Goal: Task Accomplishment & Management: Manage account settings

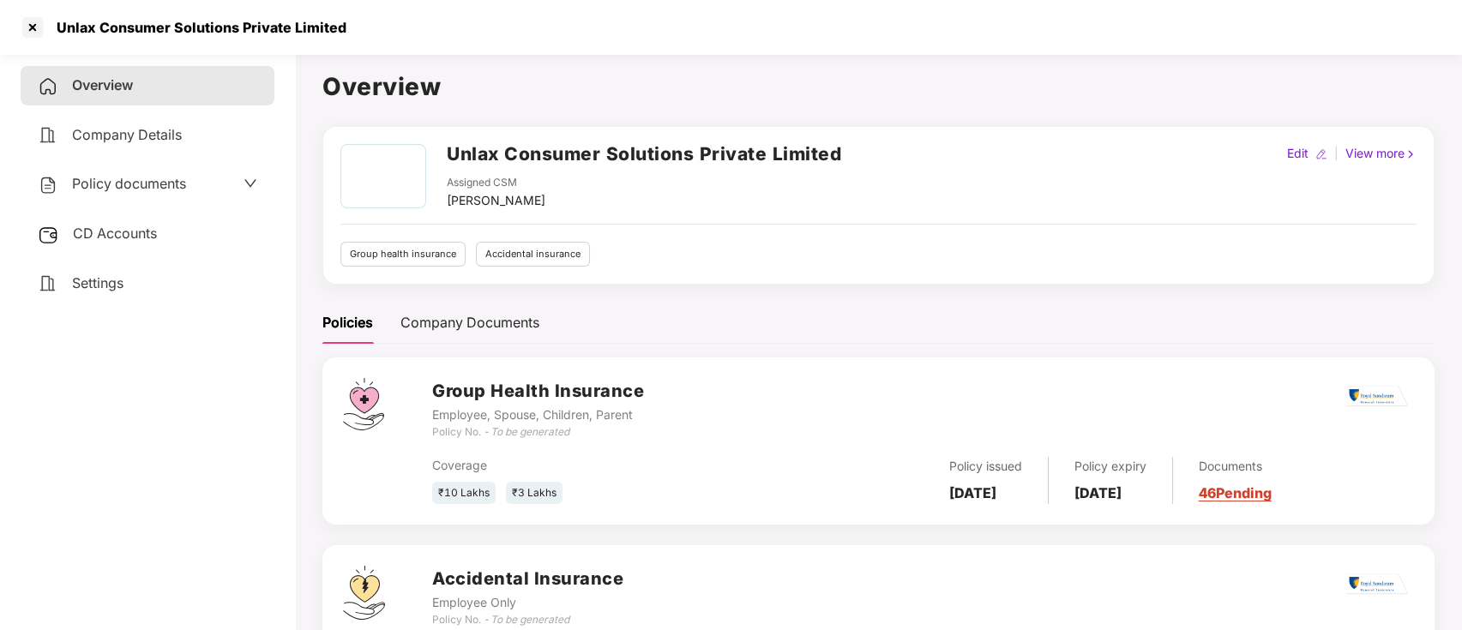
click at [144, 193] on div "Policy documents" at bounding box center [112, 184] width 148 height 22
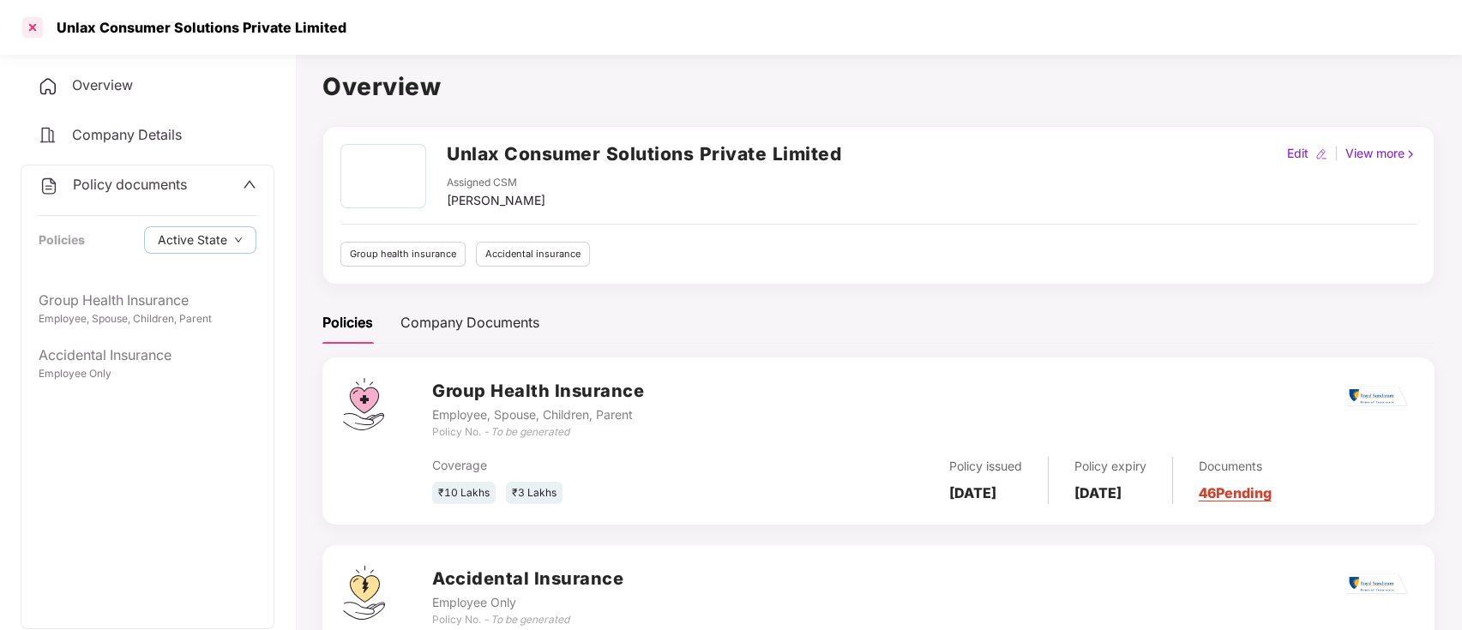
click at [27, 26] on div at bounding box center [32, 27] width 27 height 27
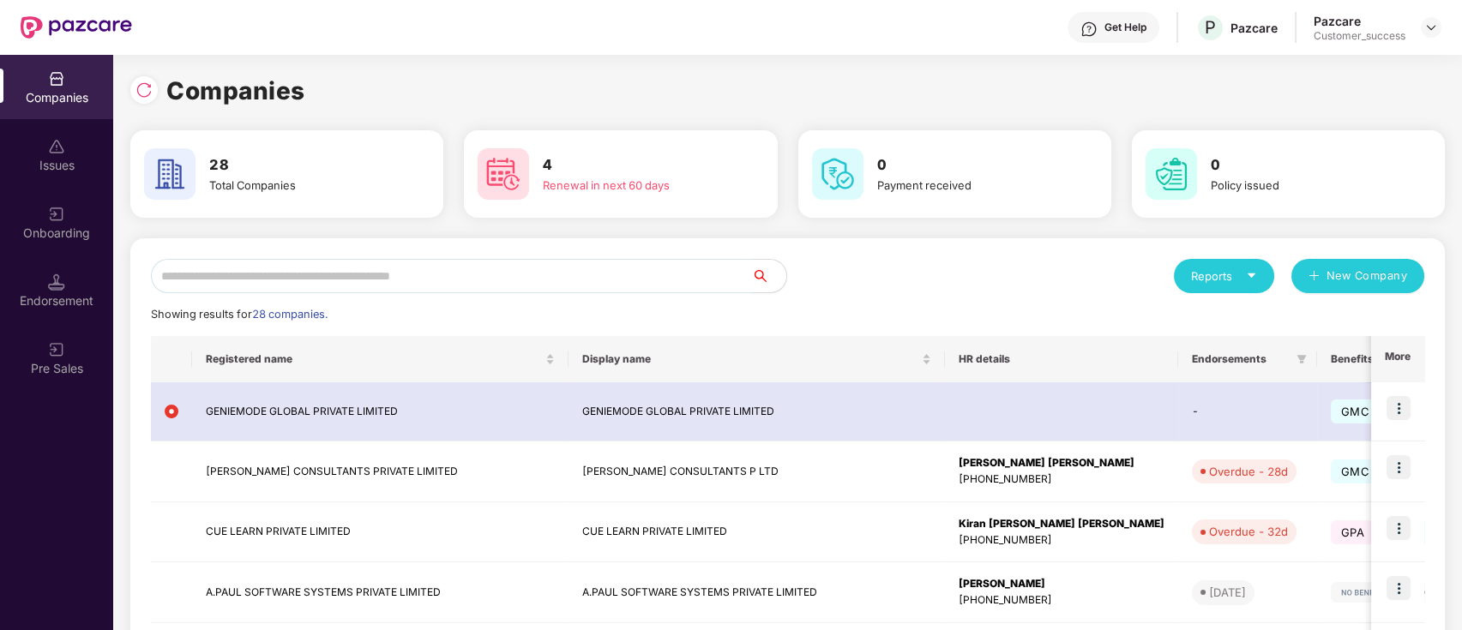
click at [613, 280] on input "text" at bounding box center [451, 276] width 601 height 34
click at [1433, 33] on img at bounding box center [1431, 28] width 14 height 14
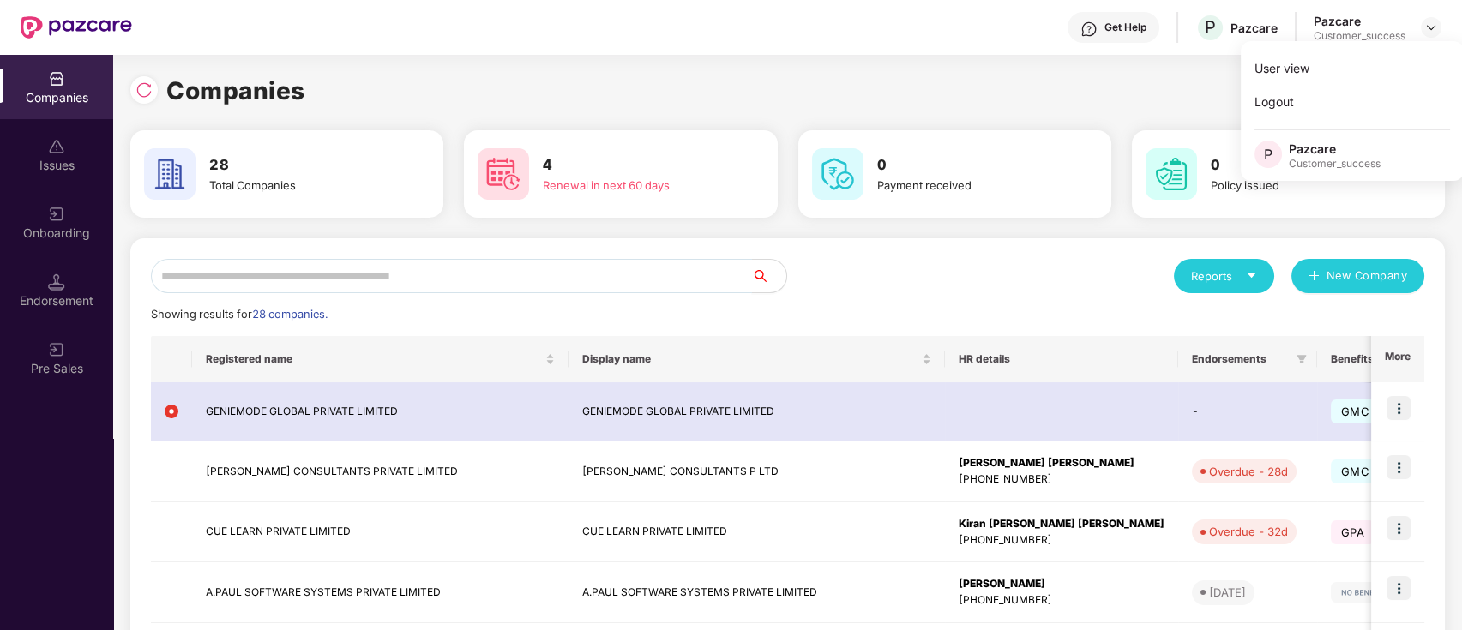
click at [597, 281] on input "text" at bounding box center [451, 276] width 601 height 34
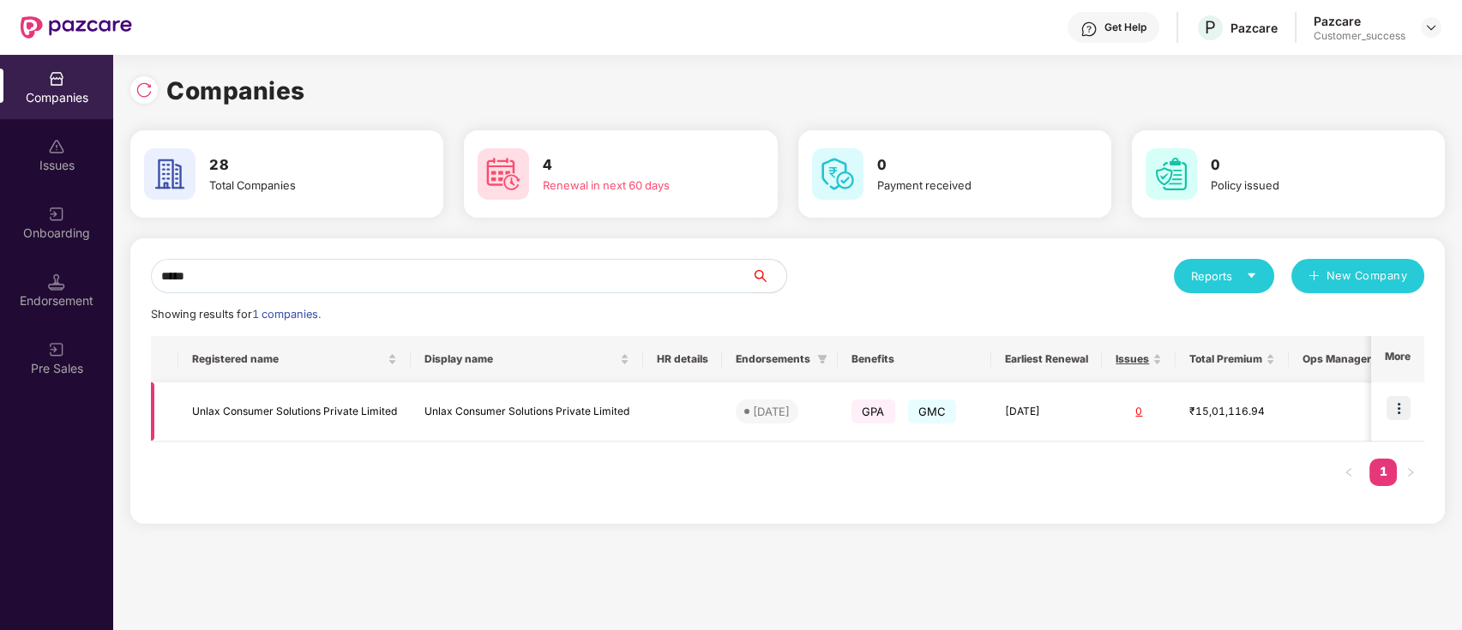
type input "*****"
click at [1406, 415] on img at bounding box center [1398, 408] width 24 height 24
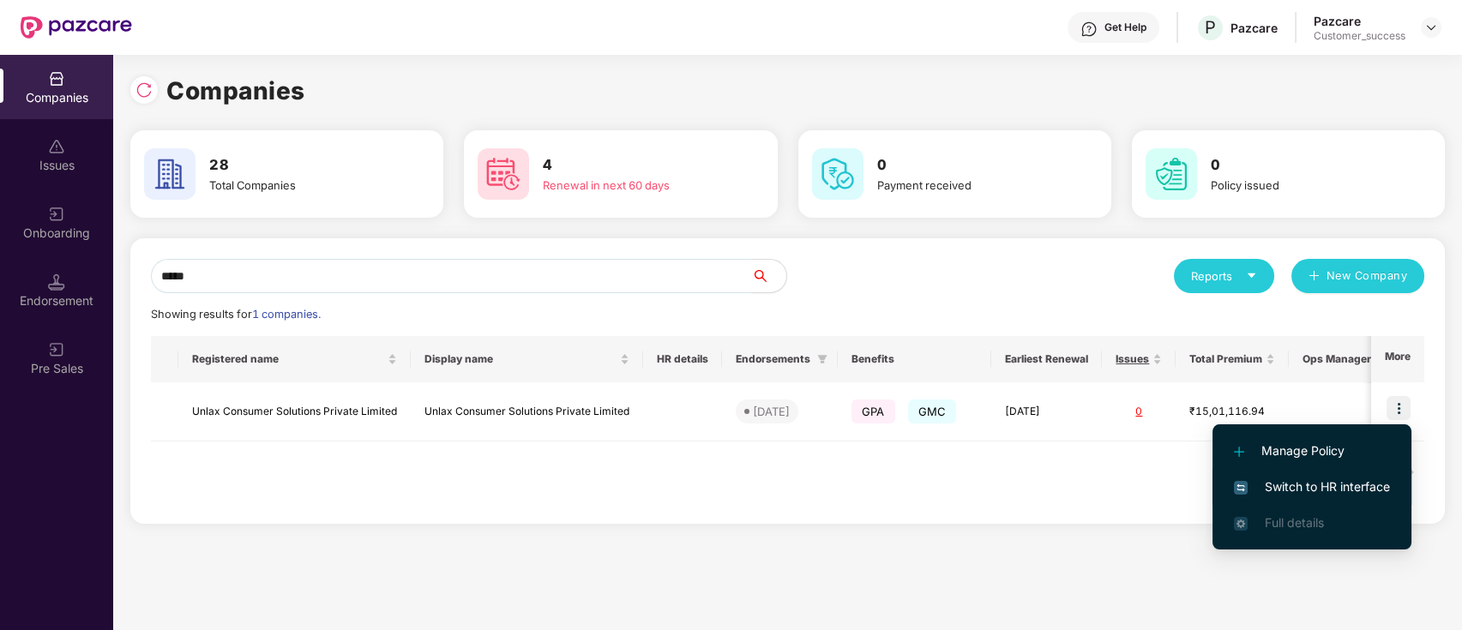
click at [1366, 479] on span "Switch to HR interface" at bounding box center [1312, 487] width 156 height 19
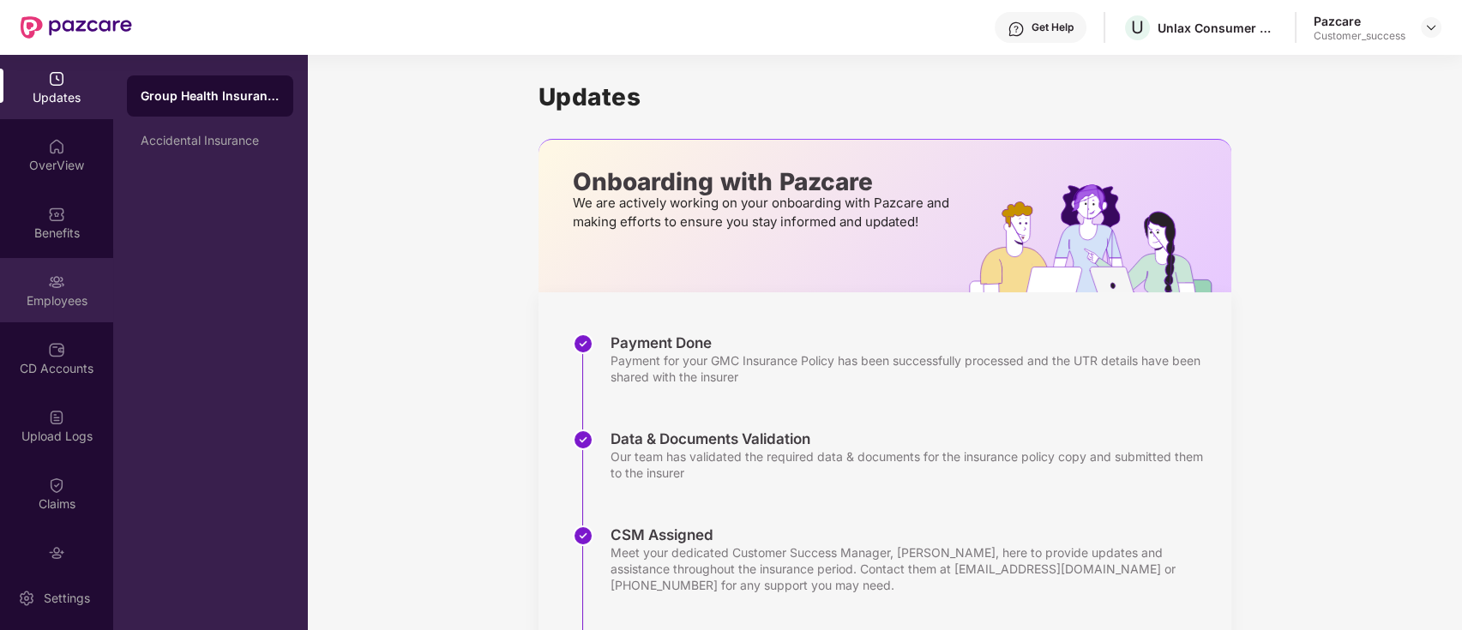
click at [70, 292] on div "Employees" at bounding box center [56, 300] width 113 height 17
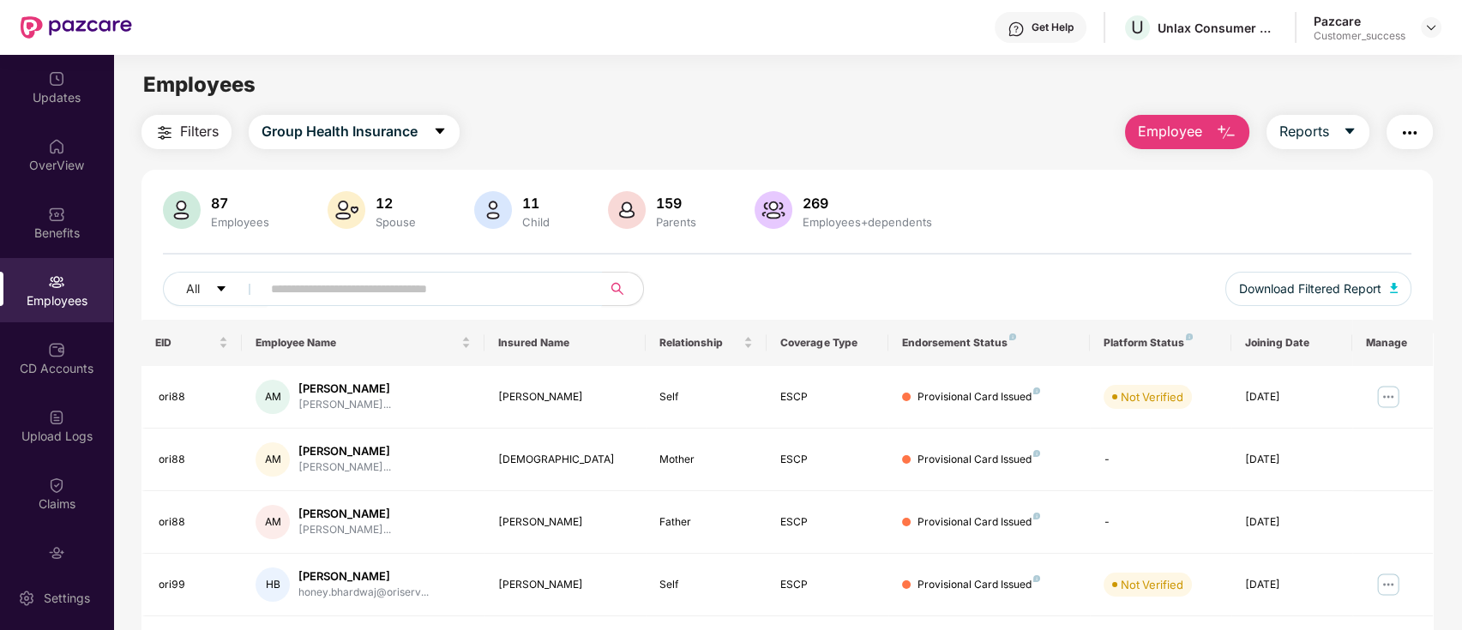
click at [417, 286] on input "text" at bounding box center [425, 289] width 308 height 26
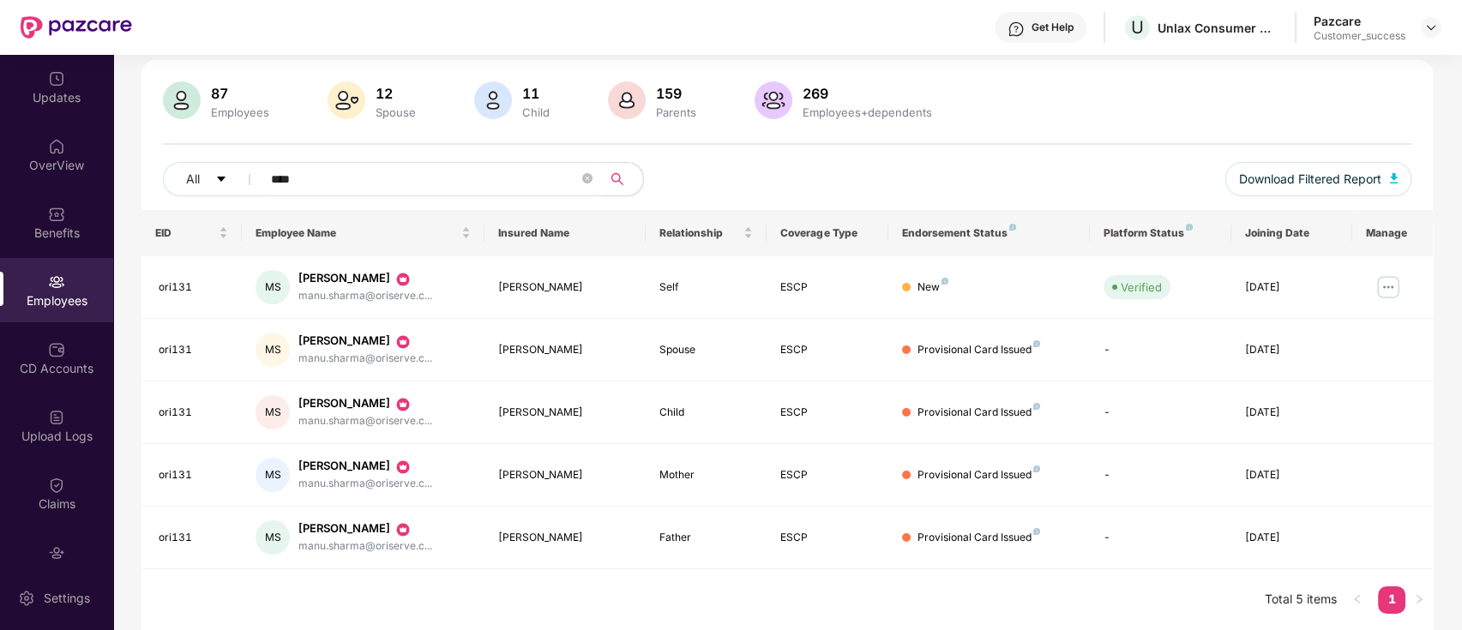
scroll to position [109, 0]
type input "****"
click at [1385, 299] on img at bounding box center [1387, 287] width 27 height 27
click at [1031, 352] on div "Provisional Card Issued" at bounding box center [978, 351] width 123 height 16
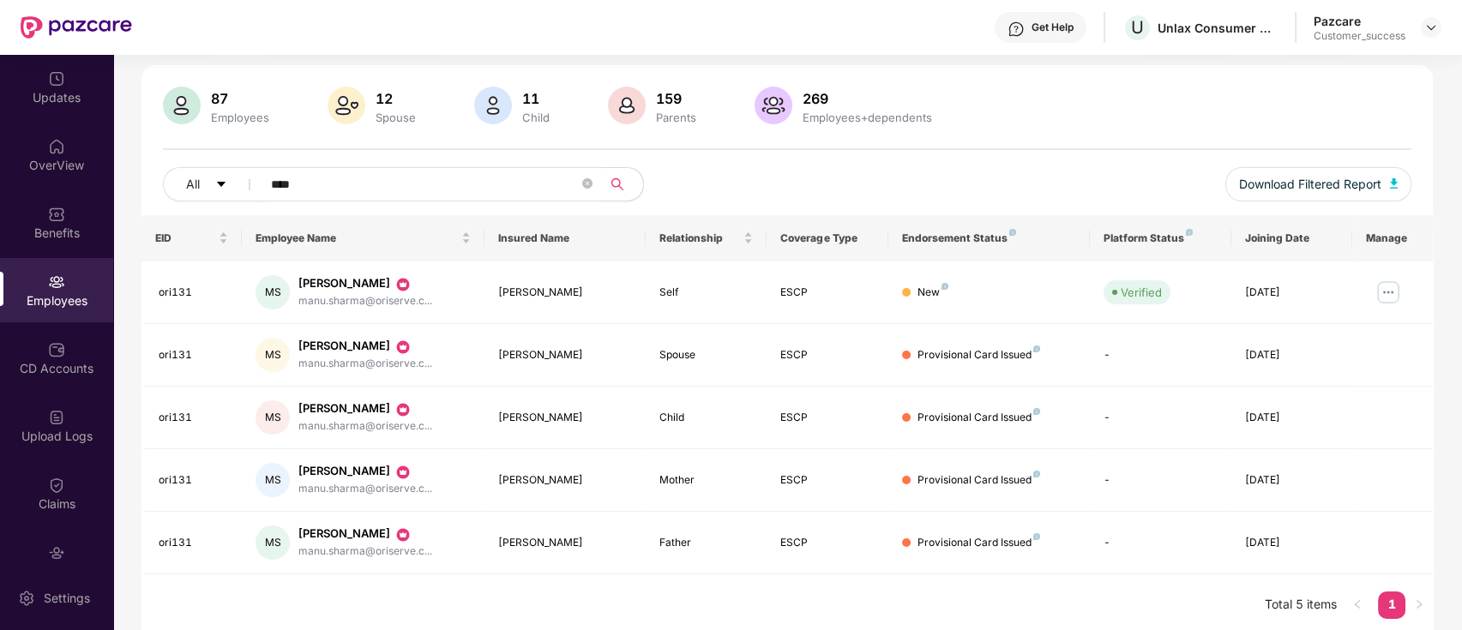
drag, startPoint x: 1031, startPoint y: 352, endPoint x: 826, endPoint y: 585, distance: 310.4
click at [826, 585] on div "EID Employee Name Insured Name Relationship Coverage Type Endorsement Status Pl…" at bounding box center [787, 425] width 1292 height 421
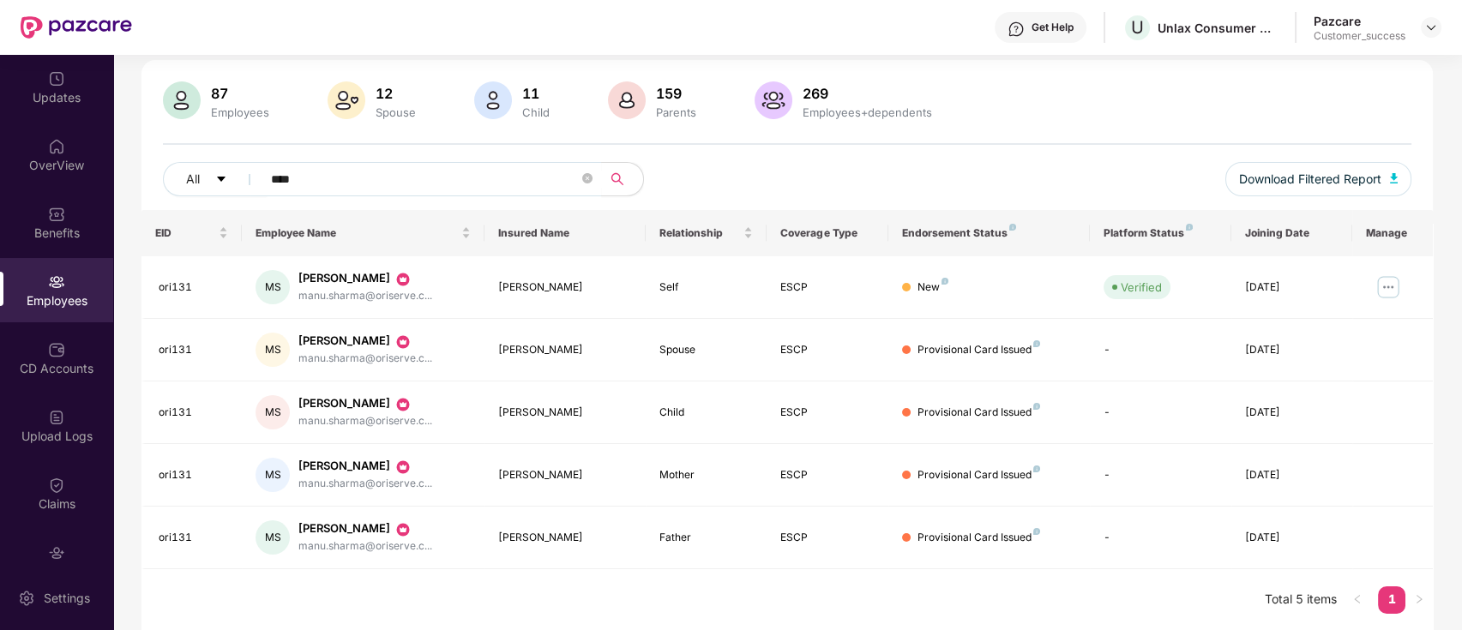
scroll to position [109, 0]
click at [61, 206] on img at bounding box center [56, 214] width 17 height 17
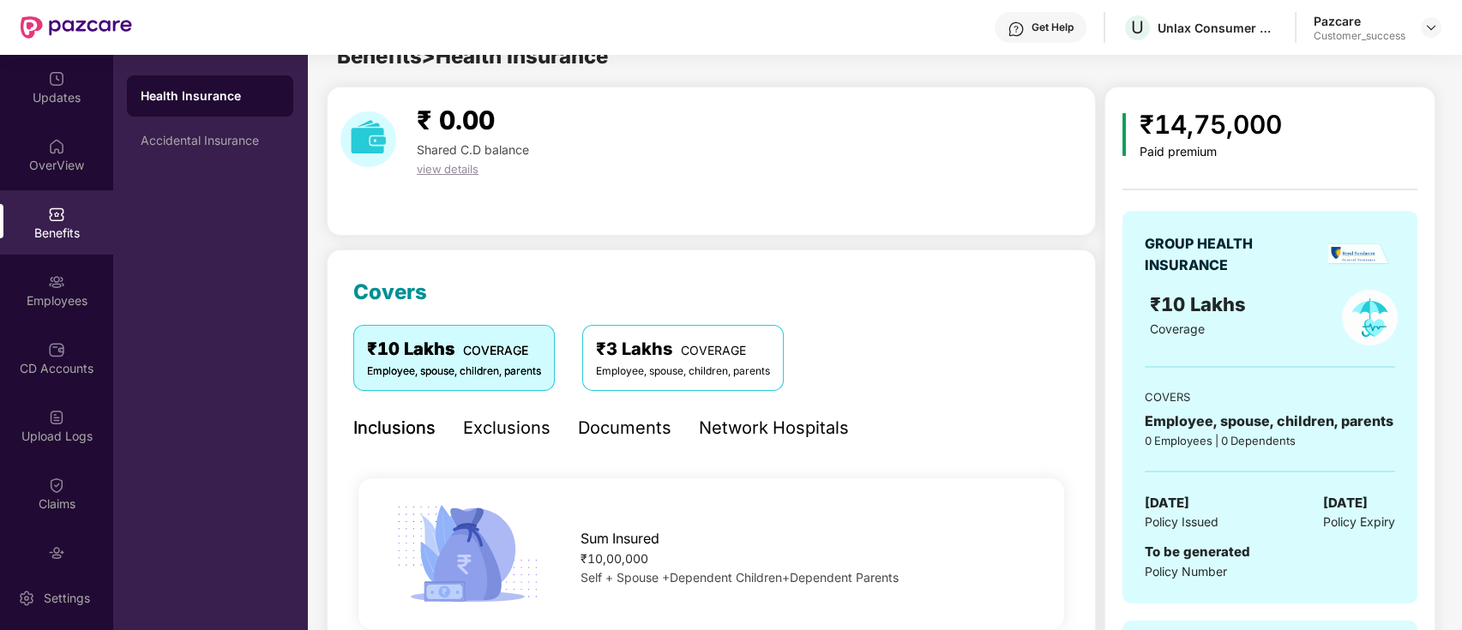
scroll to position [109, 0]
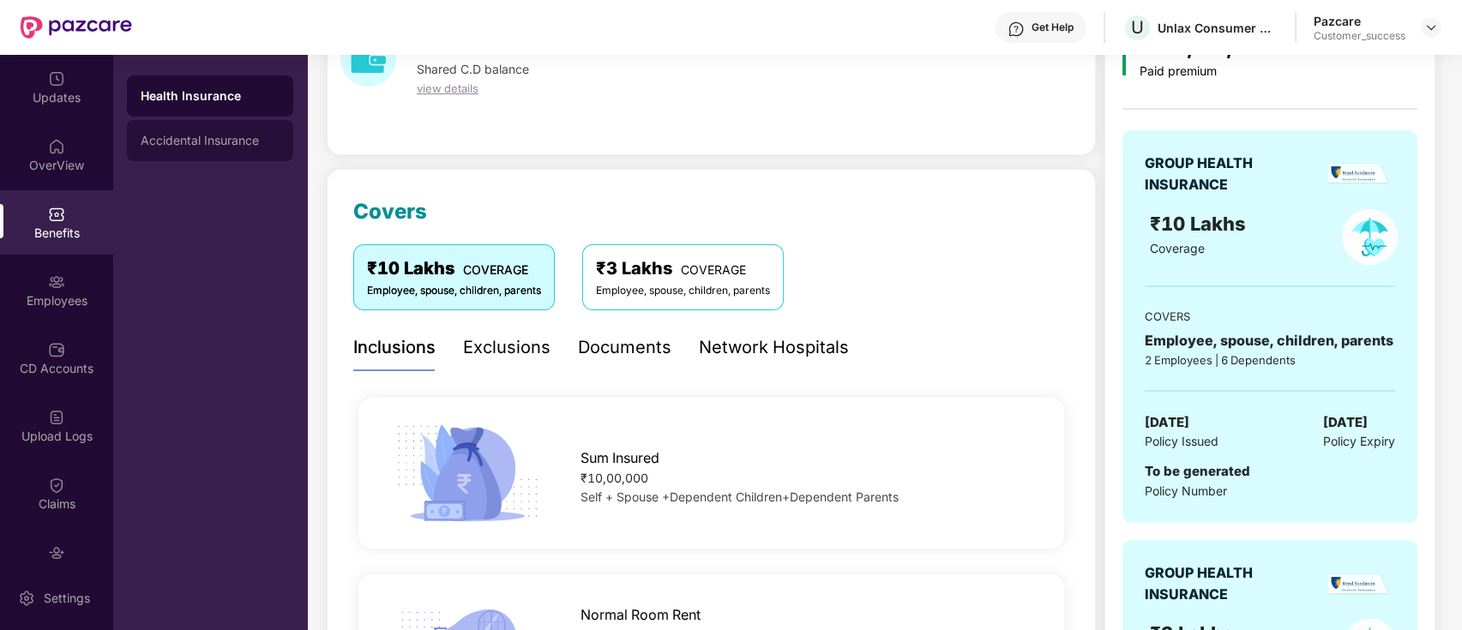
click at [222, 136] on div "Accidental Insurance" at bounding box center [210, 141] width 139 height 14
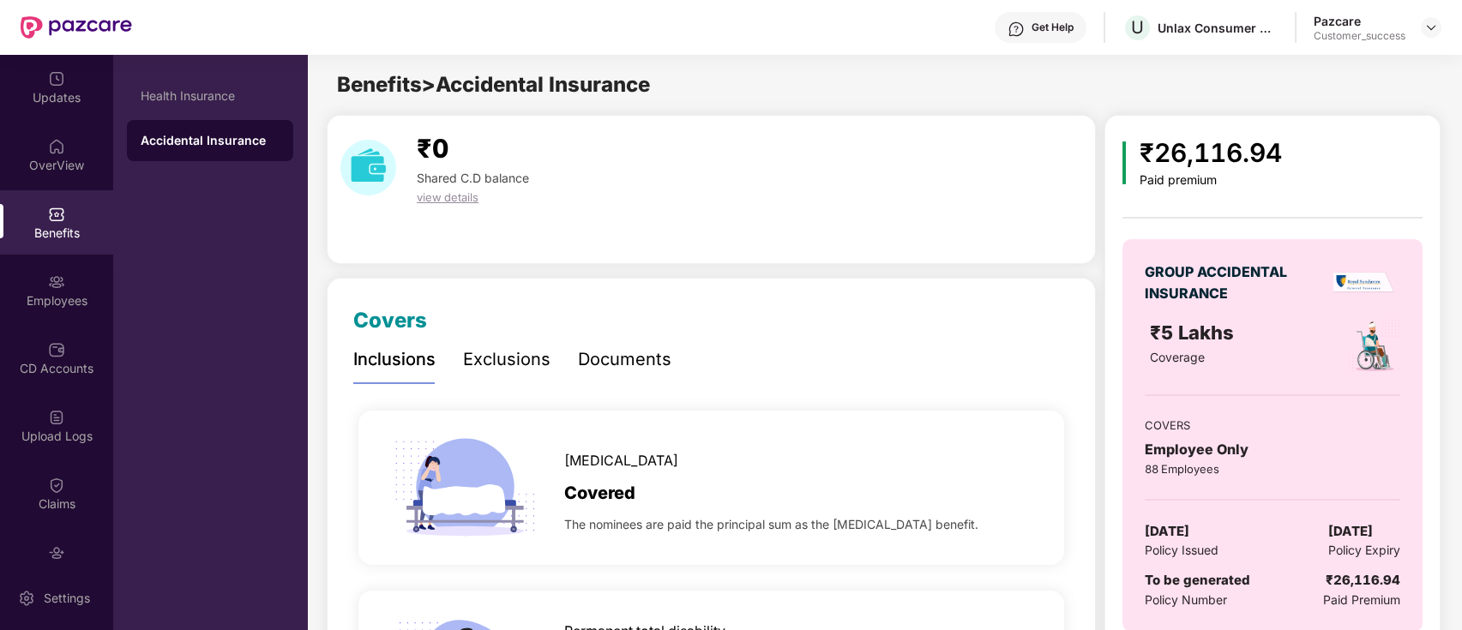
click at [600, 355] on div "Documents" at bounding box center [624, 359] width 93 height 27
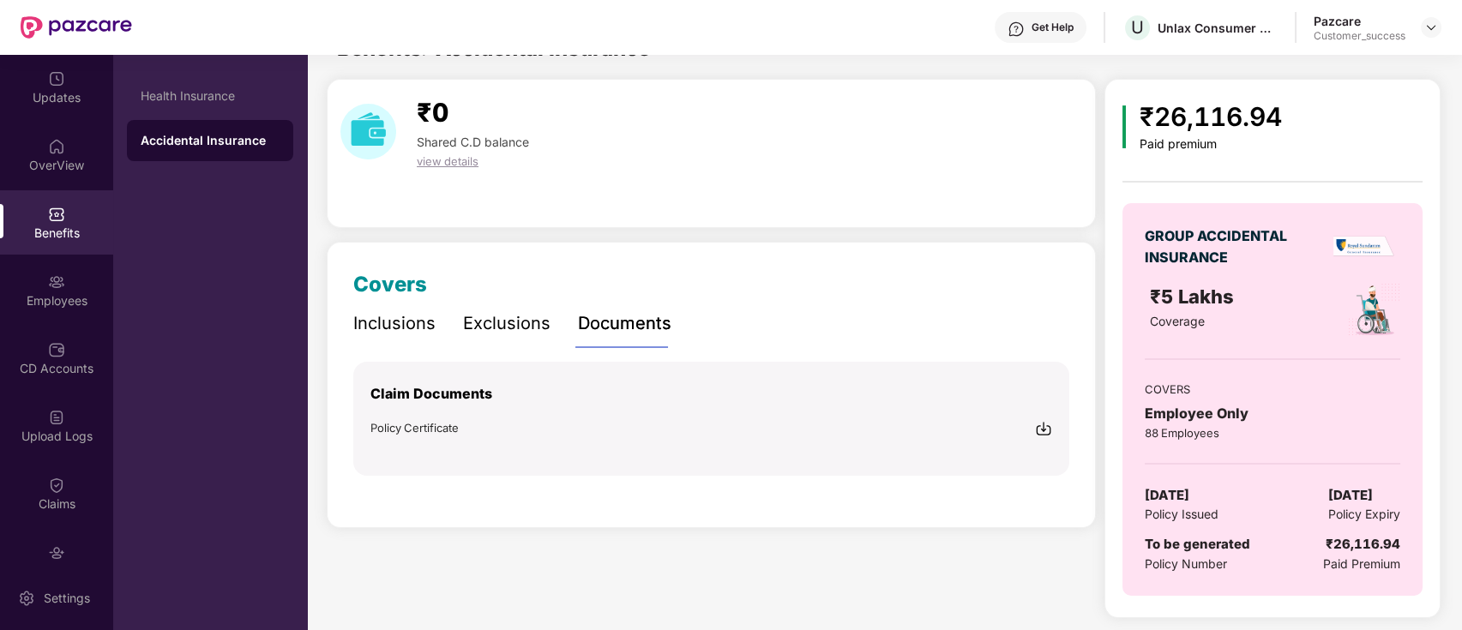
scroll to position [34, 0]
click at [518, 327] on div "Exclusions" at bounding box center [506, 325] width 87 height 27
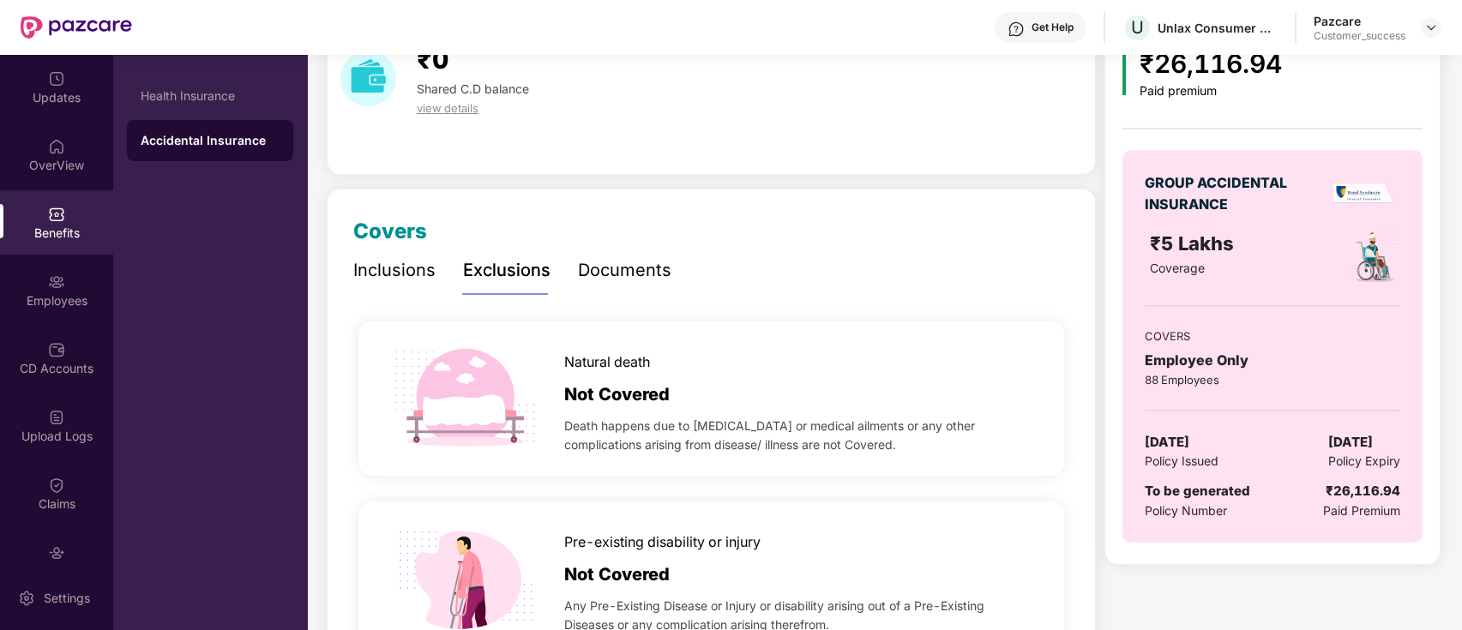
scroll to position [0, 0]
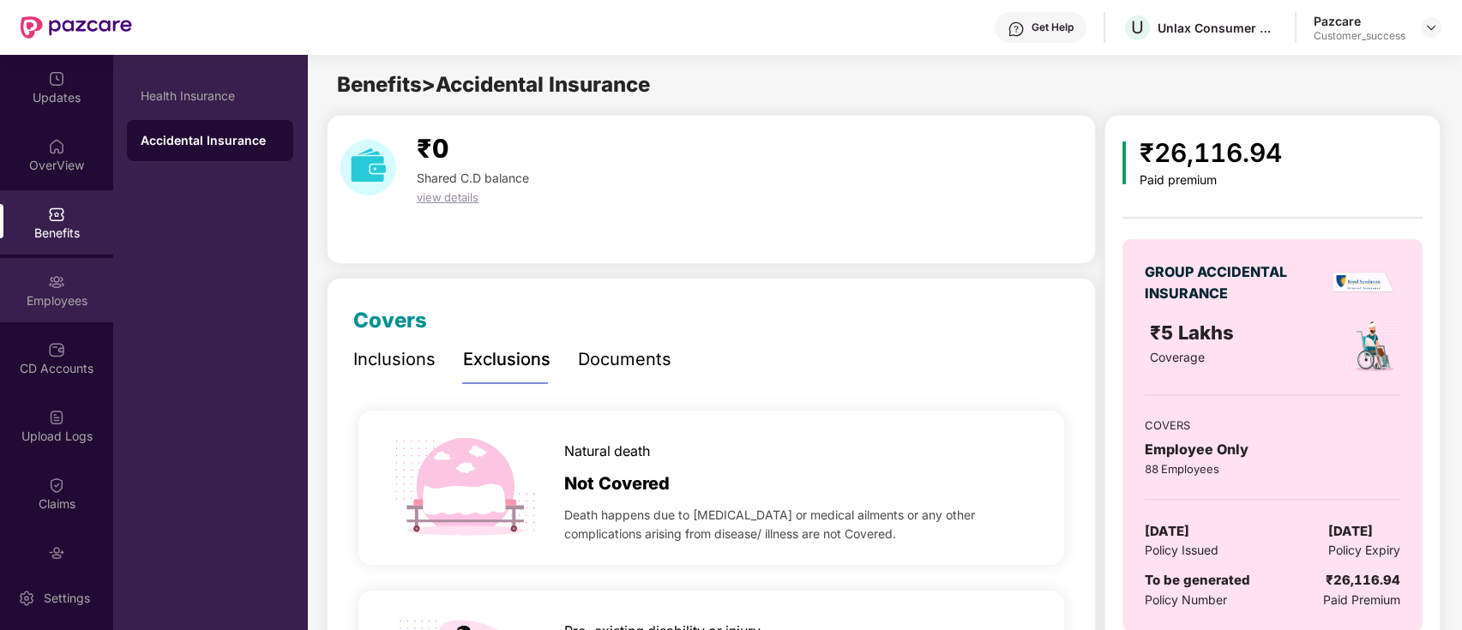
click at [44, 292] on div "Employees" at bounding box center [56, 300] width 113 height 17
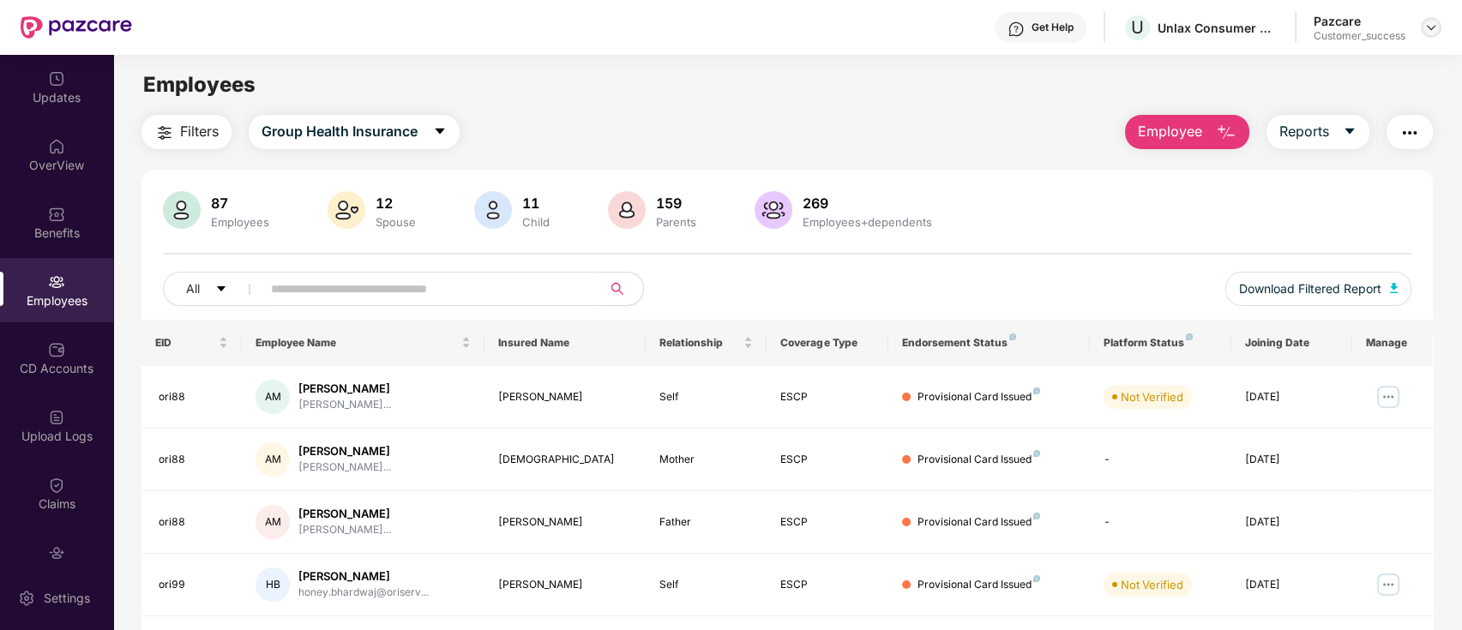
click at [1429, 27] on img at bounding box center [1431, 28] width 14 height 14
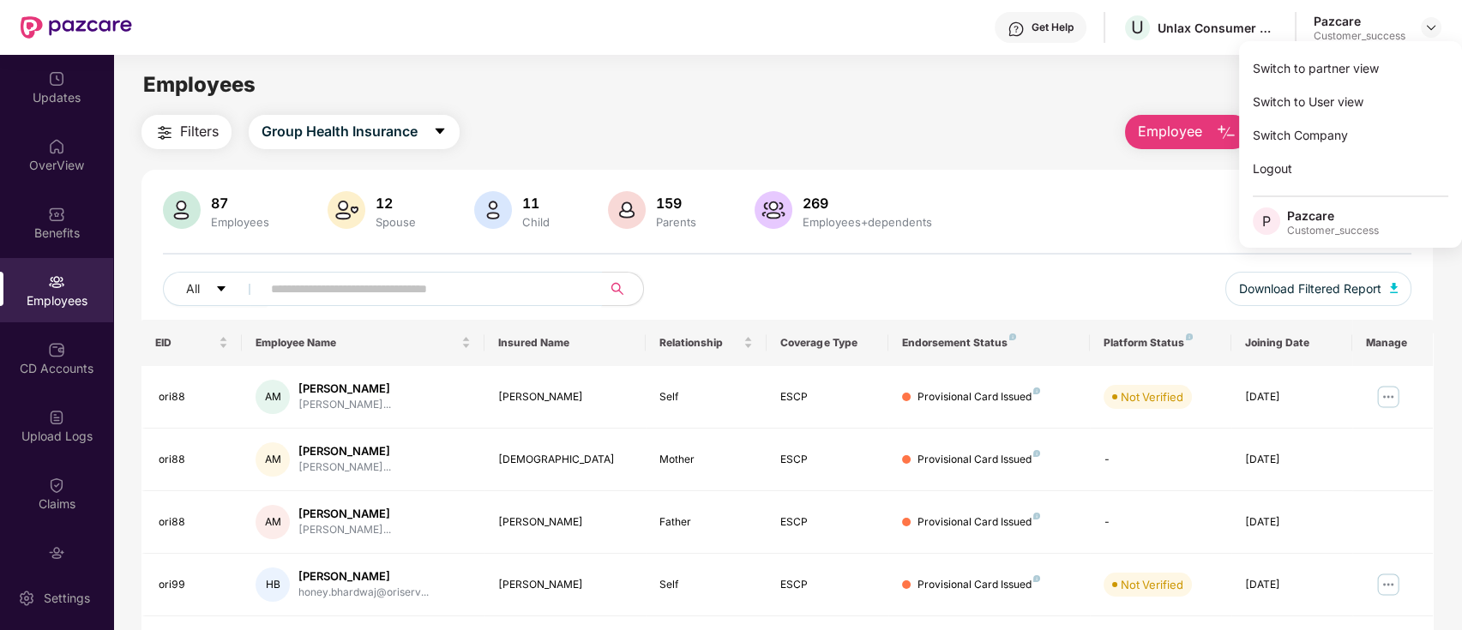
click at [475, 292] on input "text" at bounding box center [425, 289] width 308 height 26
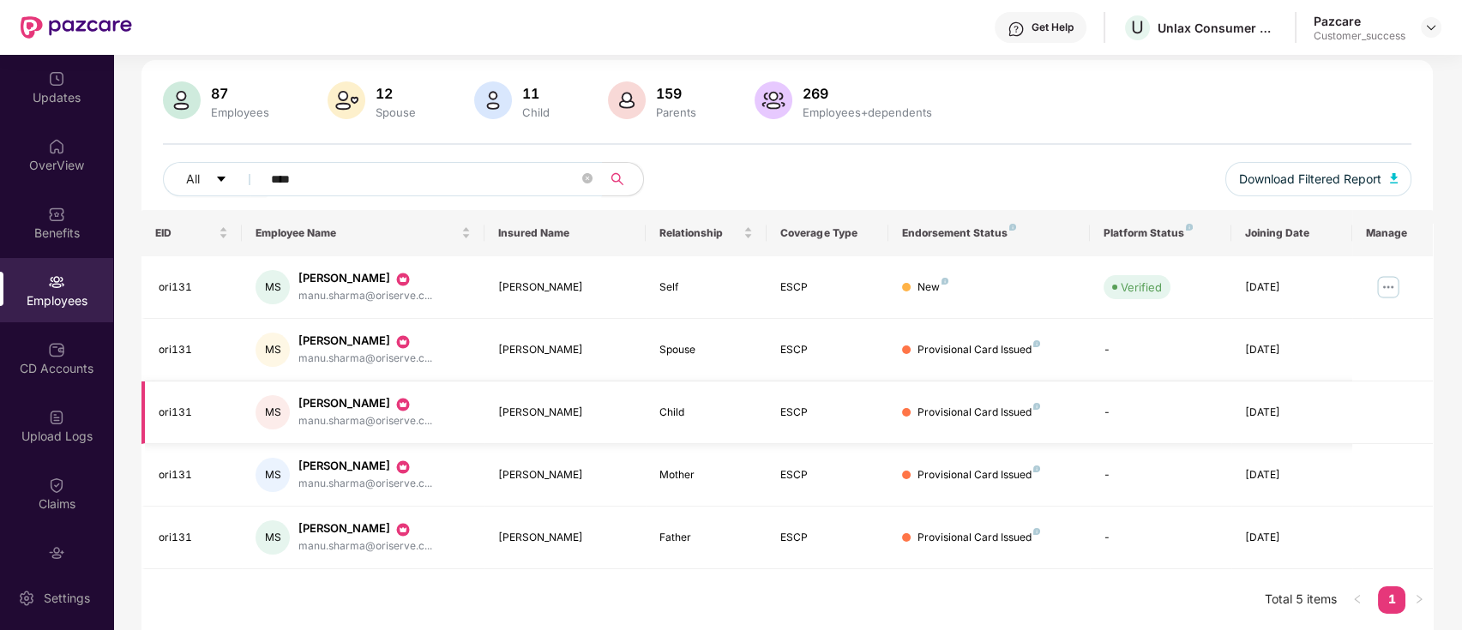
scroll to position [107, 0]
click at [946, 187] on div "All **** Download Filtered Report" at bounding box center [787, 189] width 1249 height 48
click at [414, 179] on input "****" at bounding box center [425, 182] width 308 height 26
type input "*"
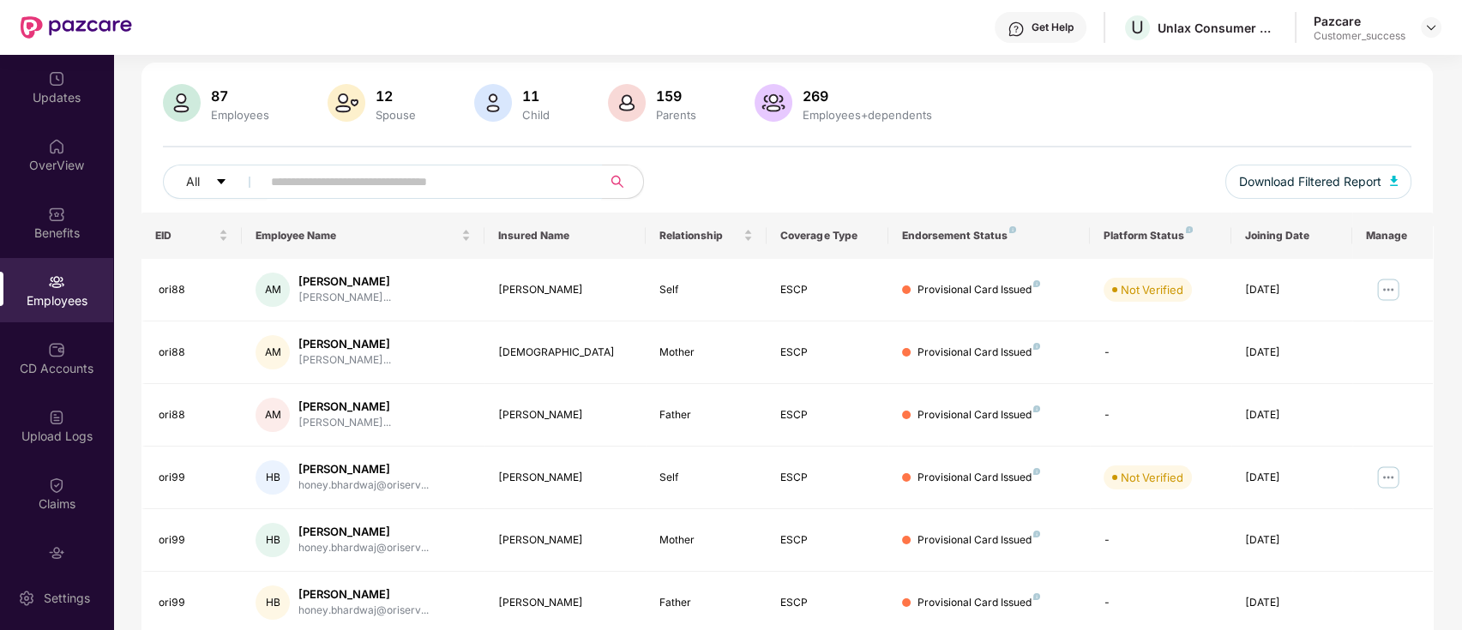
scroll to position [0, 0]
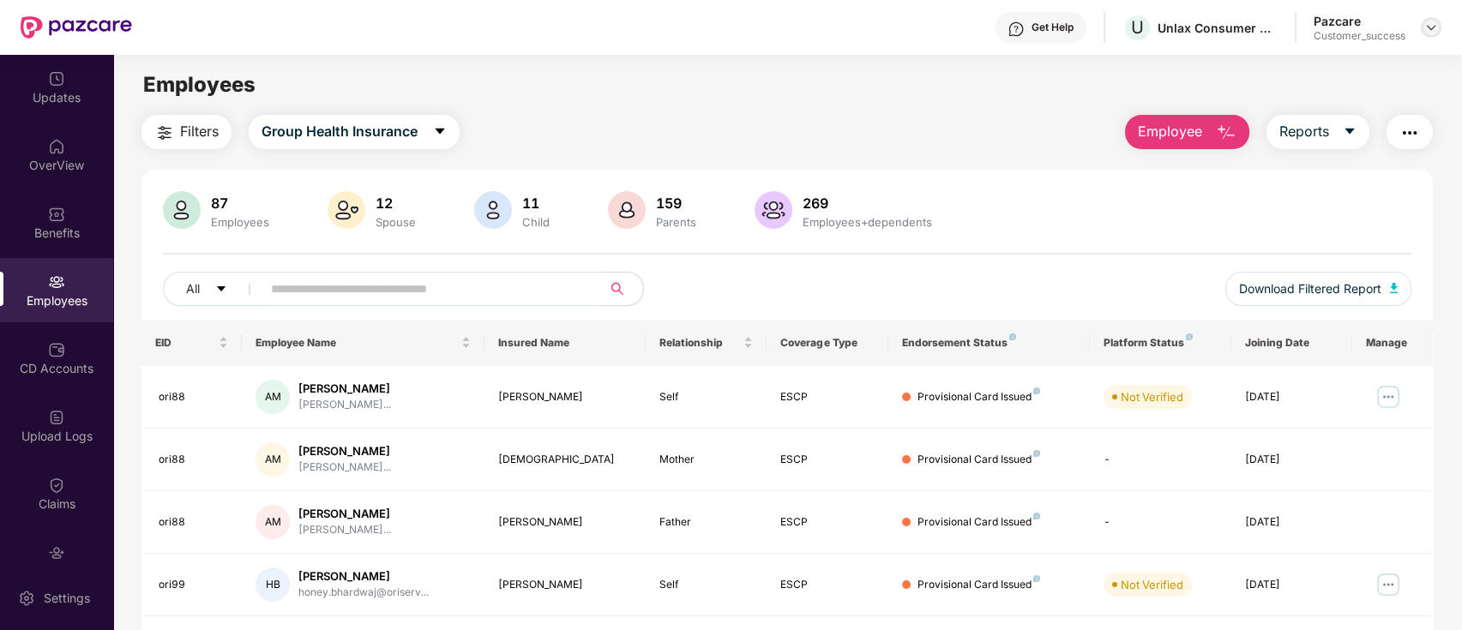
click at [1433, 27] on img at bounding box center [1431, 28] width 14 height 14
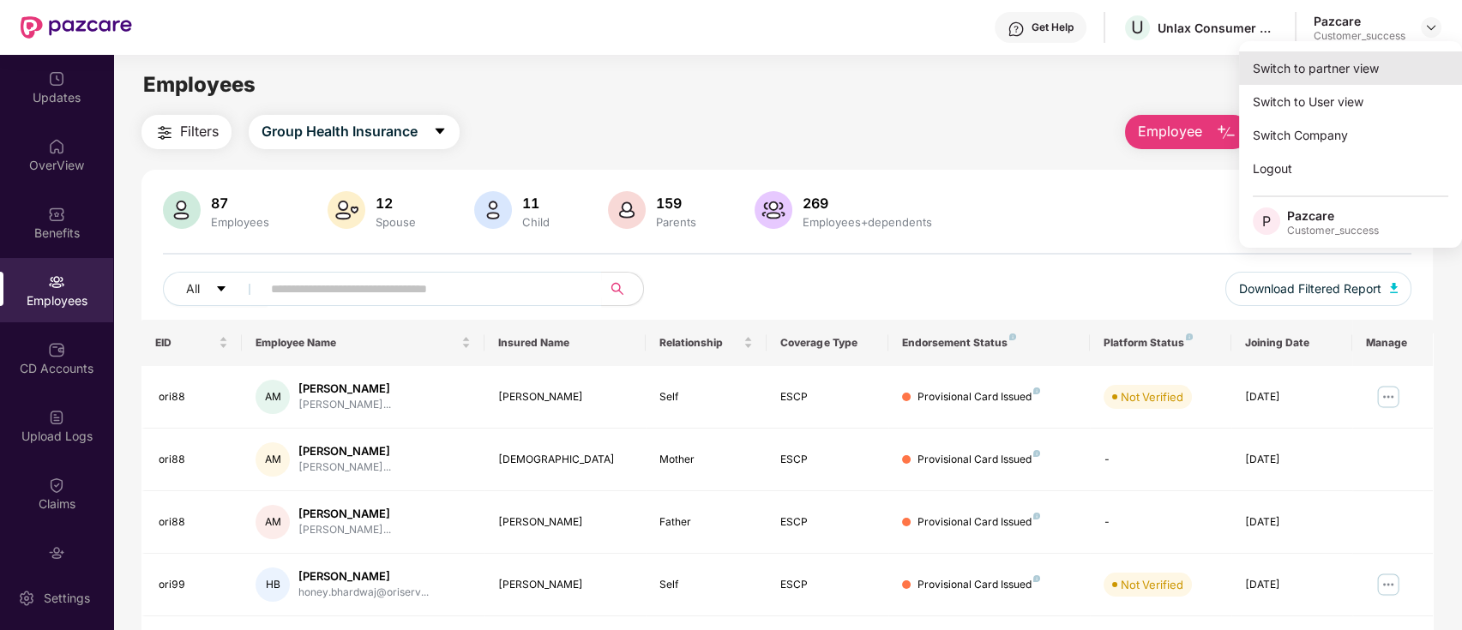
click at [1318, 81] on div "Switch to partner view" at bounding box center [1350, 67] width 223 height 33
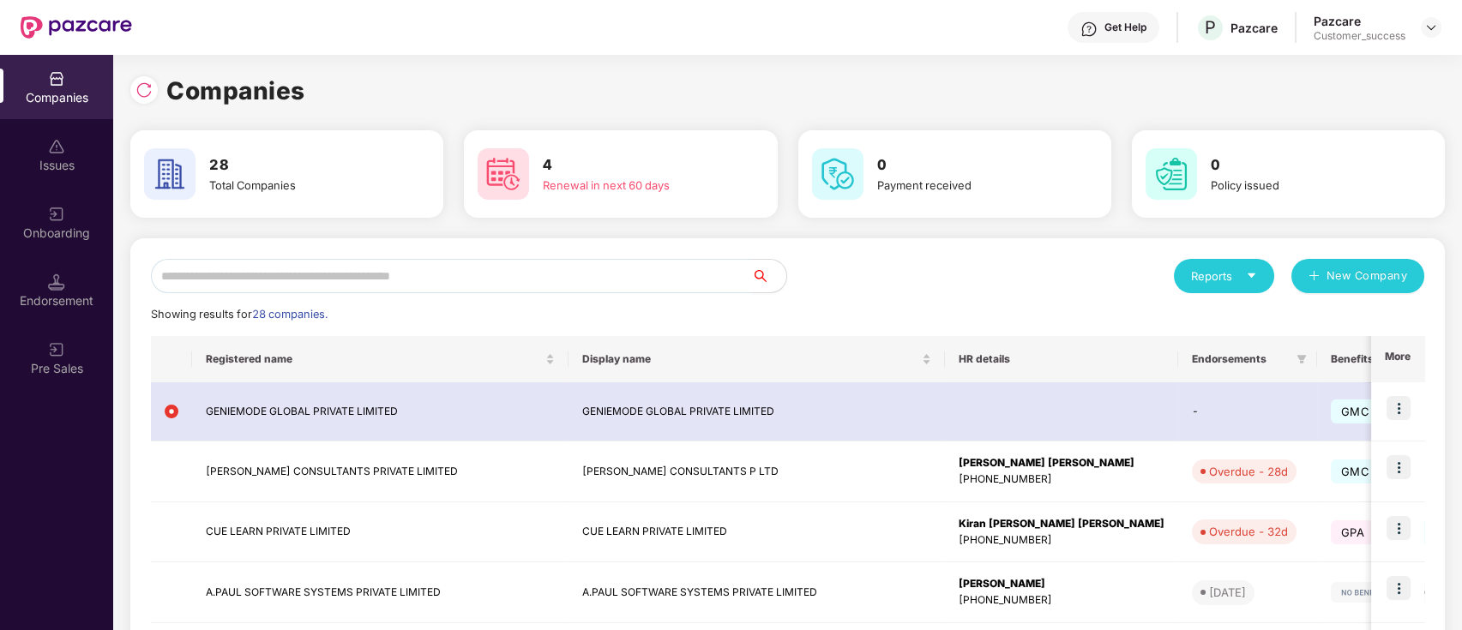
click at [549, 270] on input "text" at bounding box center [451, 276] width 601 height 34
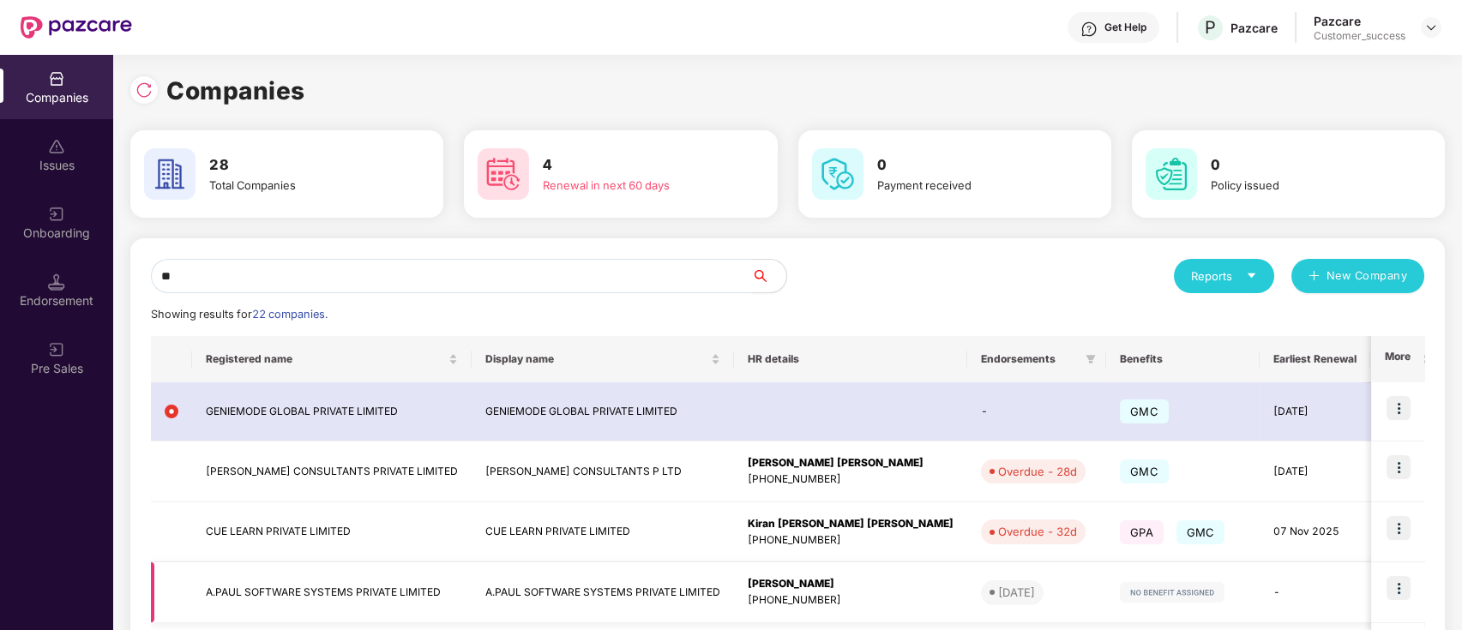
scroll to position [452, 0]
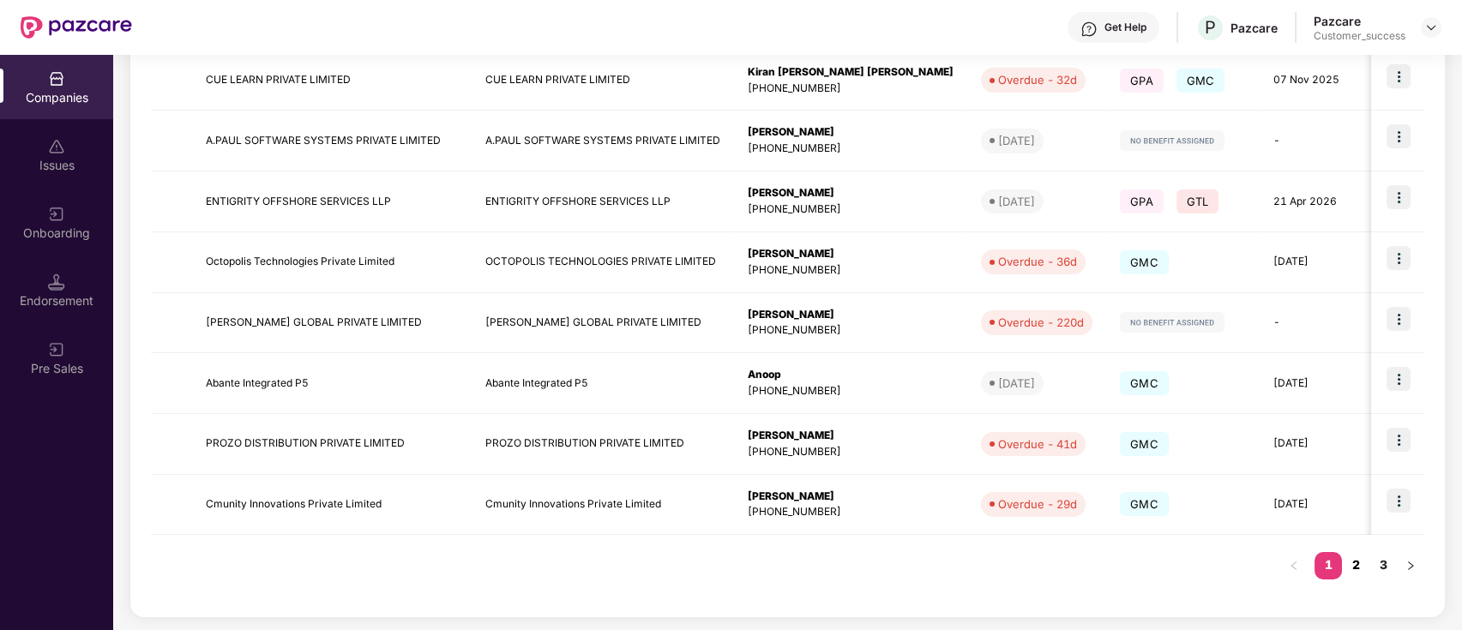
type input "**"
click at [1359, 573] on link "2" at bounding box center [1355, 565] width 27 height 26
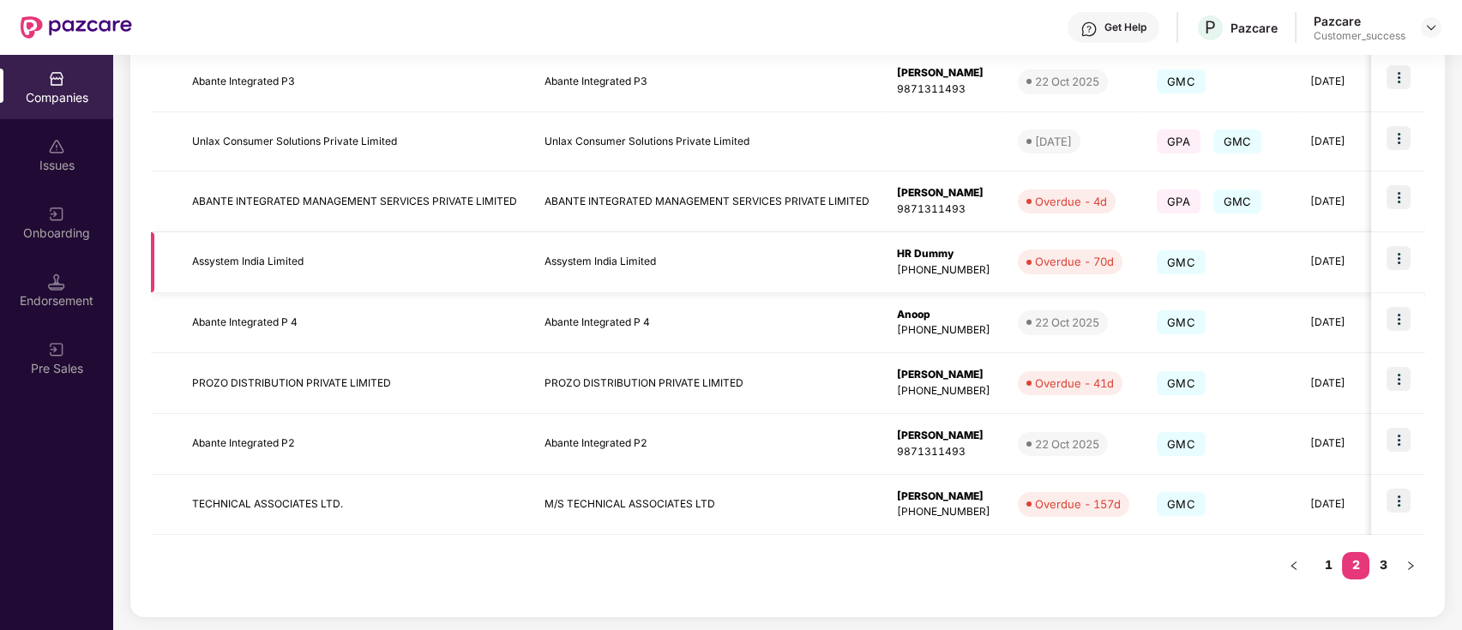
click at [1403, 254] on img at bounding box center [1398, 258] width 24 height 24
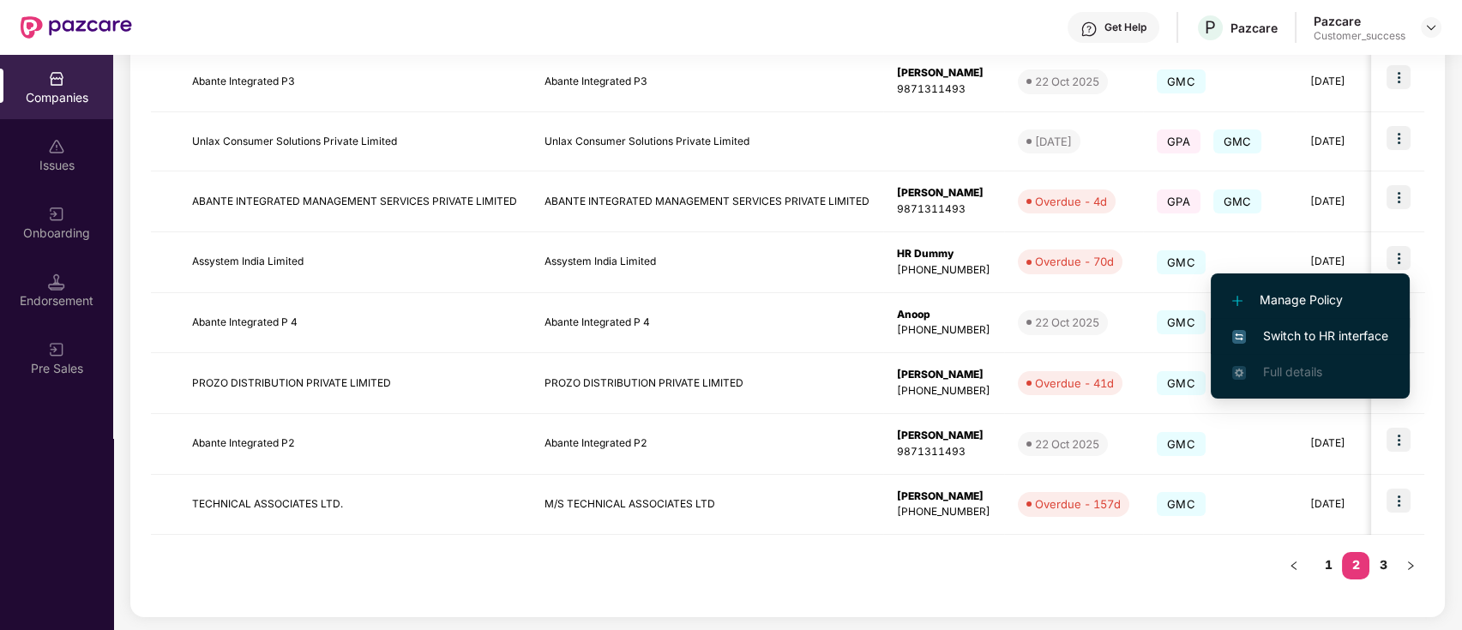
click at [1258, 330] on span "Switch to HR interface" at bounding box center [1310, 336] width 156 height 19
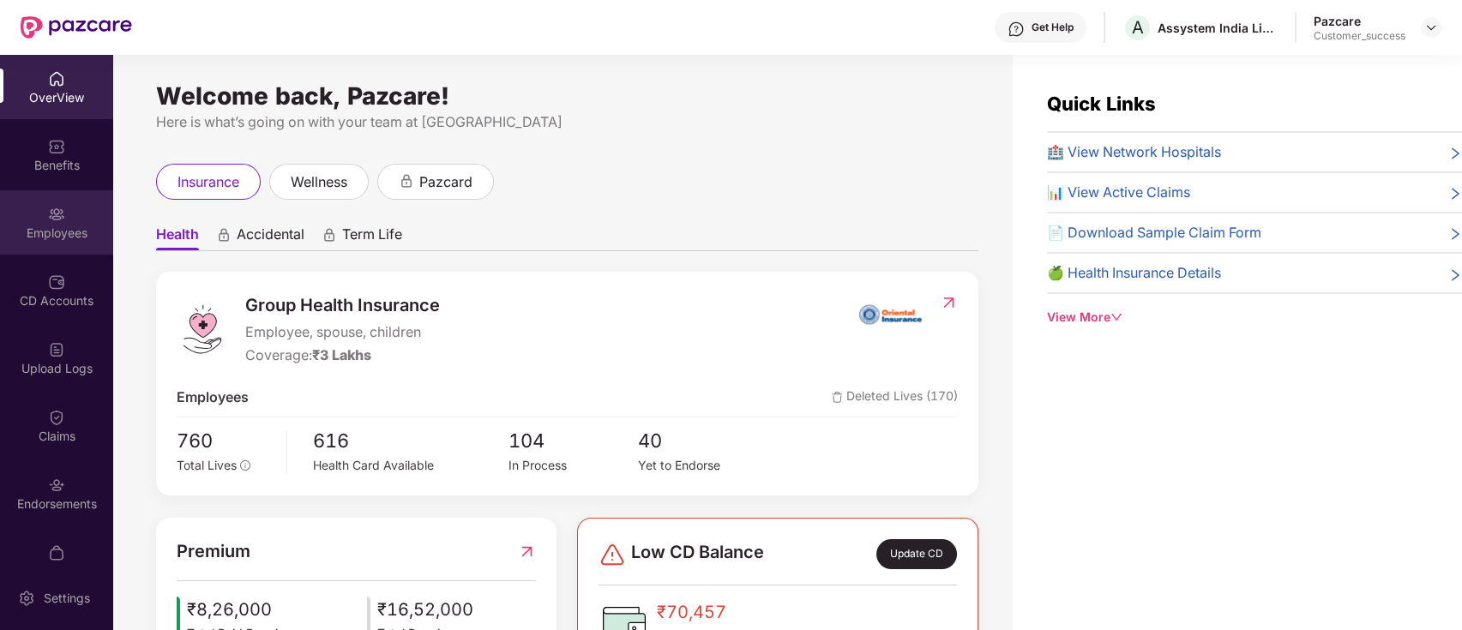
click at [46, 237] on div "Employees" at bounding box center [56, 233] width 113 height 17
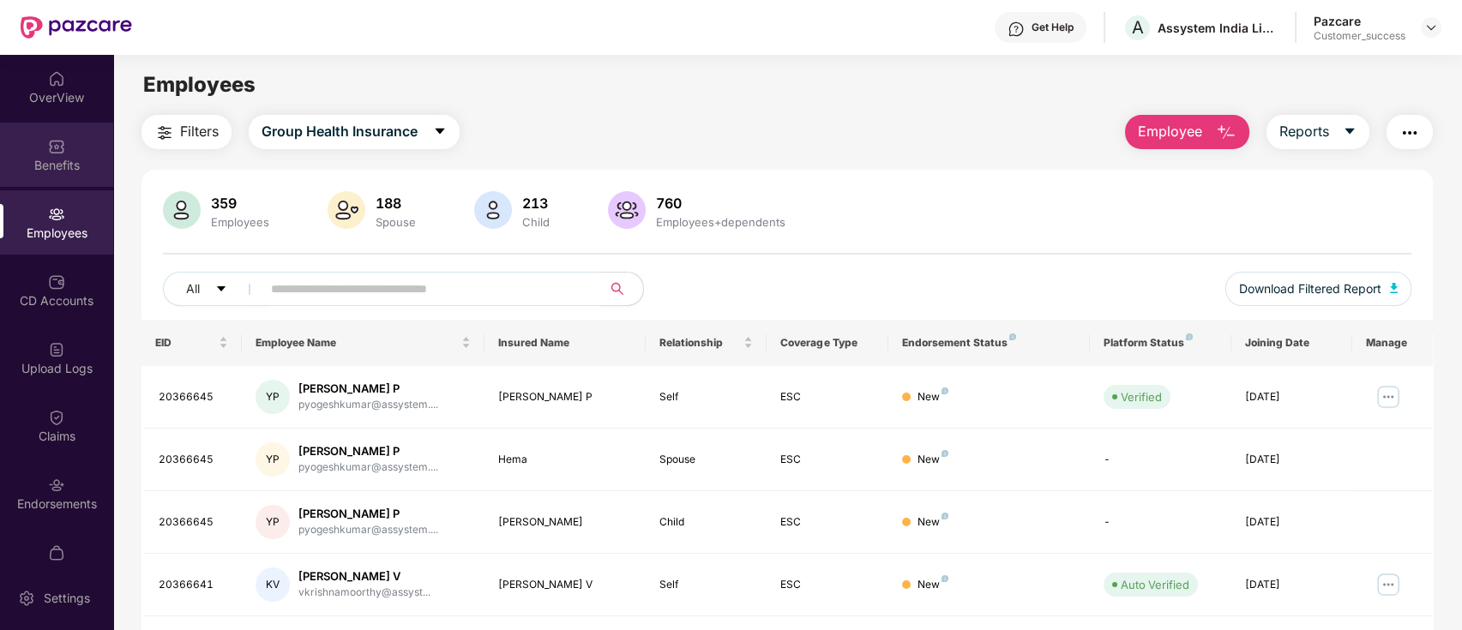
click at [57, 152] on img at bounding box center [56, 146] width 17 height 17
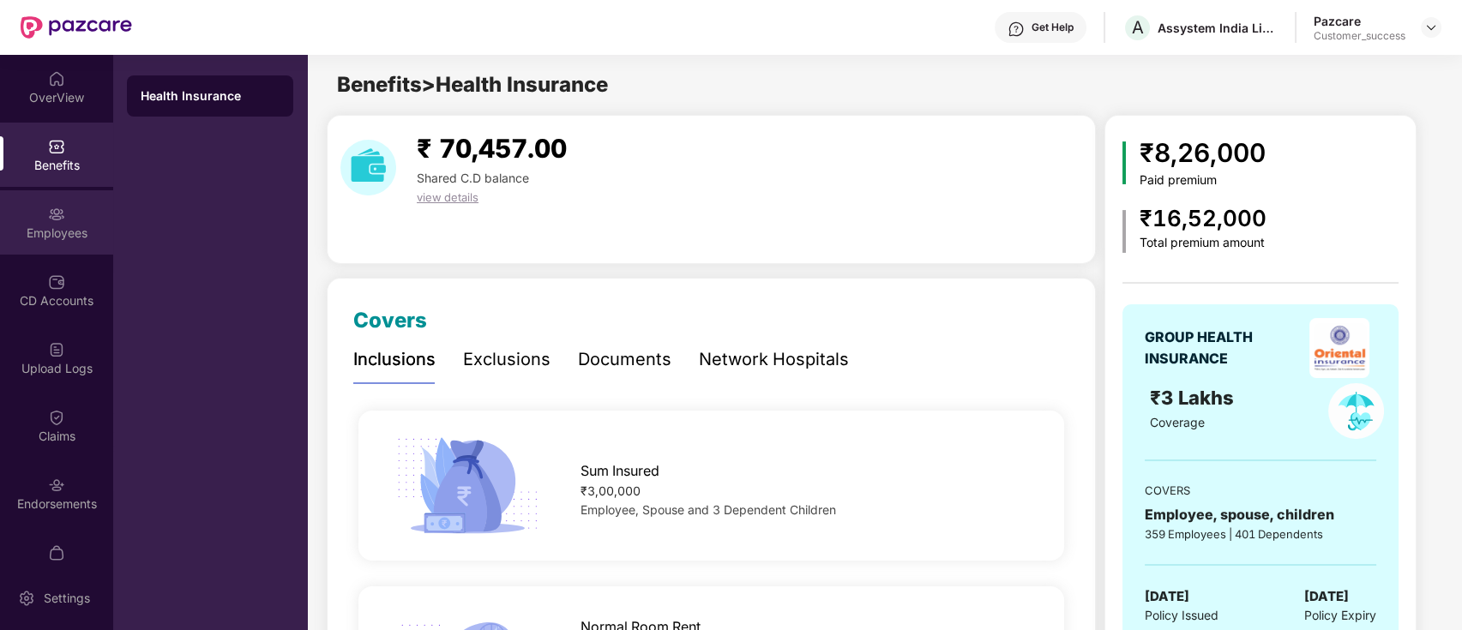
click at [59, 210] on img at bounding box center [56, 214] width 17 height 17
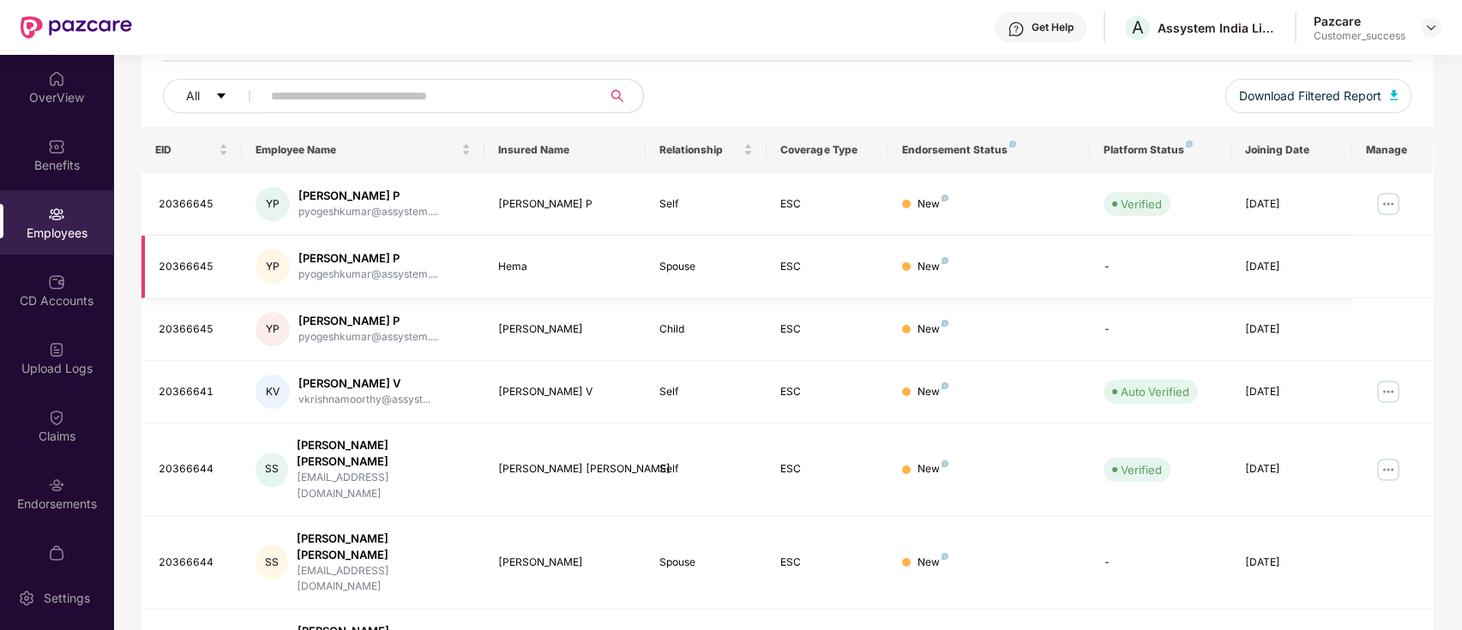
scroll to position [422, 0]
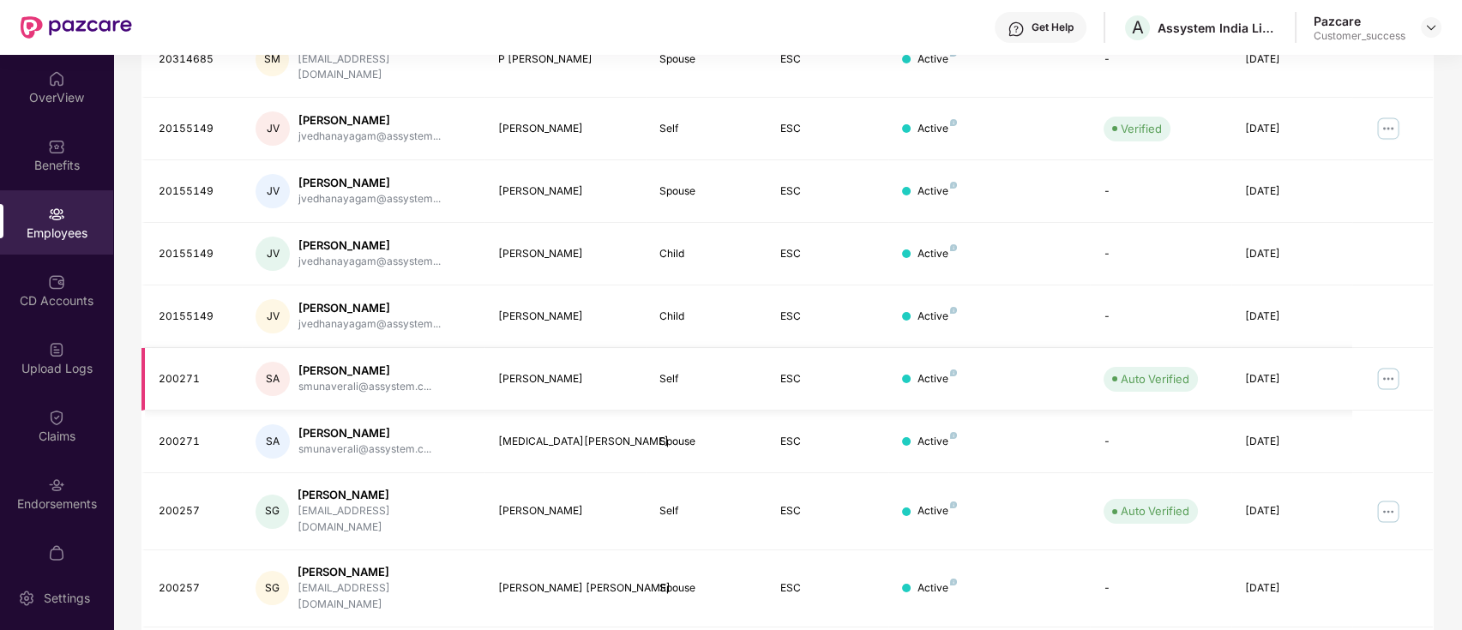
click at [1377, 365] on img at bounding box center [1387, 378] width 27 height 27
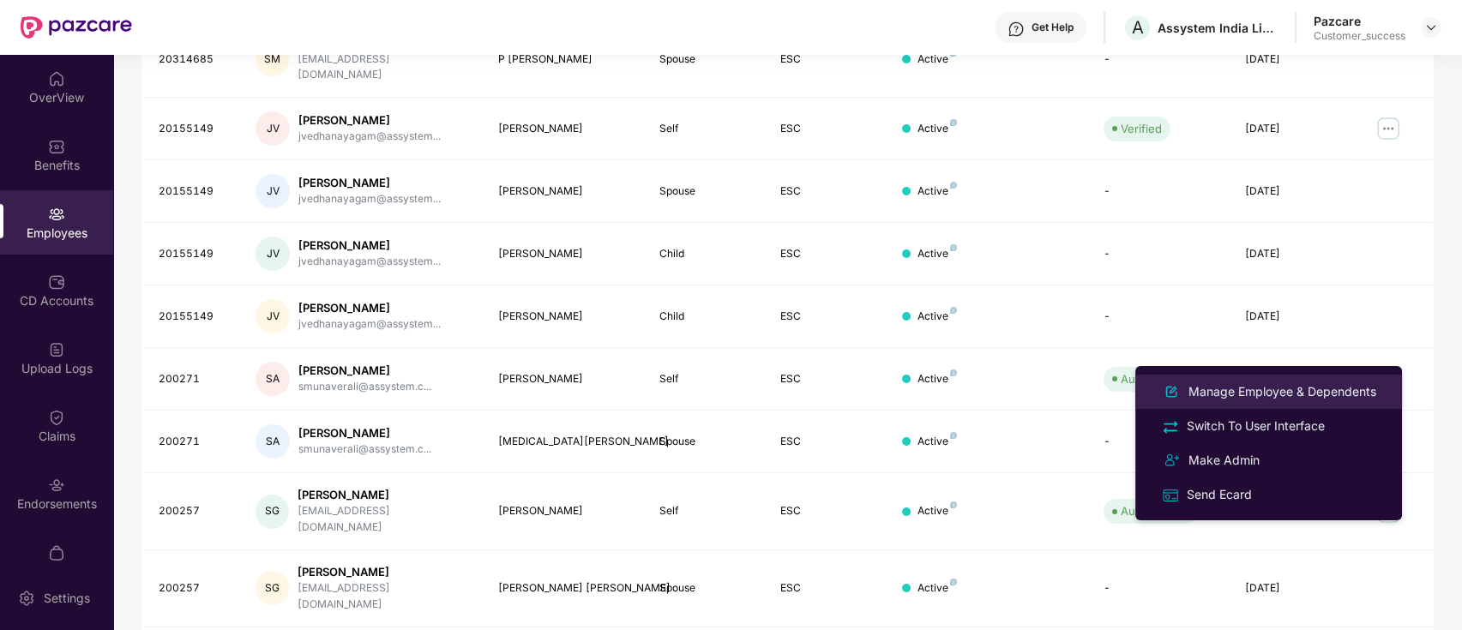
click at [1230, 385] on div "Manage Employee & Dependents" at bounding box center [1282, 391] width 195 height 19
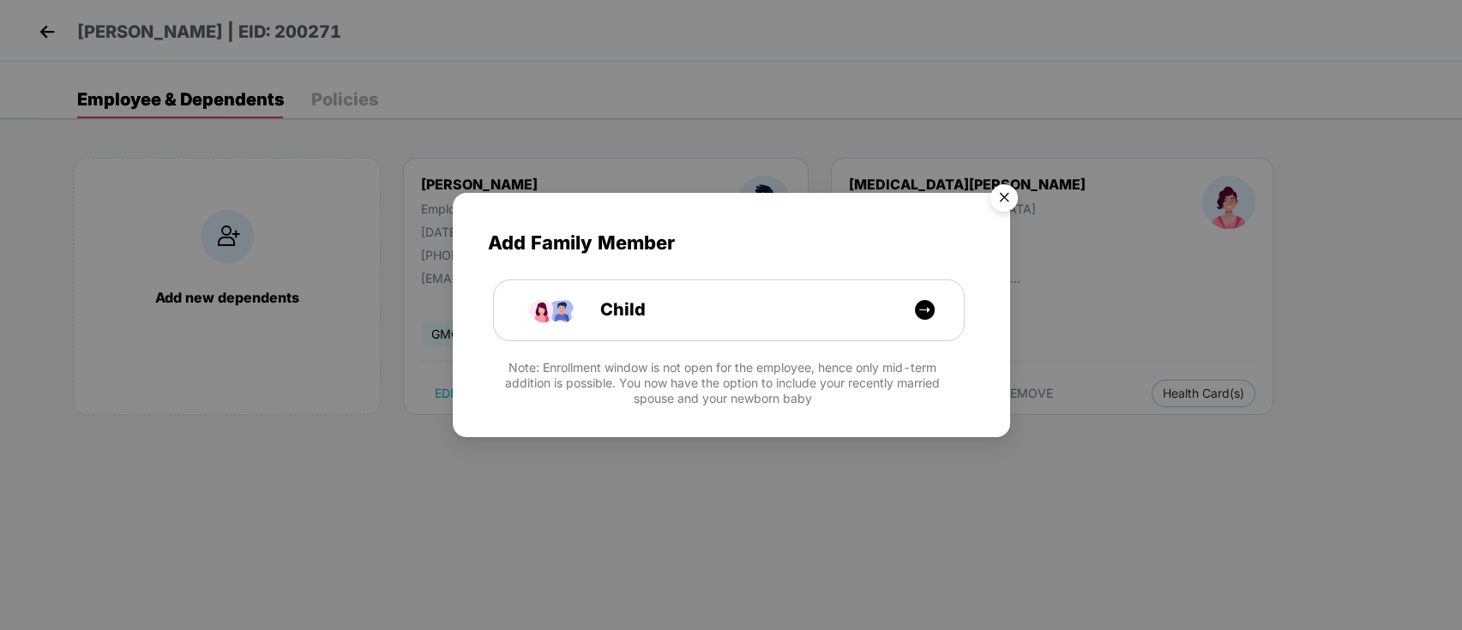
click at [1015, 195] on img "Close" at bounding box center [1004, 201] width 48 height 48
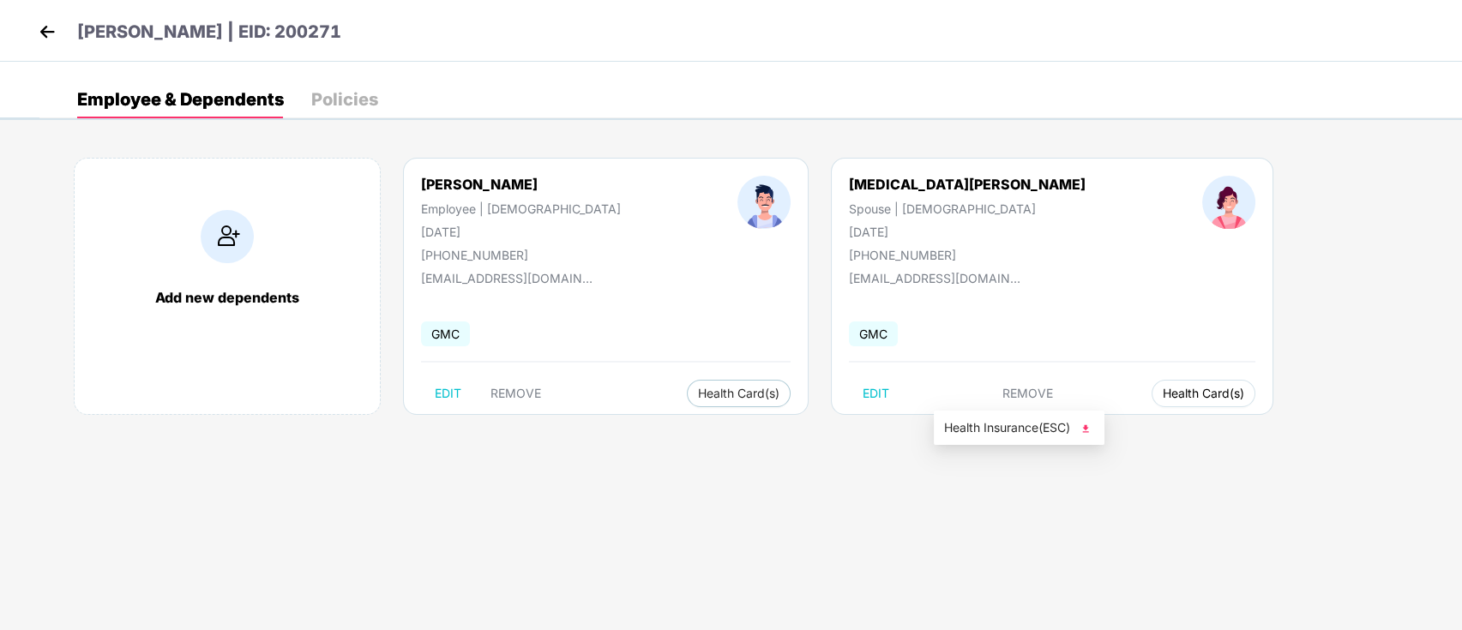
click at [1163, 390] on span "Health Card(s)" at bounding box center [1203, 393] width 81 height 9
click at [1024, 436] on span "Health Insurance(ESC)" at bounding box center [1019, 427] width 150 height 19
click at [43, 25] on img at bounding box center [47, 32] width 26 height 26
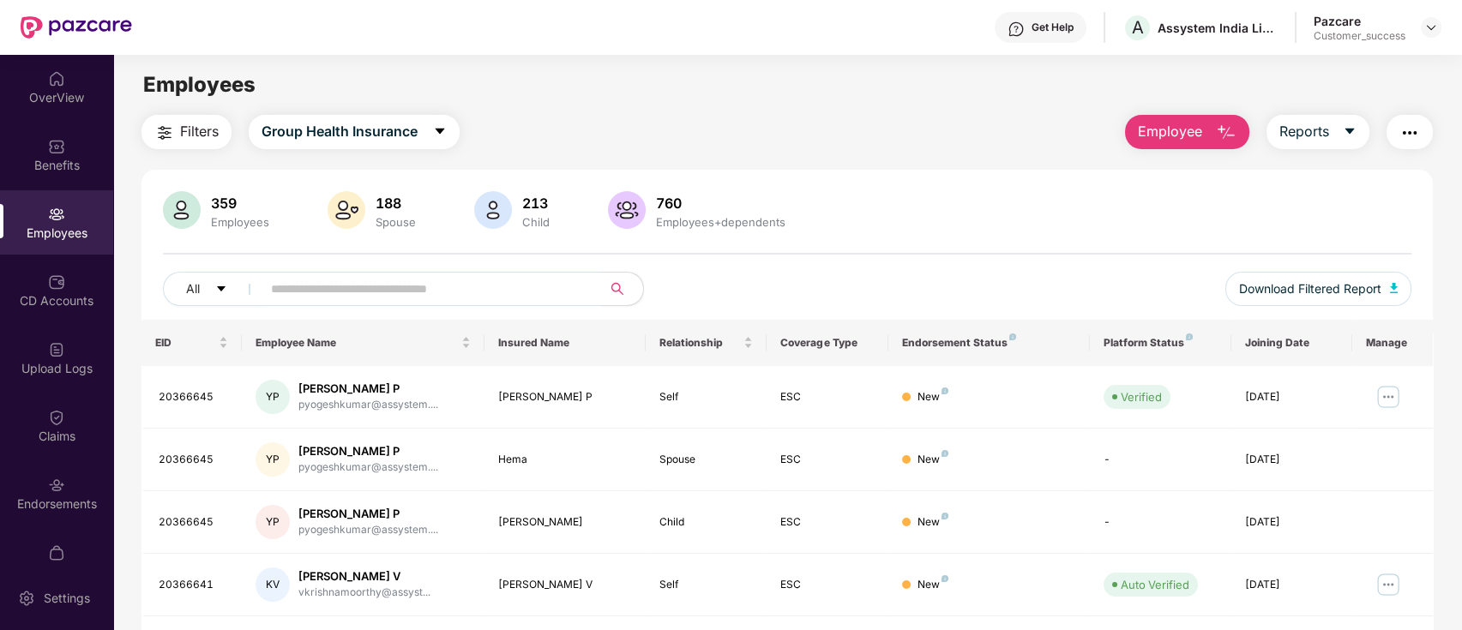
click at [499, 285] on input "text" at bounding box center [425, 289] width 308 height 26
click at [1319, 294] on span "Download Filtered Report" at bounding box center [1310, 288] width 142 height 19
click at [1349, 137] on icon "caret-down" at bounding box center [1350, 131] width 14 height 14
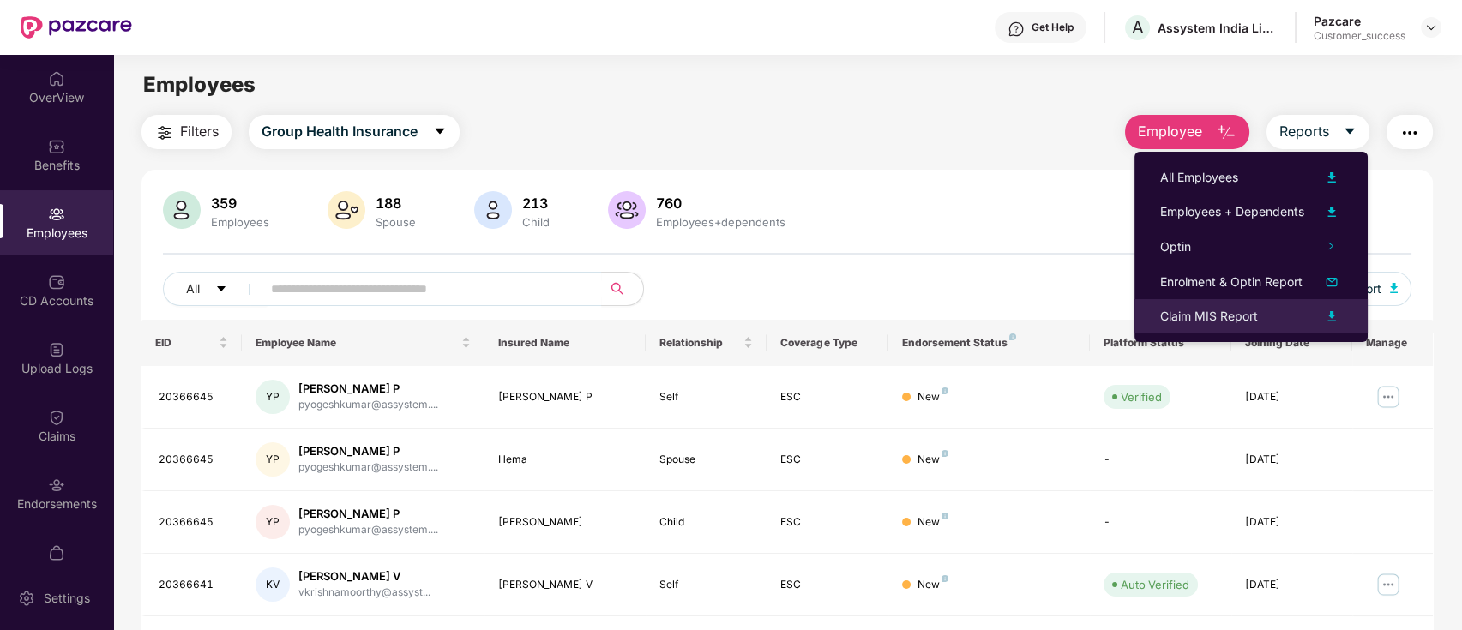
click at [1278, 321] on div "Claim MIS Report" at bounding box center [1251, 316] width 182 height 21
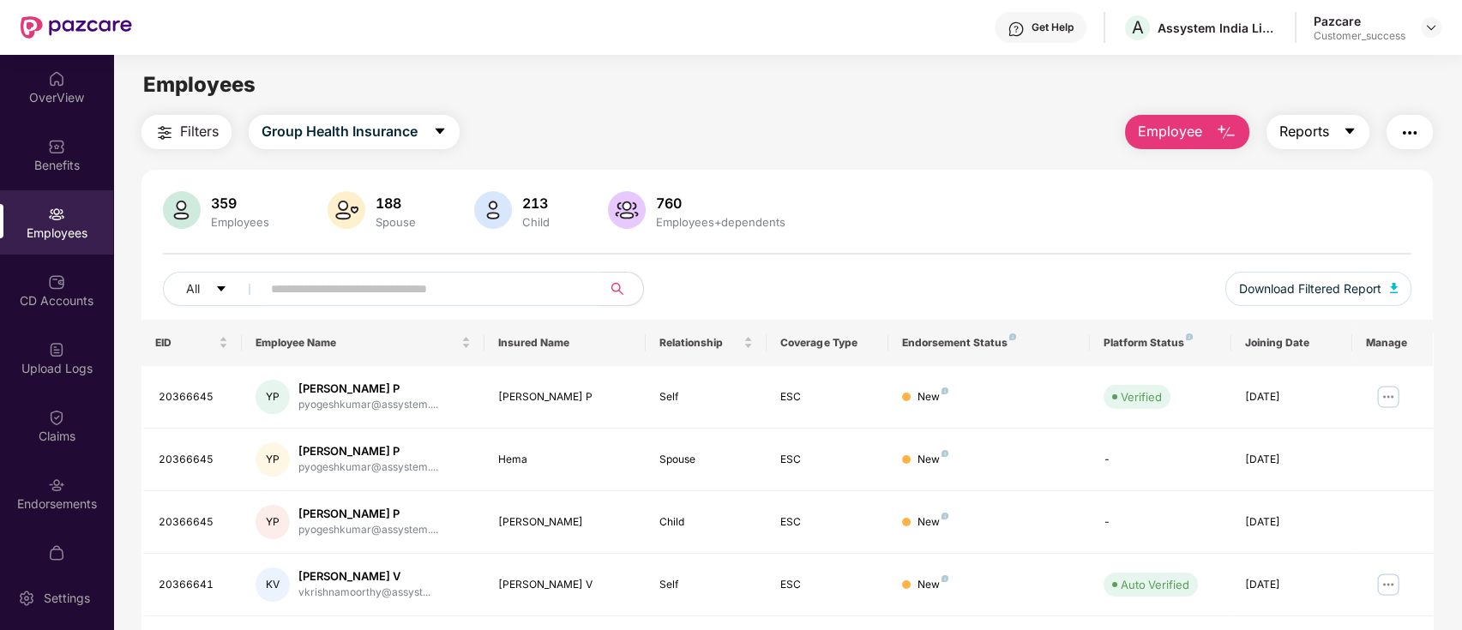
click at [1316, 128] on span "Reports" at bounding box center [1304, 131] width 50 height 21
click at [87, 141] on div "Benefits" at bounding box center [56, 155] width 113 height 64
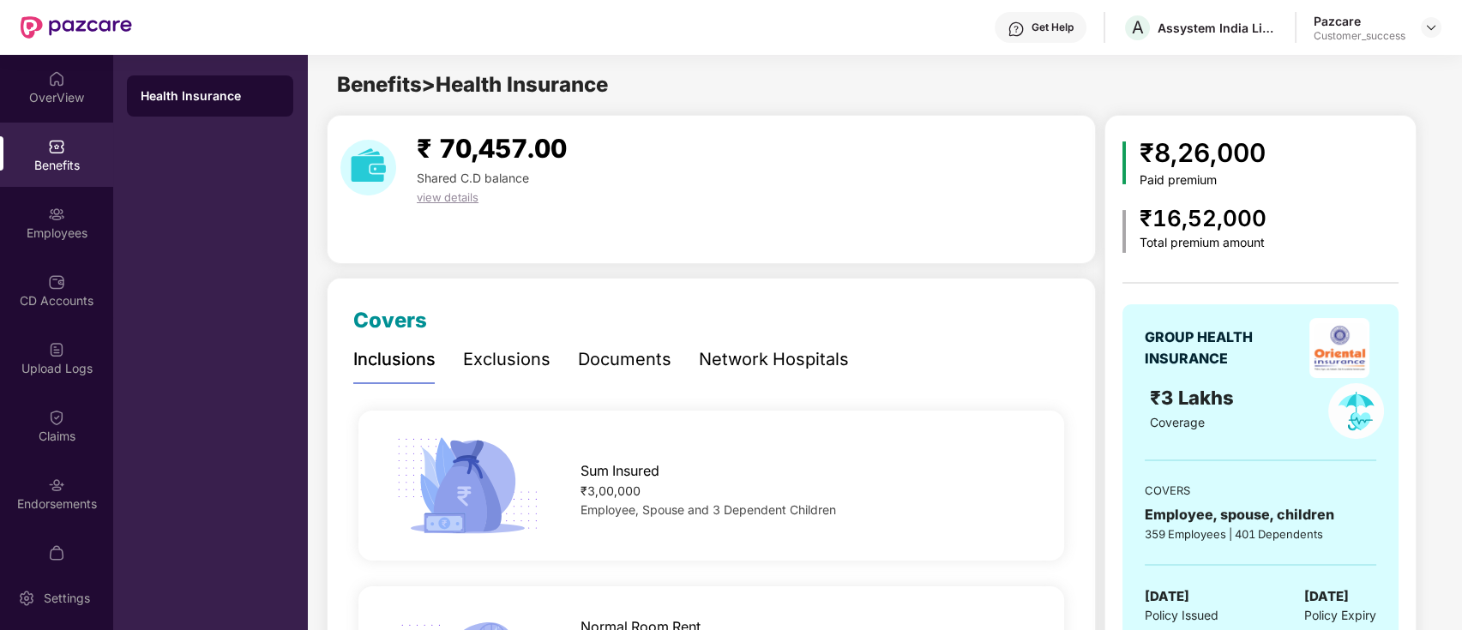
click at [627, 352] on div "Documents" at bounding box center [624, 359] width 93 height 27
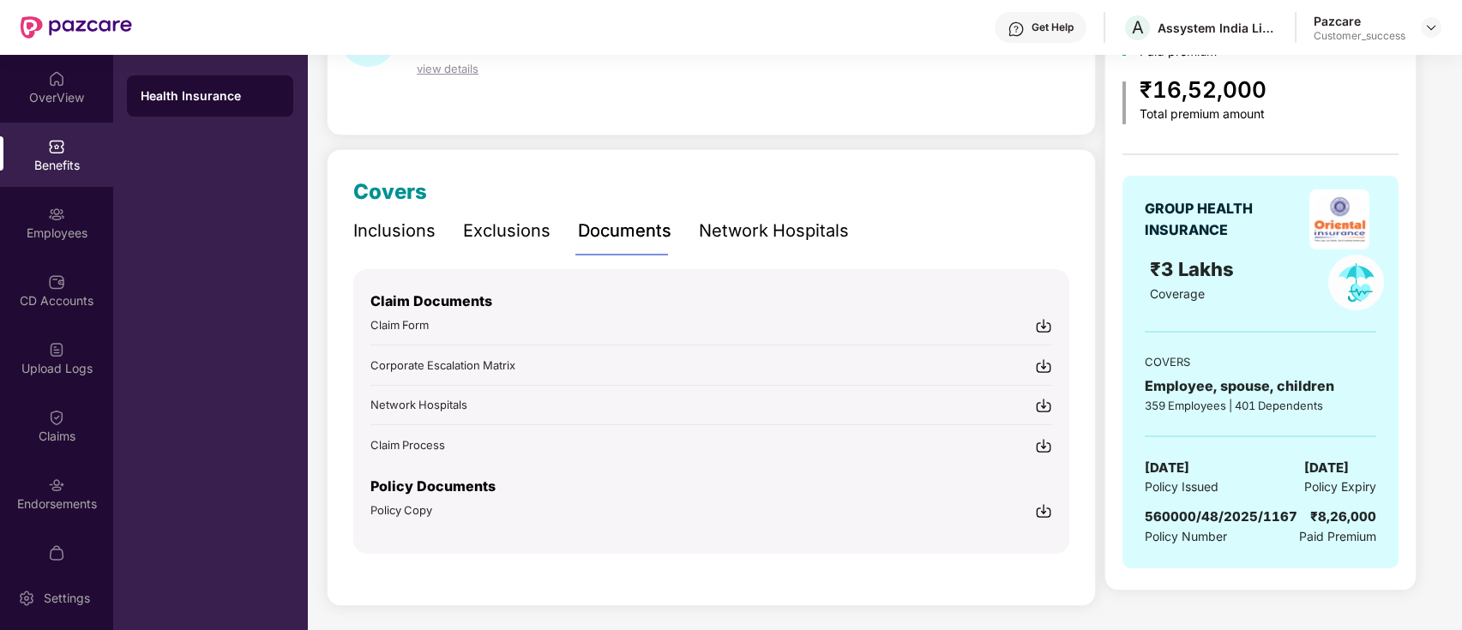
scroll to position [126, 0]
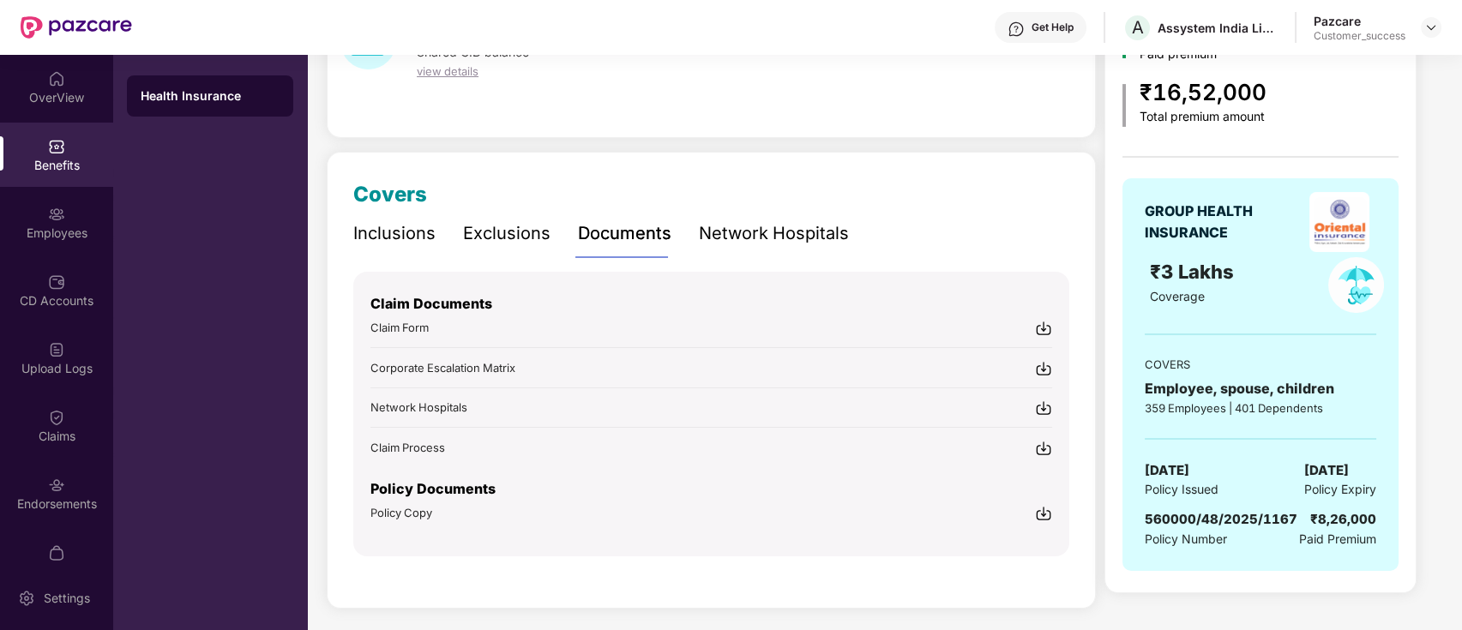
click at [1043, 508] on img at bounding box center [1043, 513] width 17 height 17
click at [425, 230] on div "Inclusions" at bounding box center [394, 233] width 82 height 27
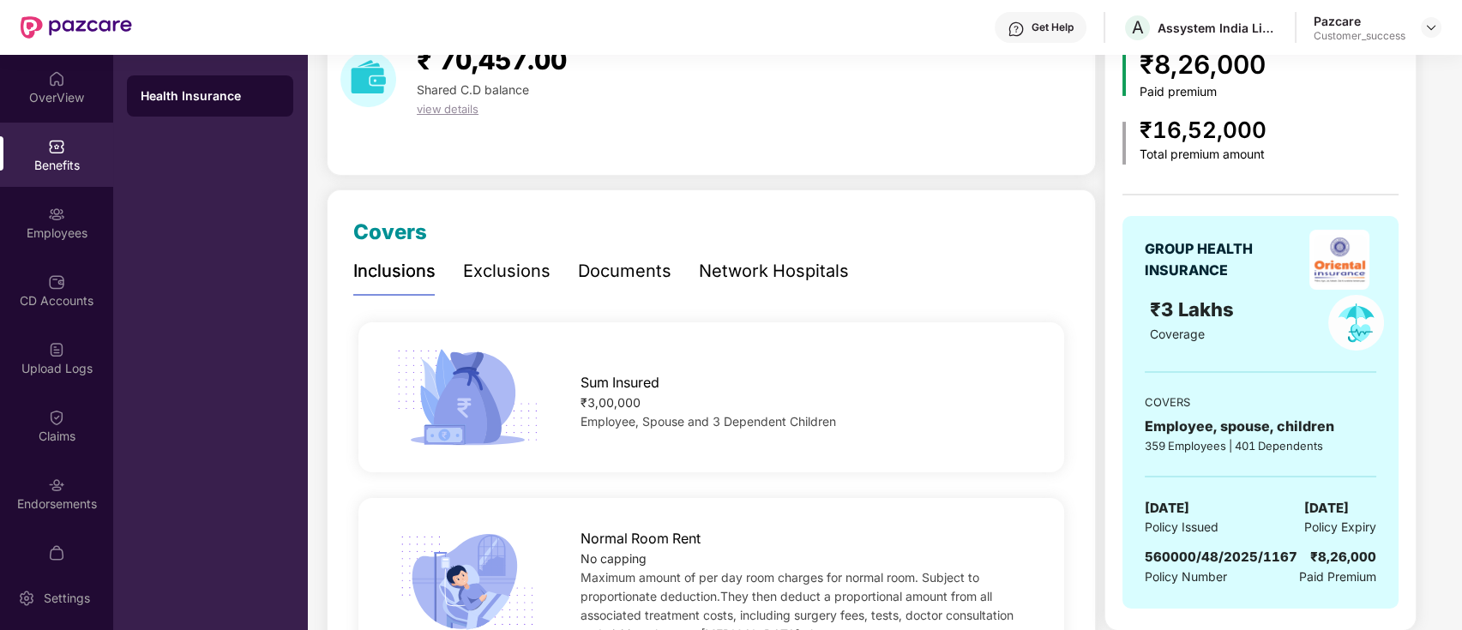
scroll to position [0, 0]
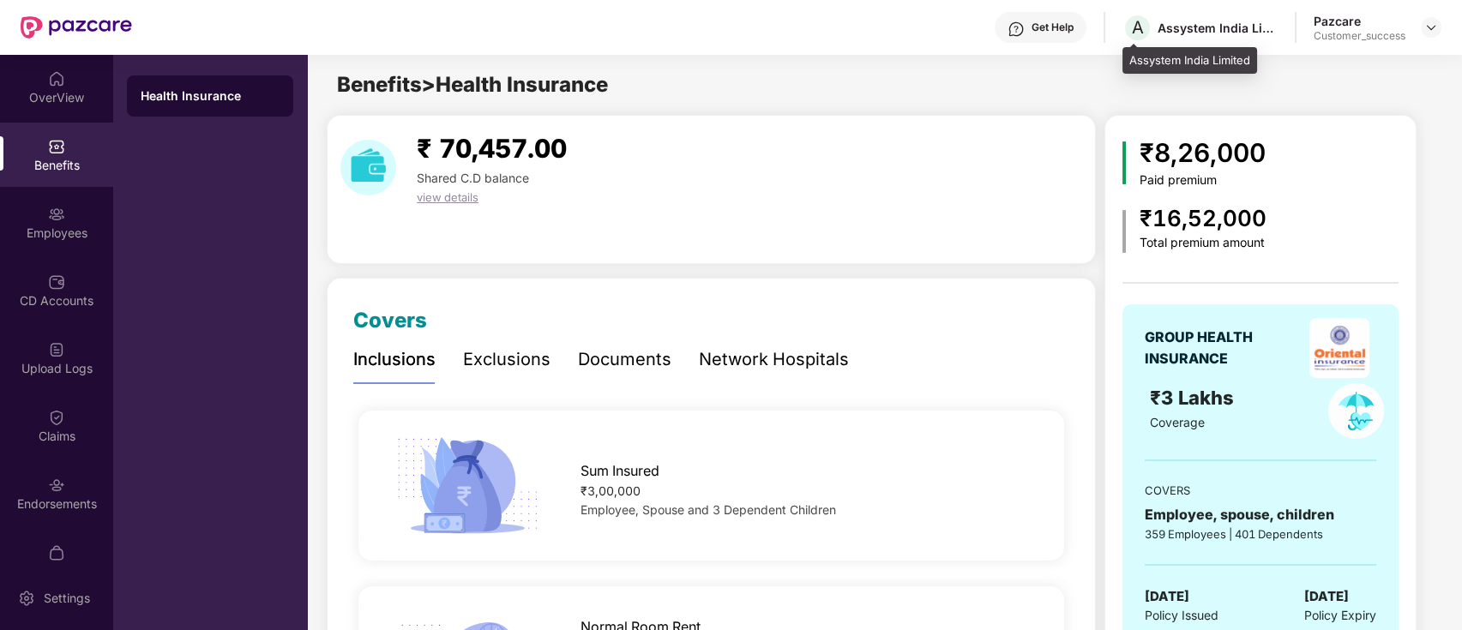
click at [1222, 27] on div "Assystem India Limited" at bounding box center [1217, 28] width 120 height 16
click at [1158, 346] on div "GROUP HEALTH INSURANCE" at bounding box center [1220, 348] width 150 height 43
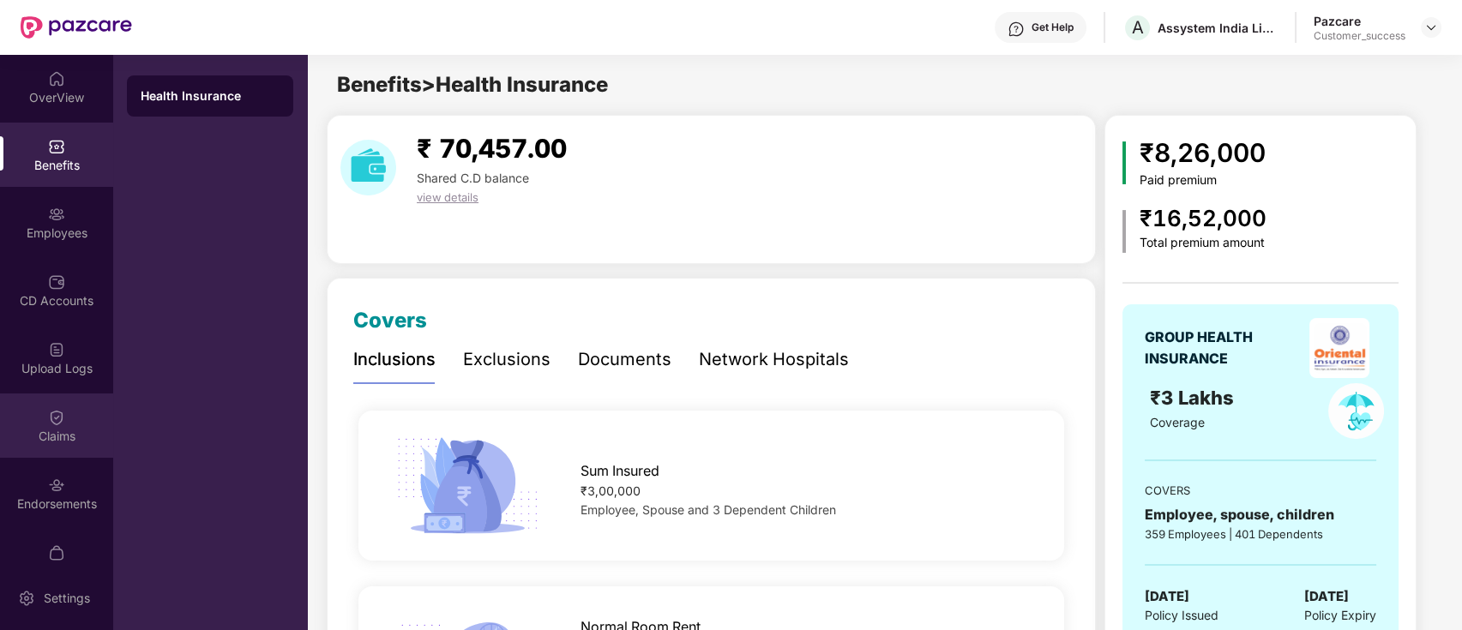
click at [54, 410] on img at bounding box center [56, 417] width 17 height 17
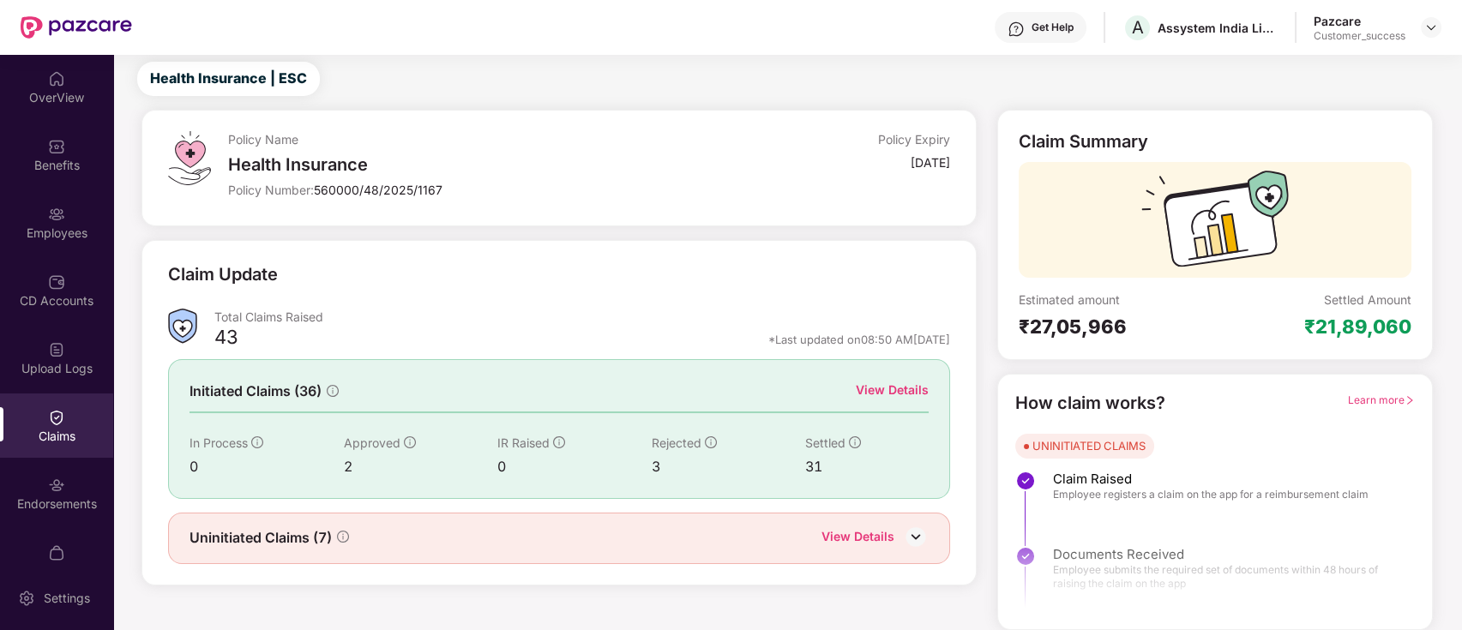
scroll to position [40, 0]
click at [897, 533] on div "View Details" at bounding box center [874, 539] width 107 height 22
click at [860, 528] on div "View Details" at bounding box center [857, 539] width 73 height 22
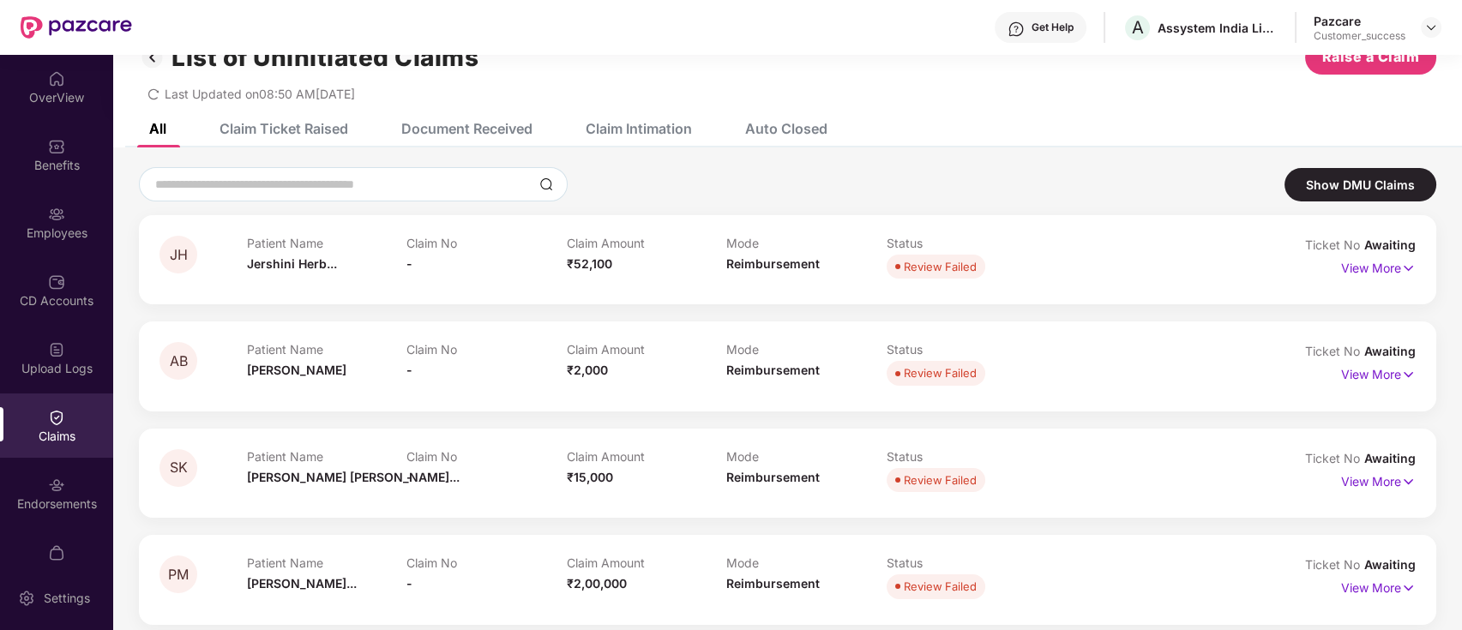
click at [778, 113] on div "Auto Closed" at bounding box center [773, 129] width 108 height 38
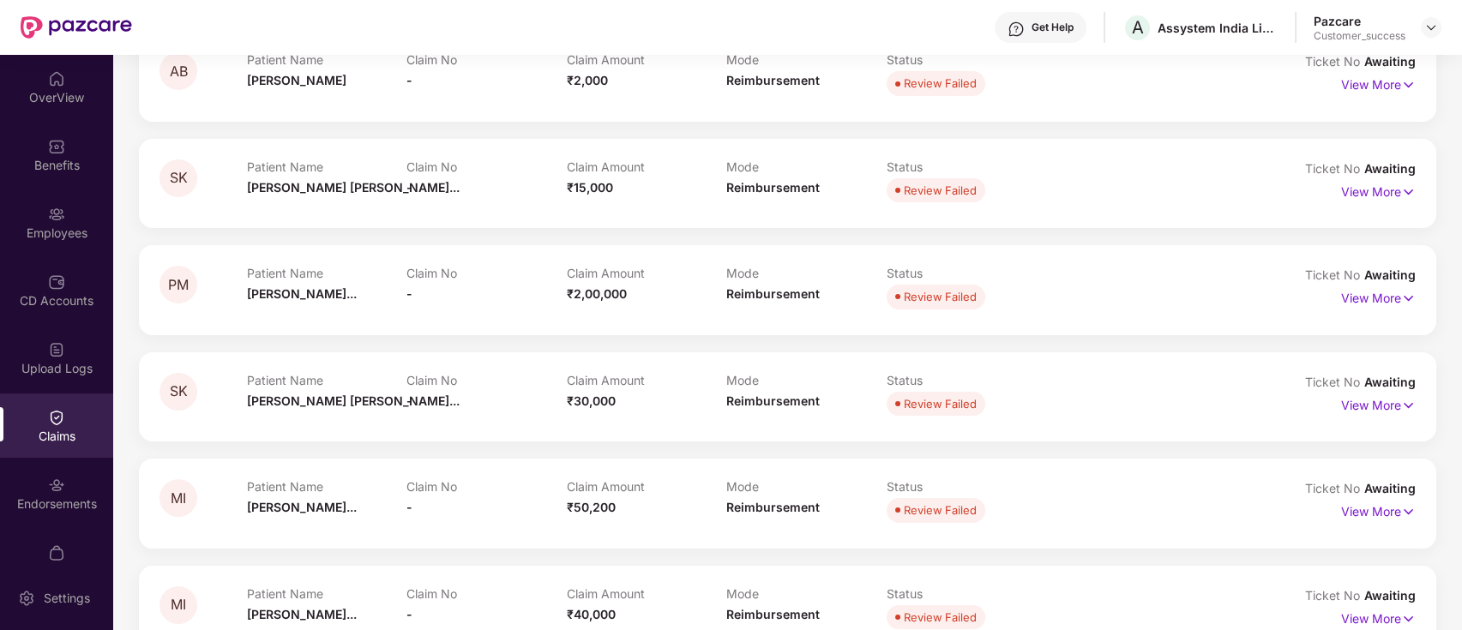
scroll to position [371, 0]
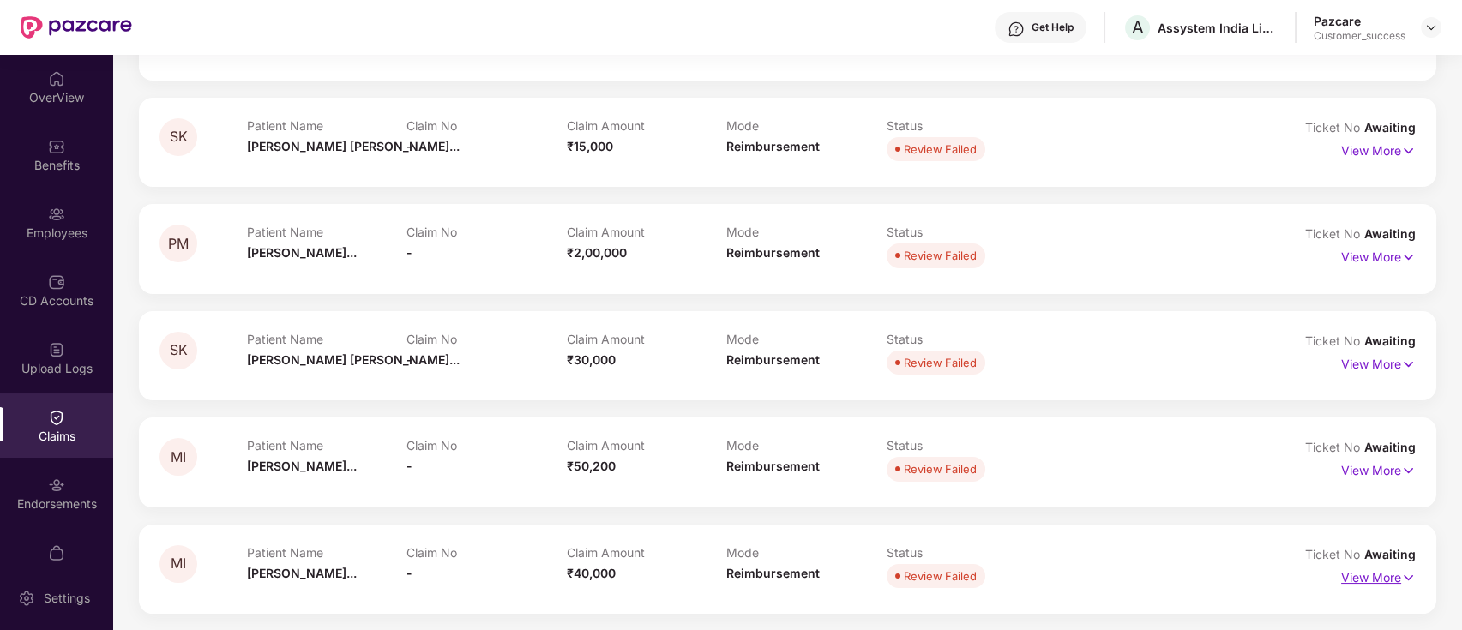
click at [1389, 573] on p "View More" at bounding box center [1378, 575] width 75 height 23
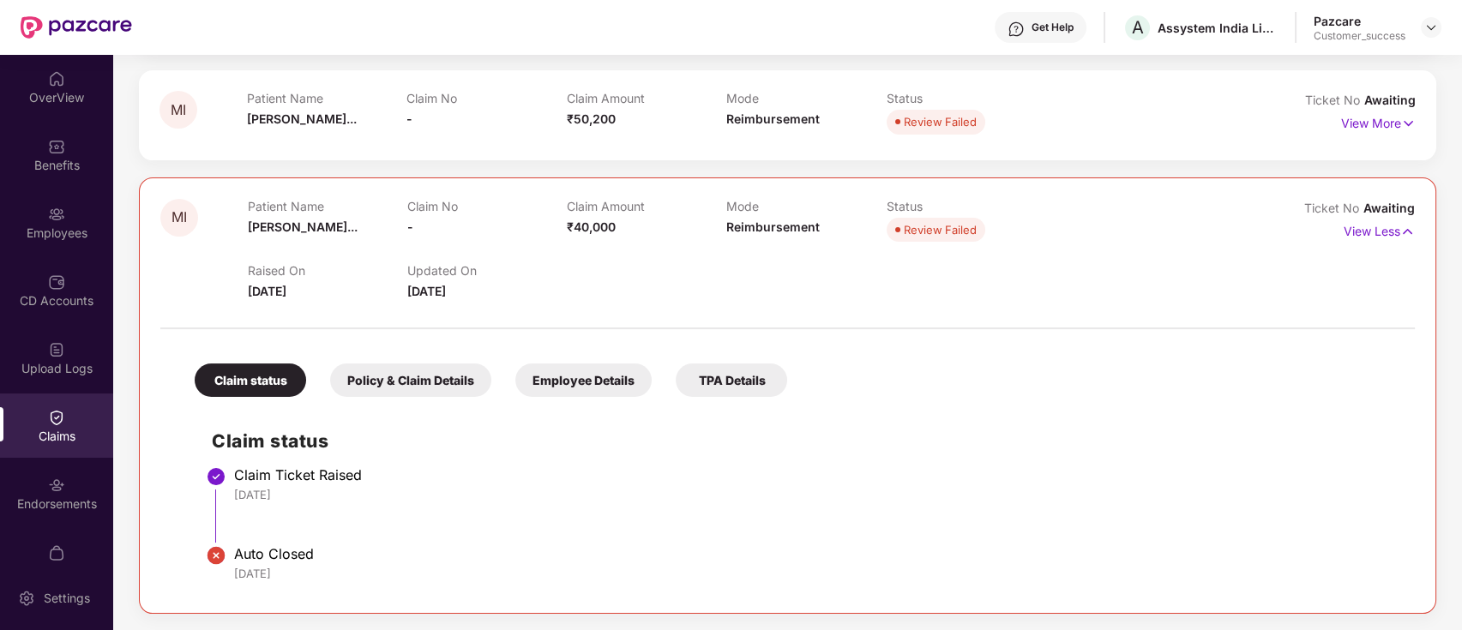
scroll to position [716, 0]
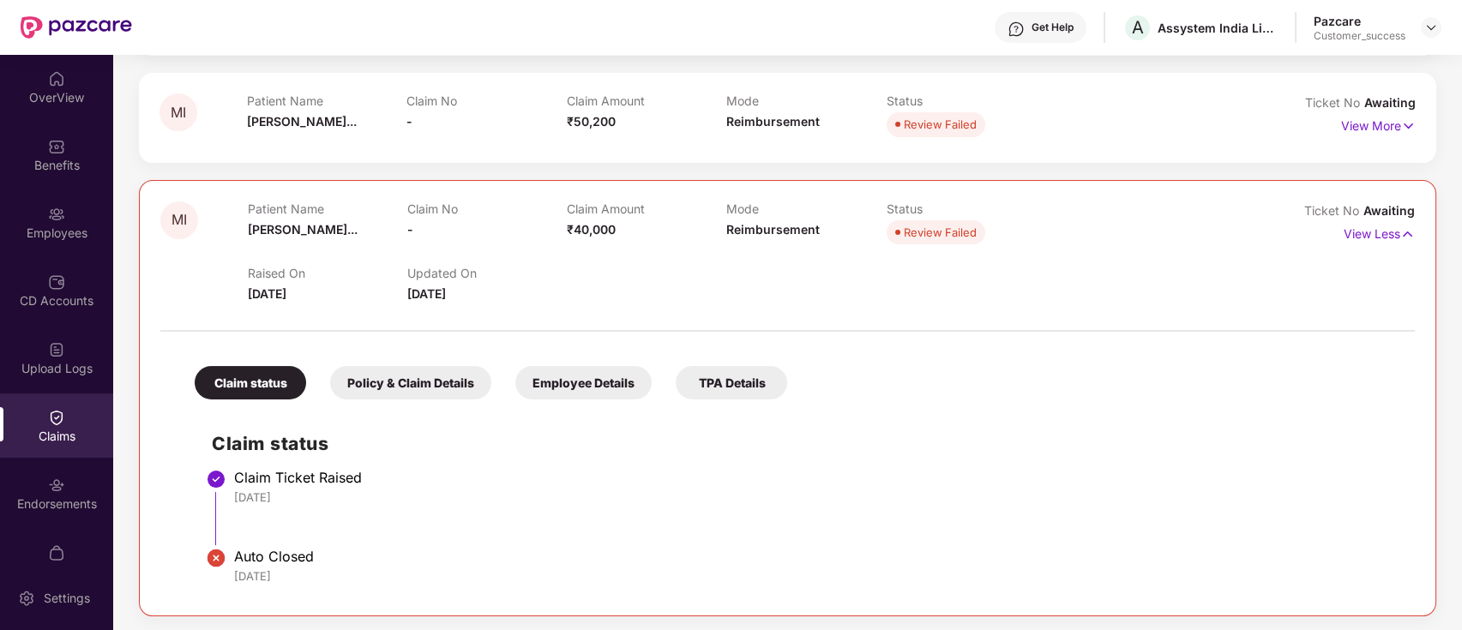
click at [405, 381] on div "Policy & Claim Details" at bounding box center [410, 382] width 161 height 33
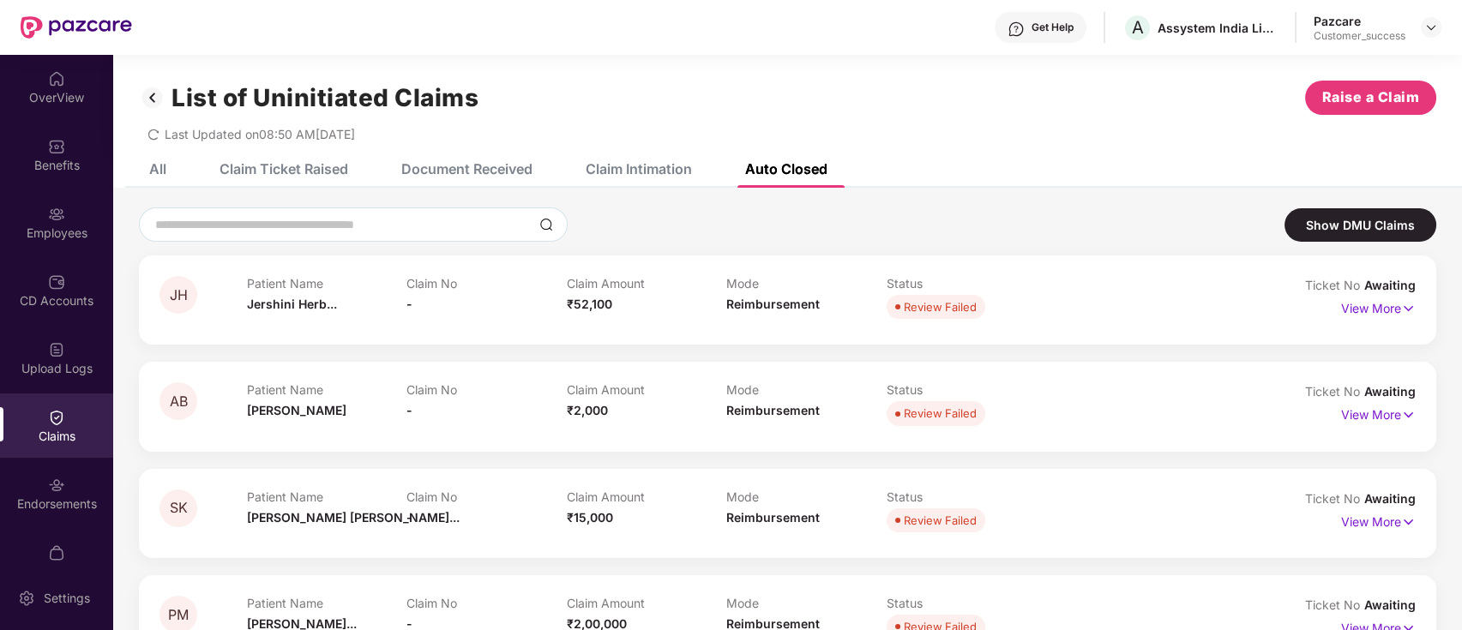
scroll to position [1, 0]
click at [69, 225] on div "Employees" at bounding box center [56, 233] width 113 height 17
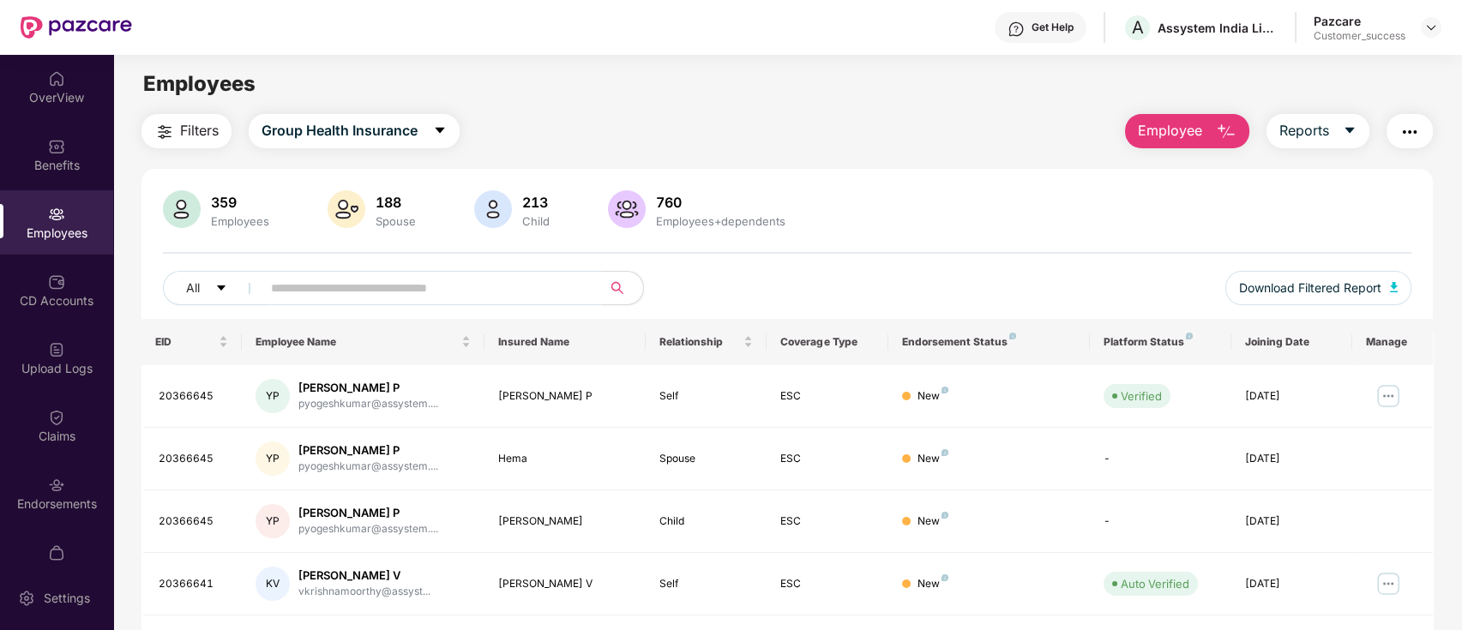
click at [376, 271] on span at bounding box center [426, 288] width 352 height 34
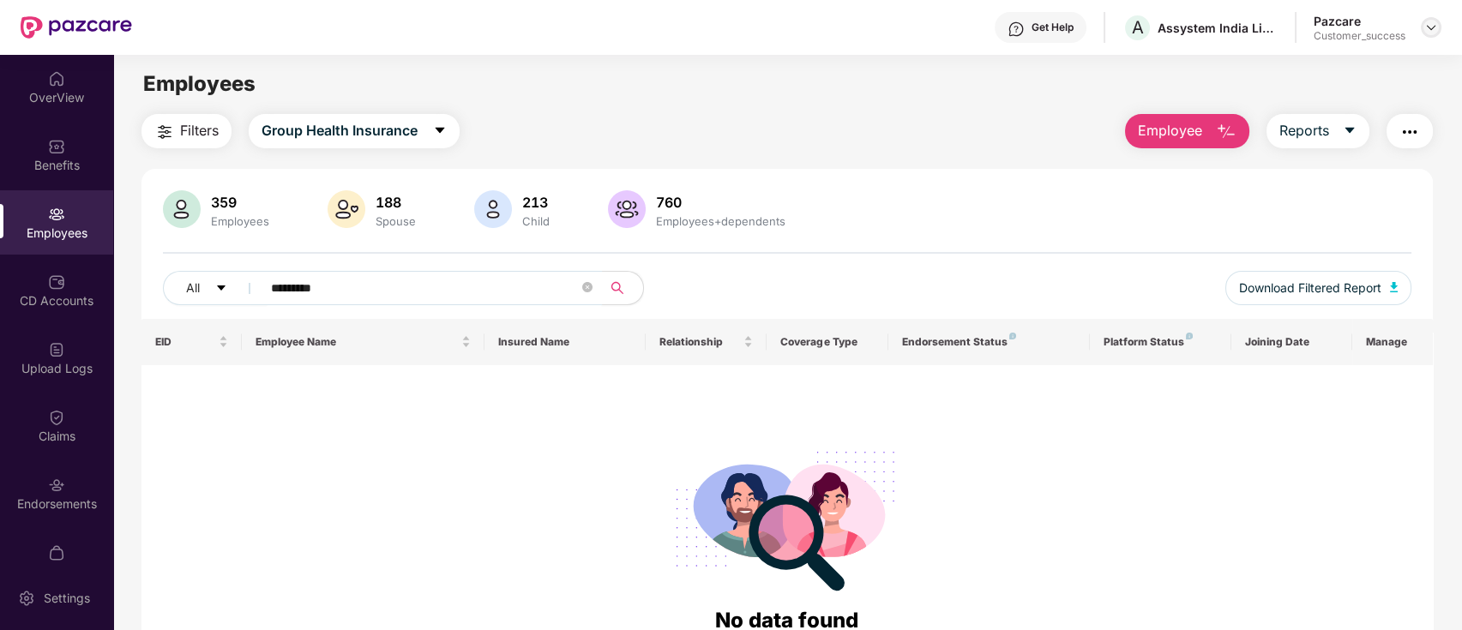
type input "*********"
click at [1433, 28] on img at bounding box center [1431, 28] width 14 height 14
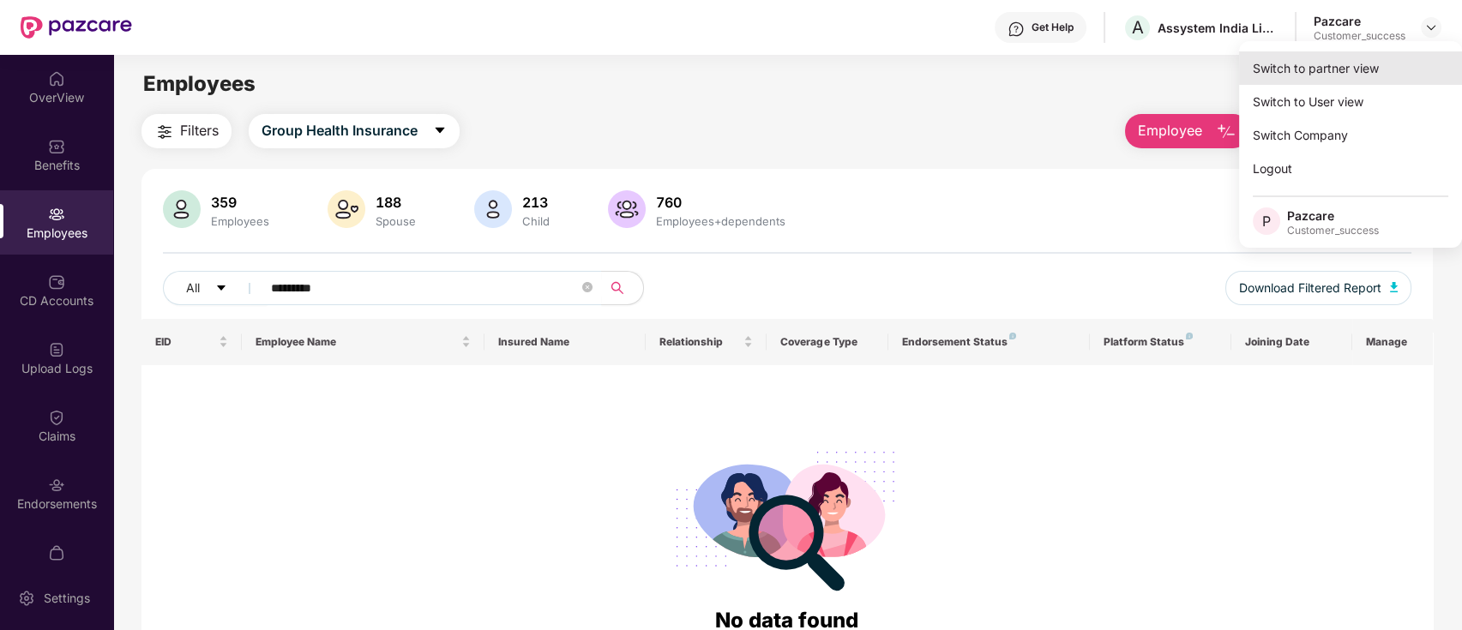
click at [1373, 65] on div "Switch to partner view" at bounding box center [1350, 67] width 223 height 33
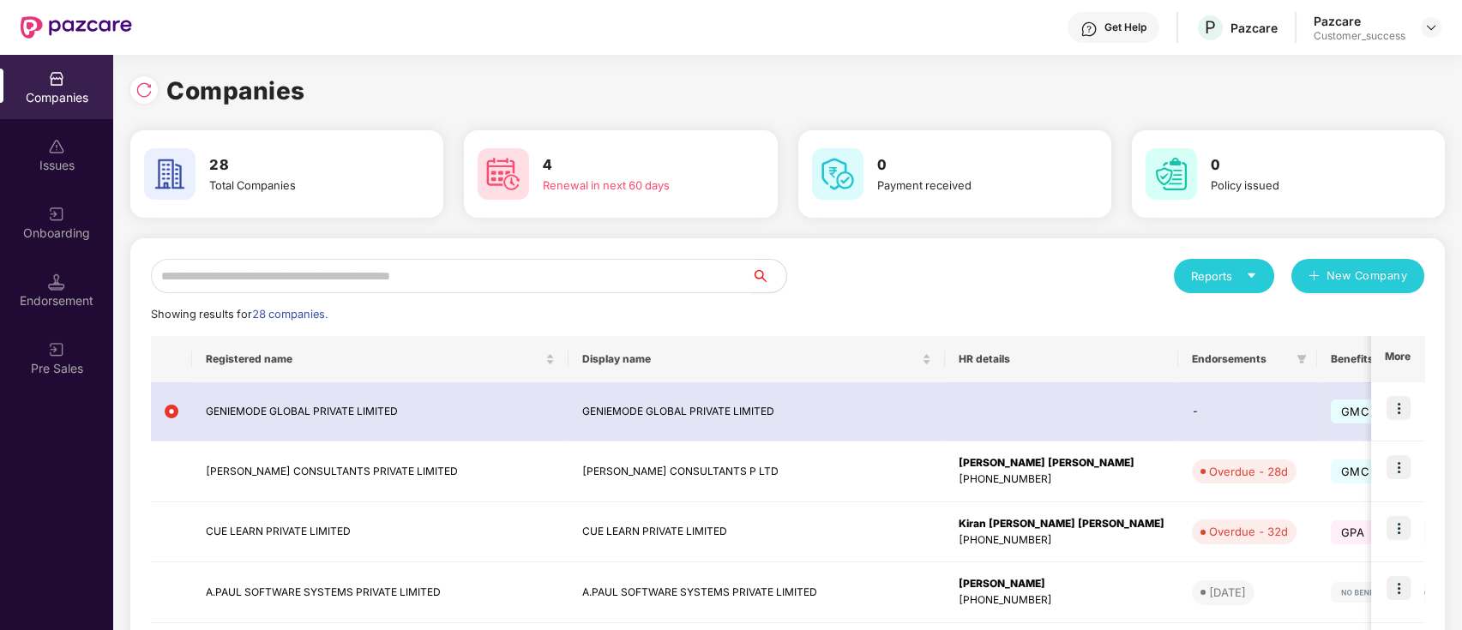
click at [605, 291] on input "text" at bounding box center [451, 276] width 601 height 34
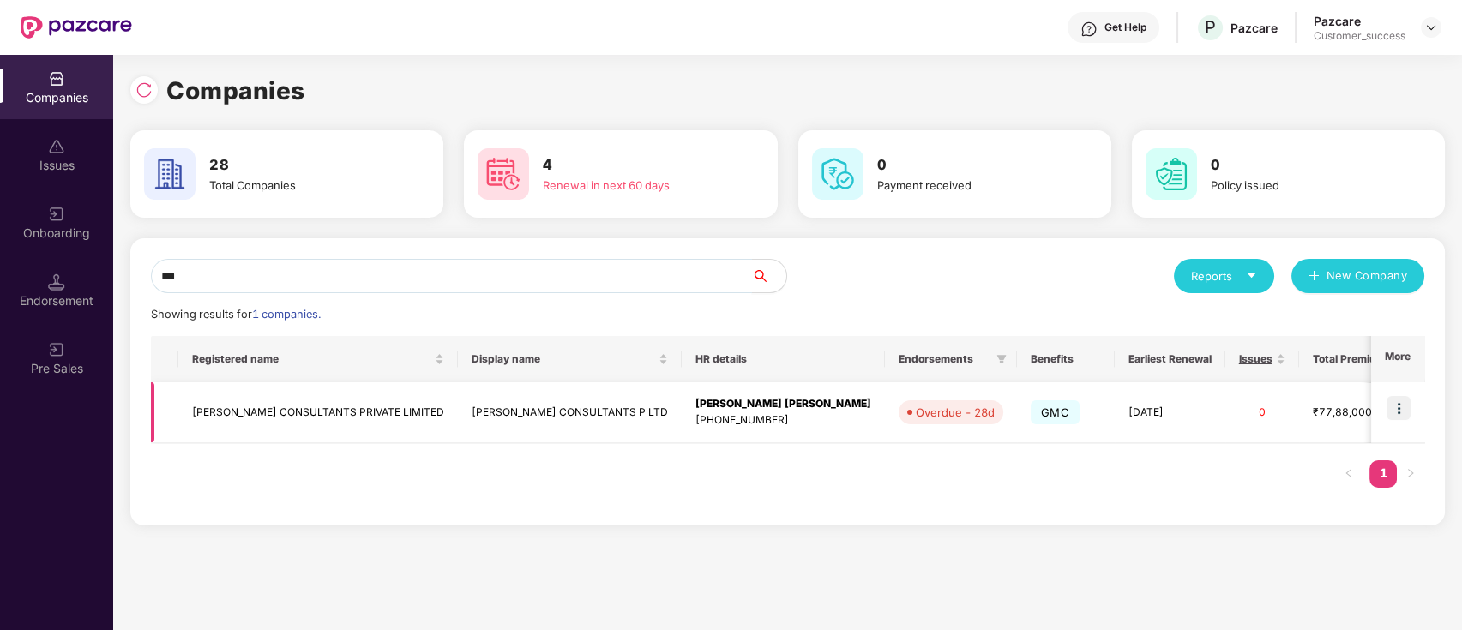
type input "***"
click at [1409, 409] on img at bounding box center [1398, 408] width 24 height 24
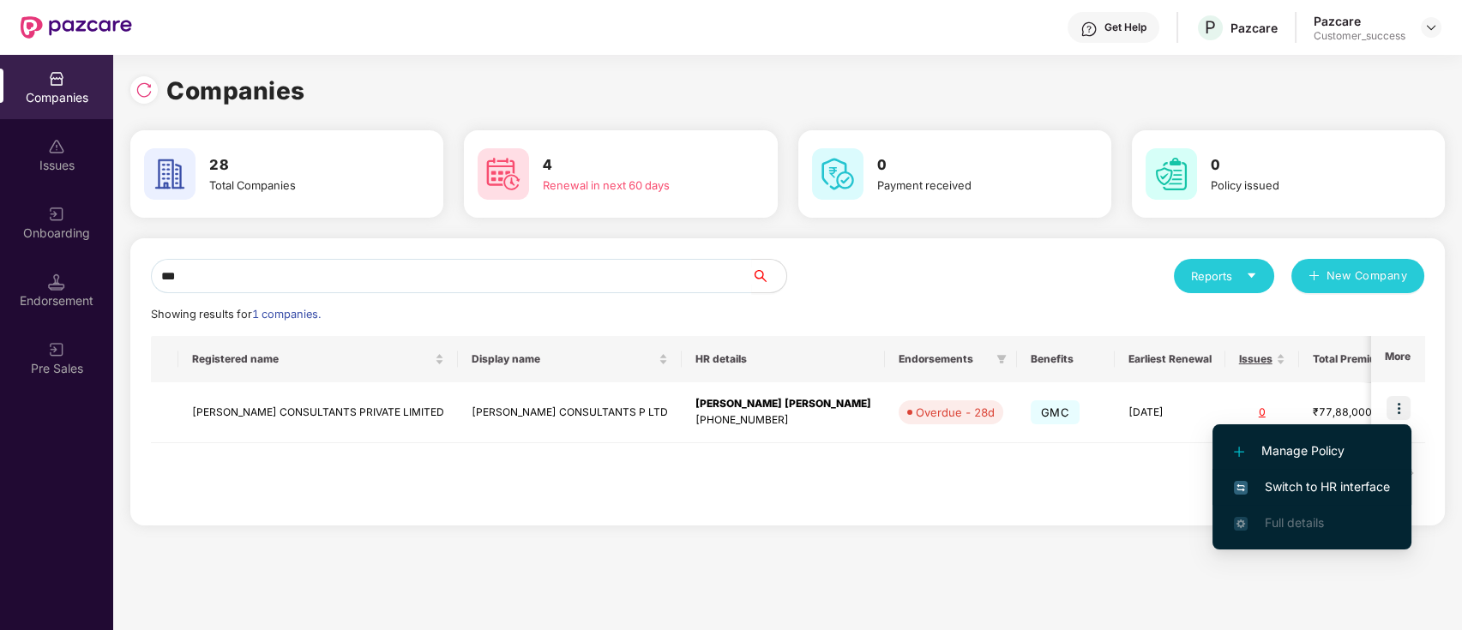
click at [1283, 478] on span "Switch to HR interface" at bounding box center [1312, 487] width 156 height 19
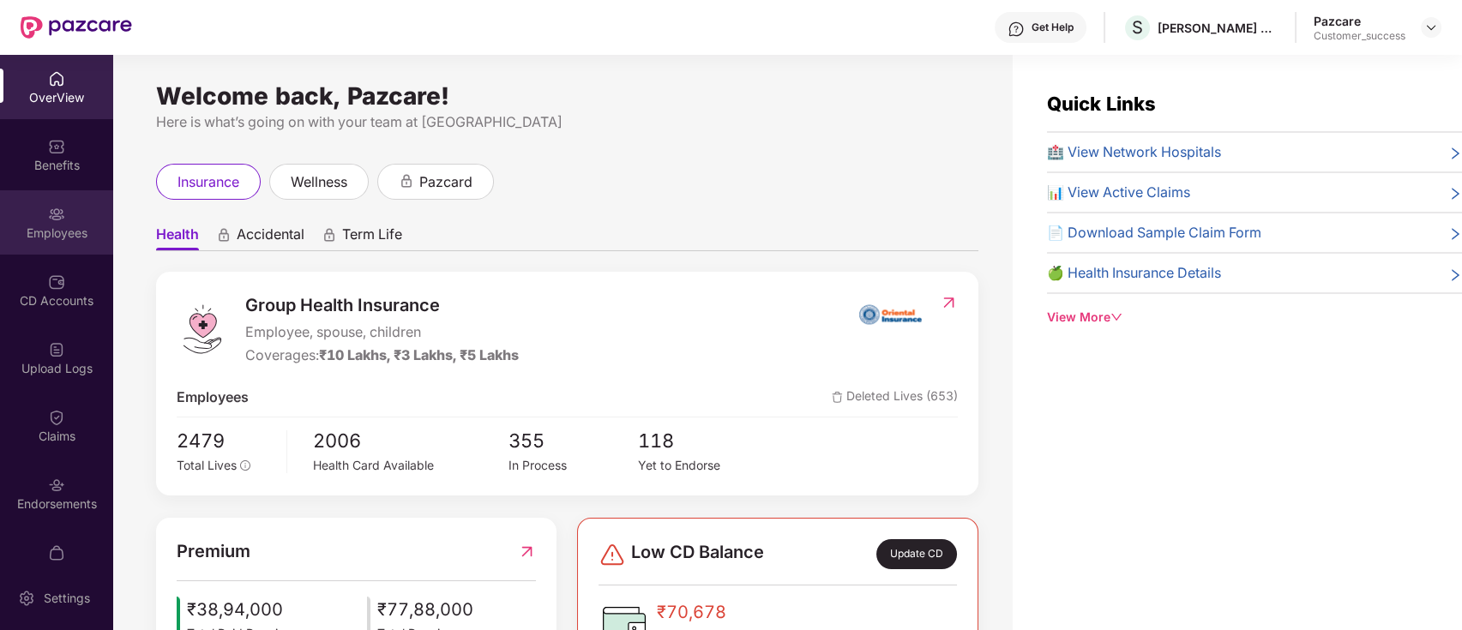
click at [60, 213] on img at bounding box center [56, 214] width 17 height 17
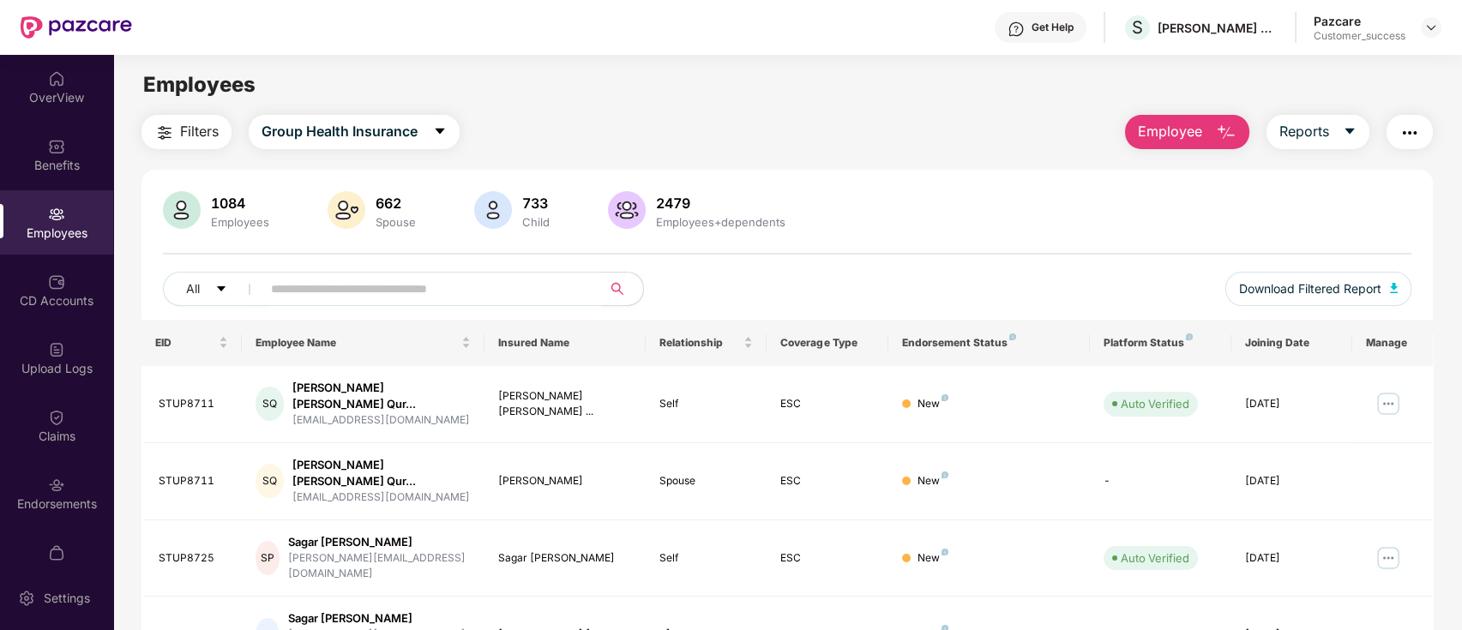
click at [414, 299] on input "text" at bounding box center [425, 289] width 308 height 26
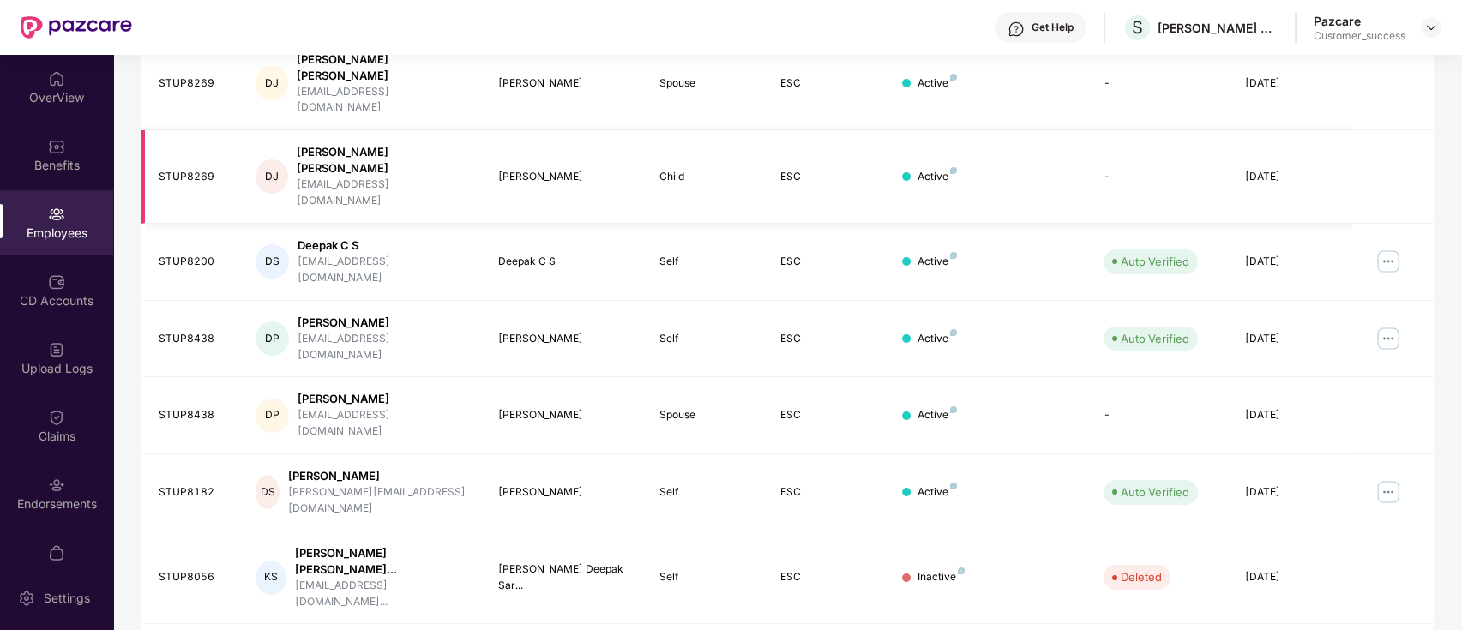
scroll to position [422, 0]
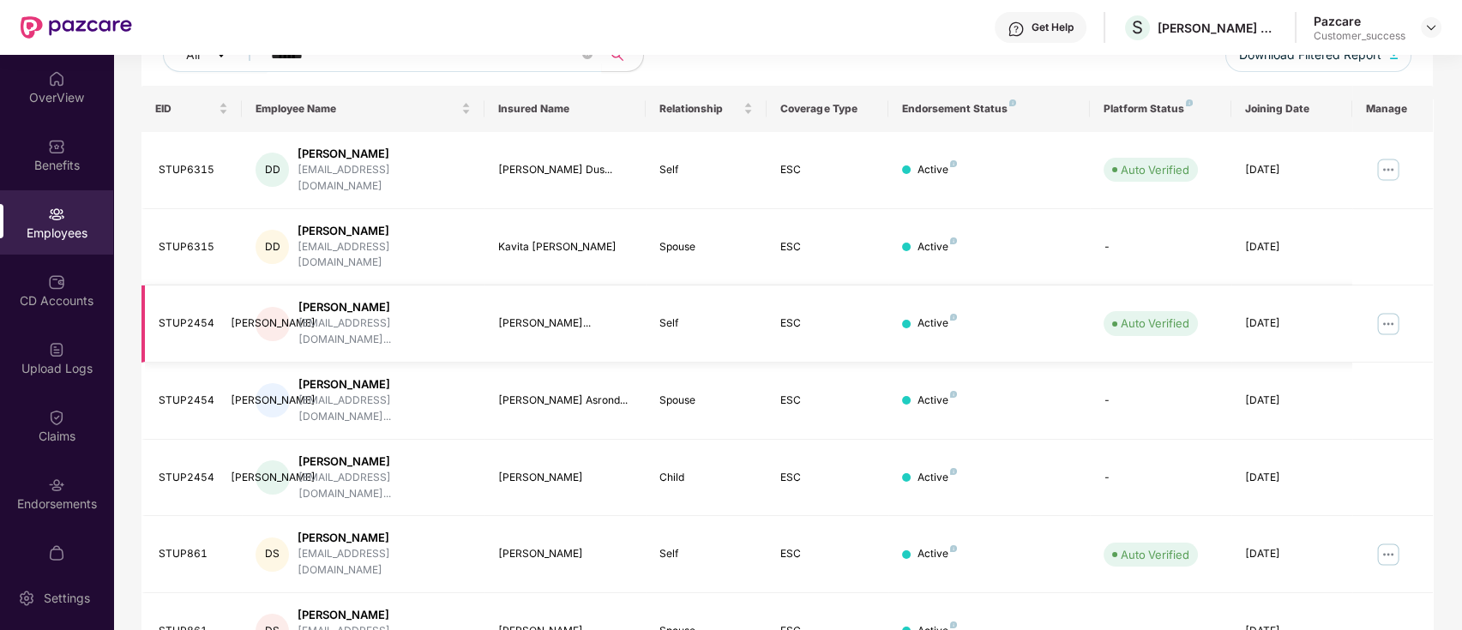
scroll to position [0, 0]
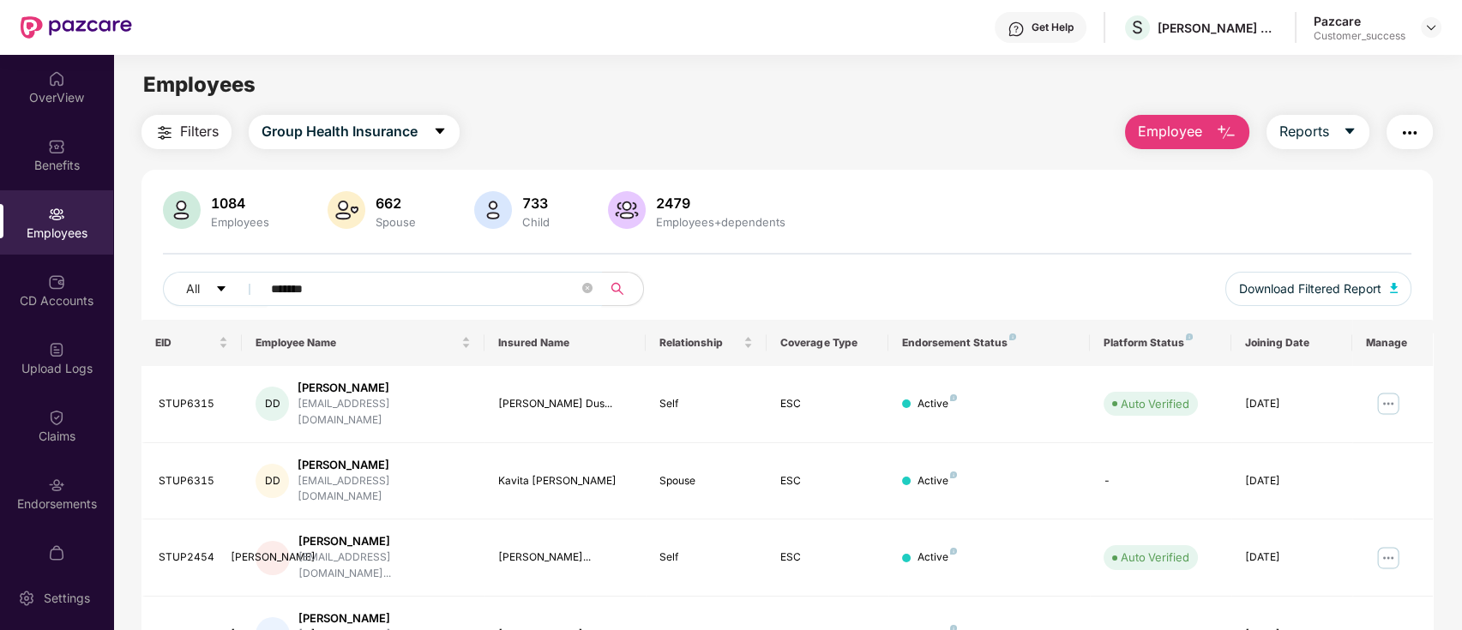
click at [560, 298] on input "******" at bounding box center [425, 289] width 308 height 26
type input "*"
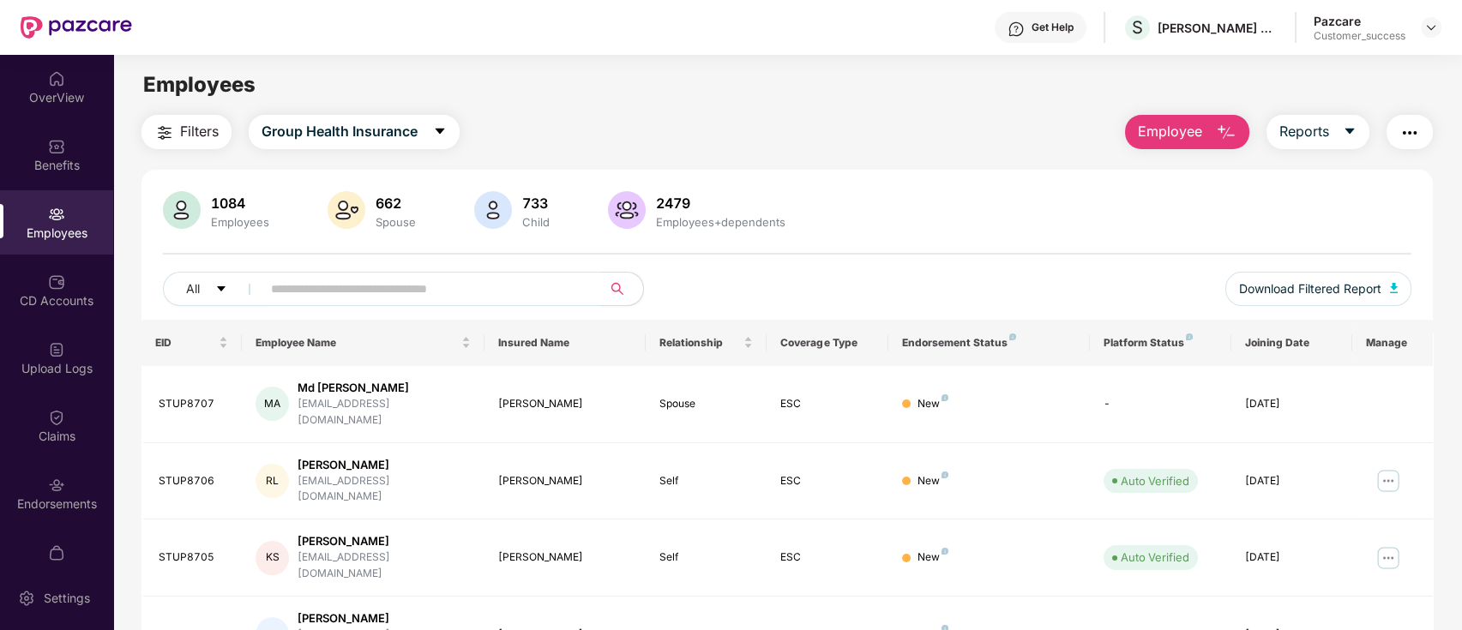
click at [805, 264] on div "1084 Employees 662 Spouse 733 Child 2479 Employees+dependents All Download Filt…" at bounding box center [787, 255] width 1292 height 129
click at [1313, 133] on span "Reports" at bounding box center [1304, 131] width 50 height 21
click at [938, 219] on div "1084 Employees 662 Spouse 733 Child 2479 Employees+dependents" at bounding box center [787, 211] width 1249 height 41
click at [1334, 143] on button "Reports" at bounding box center [1317, 132] width 103 height 34
click at [990, 284] on div "All Download Filtered Report" at bounding box center [787, 296] width 1249 height 48
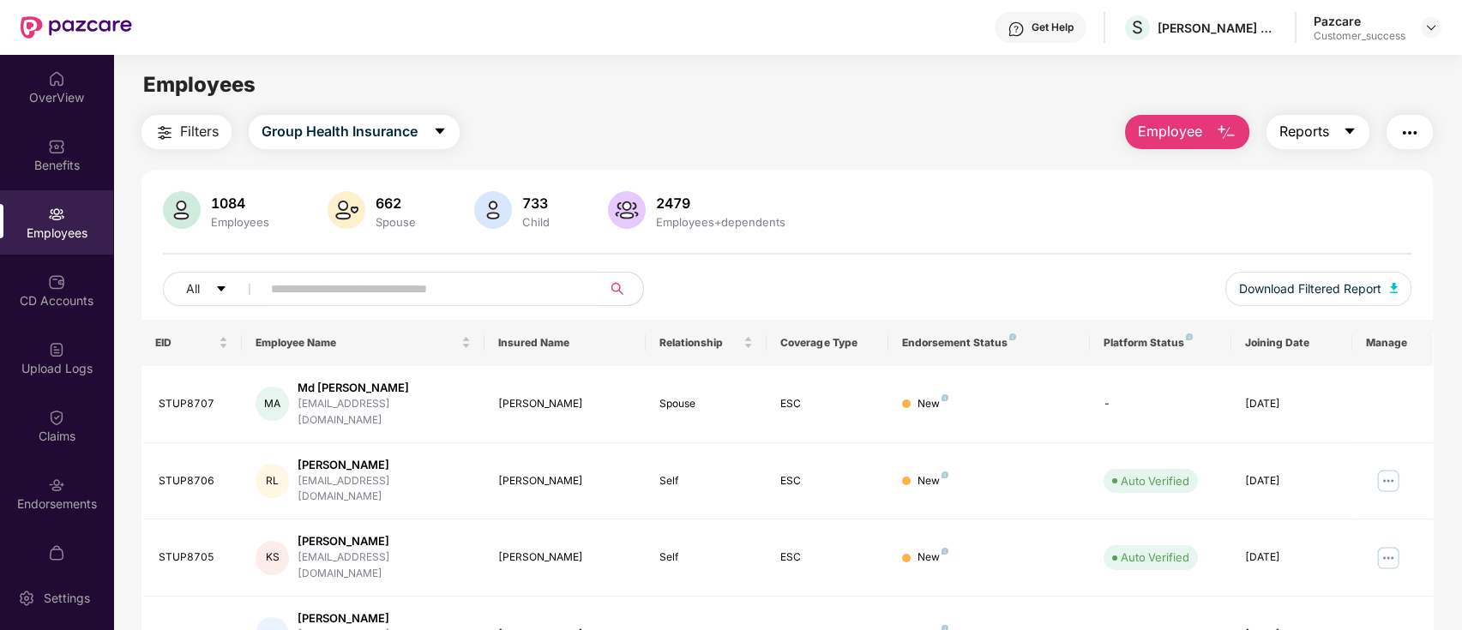
click at [1352, 141] on button "Reports" at bounding box center [1317, 132] width 103 height 34
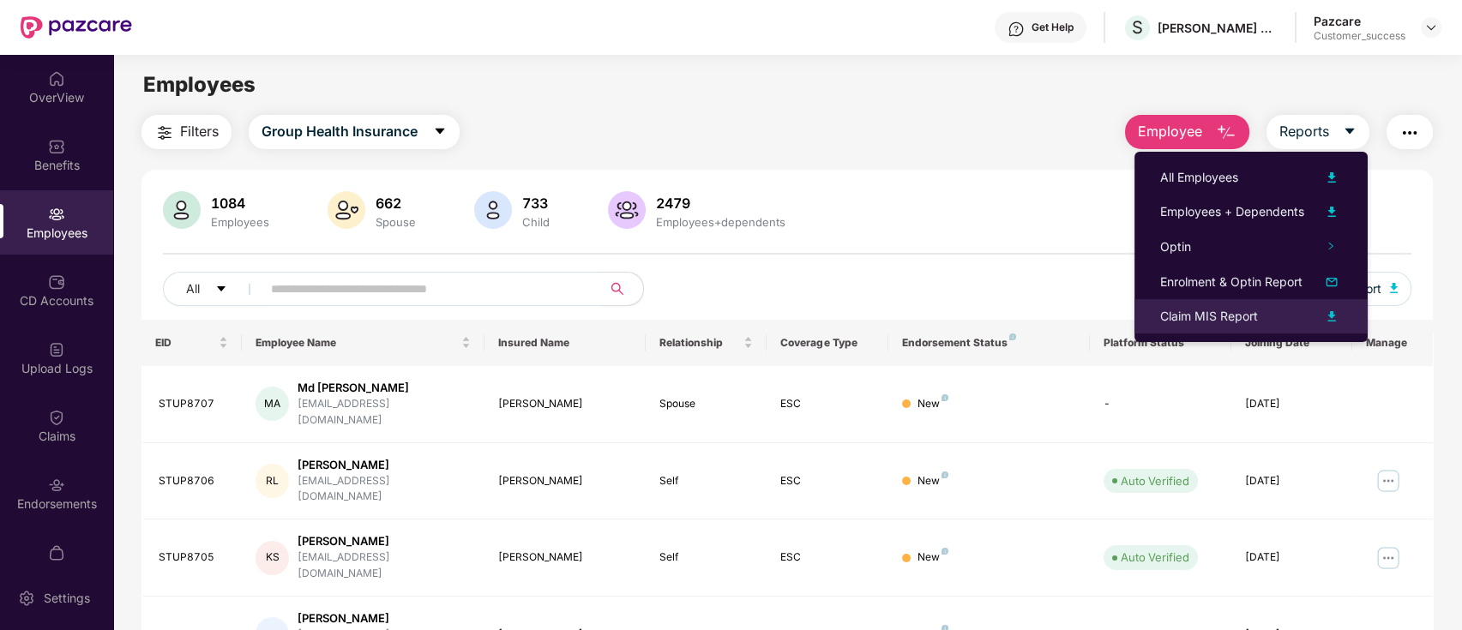
click at [1267, 317] on div "Claim MIS Report" at bounding box center [1251, 316] width 182 height 21
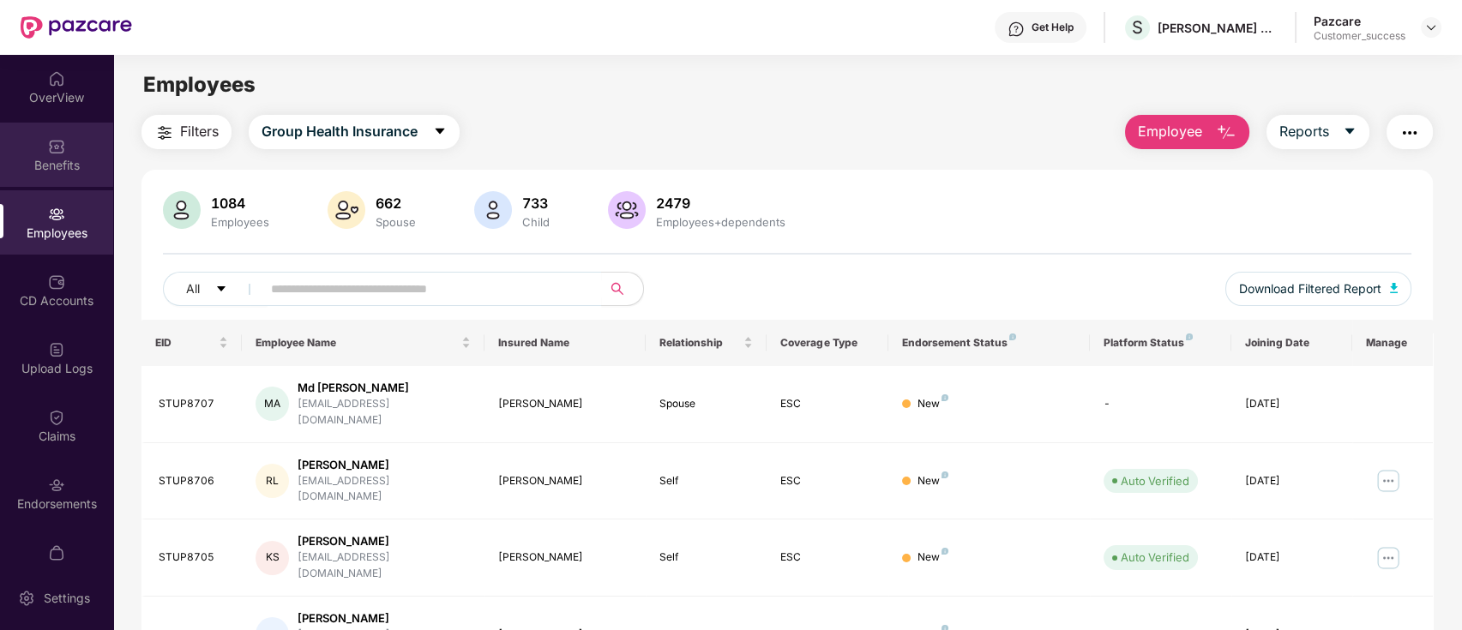
click at [75, 141] on div "Benefits" at bounding box center [56, 155] width 113 height 64
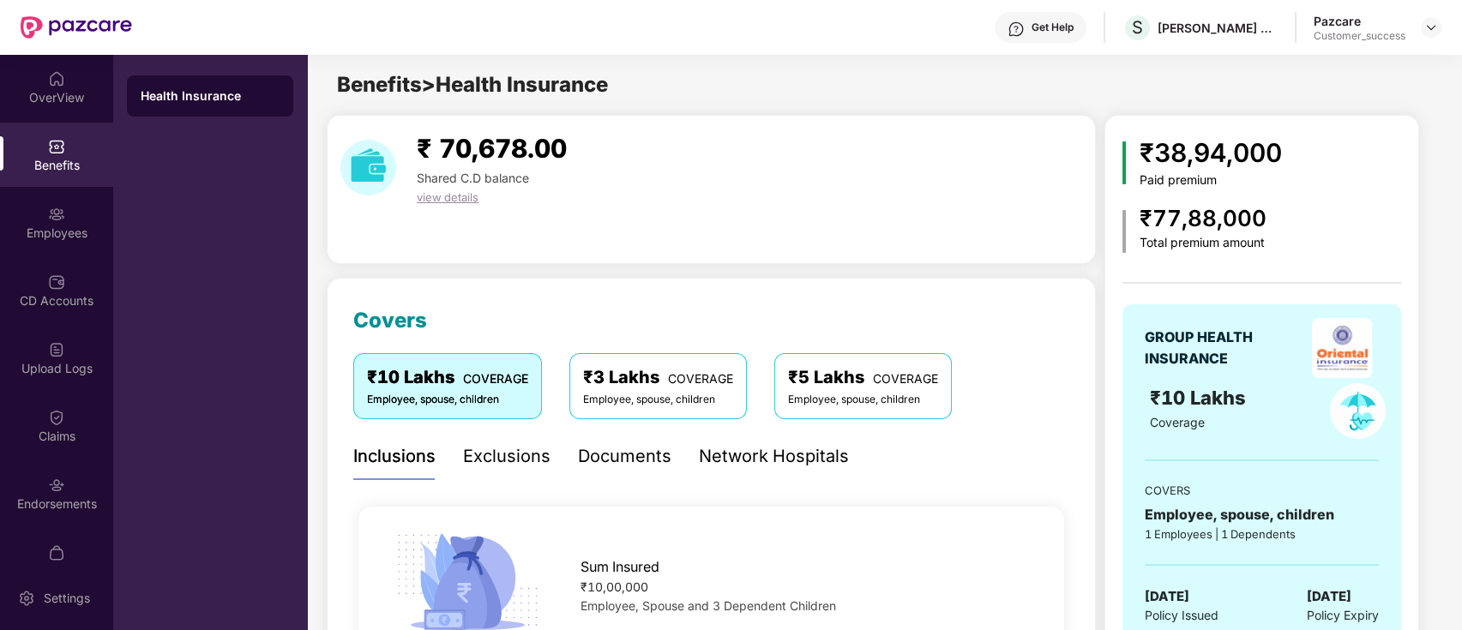
click at [651, 453] on div "Documents" at bounding box center [624, 456] width 93 height 27
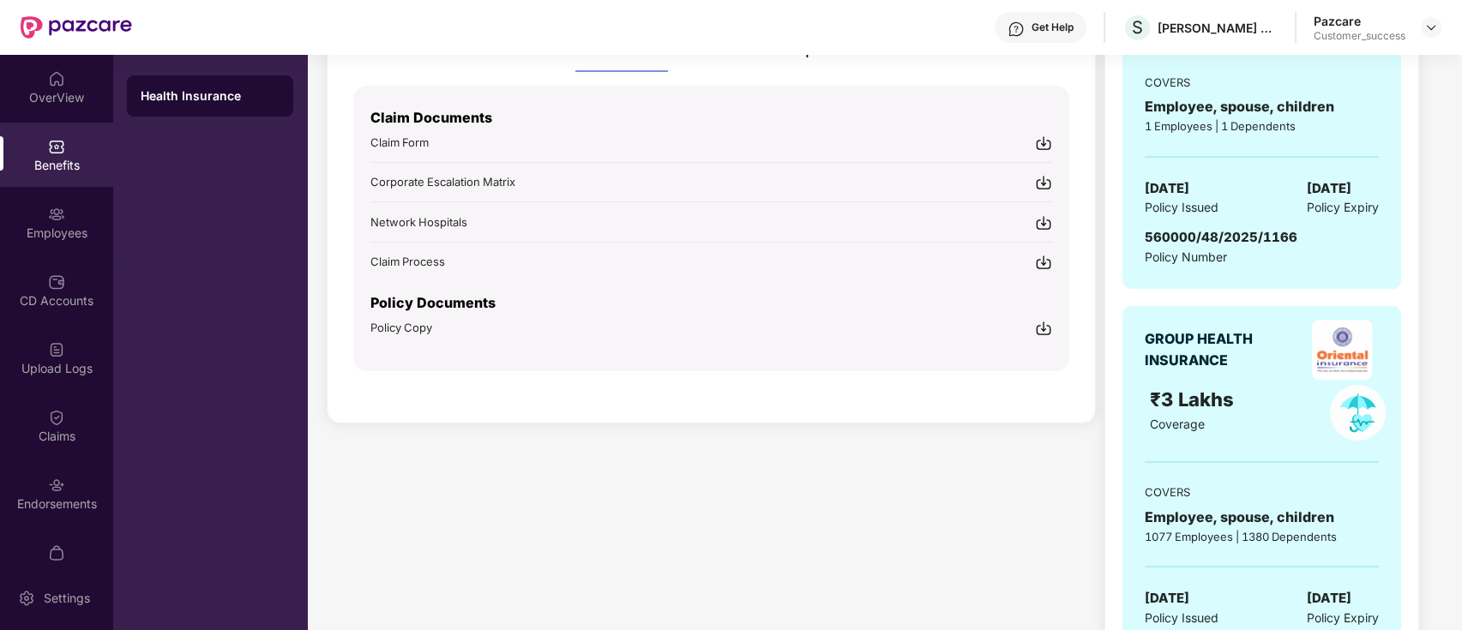
scroll to position [409, 0]
click at [1044, 325] on img at bounding box center [1043, 327] width 17 height 17
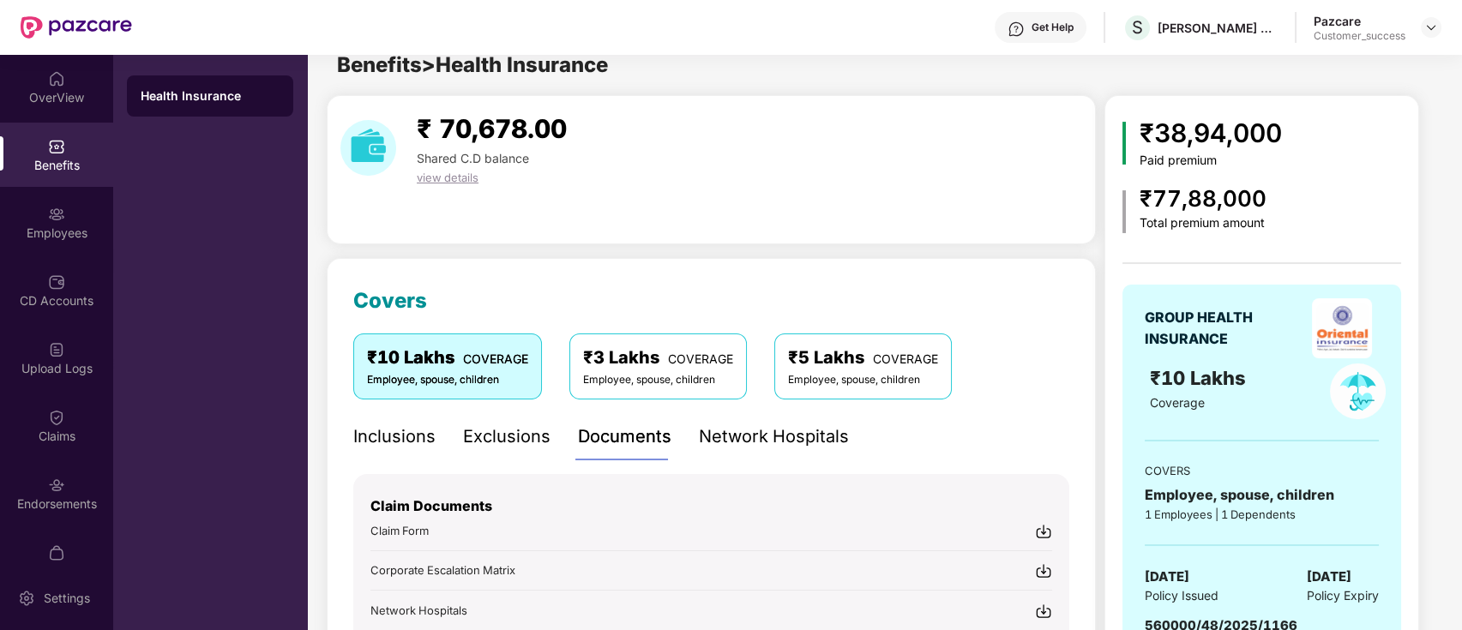
scroll to position [0, 0]
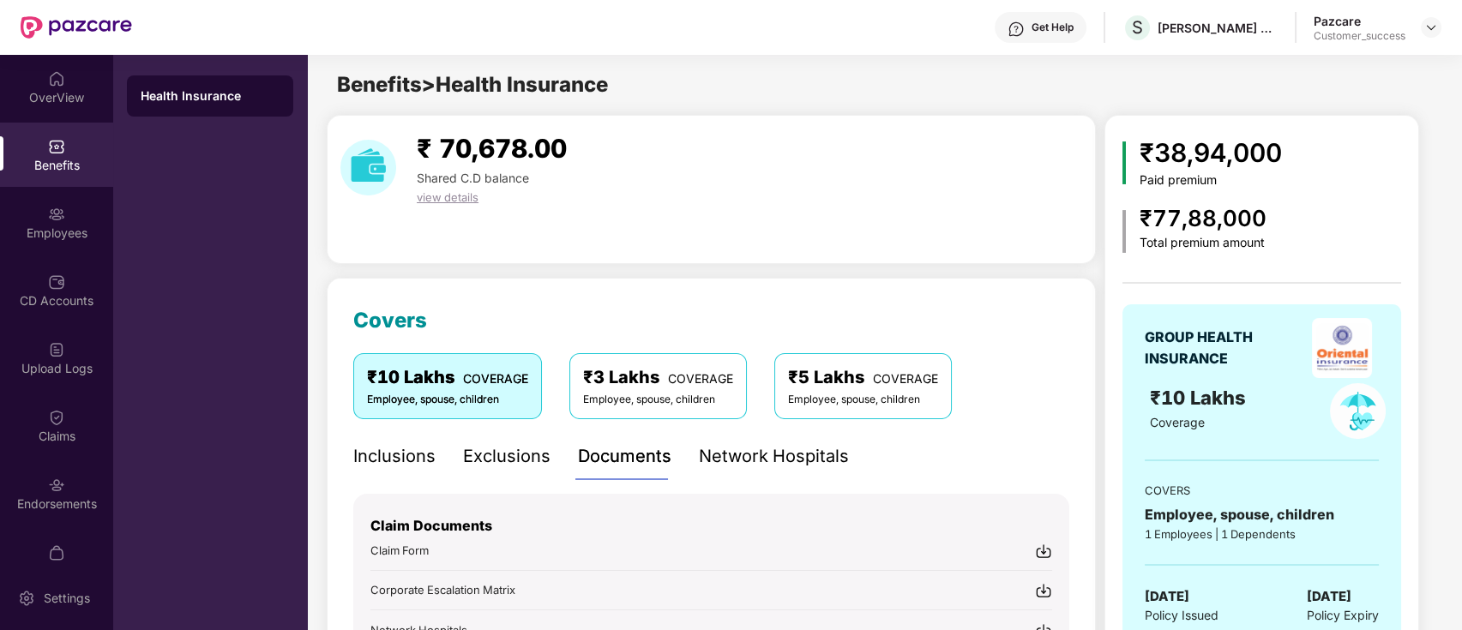
click at [658, 94] on div "Benefits > Health Insurance" at bounding box center [883, 85] width 1153 height 33
click at [55, 240] on div "Employees" at bounding box center [56, 233] width 113 height 17
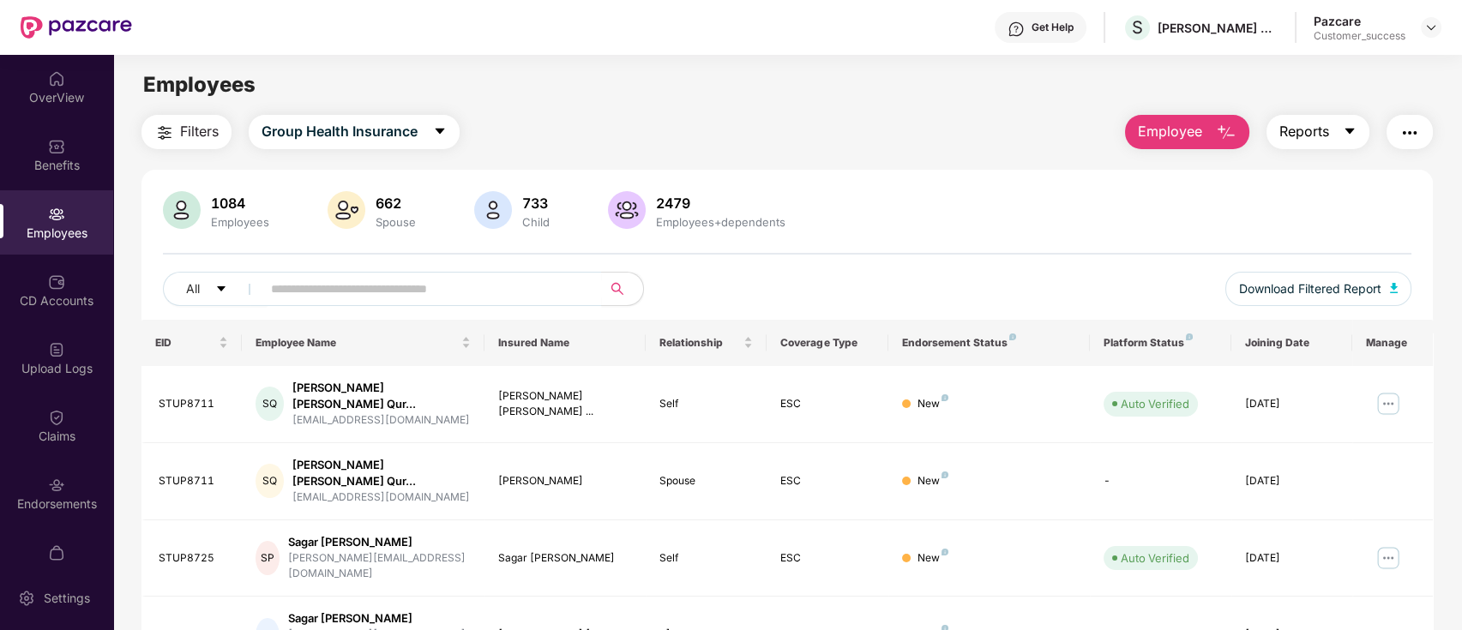
click at [1338, 134] on button "Reports" at bounding box center [1317, 132] width 103 height 34
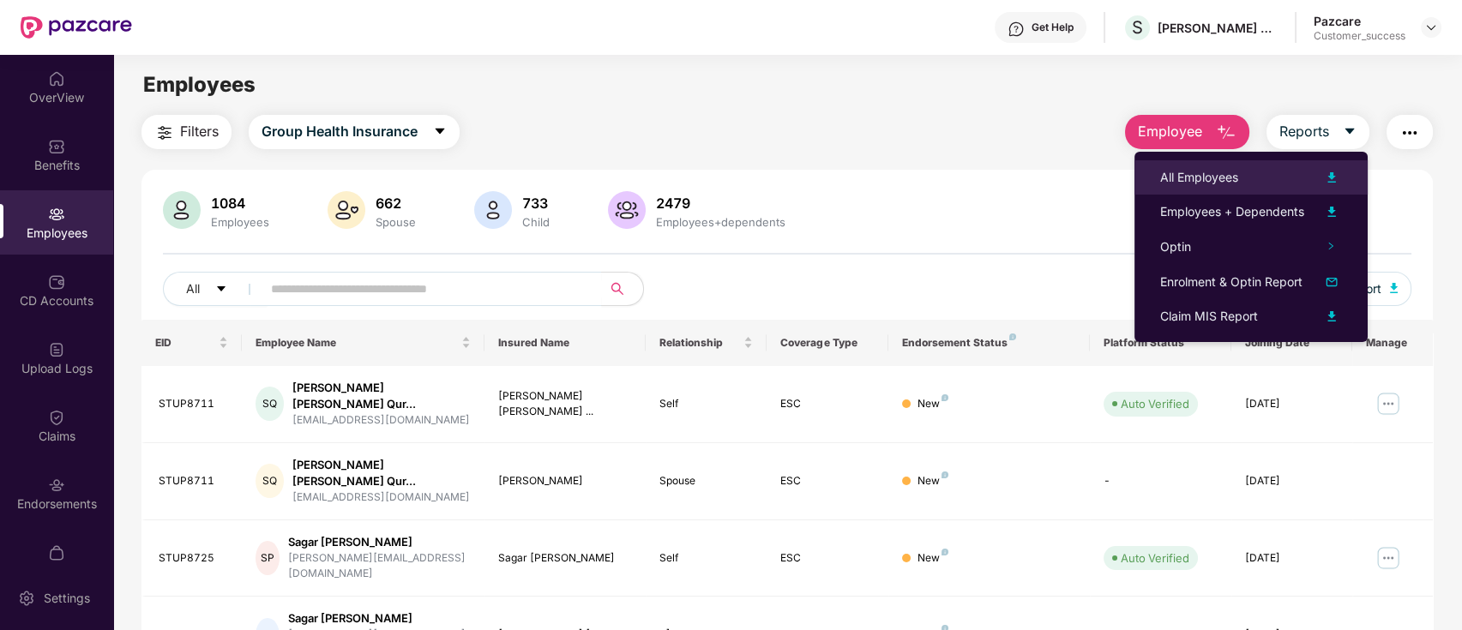
click at [1203, 171] on div "All Employees" at bounding box center [1199, 177] width 78 height 19
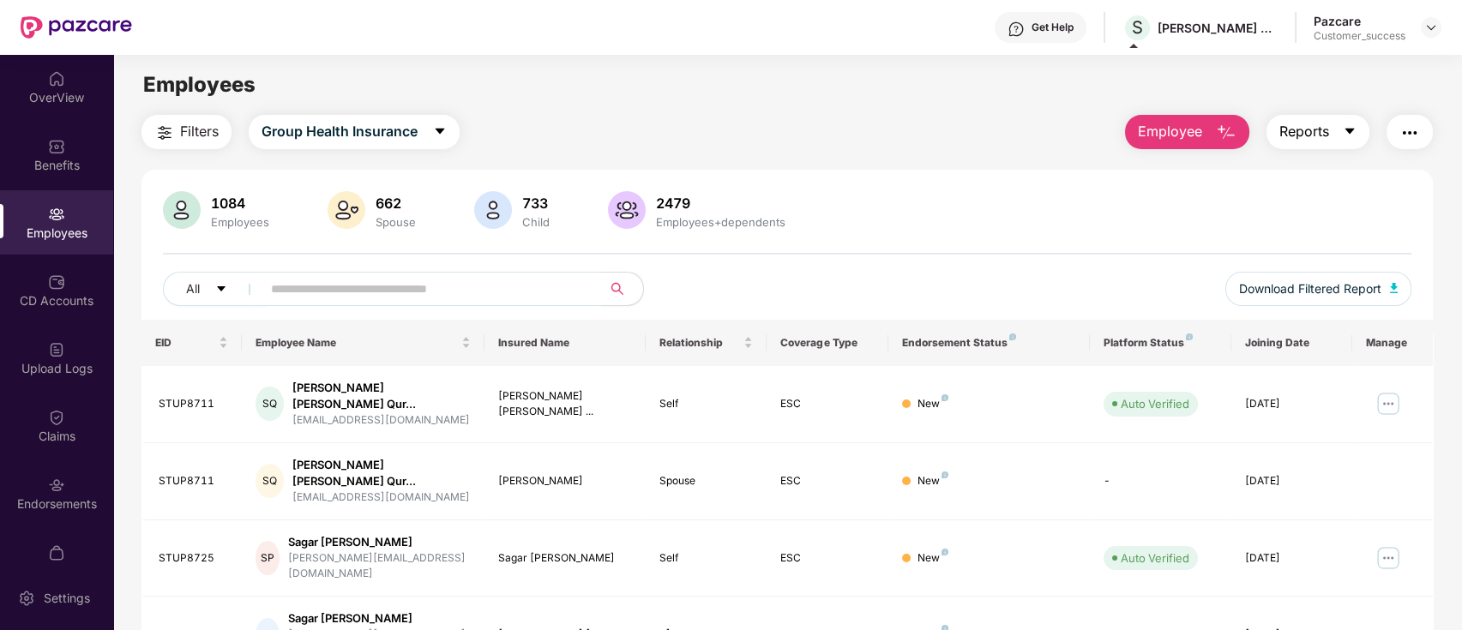
click at [1331, 141] on button "Reports" at bounding box center [1317, 132] width 103 height 34
click at [1394, 243] on div "1084 Employees 662 Spouse 733 Child 2479 Employees+dependents All Download Filt…" at bounding box center [787, 255] width 1292 height 129
click at [1420, 129] on button "button" at bounding box center [1409, 132] width 46 height 34
click at [1353, 143] on button "Reports" at bounding box center [1317, 132] width 103 height 34
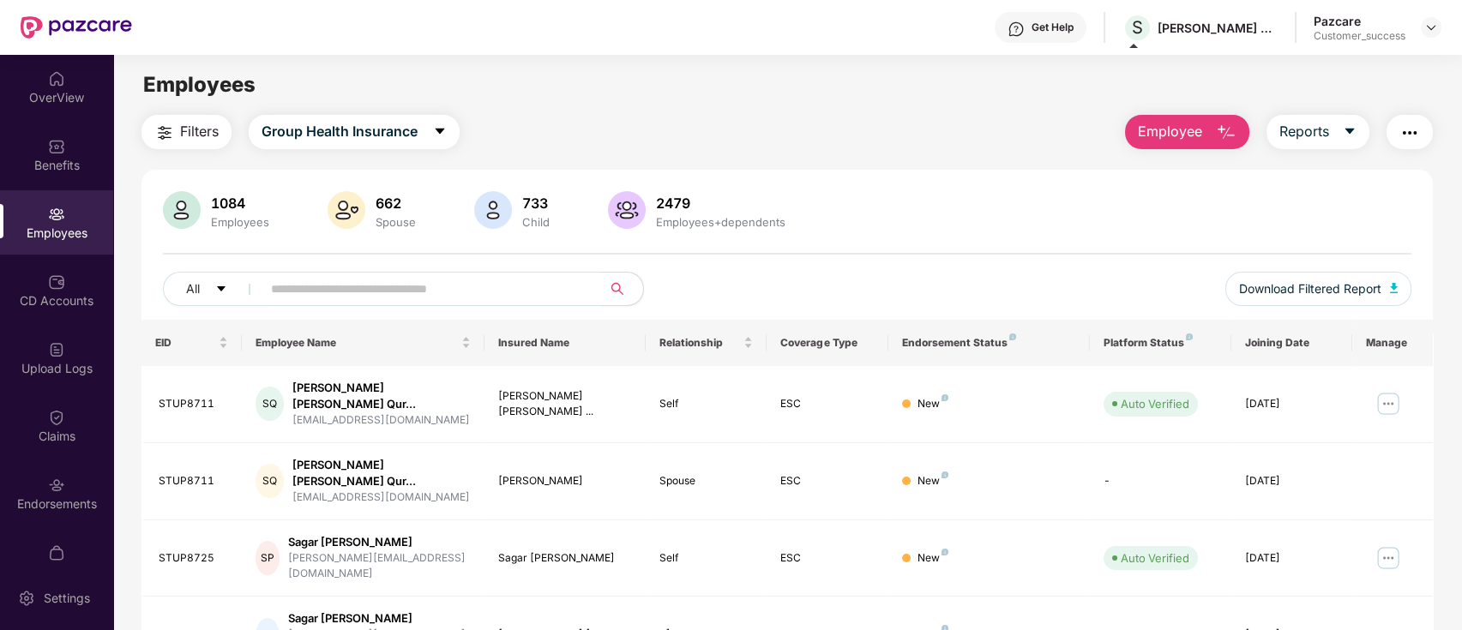
click at [1399, 209] on div "1084 Employees 662 Spouse 733 Child 2479 Employees+dependents" at bounding box center [787, 211] width 1249 height 41
click at [1388, 132] on button "button" at bounding box center [1409, 132] width 46 height 34
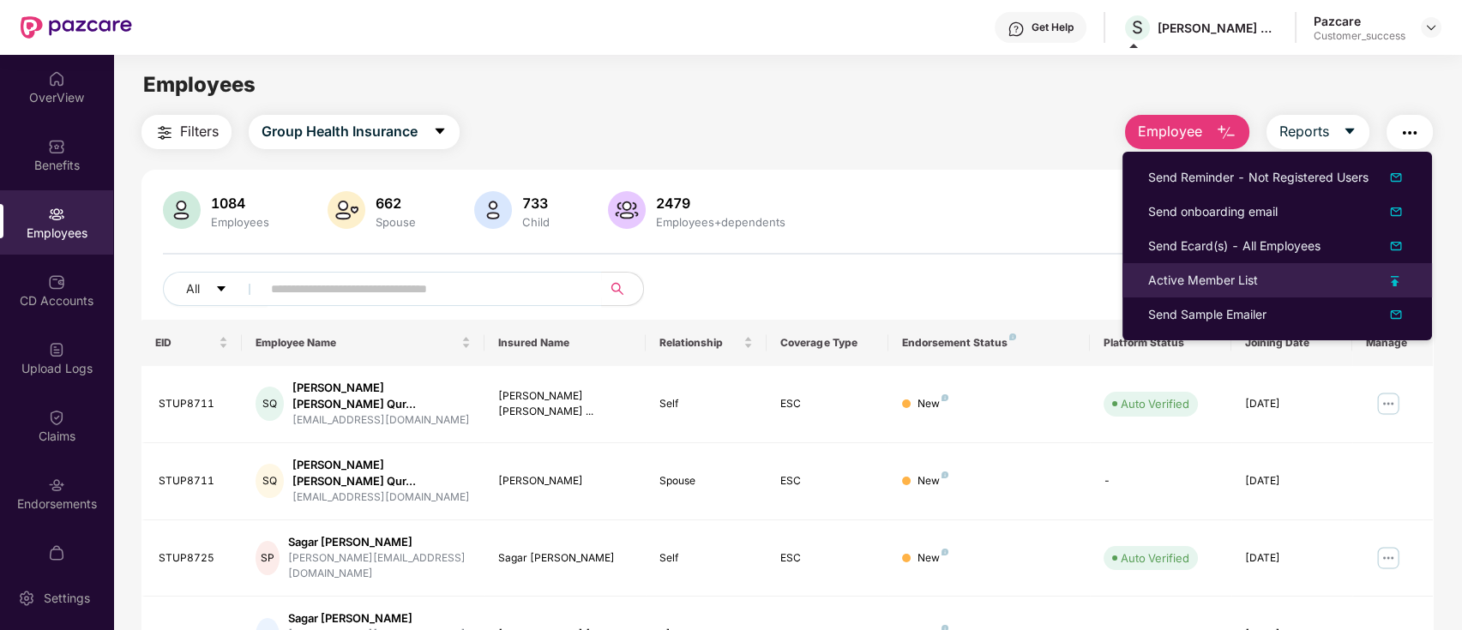
click at [1251, 284] on div "Active Member List" at bounding box center [1203, 280] width 110 height 19
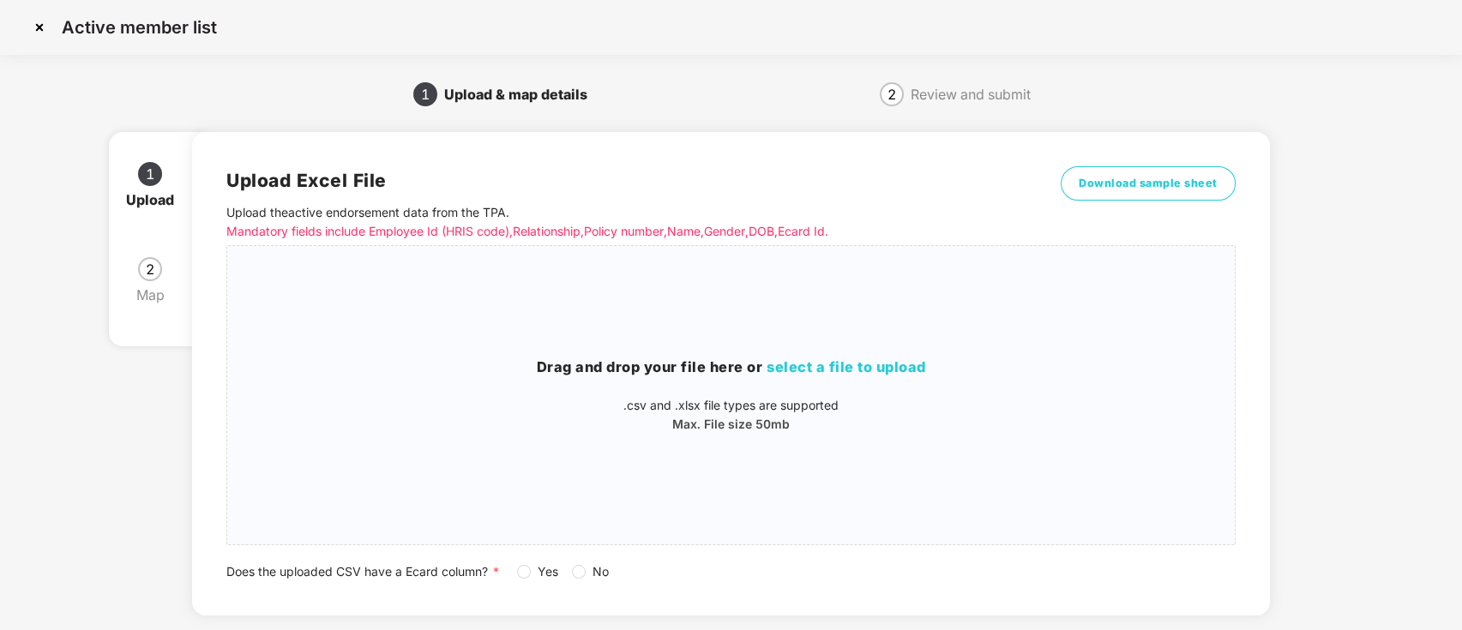
click at [157, 295] on div "Map" at bounding box center [157, 294] width 42 height 27
click at [147, 274] on span "2" at bounding box center [150, 269] width 9 height 14
click at [47, 25] on img at bounding box center [39, 27] width 27 height 27
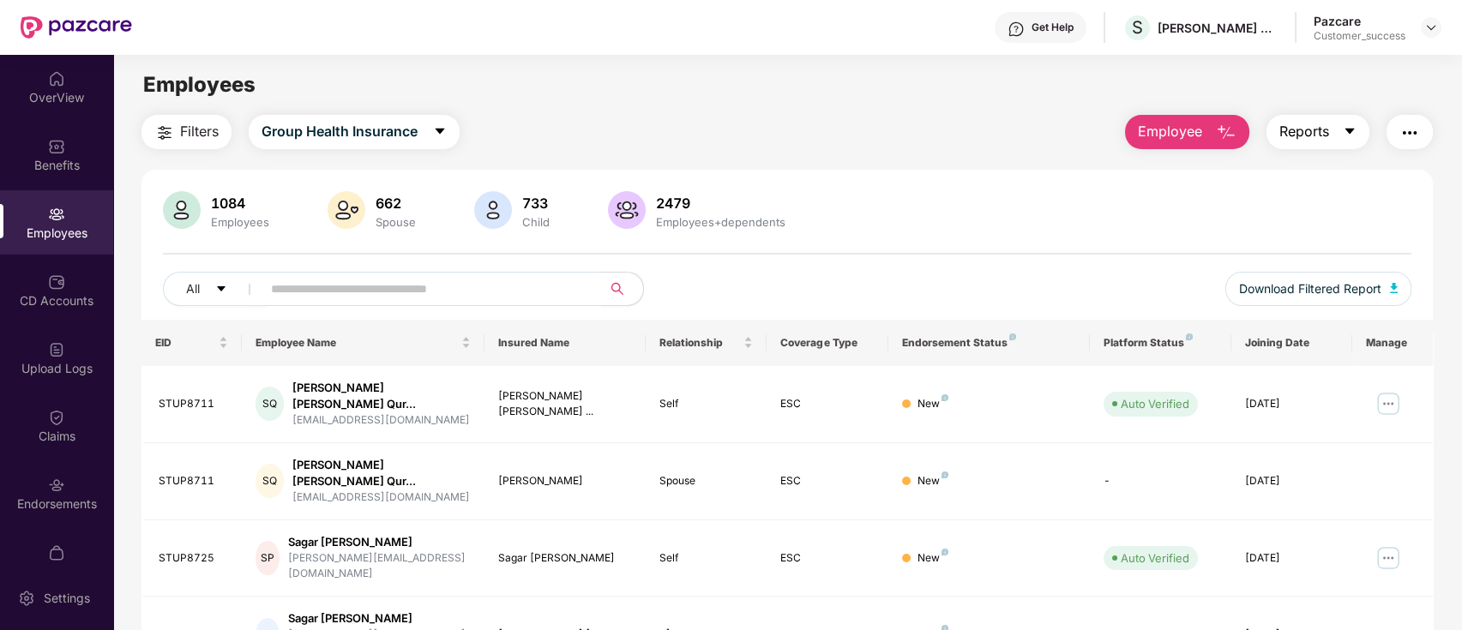
click at [1353, 147] on button "Reports" at bounding box center [1317, 132] width 103 height 34
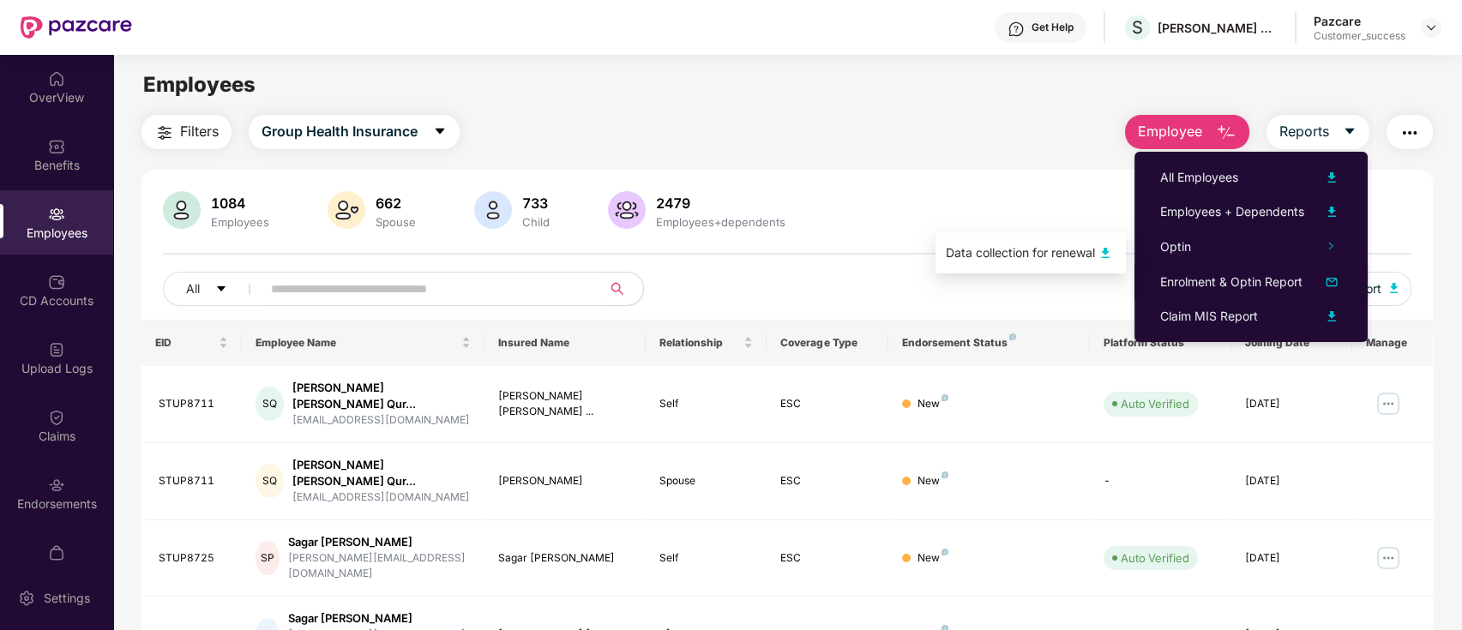
click at [1094, 247] on div "Data collection for renewal" at bounding box center [1020, 252] width 149 height 19
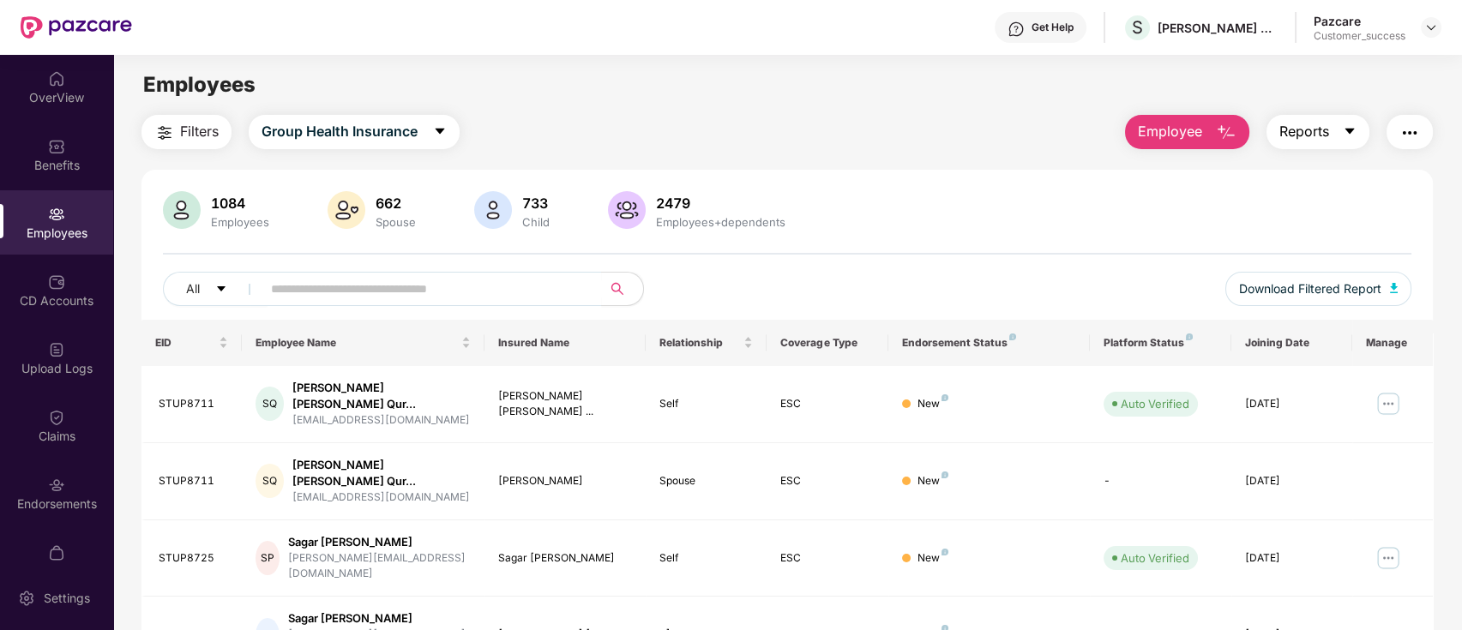
click at [1352, 133] on icon "caret-down" at bounding box center [1350, 131] width 14 height 14
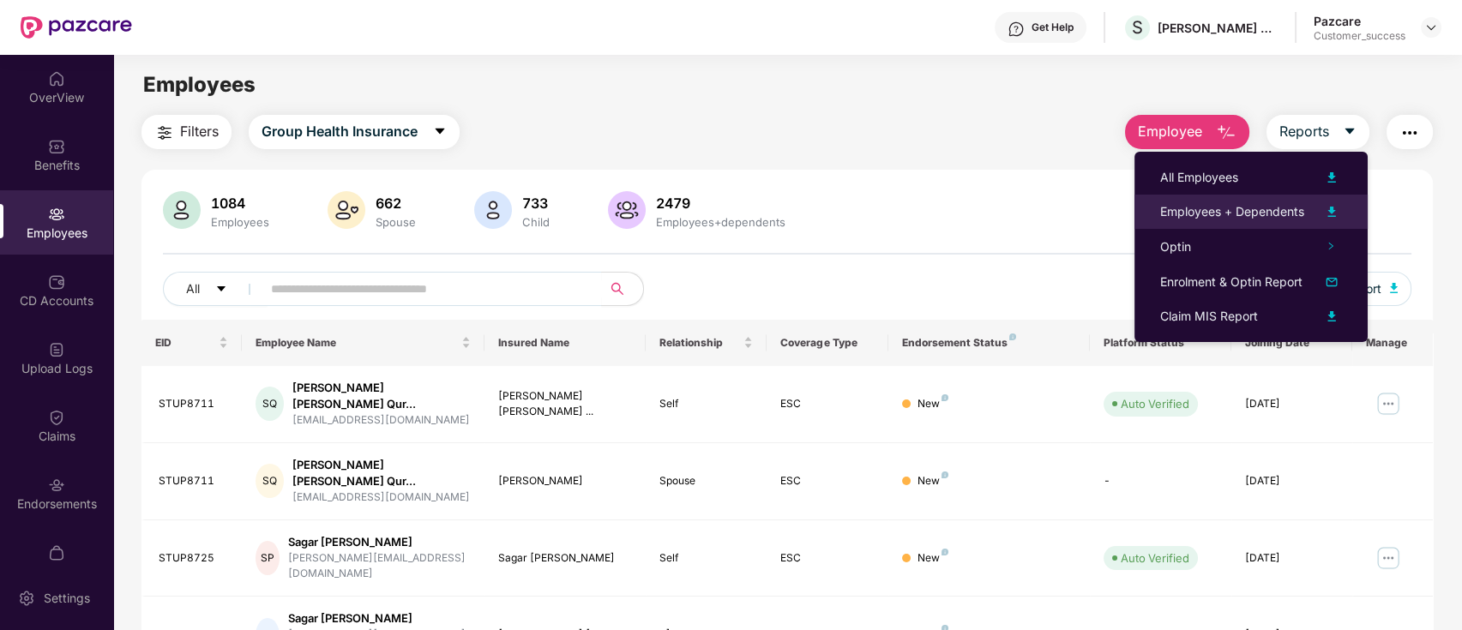
click at [1292, 215] on div "Employees + Dependents" at bounding box center [1232, 211] width 144 height 19
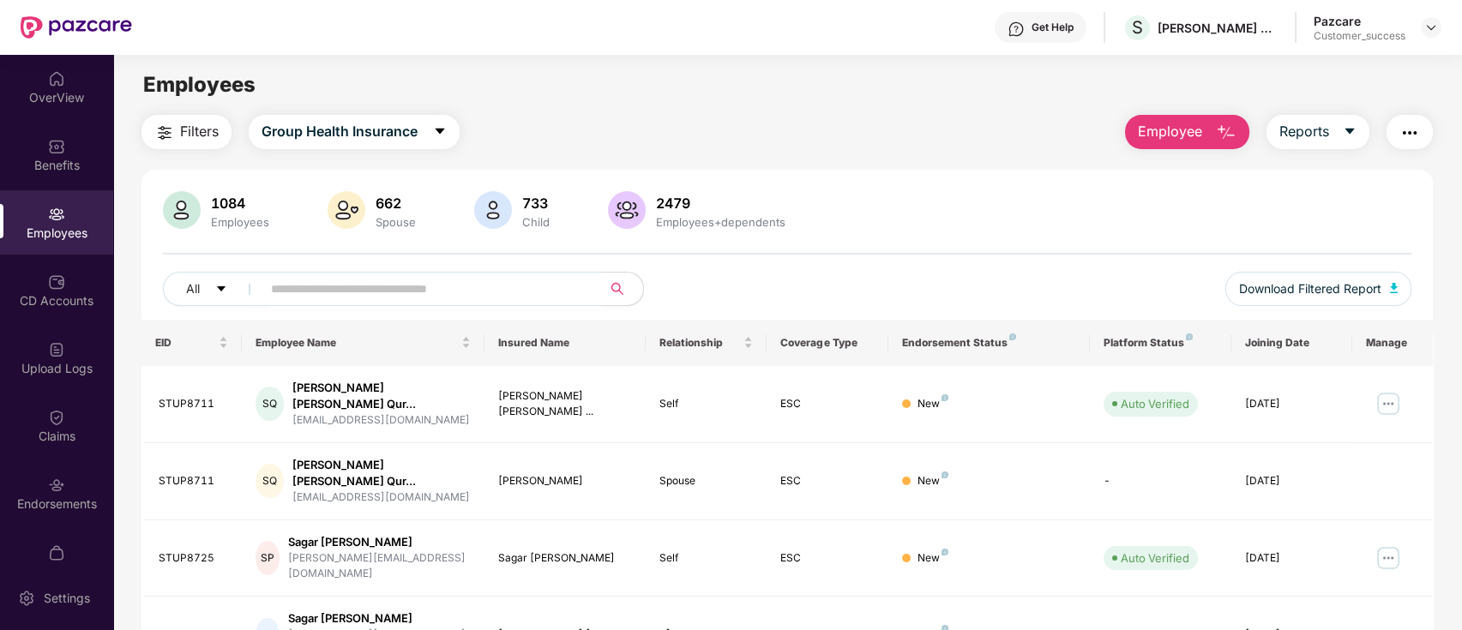
click at [1277, 225] on div "1084 Employees 662 Spouse 733 Child 2479 Employees+dependents" at bounding box center [787, 211] width 1249 height 41
click at [1424, 27] on img at bounding box center [1431, 28] width 14 height 14
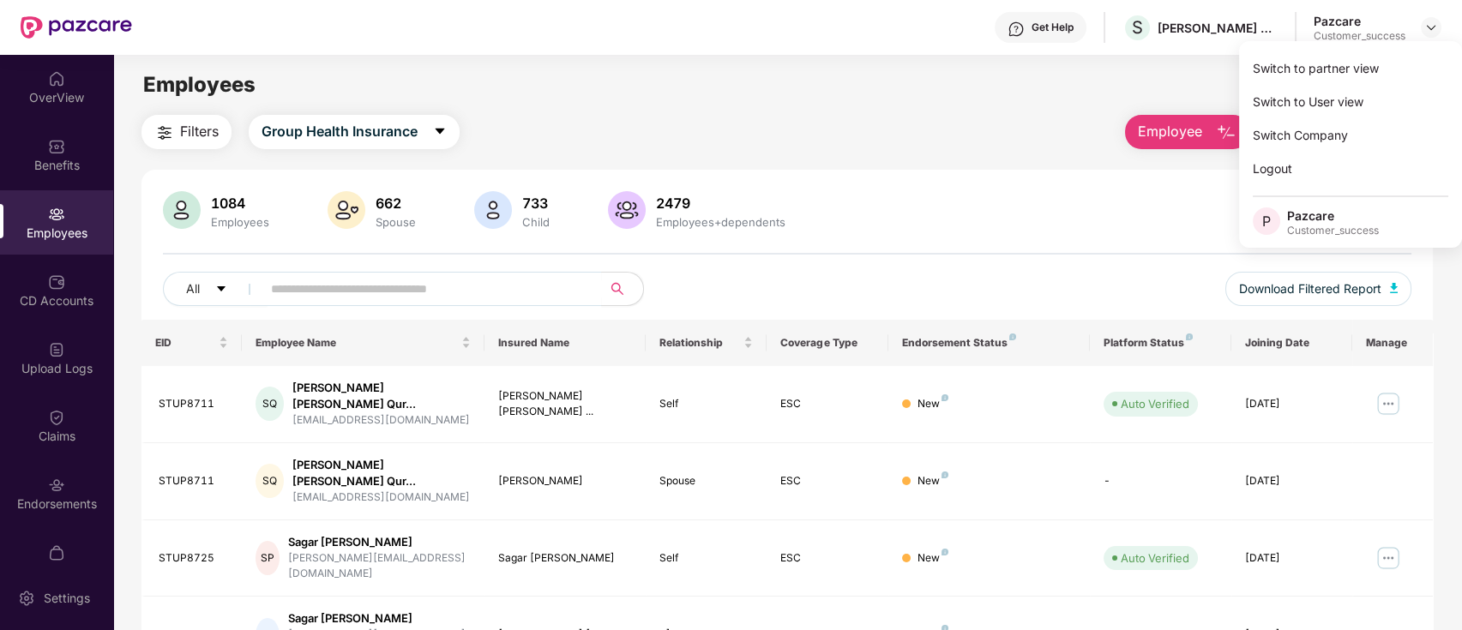
click at [1013, 99] on div "Employees" at bounding box center [787, 85] width 1348 height 33
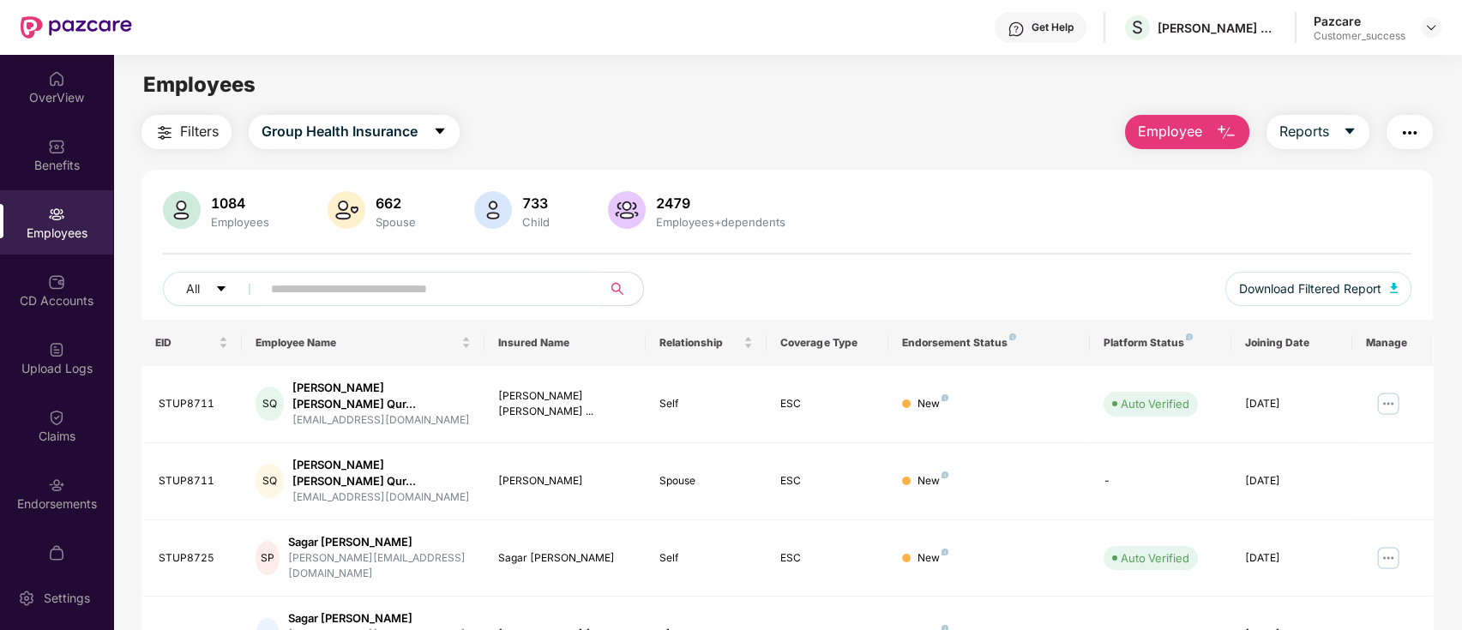
click at [1432, 26] on img at bounding box center [1431, 28] width 14 height 14
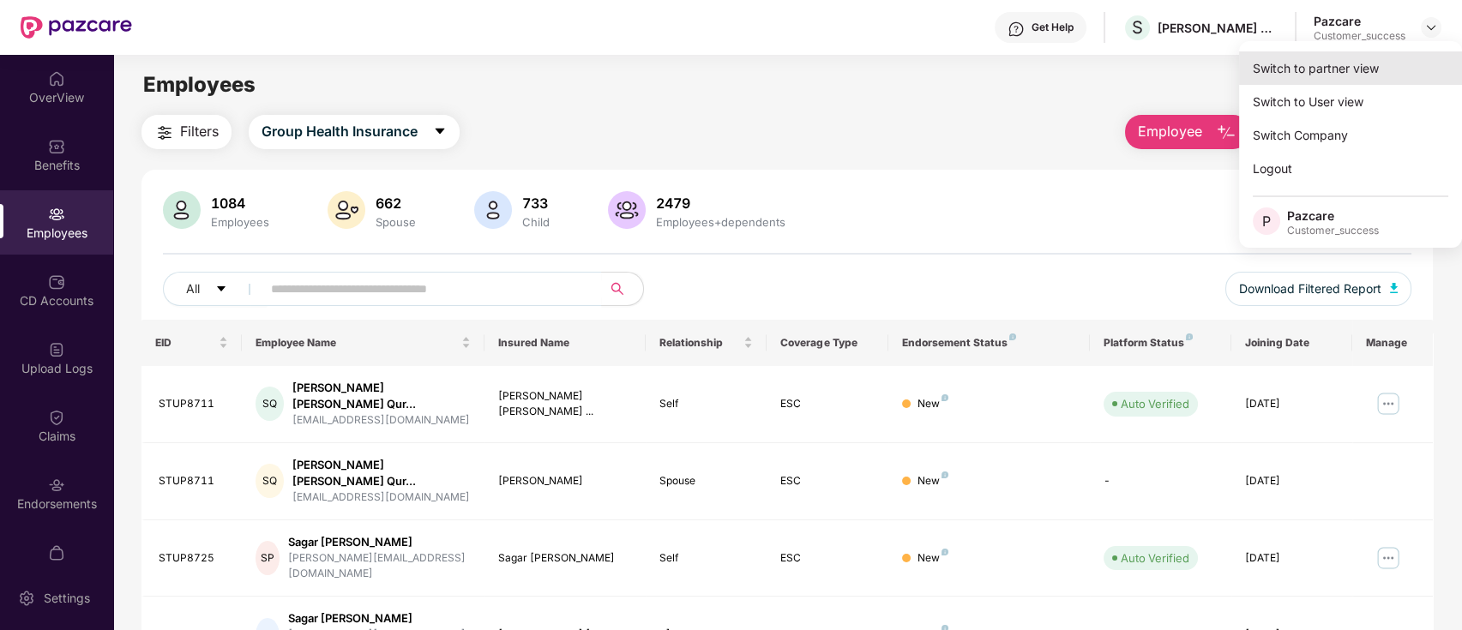
click at [1319, 76] on div "Switch to partner view" at bounding box center [1350, 67] width 223 height 33
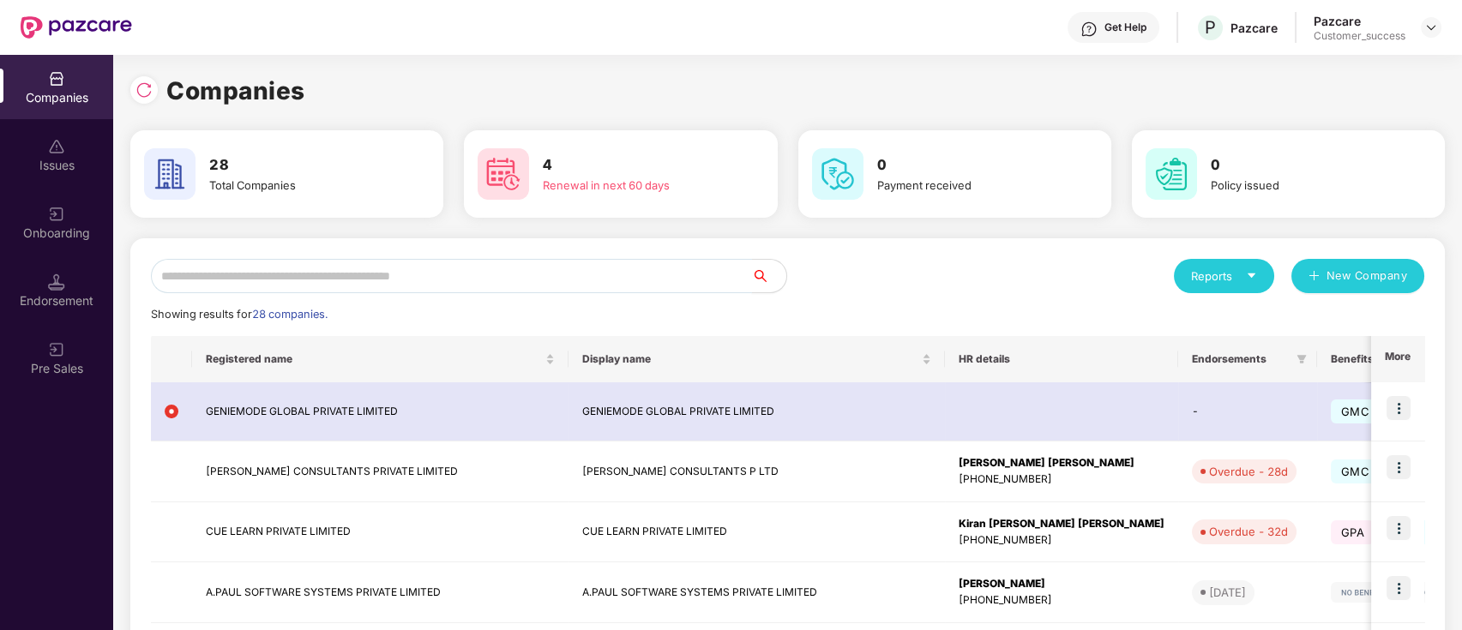
click at [563, 271] on input "text" at bounding box center [451, 276] width 601 height 34
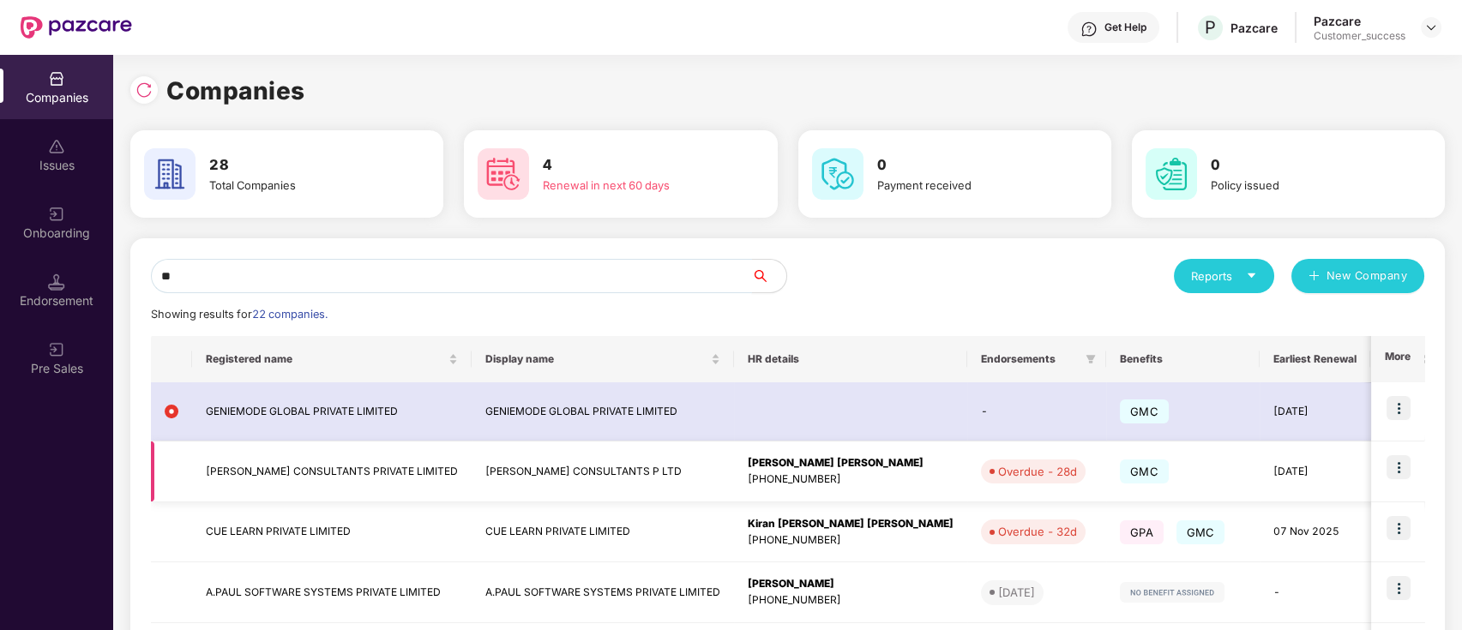
type input "**"
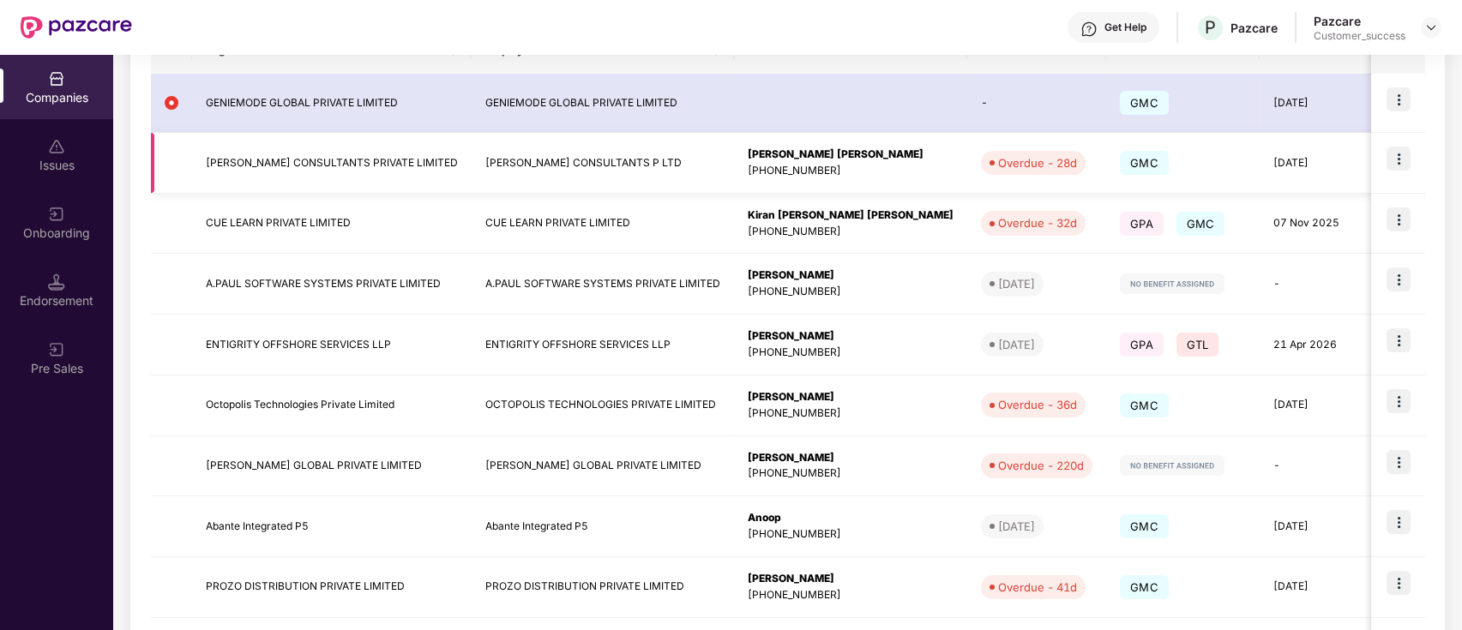
scroll to position [452, 0]
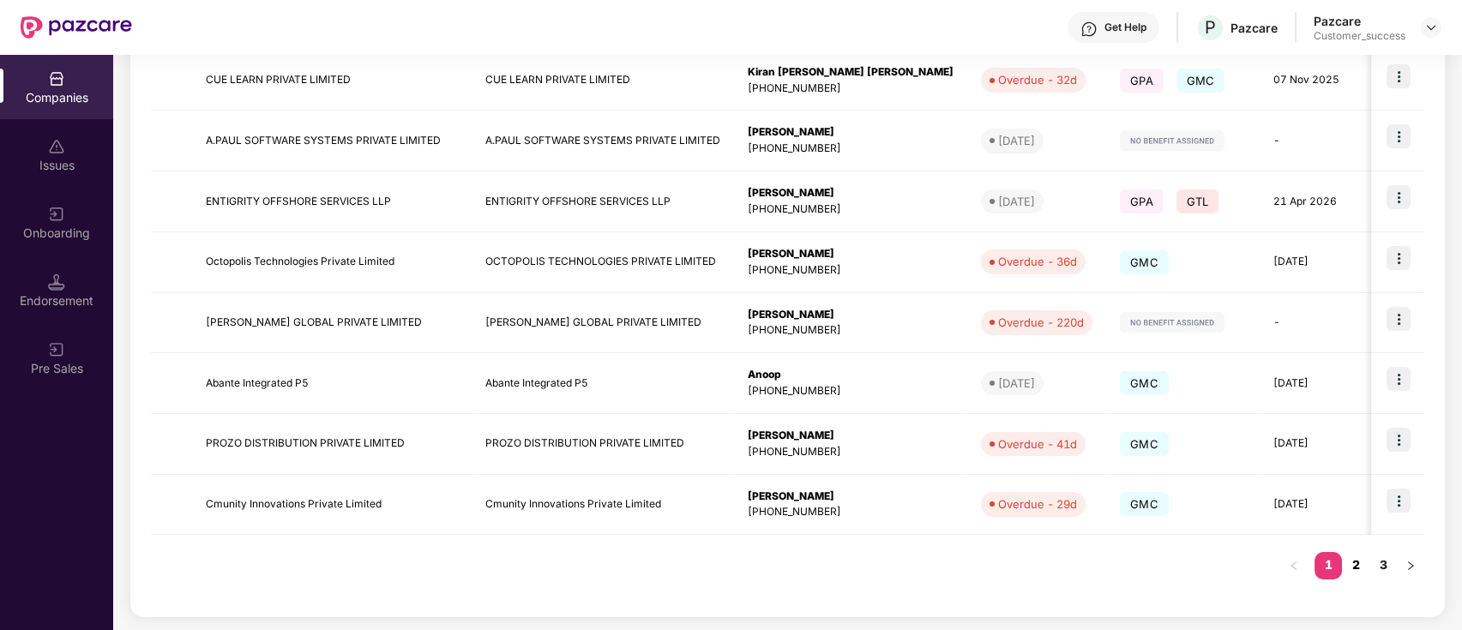
drag, startPoint x: 600, startPoint y: 461, endPoint x: 1351, endPoint y: 566, distance: 758.3
click at [1351, 566] on link "2" at bounding box center [1355, 565] width 27 height 26
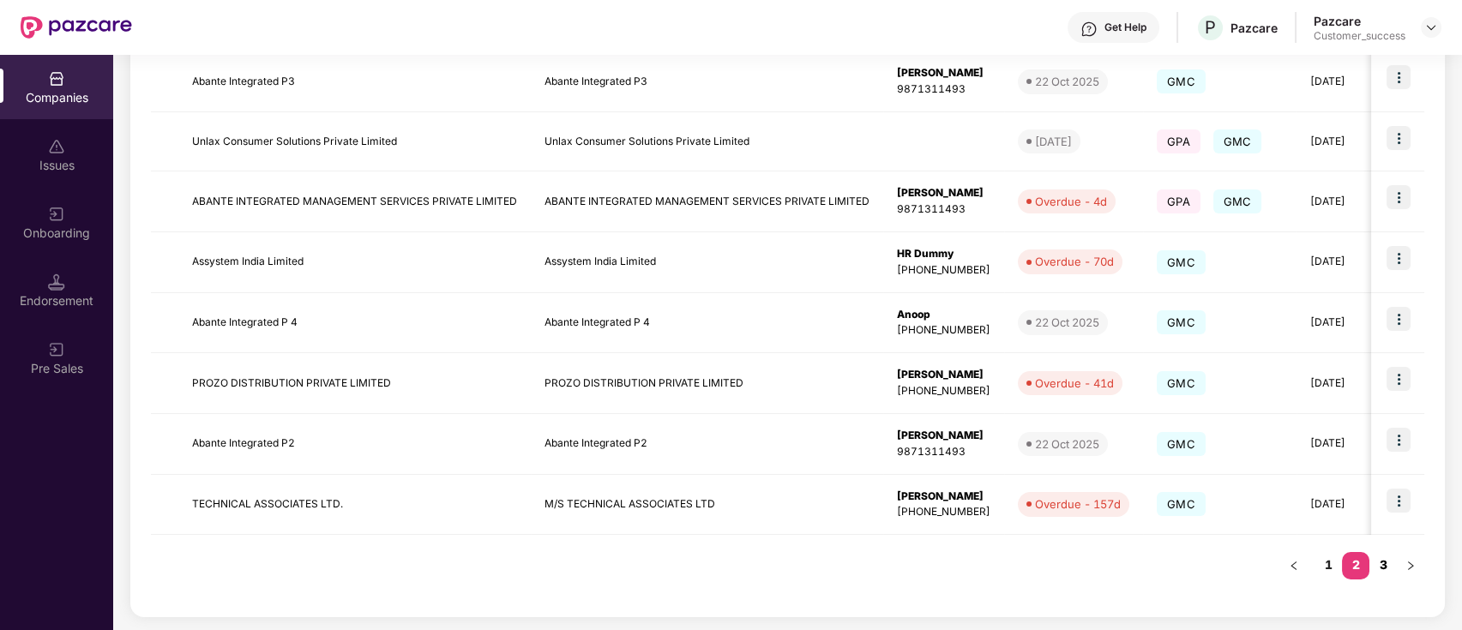
click at [1382, 560] on link "3" at bounding box center [1382, 565] width 27 height 26
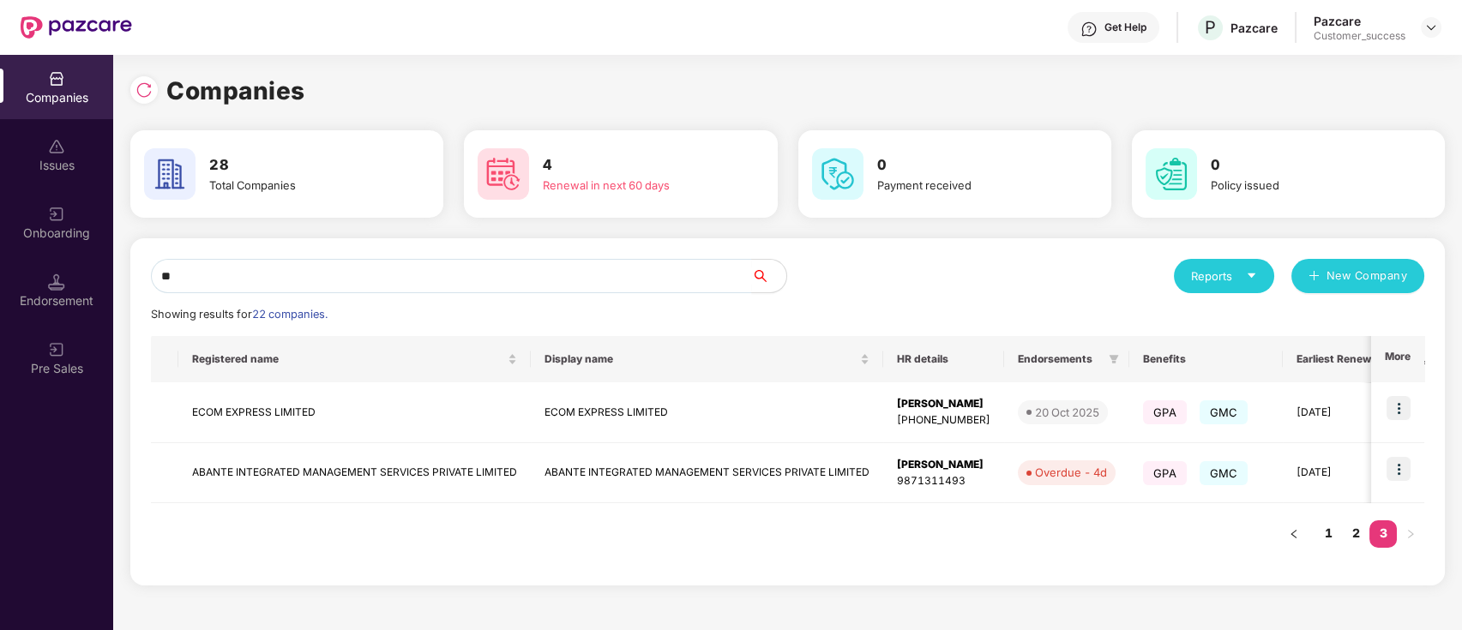
scroll to position [0, 0]
click at [1361, 542] on link "2" at bounding box center [1355, 533] width 27 height 26
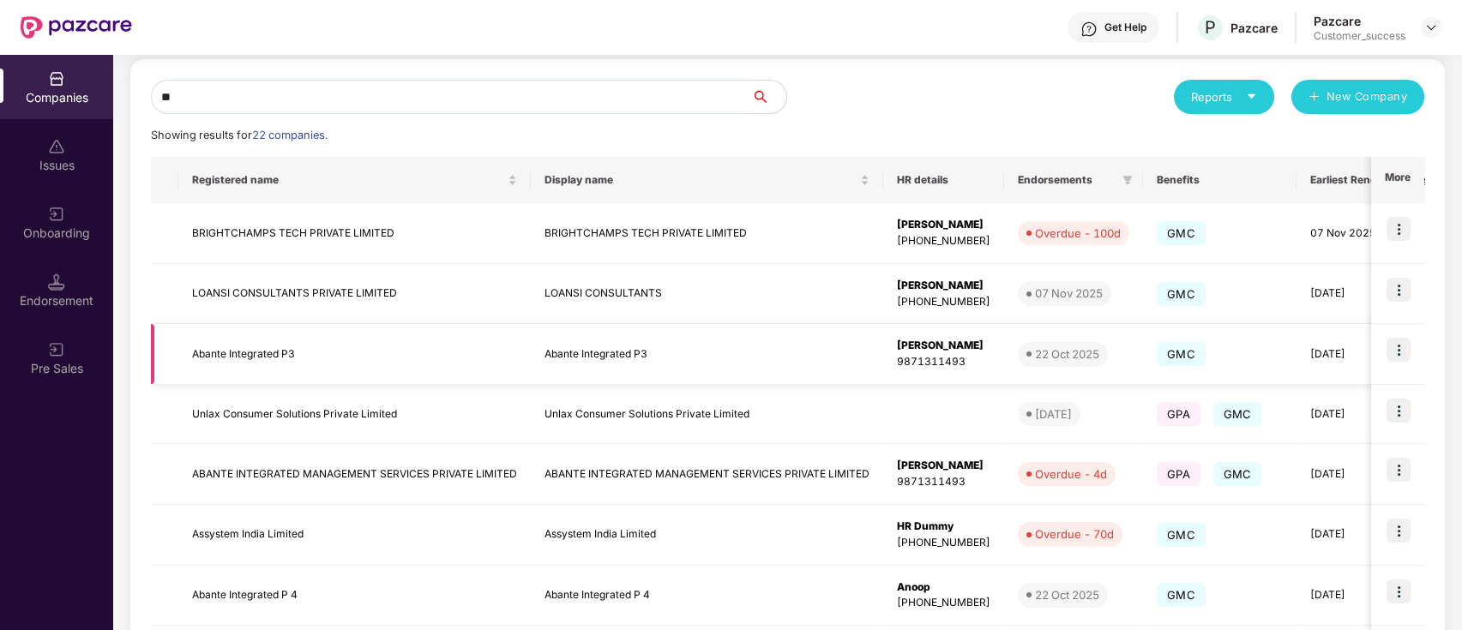
scroll to position [200, 0]
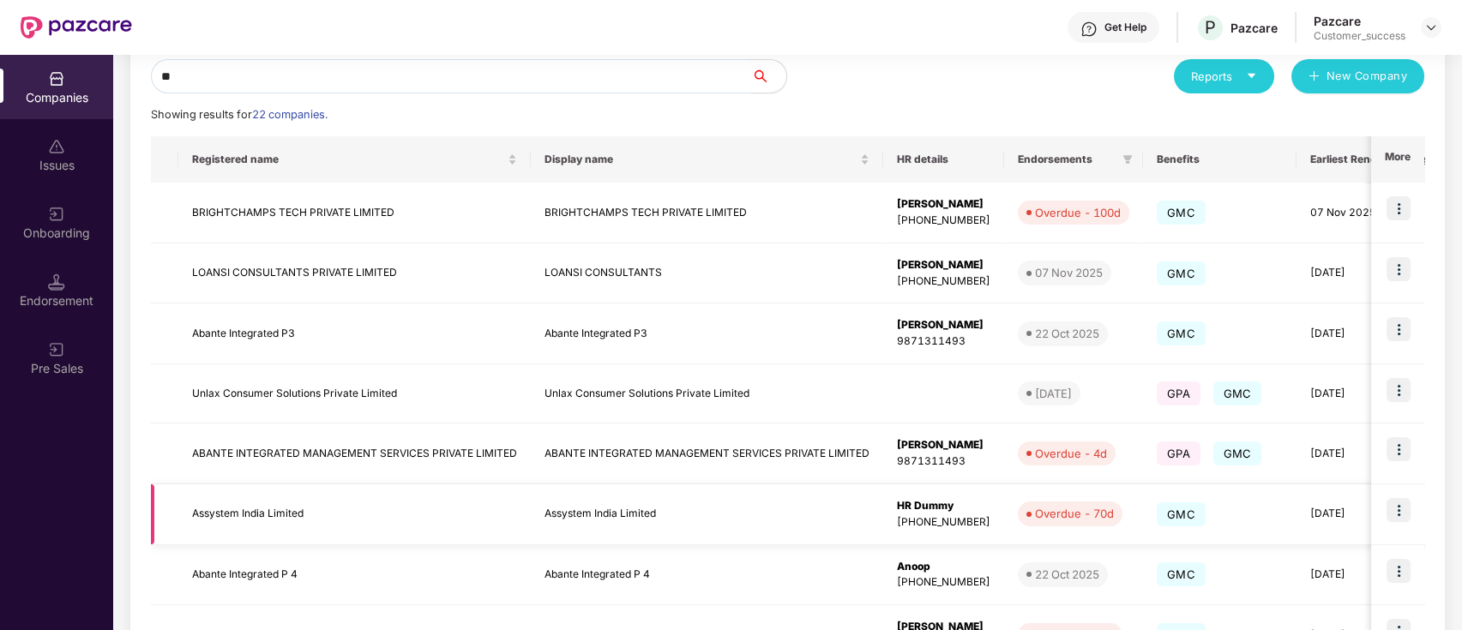
click at [1406, 504] on img at bounding box center [1398, 510] width 24 height 24
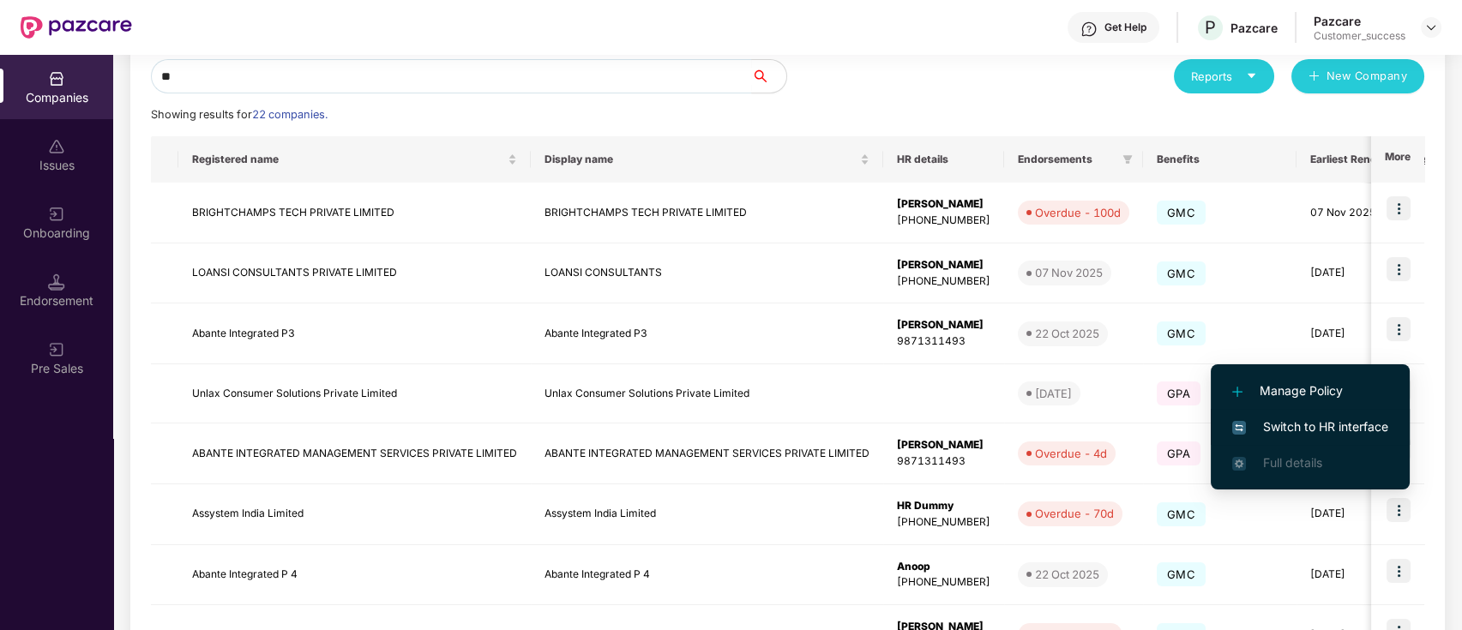
click at [1337, 422] on span "Switch to HR interface" at bounding box center [1310, 427] width 156 height 19
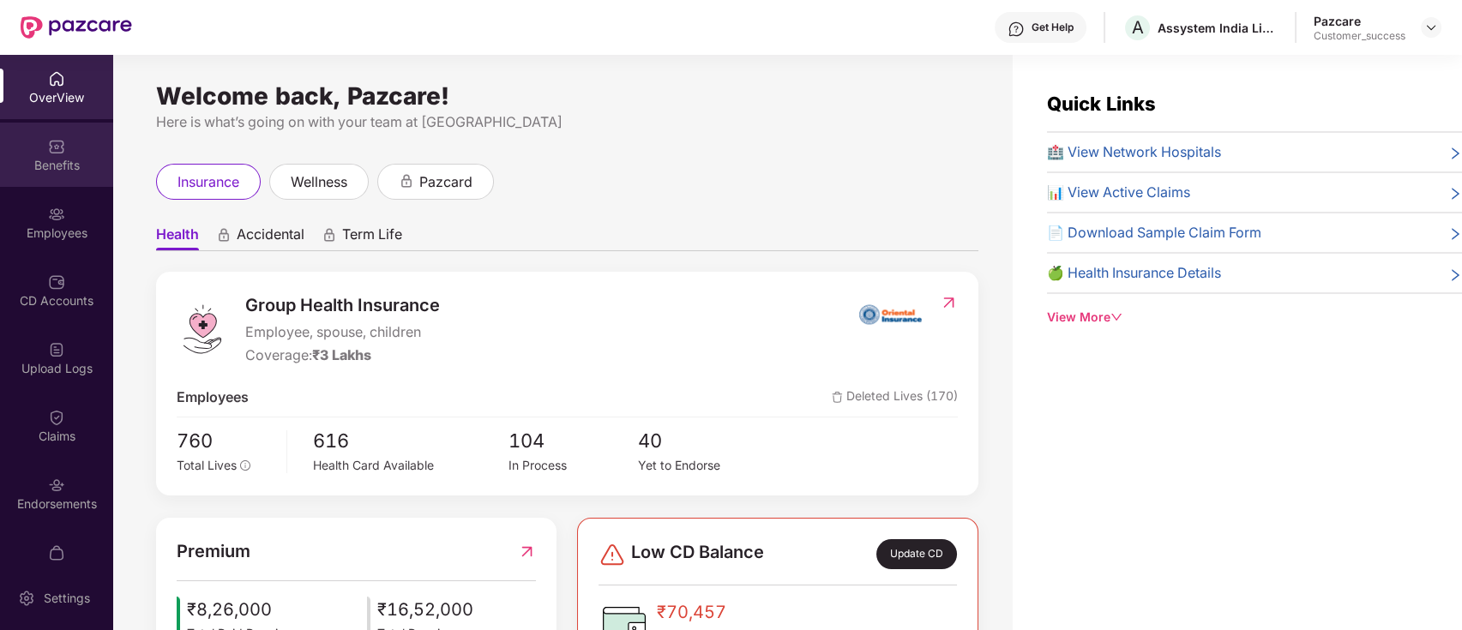
click at [66, 176] on div "Benefits" at bounding box center [56, 155] width 113 height 64
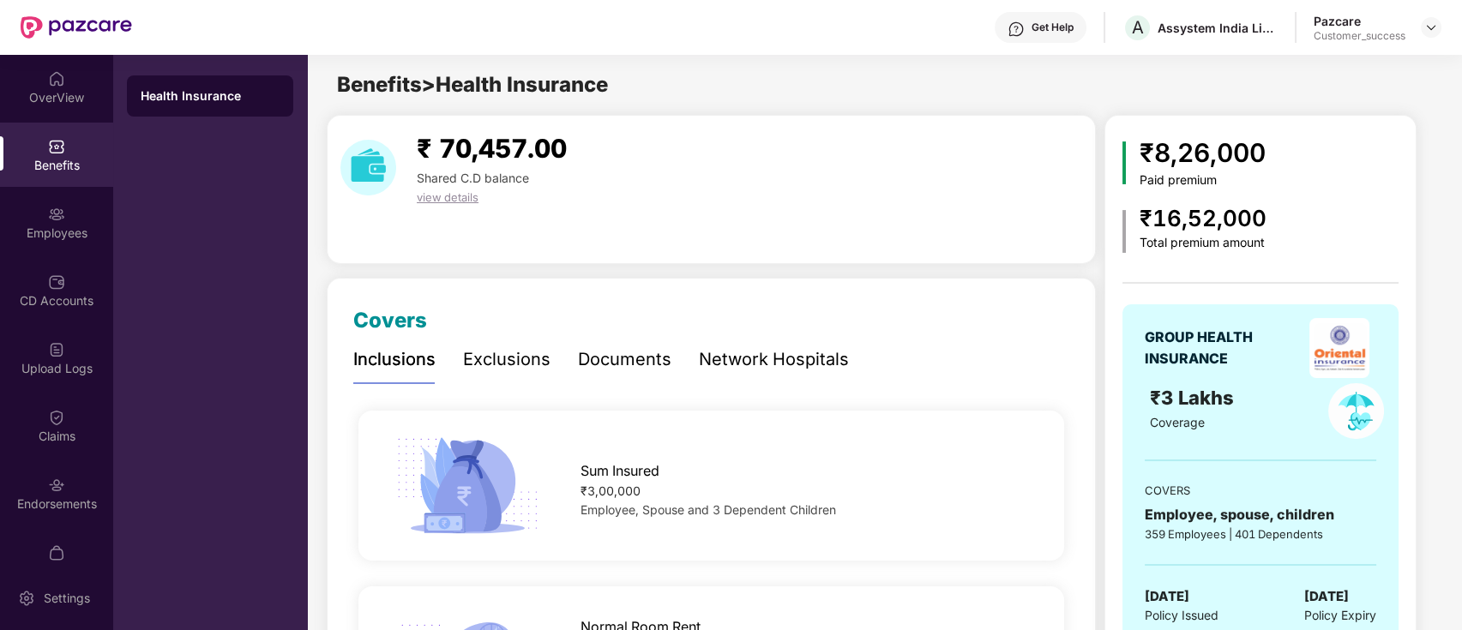
click at [652, 364] on div "Documents" at bounding box center [624, 359] width 93 height 27
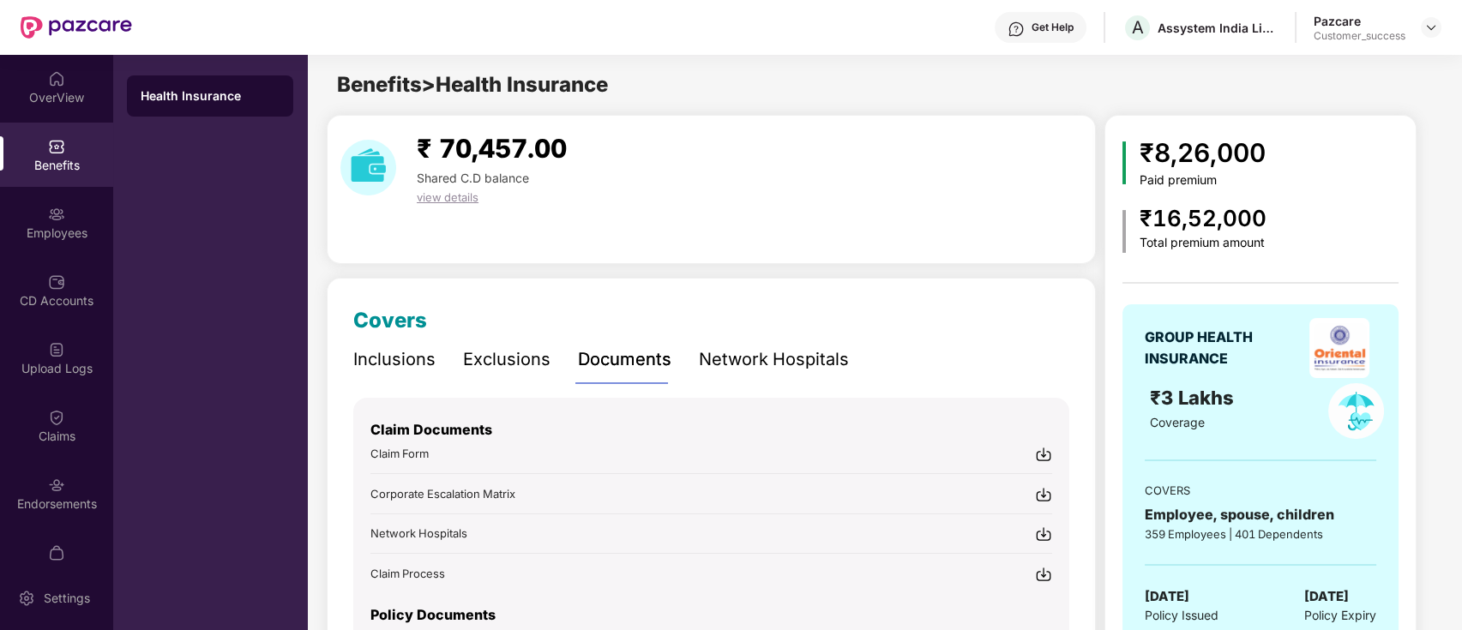
scroll to position [129, 0]
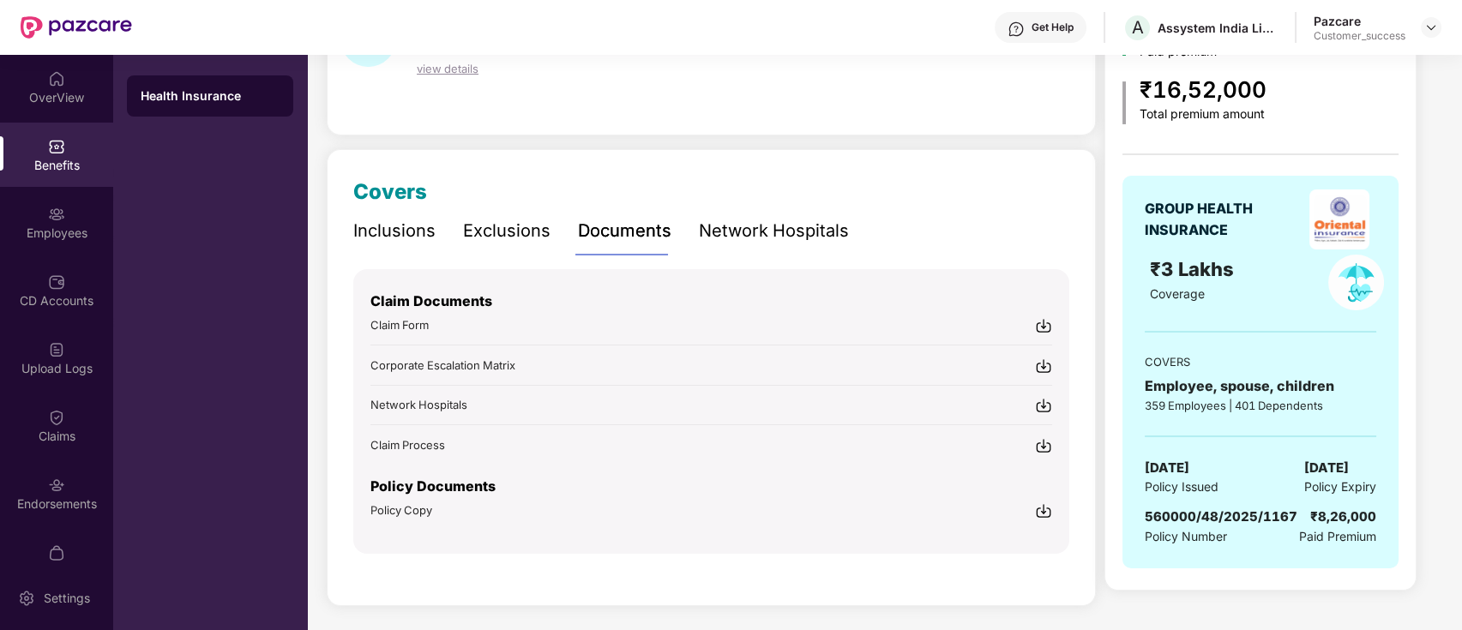
click at [1047, 511] on img at bounding box center [1043, 510] width 17 height 17
click at [72, 215] on div "Employees" at bounding box center [56, 222] width 113 height 64
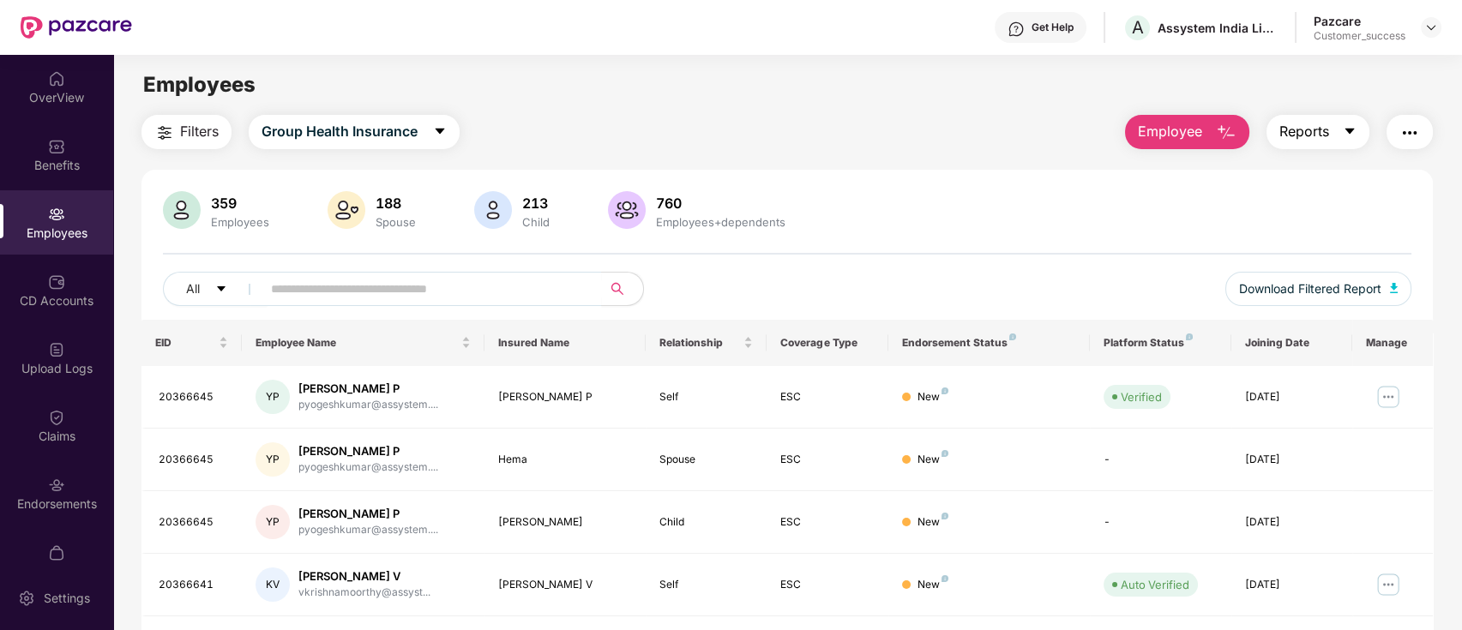
click at [1302, 127] on span "Reports" at bounding box center [1304, 131] width 50 height 21
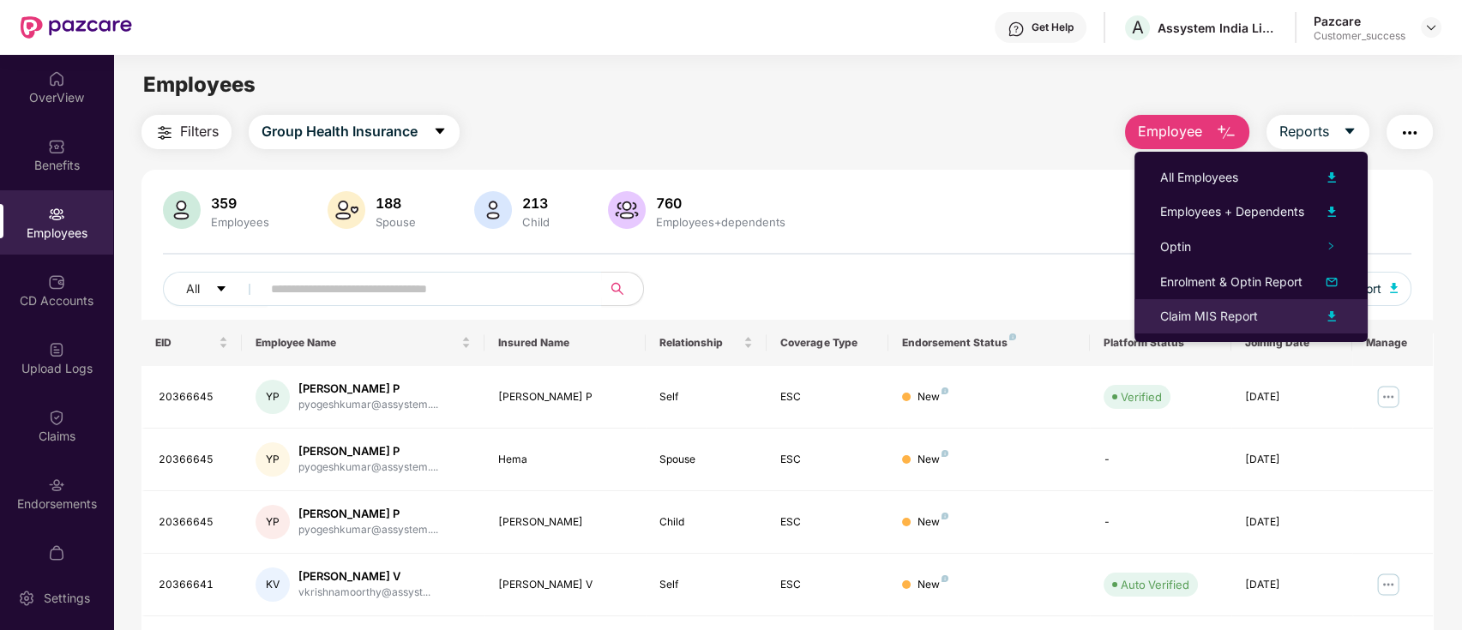
click at [1296, 315] on div "Claim MIS Report" at bounding box center [1251, 316] width 182 height 21
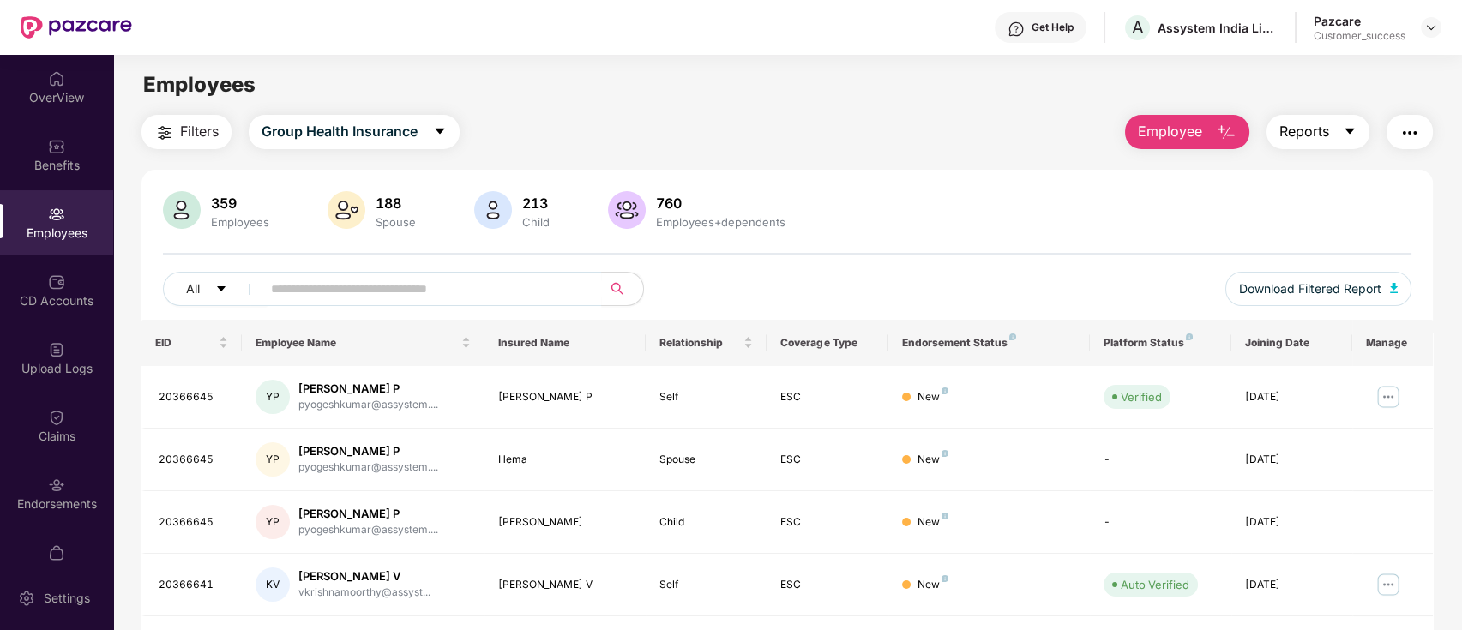
click at [1319, 138] on span "Reports" at bounding box center [1304, 131] width 50 height 21
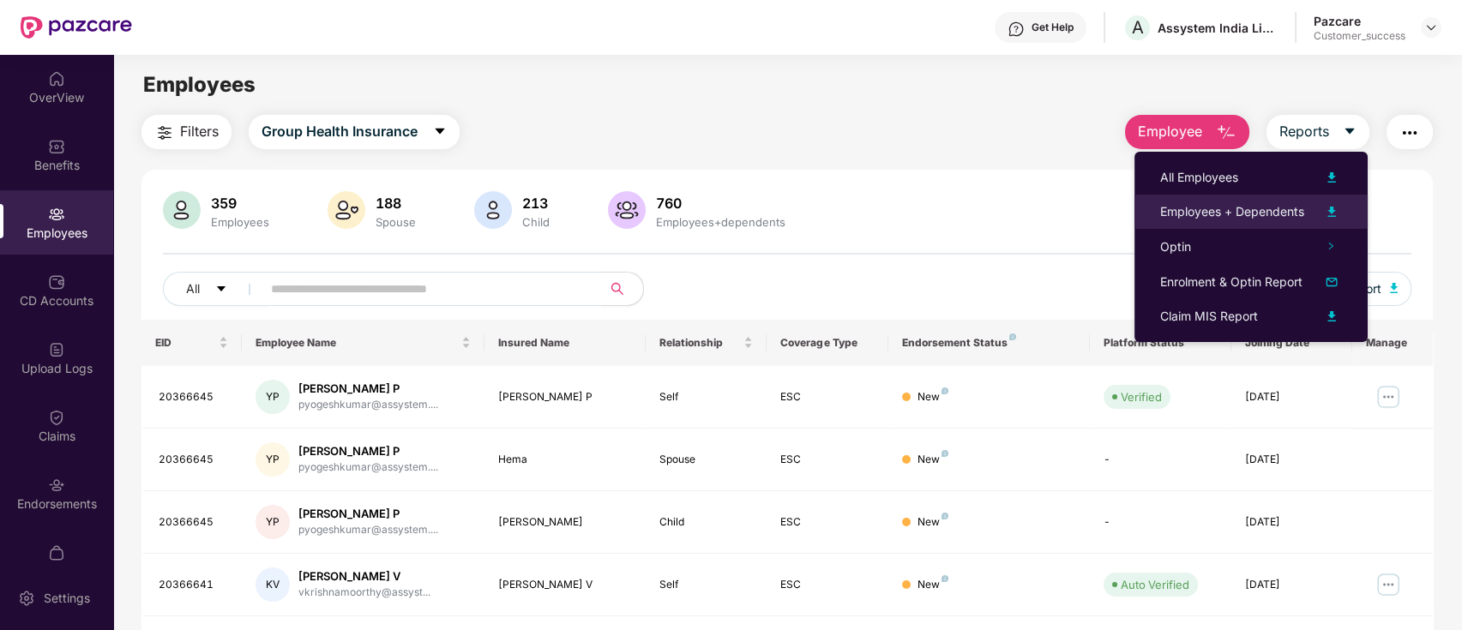
click at [1310, 201] on div at bounding box center [1323, 211] width 38 height 21
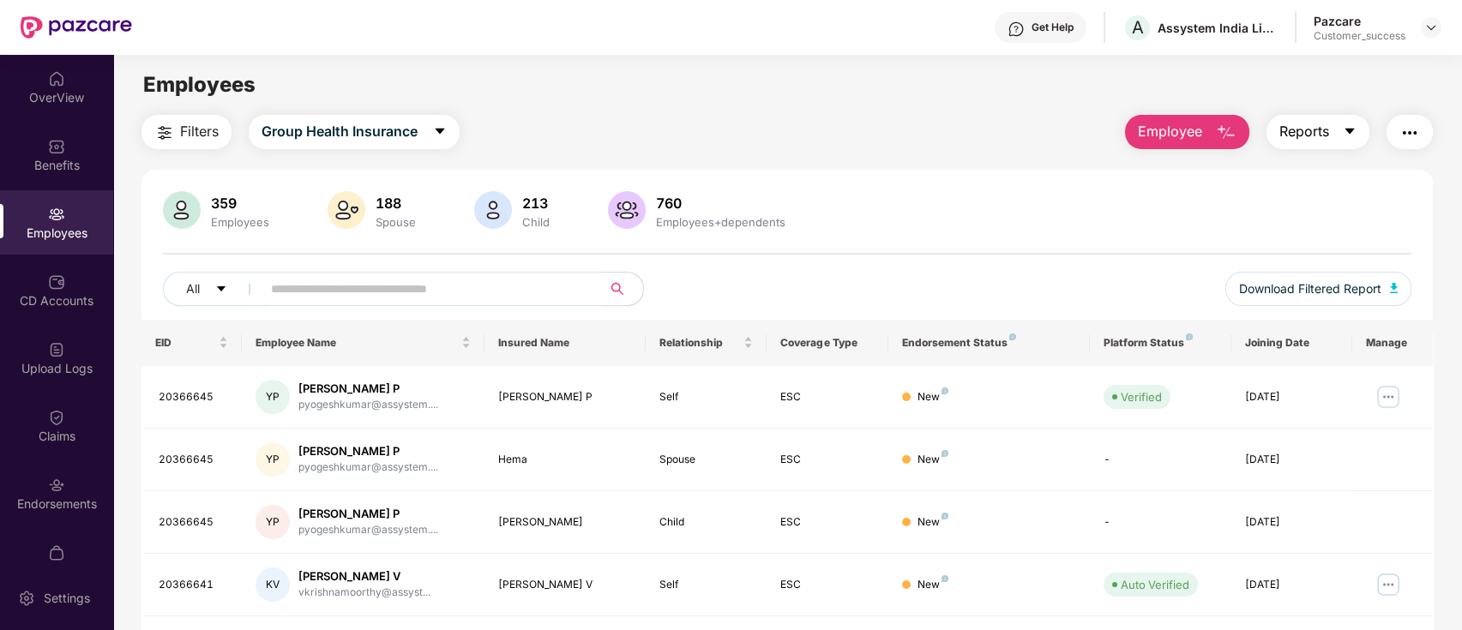
click at [1310, 137] on span "Reports" at bounding box center [1304, 131] width 50 height 21
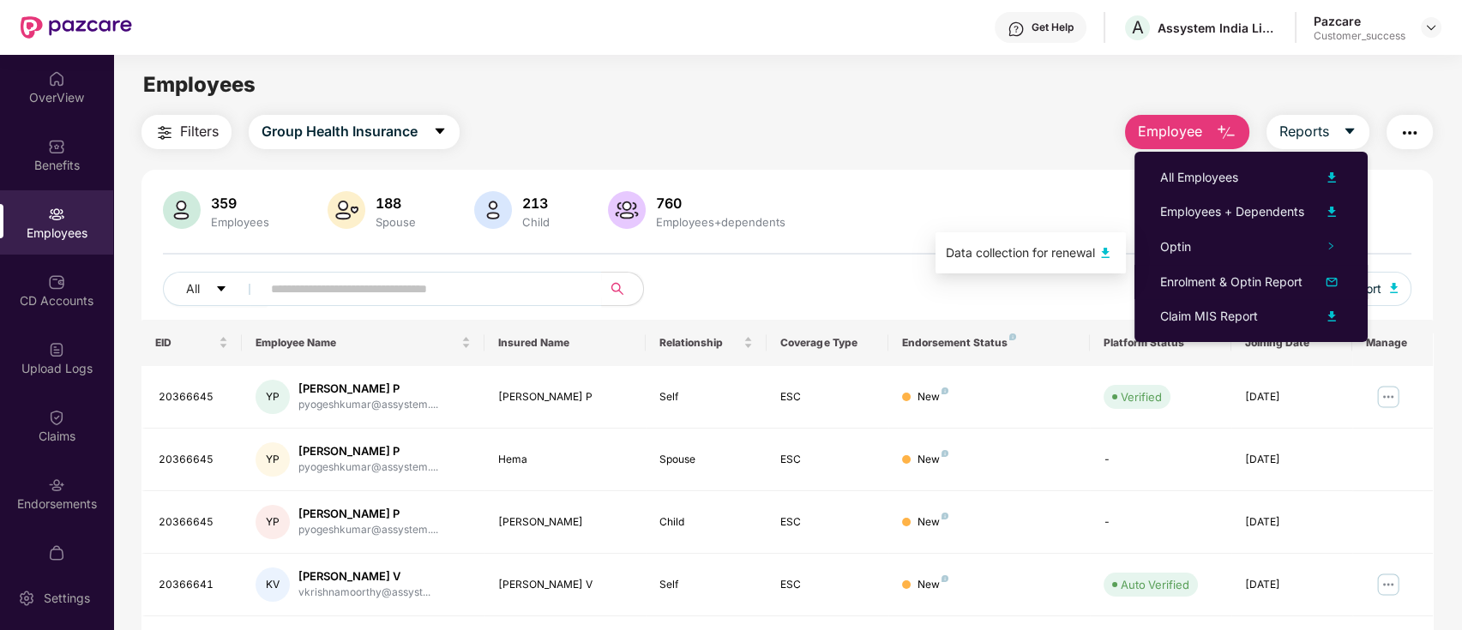
click at [1076, 251] on div "Data collection for renewal" at bounding box center [1020, 252] width 149 height 19
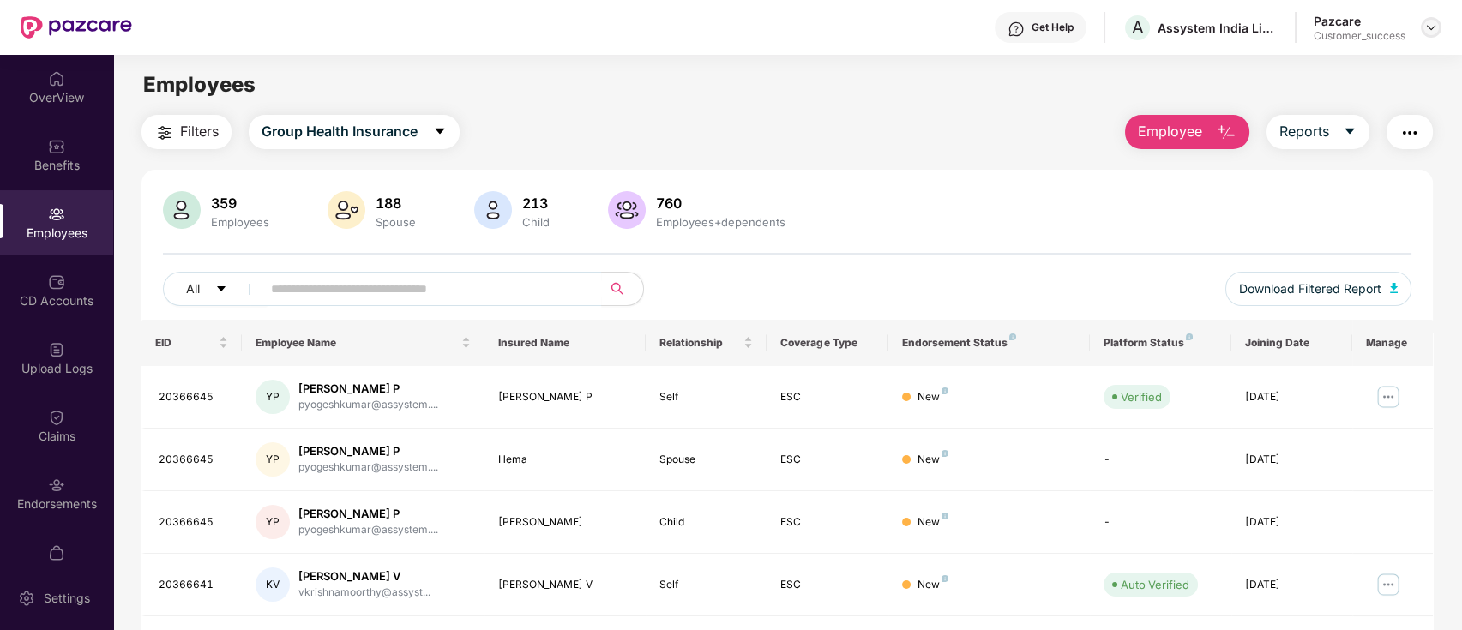
click at [1429, 26] on img at bounding box center [1431, 28] width 14 height 14
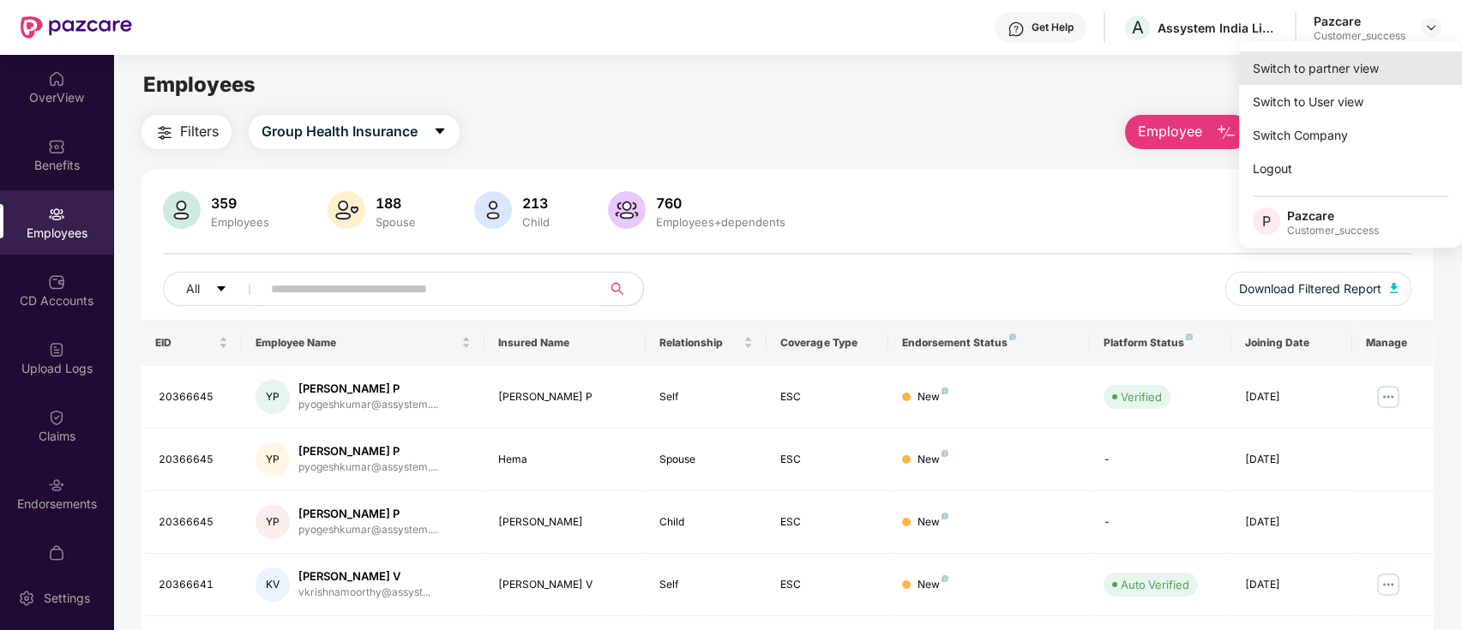
click at [1313, 72] on div "Switch to partner view" at bounding box center [1350, 67] width 223 height 33
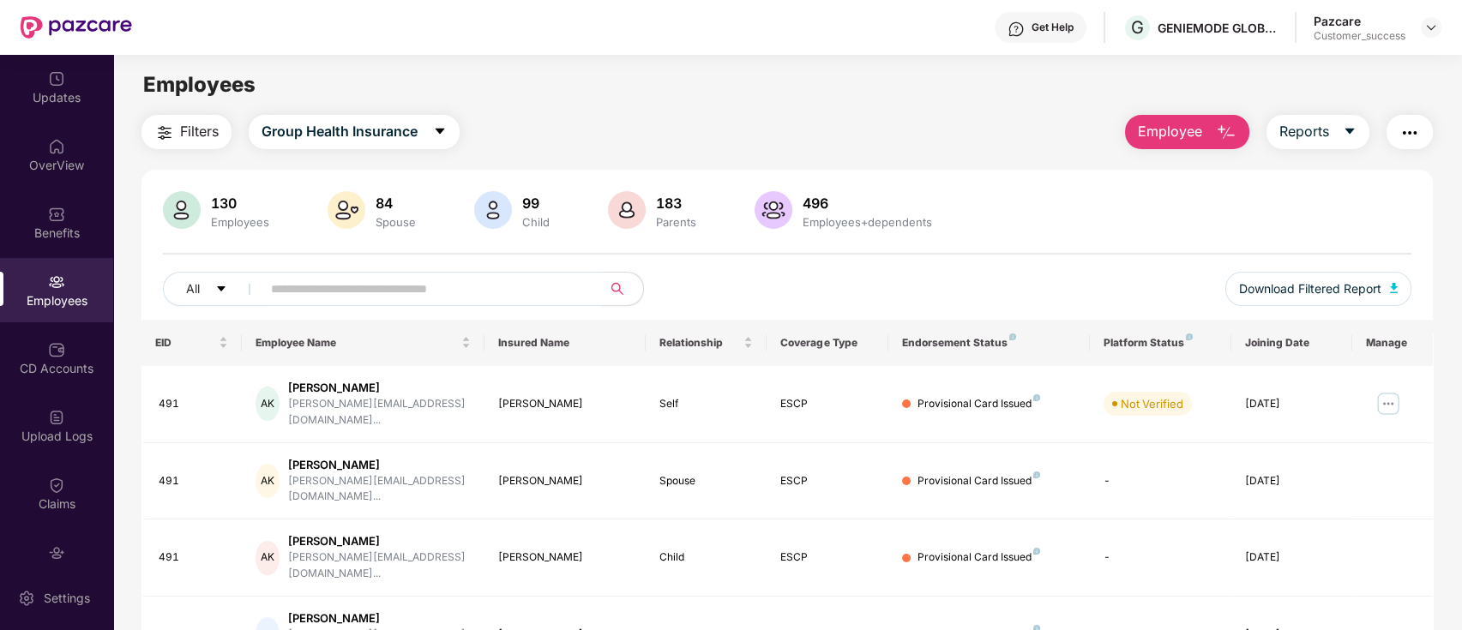
click at [437, 283] on input "text" at bounding box center [425, 289] width 308 height 26
type input "*"
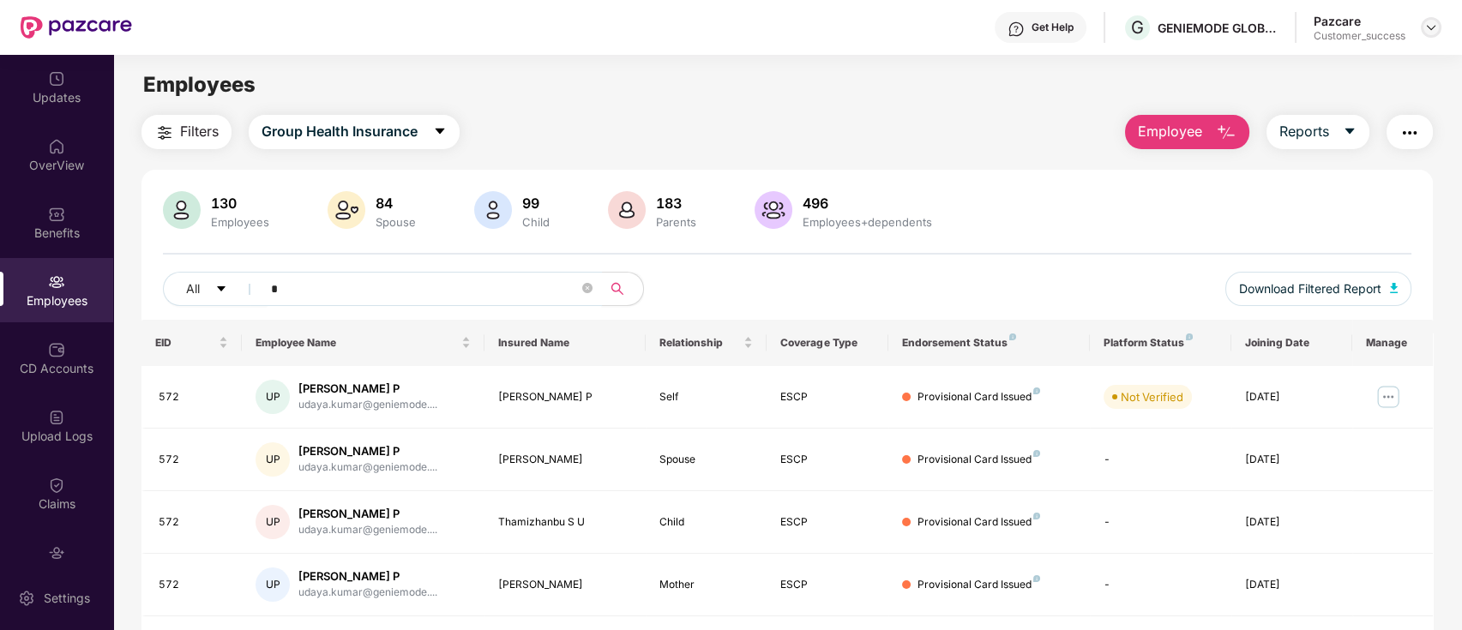
type input "*"
click at [1426, 30] on img at bounding box center [1431, 28] width 14 height 14
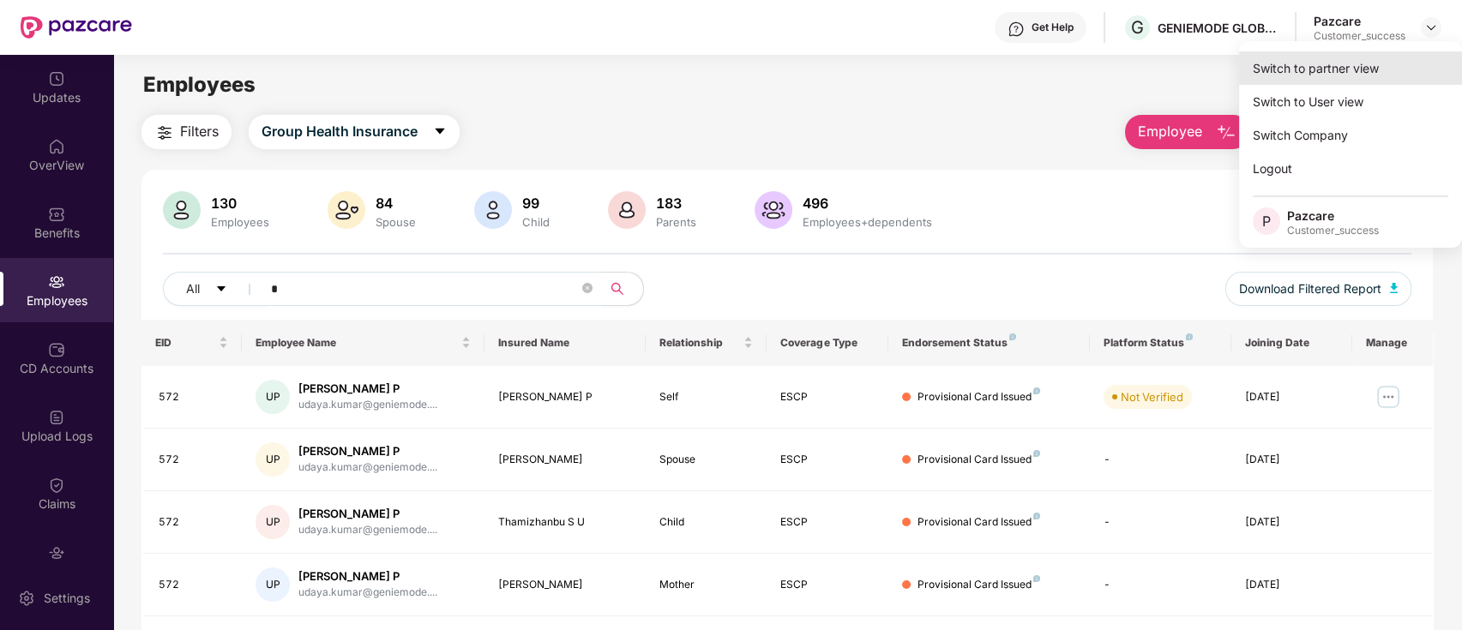
click at [1362, 75] on div "Switch to partner view" at bounding box center [1350, 67] width 223 height 33
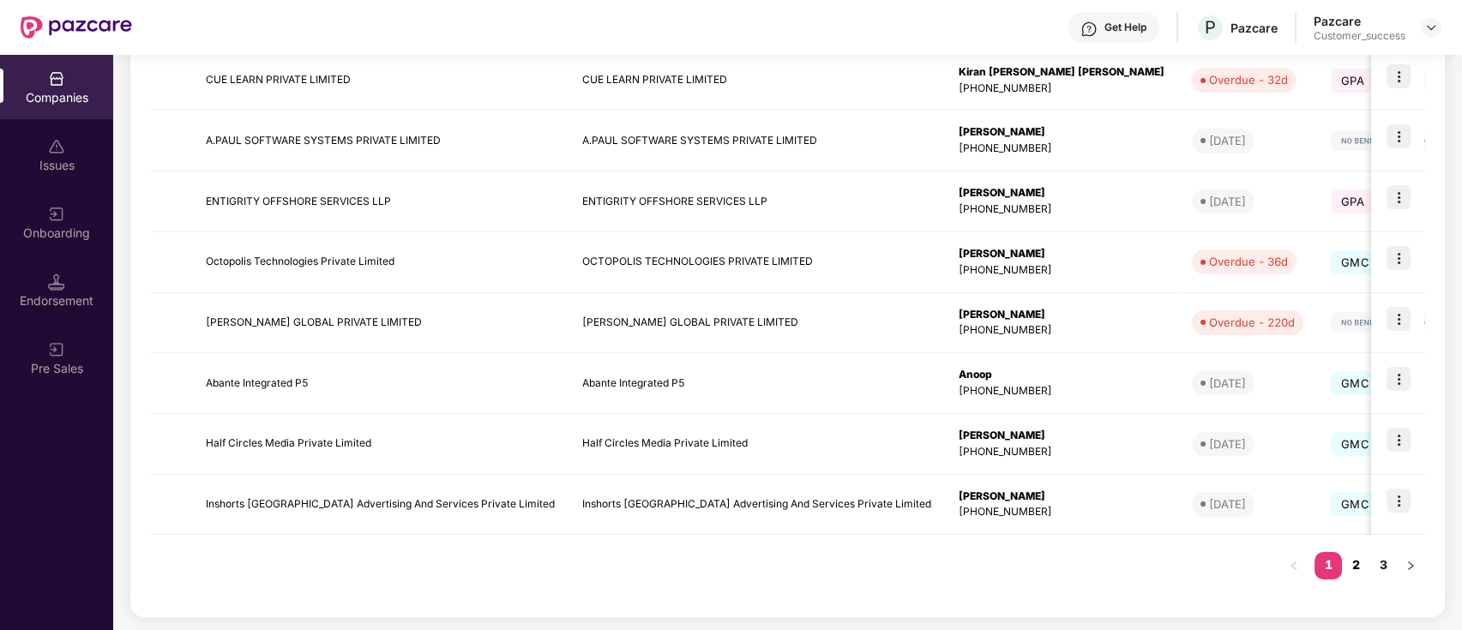
click at [1360, 552] on link "2" at bounding box center [1355, 565] width 27 height 26
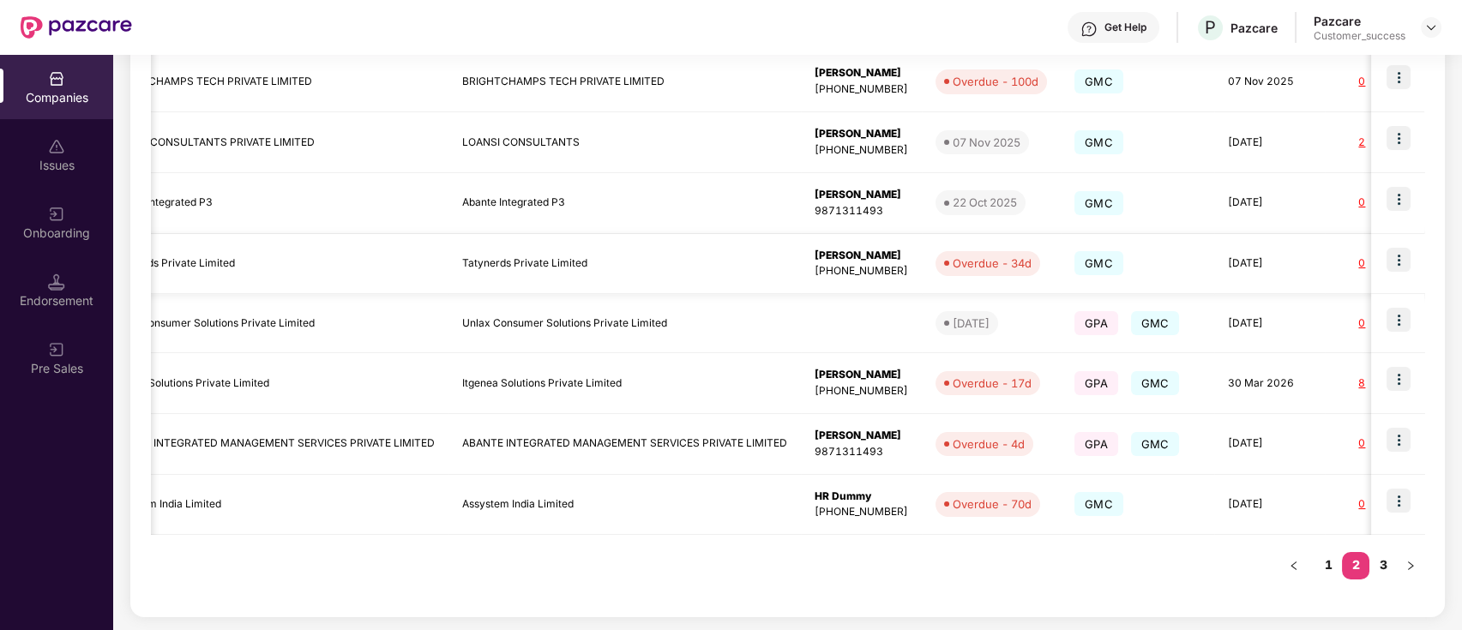
scroll to position [451, 0]
click at [1392, 573] on link "3" at bounding box center [1382, 566] width 27 height 26
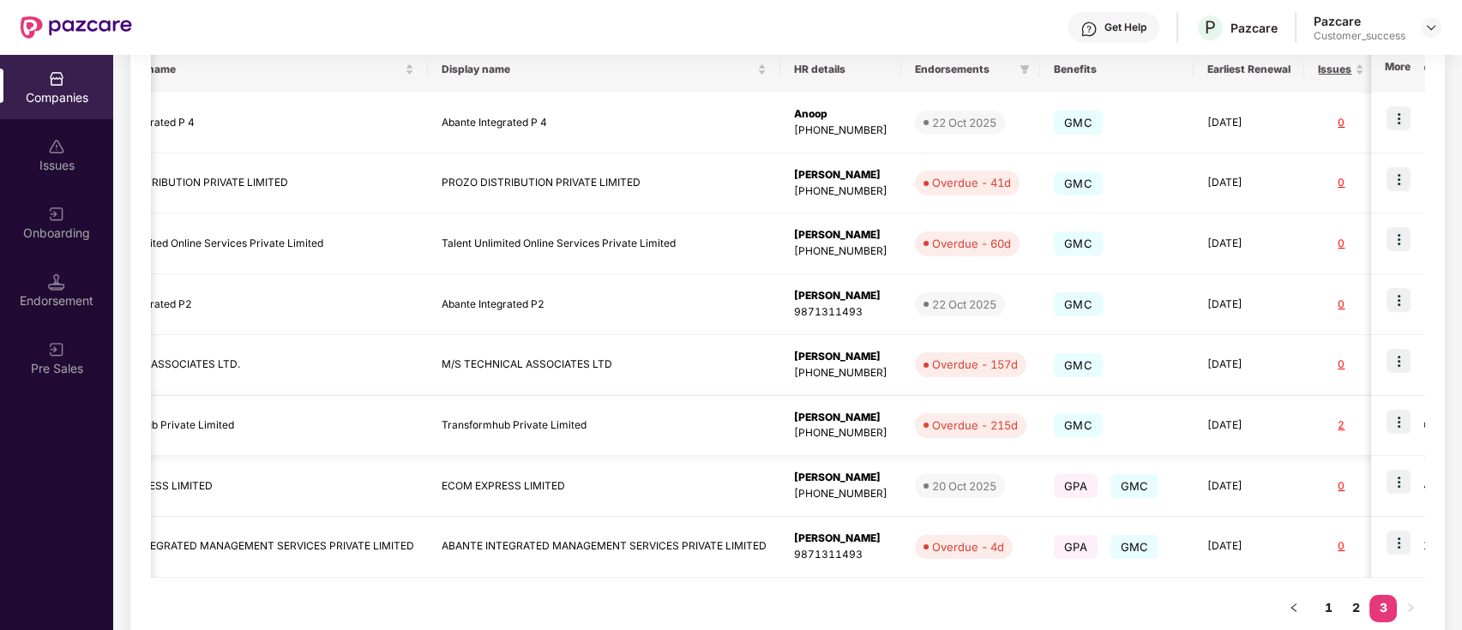
scroll to position [329, 0]
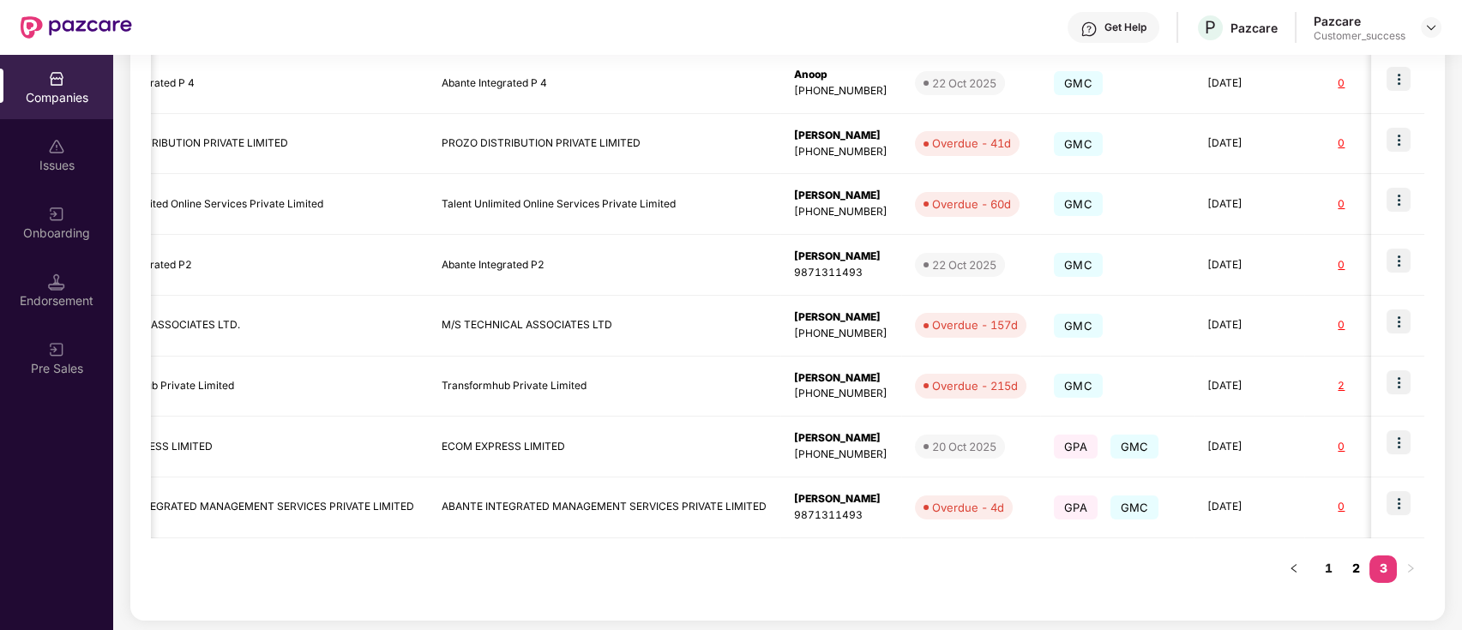
click at [1351, 574] on link "2" at bounding box center [1355, 569] width 27 height 26
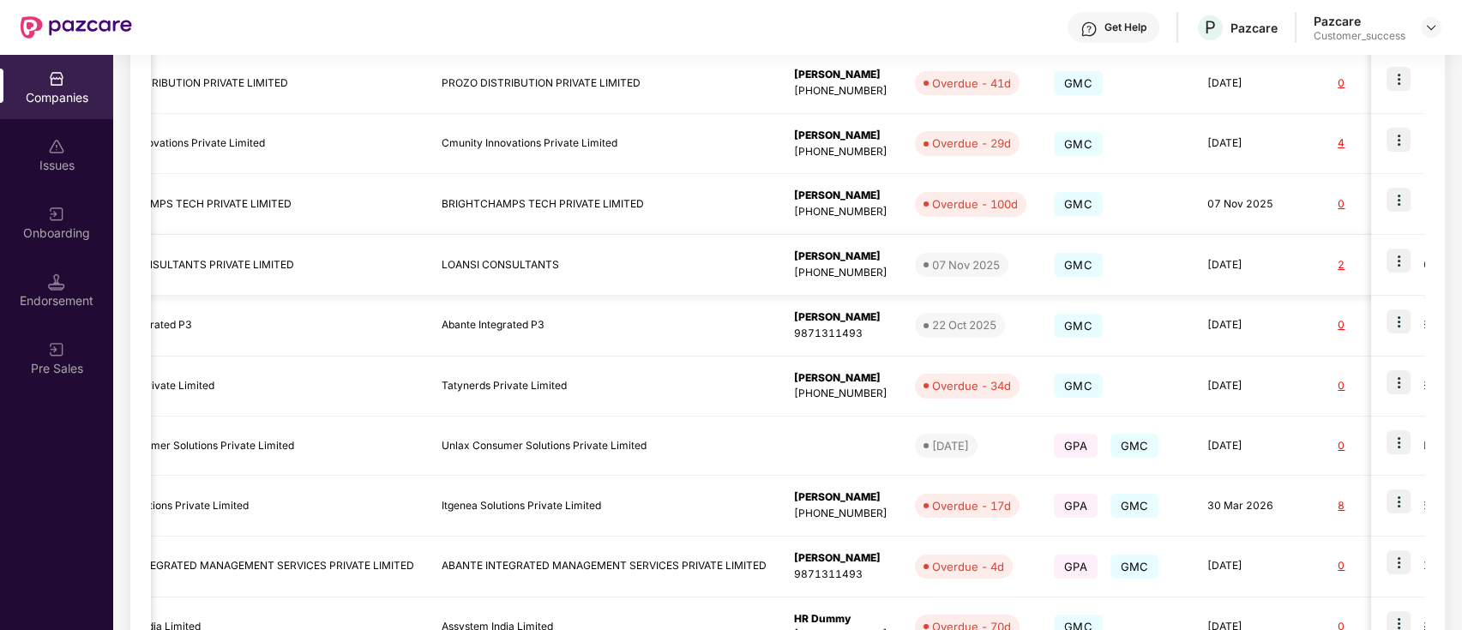
scroll to position [0, 0]
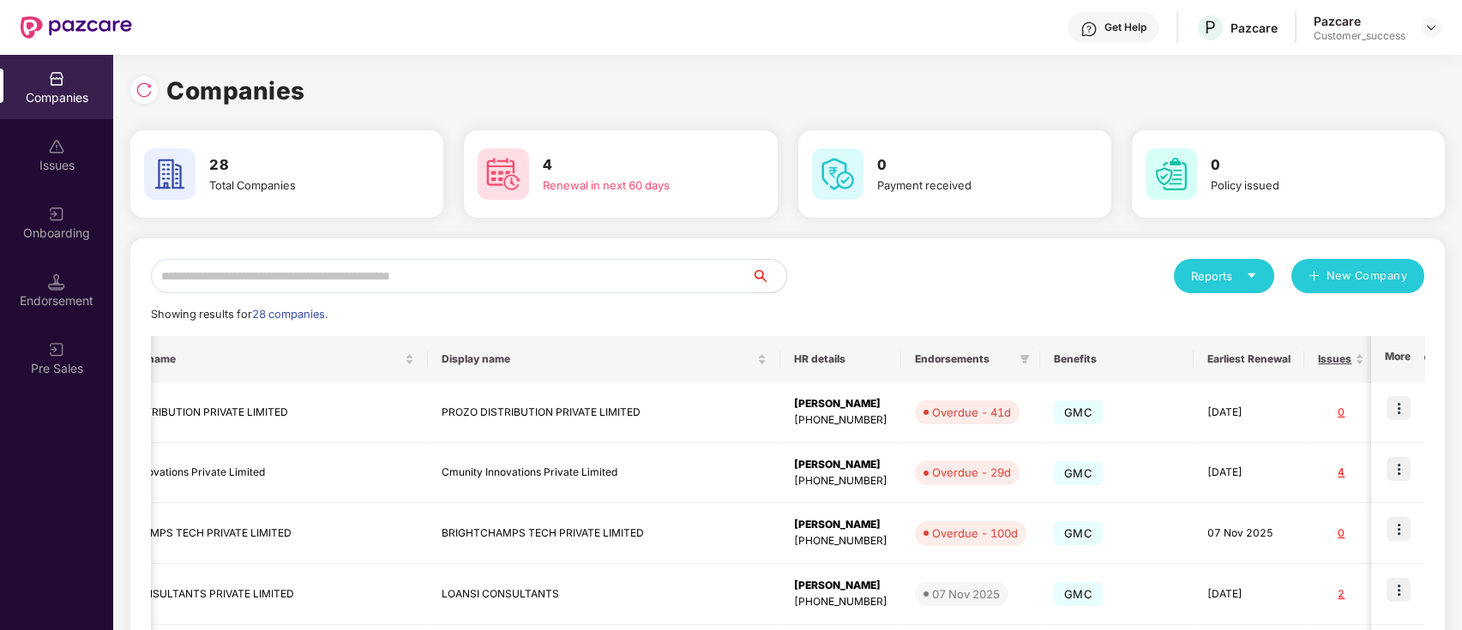
click at [551, 267] on input "text" at bounding box center [451, 276] width 601 height 34
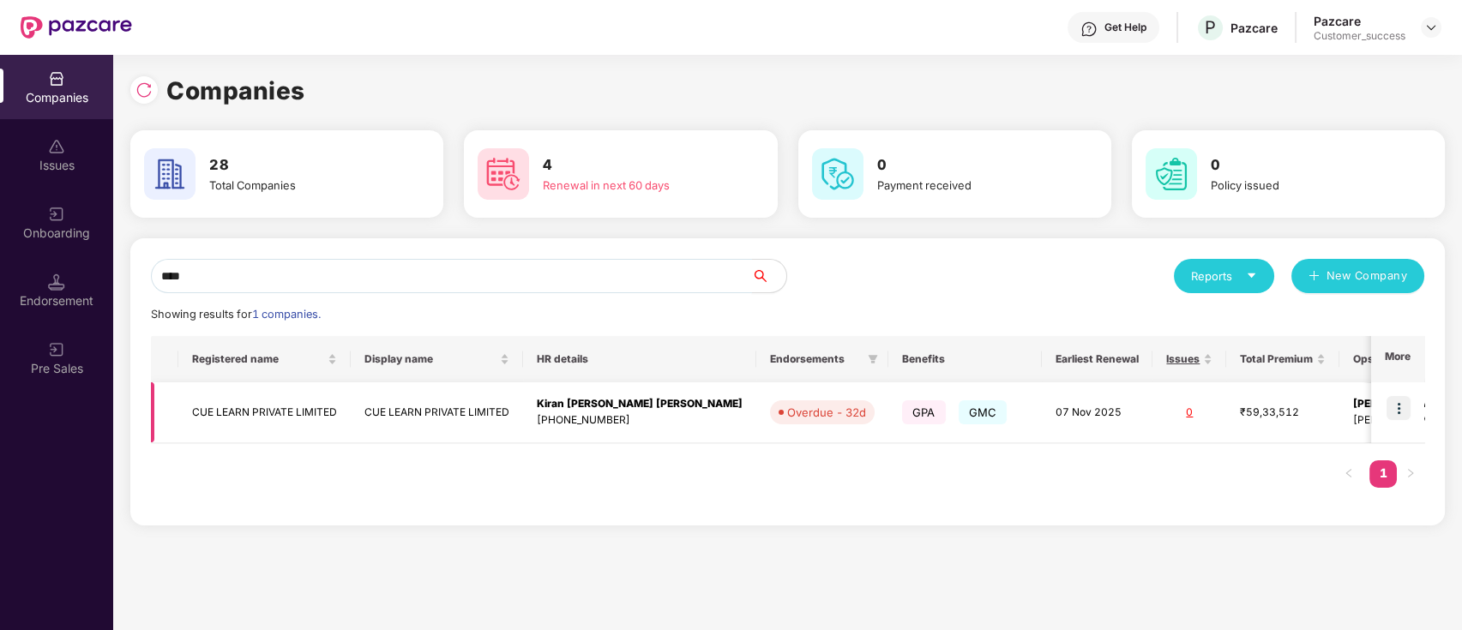
type input "***"
click at [1401, 403] on img at bounding box center [1398, 408] width 24 height 24
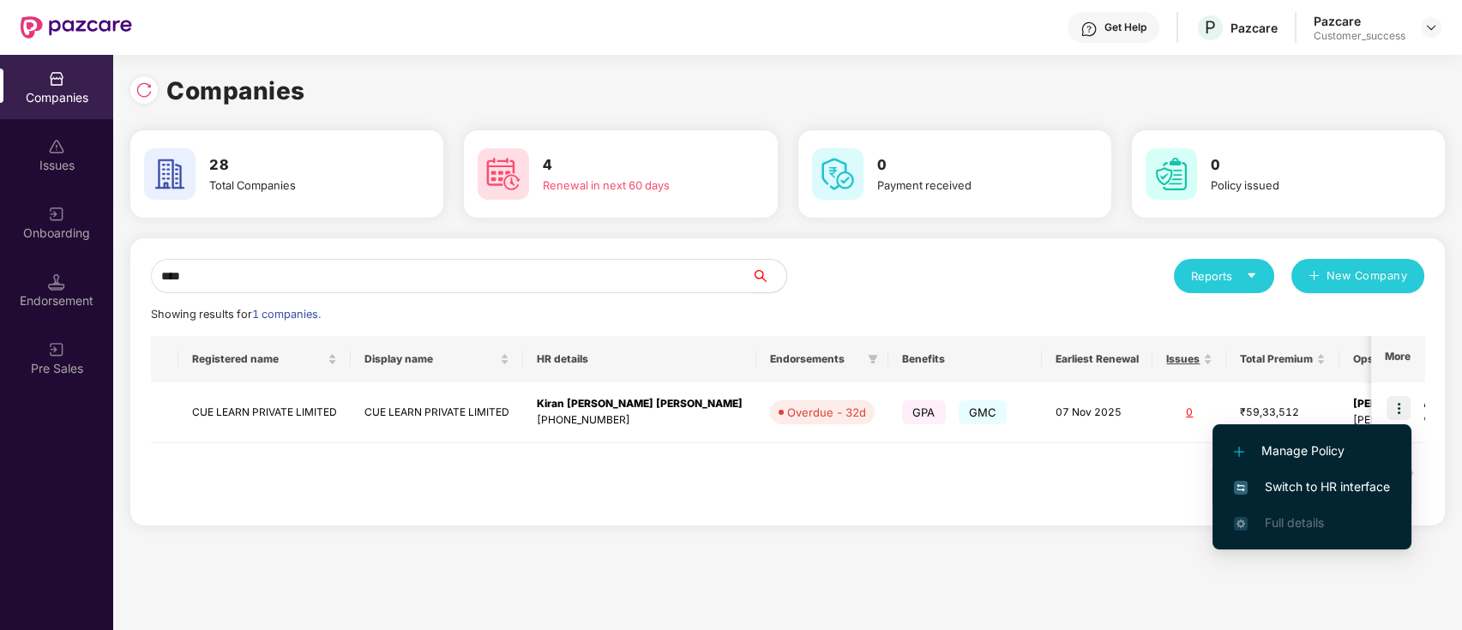
click at [1362, 492] on span "Switch to HR interface" at bounding box center [1312, 487] width 156 height 19
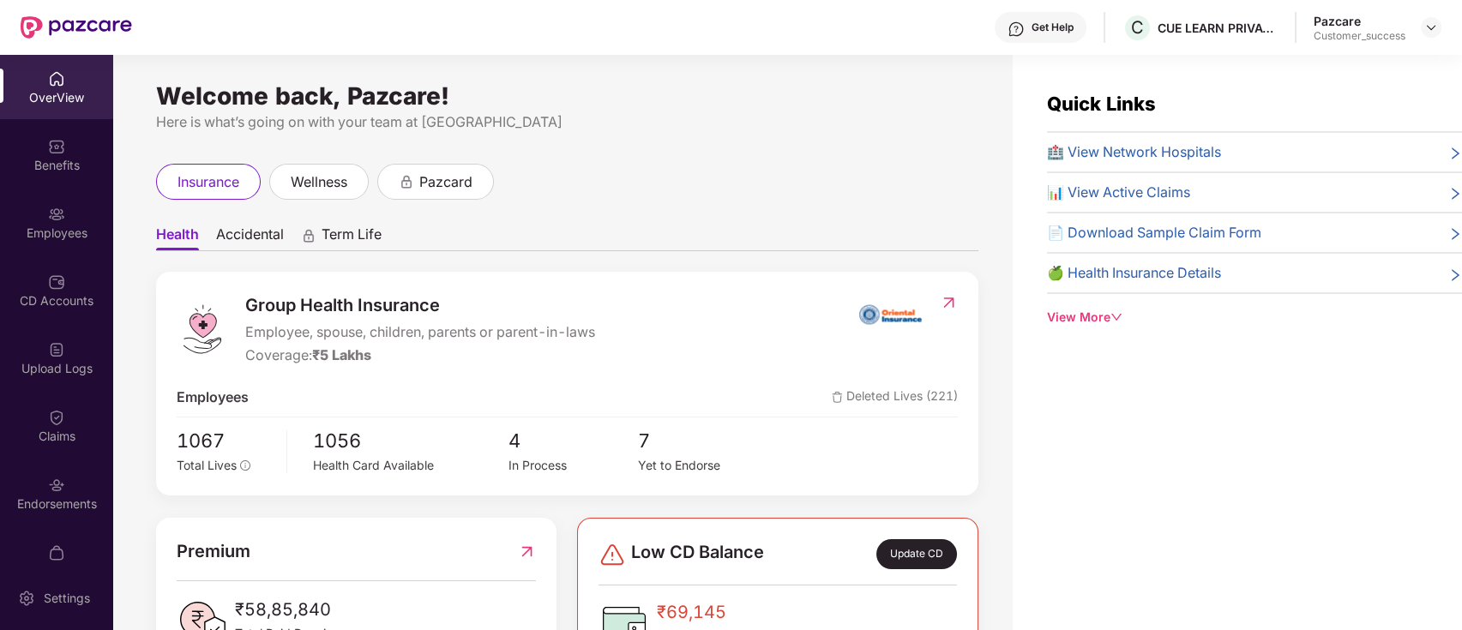
click at [57, 250] on div "Employees" at bounding box center [56, 222] width 113 height 64
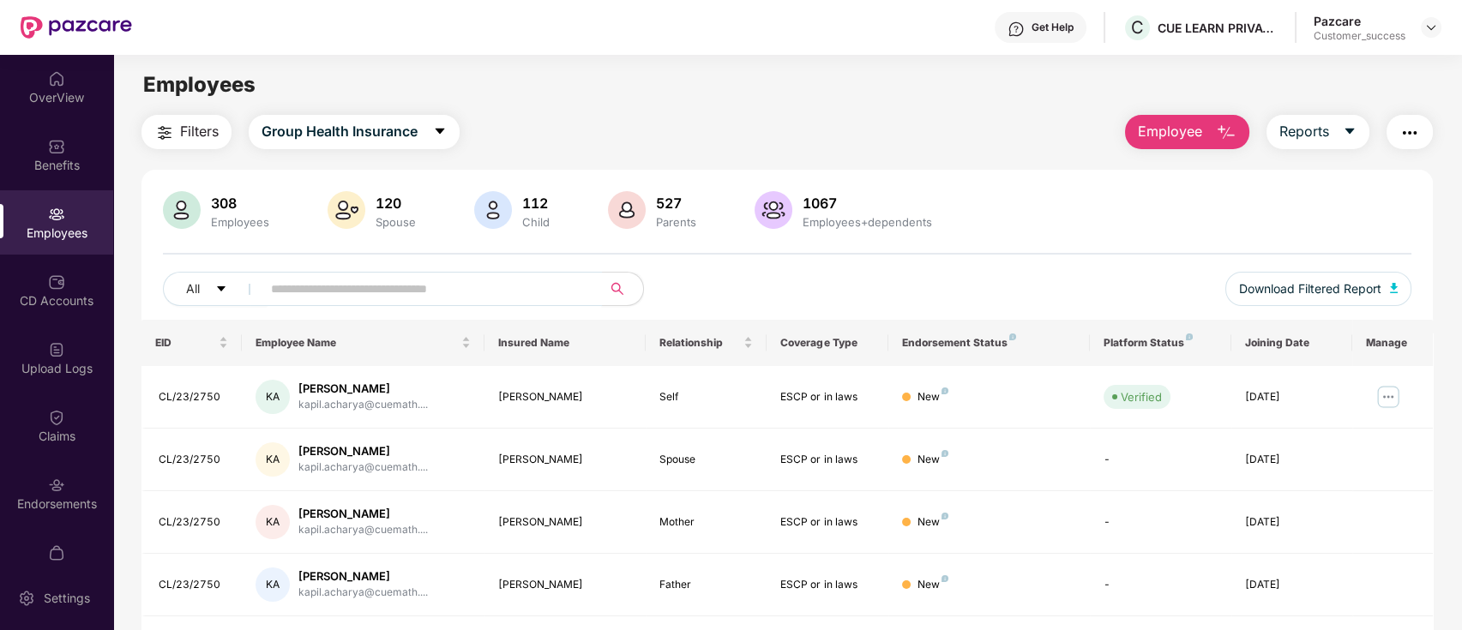
click at [418, 298] on input "text" at bounding box center [425, 289] width 308 height 26
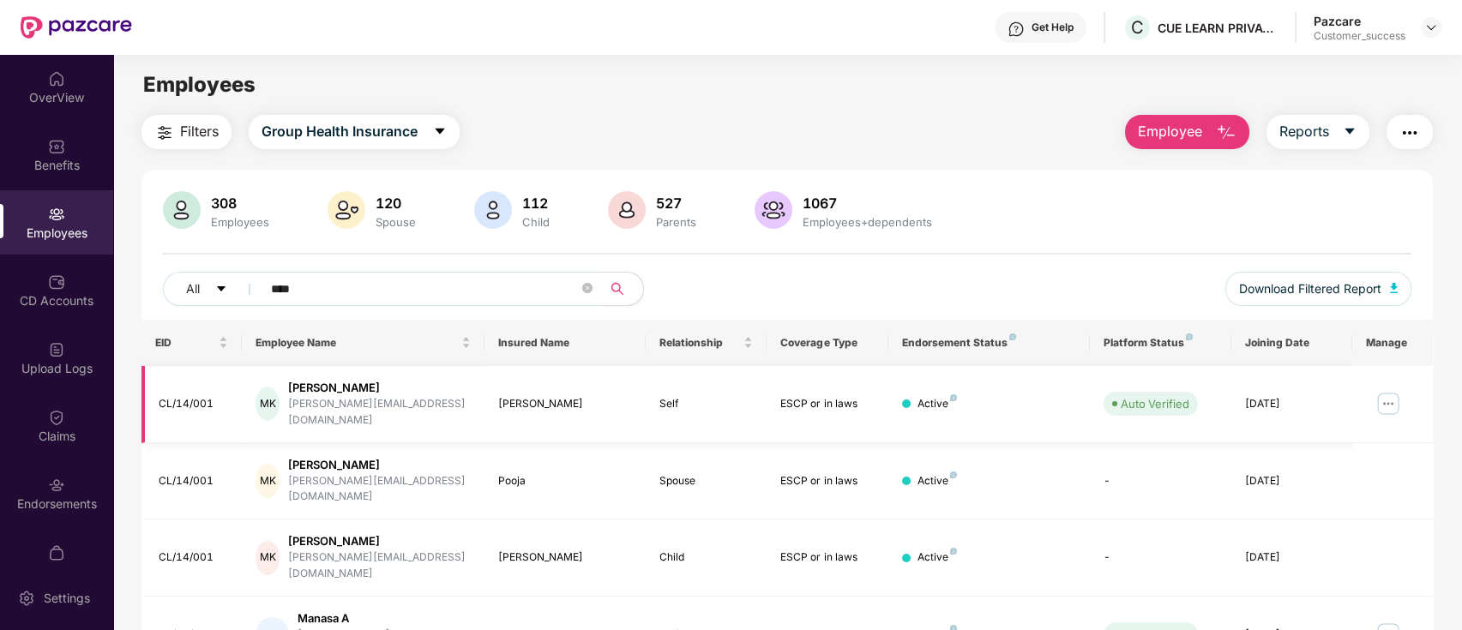
type input "****"
click at [1390, 398] on img at bounding box center [1387, 403] width 27 height 27
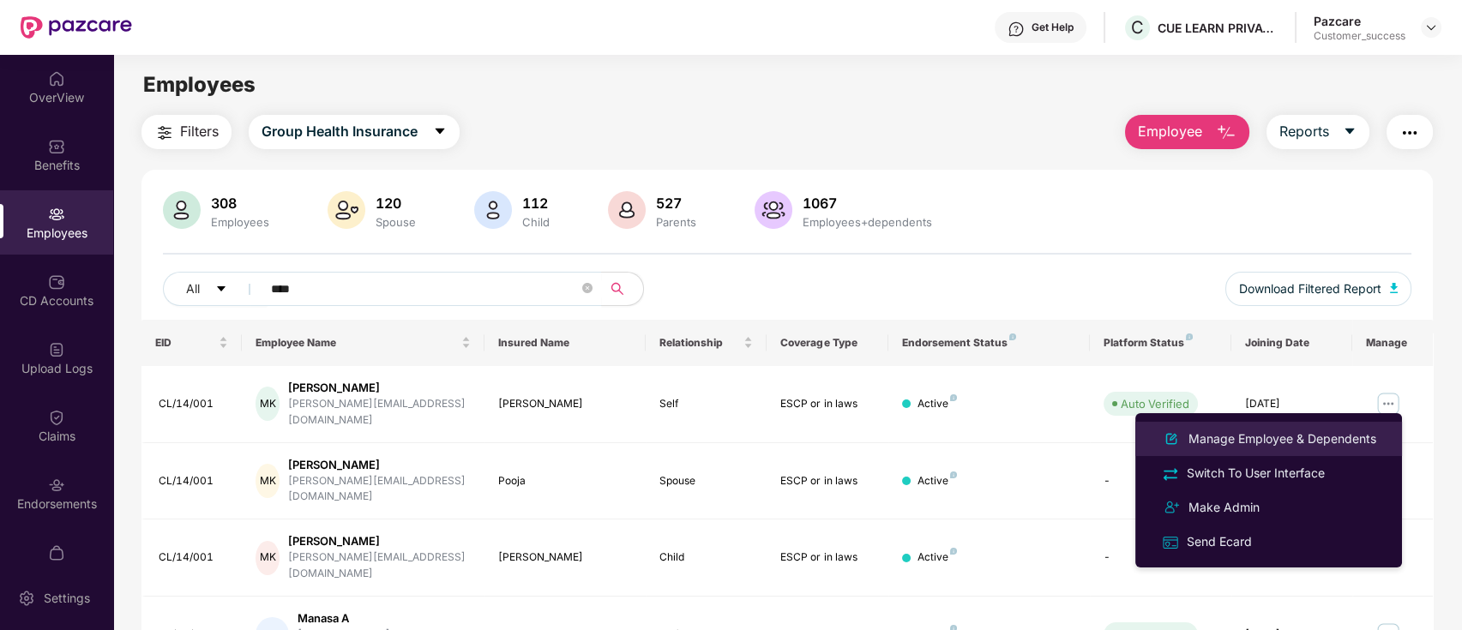
click at [1267, 432] on div "Manage Employee & Dependents" at bounding box center [1282, 439] width 195 height 19
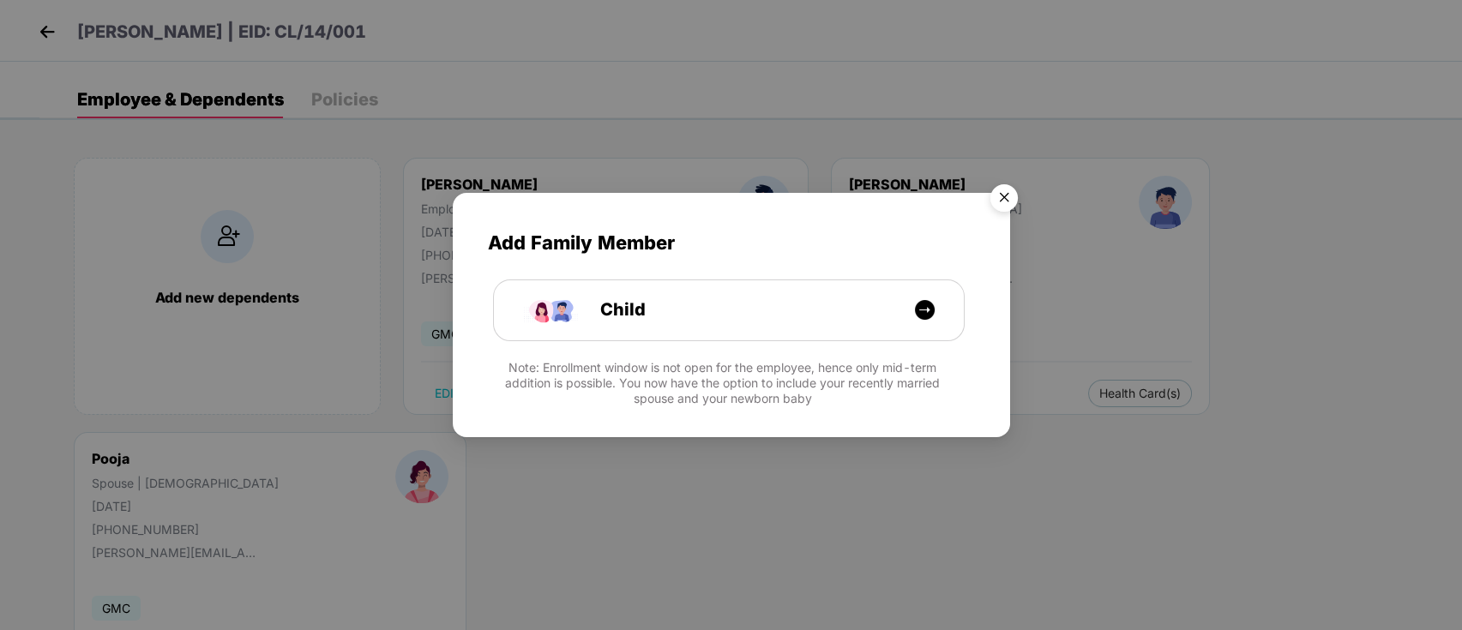
click at [997, 199] on img "Close" at bounding box center [1004, 201] width 48 height 48
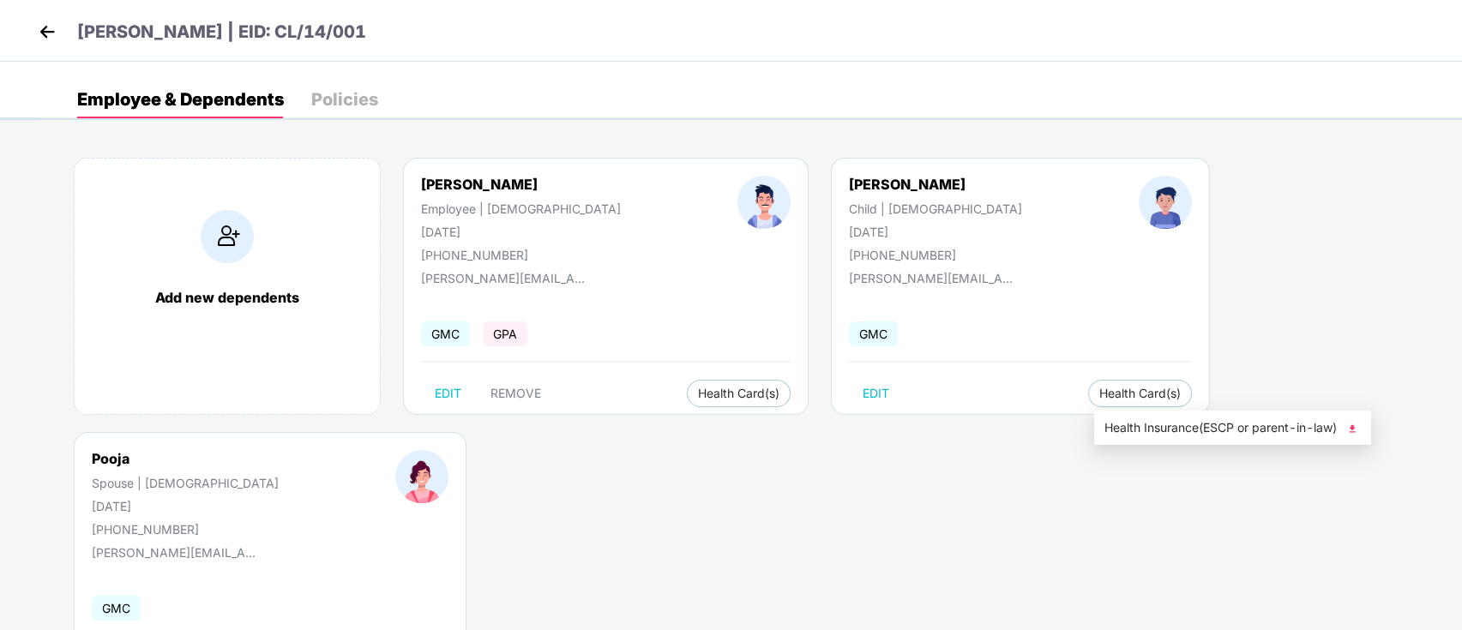
click at [1330, 434] on span "Health Insurance(ESCP or parent-in-law)" at bounding box center [1232, 427] width 256 height 19
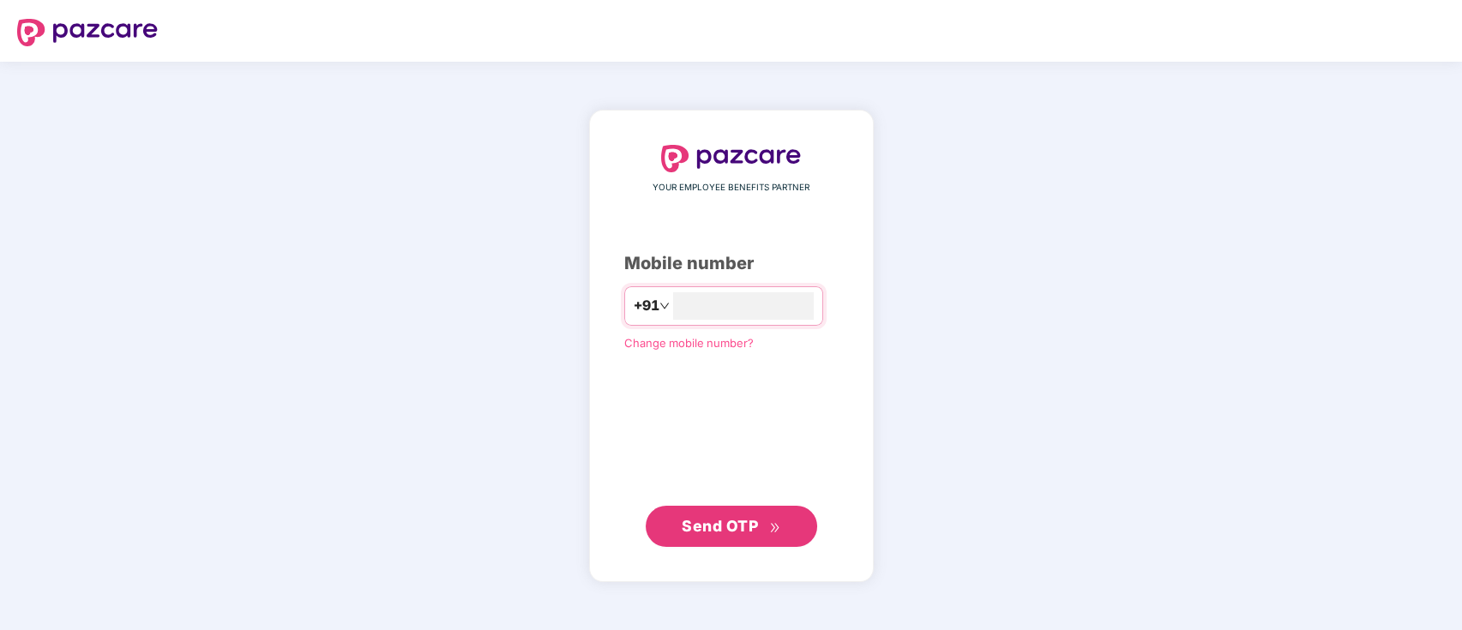
type input "**********"
click at [719, 520] on span "Send OTP" at bounding box center [720, 525] width 76 height 18
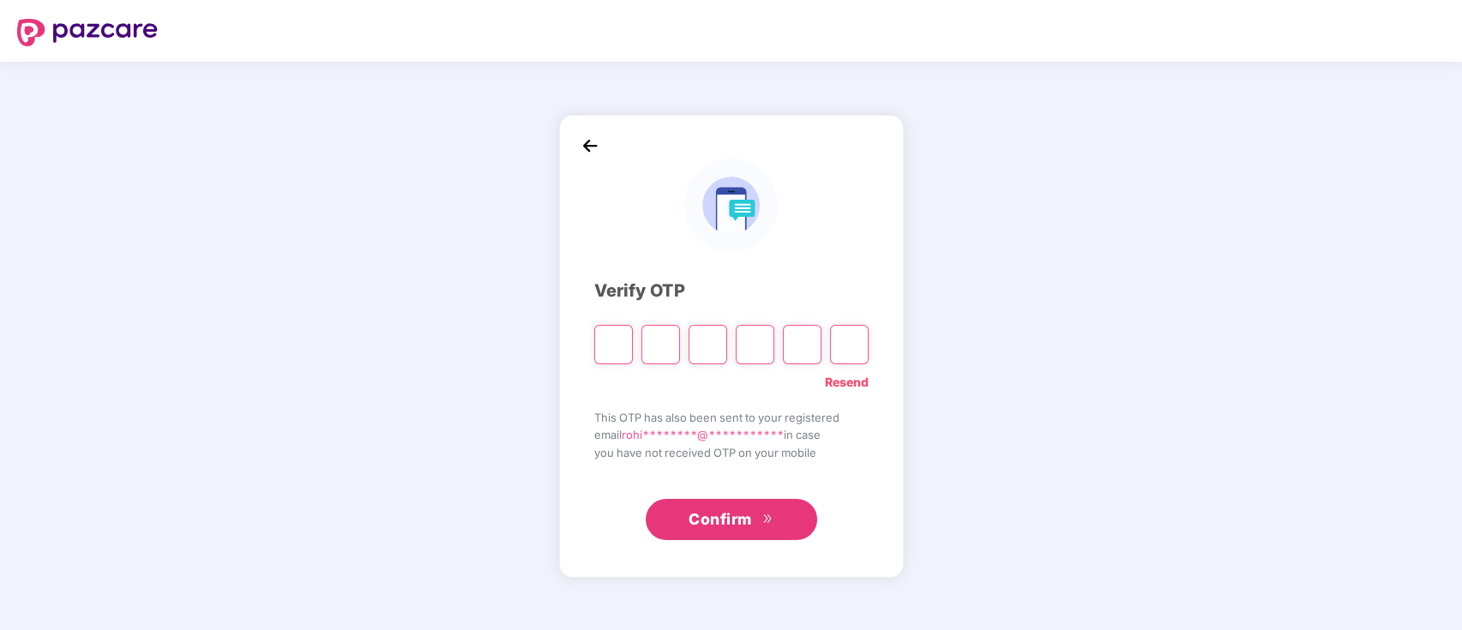
type input "*"
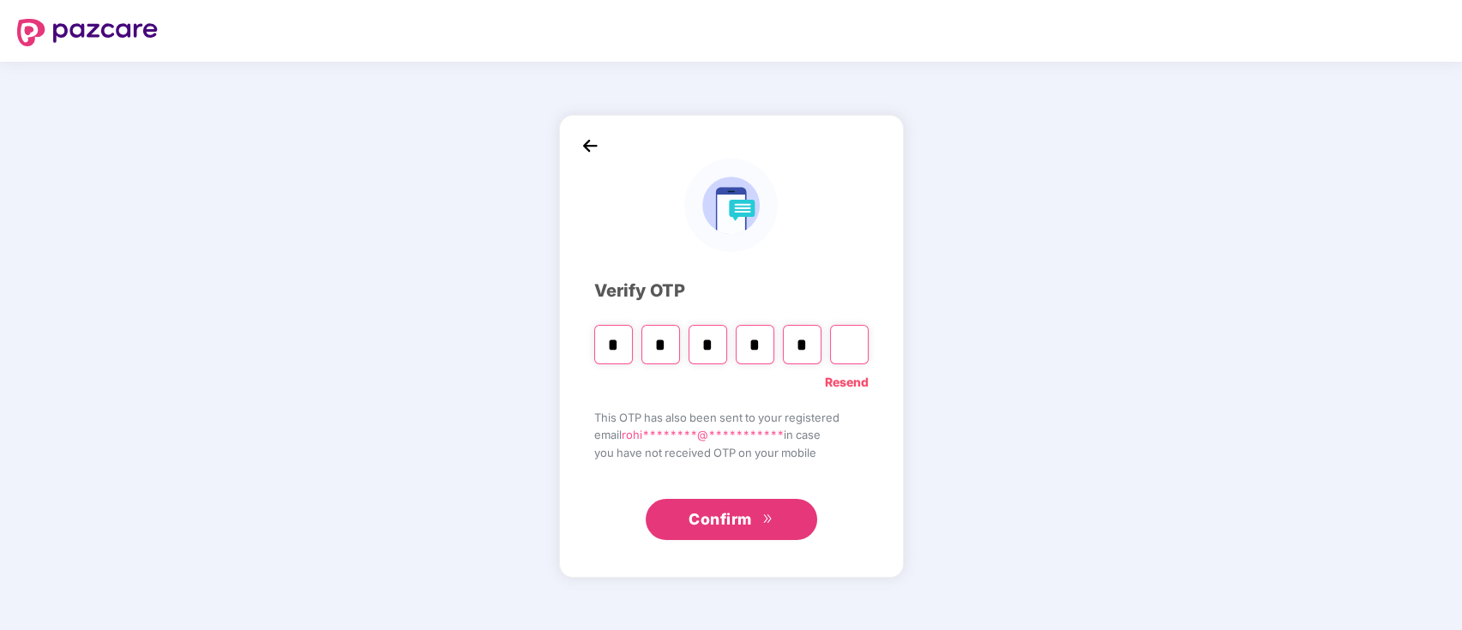
type input "*"
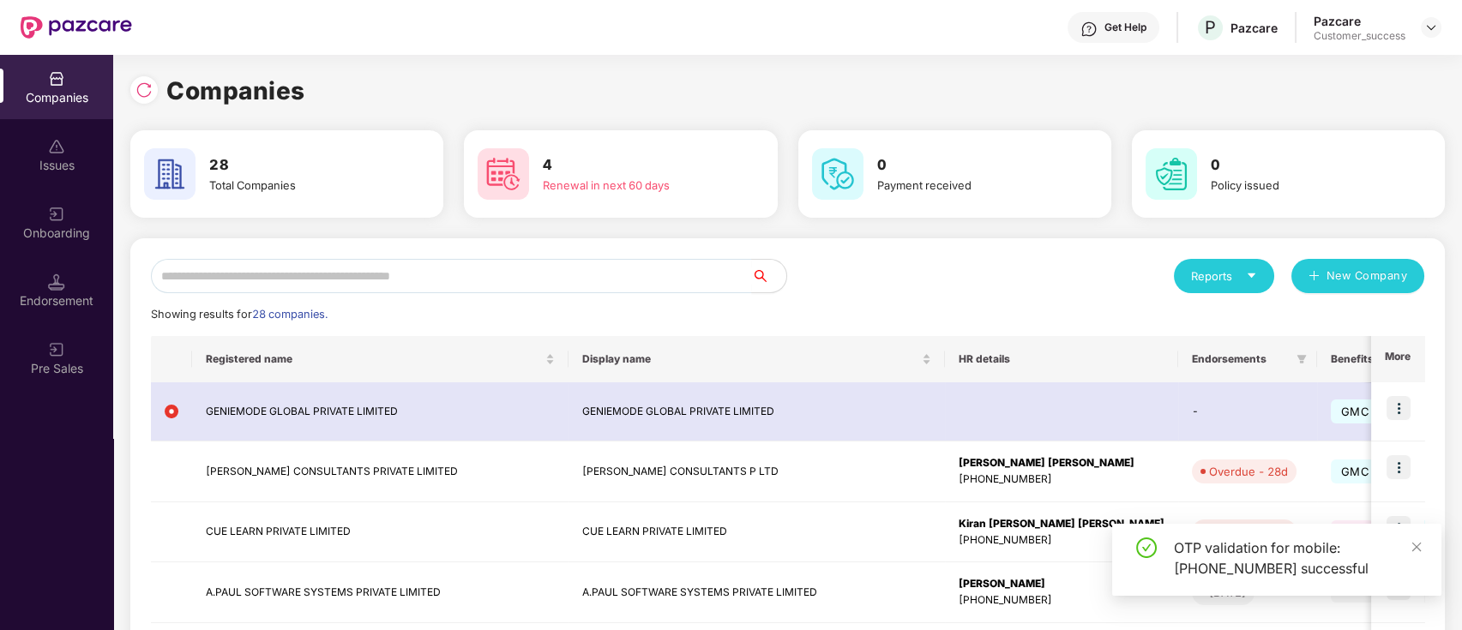
click at [945, 402] on td at bounding box center [1061, 411] width 233 height 59
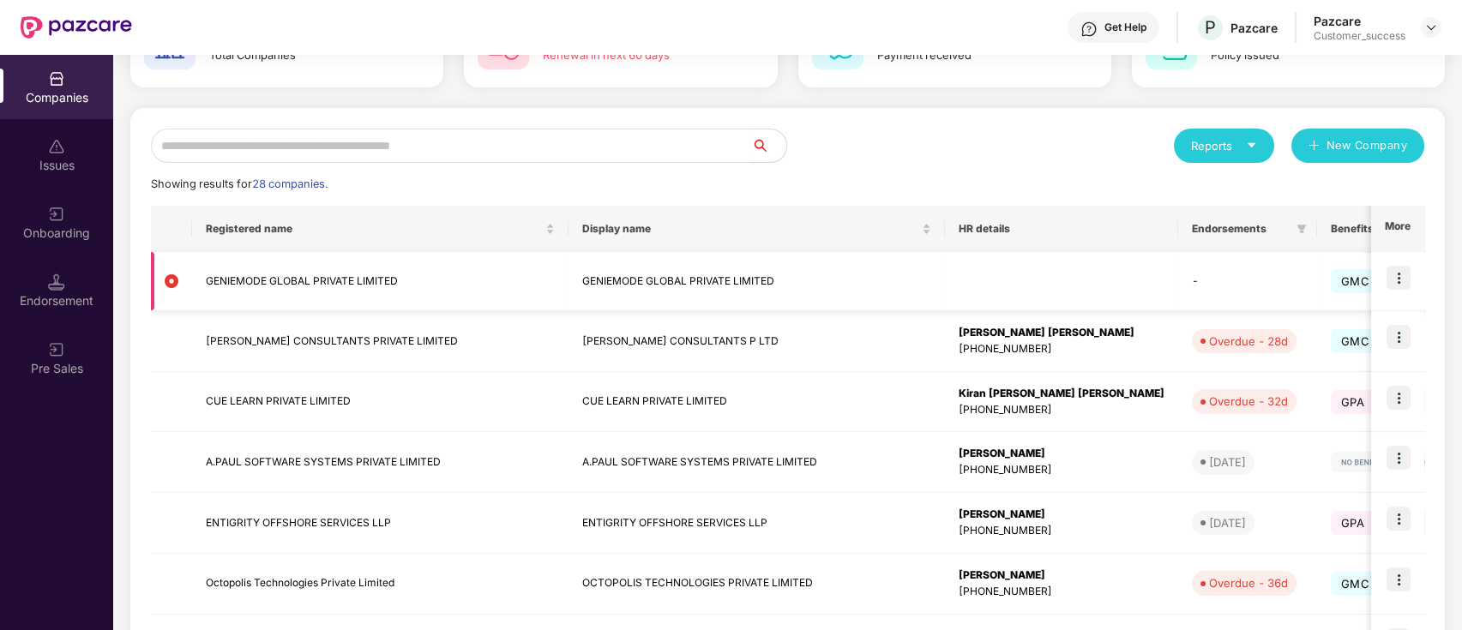
scroll to position [130, 0]
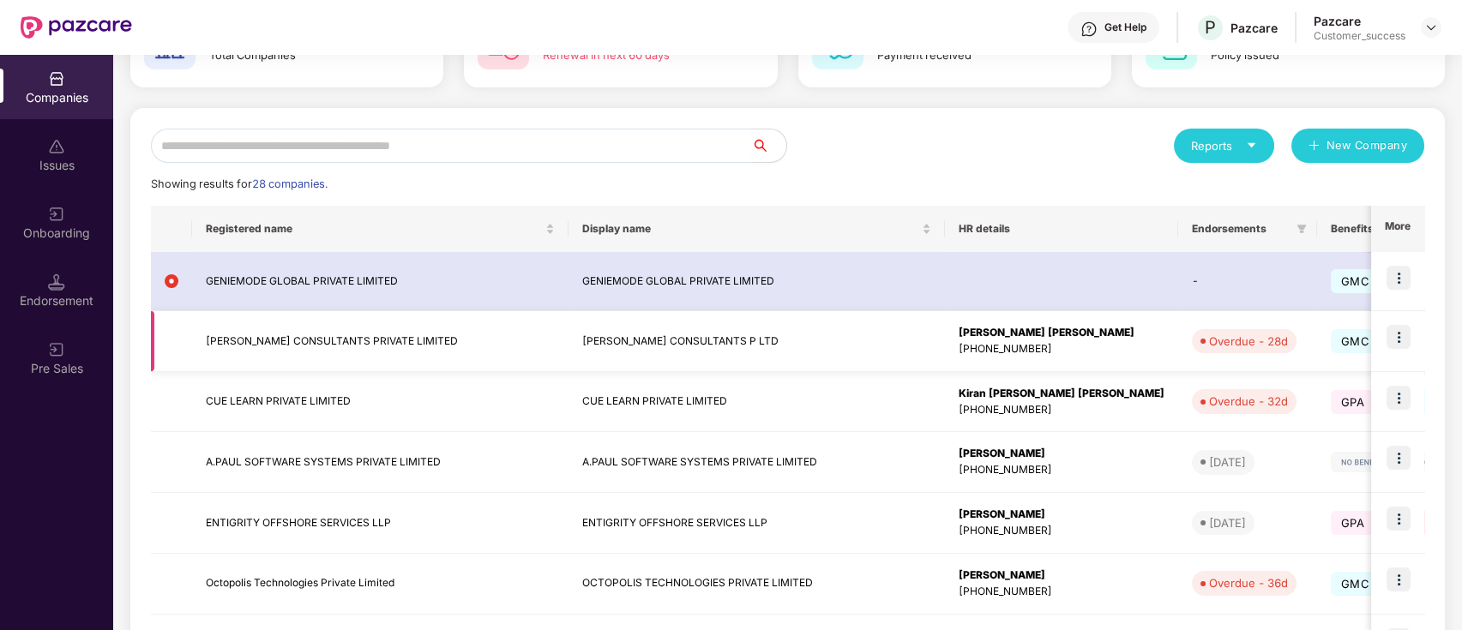
click at [1403, 338] on img at bounding box center [1398, 337] width 24 height 24
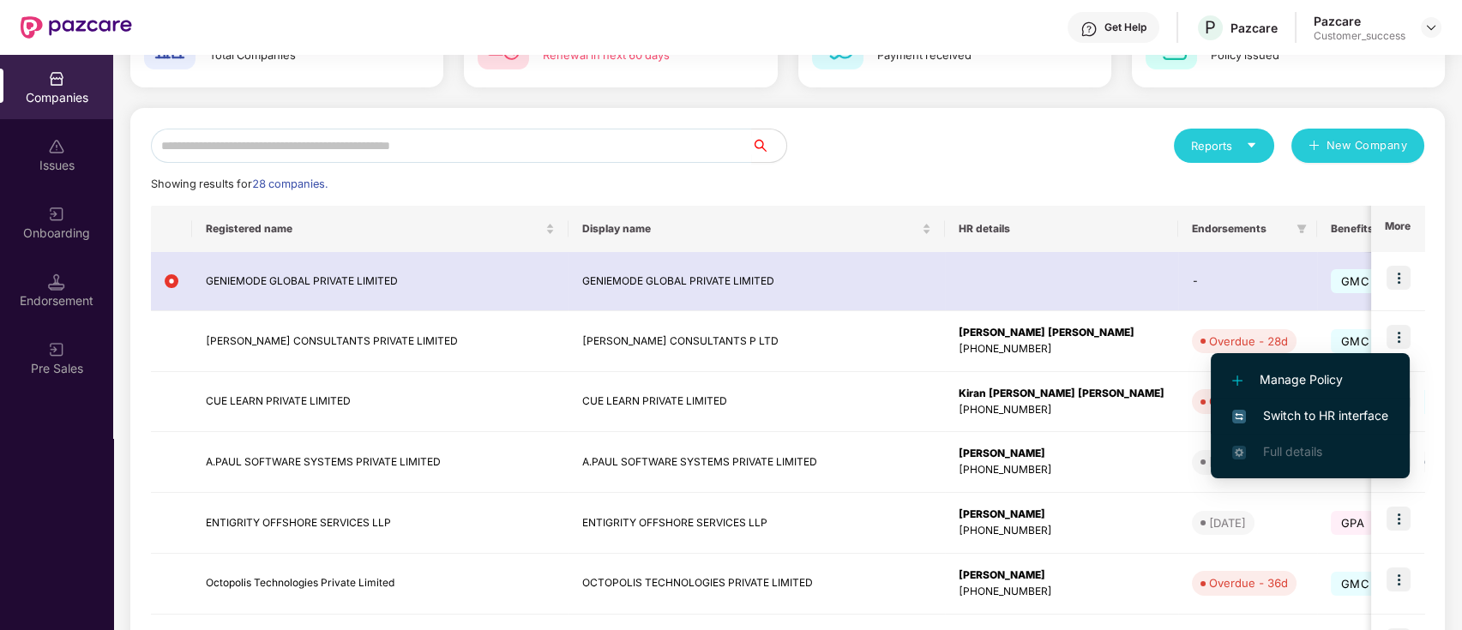
click at [1298, 412] on span "Switch to HR interface" at bounding box center [1310, 415] width 156 height 19
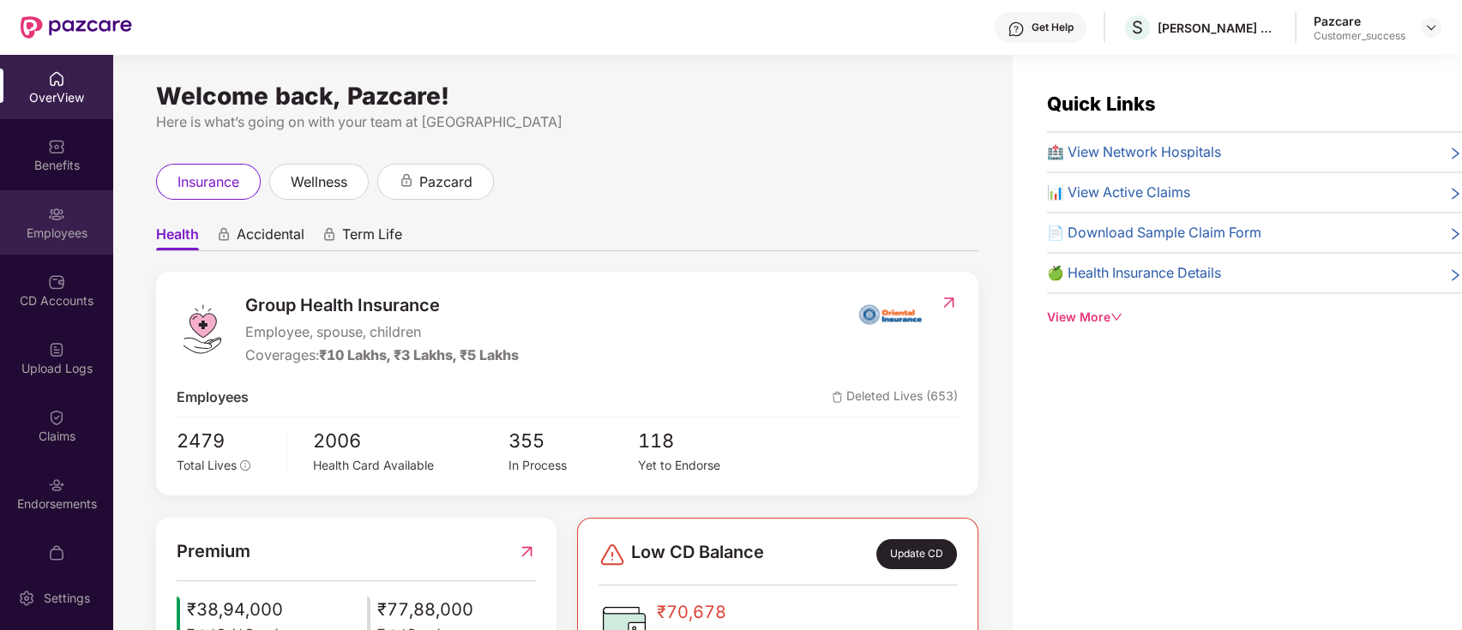
click at [71, 217] on div "Employees" at bounding box center [56, 222] width 113 height 64
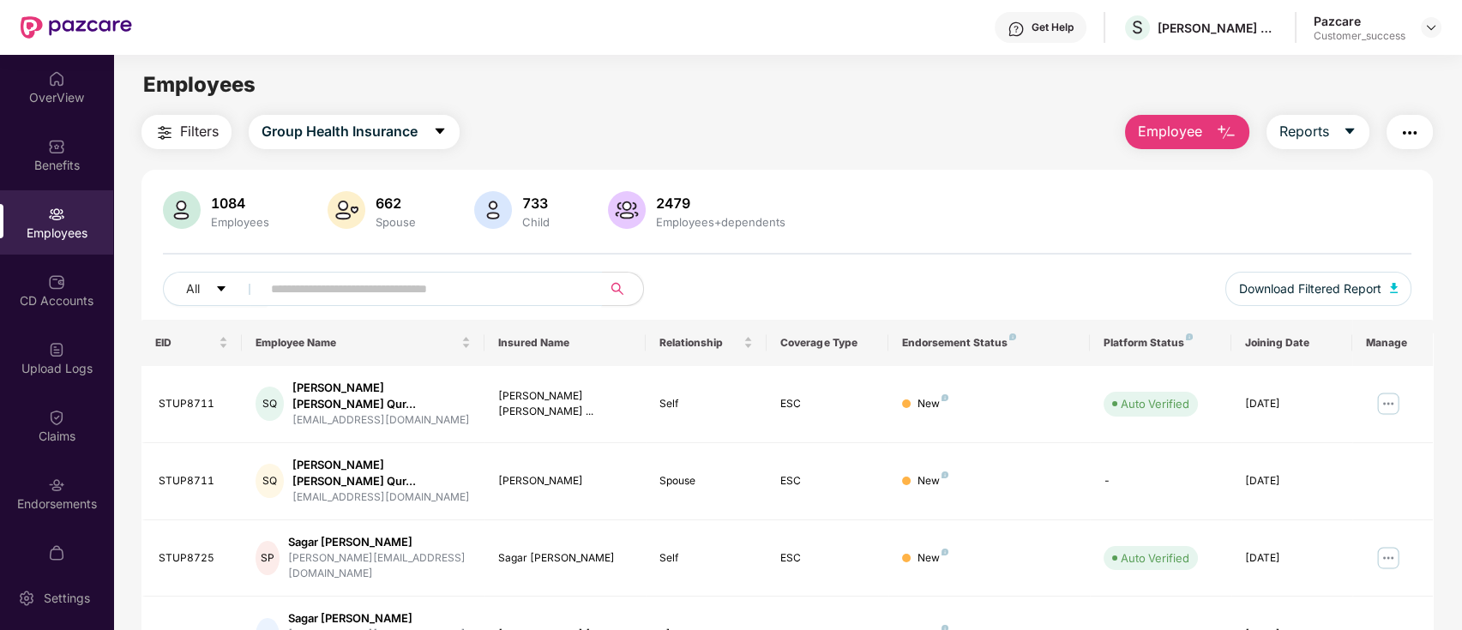
click at [366, 296] on input "text" at bounding box center [425, 289] width 308 height 26
paste input "********"
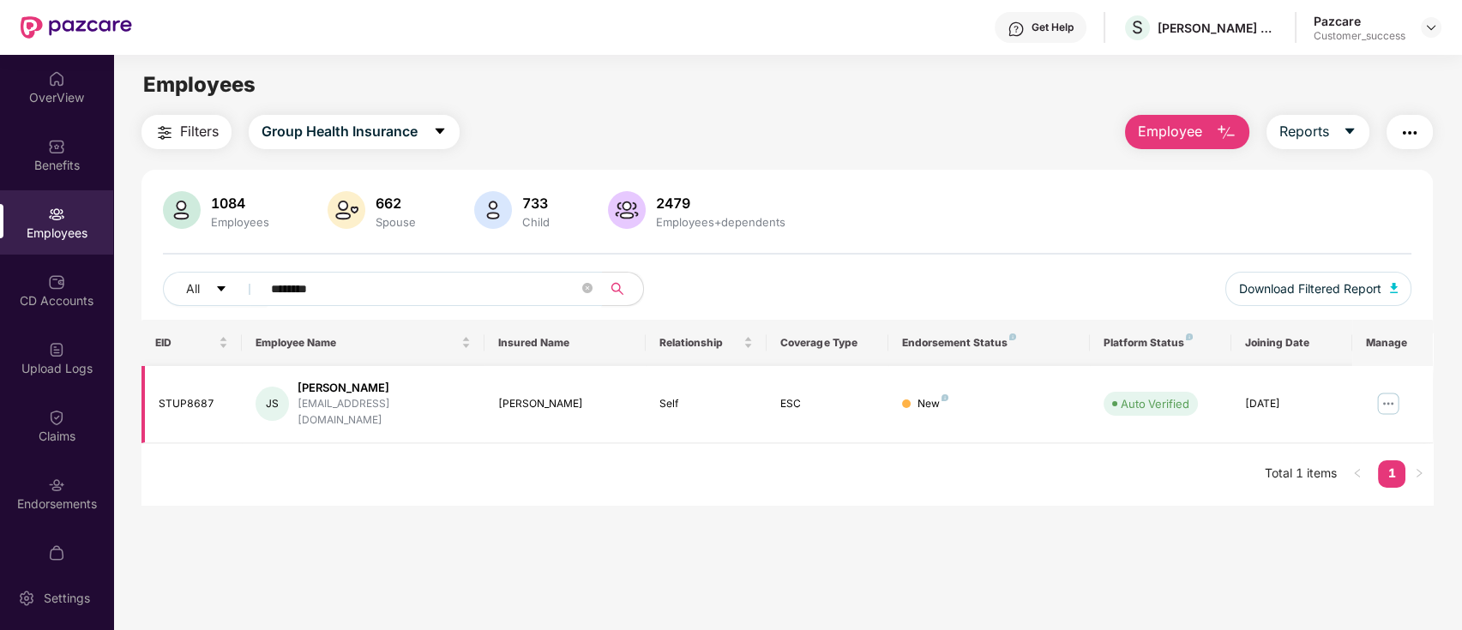
type input "********"
click at [1391, 401] on img at bounding box center [1387, 403] width 27 height 27
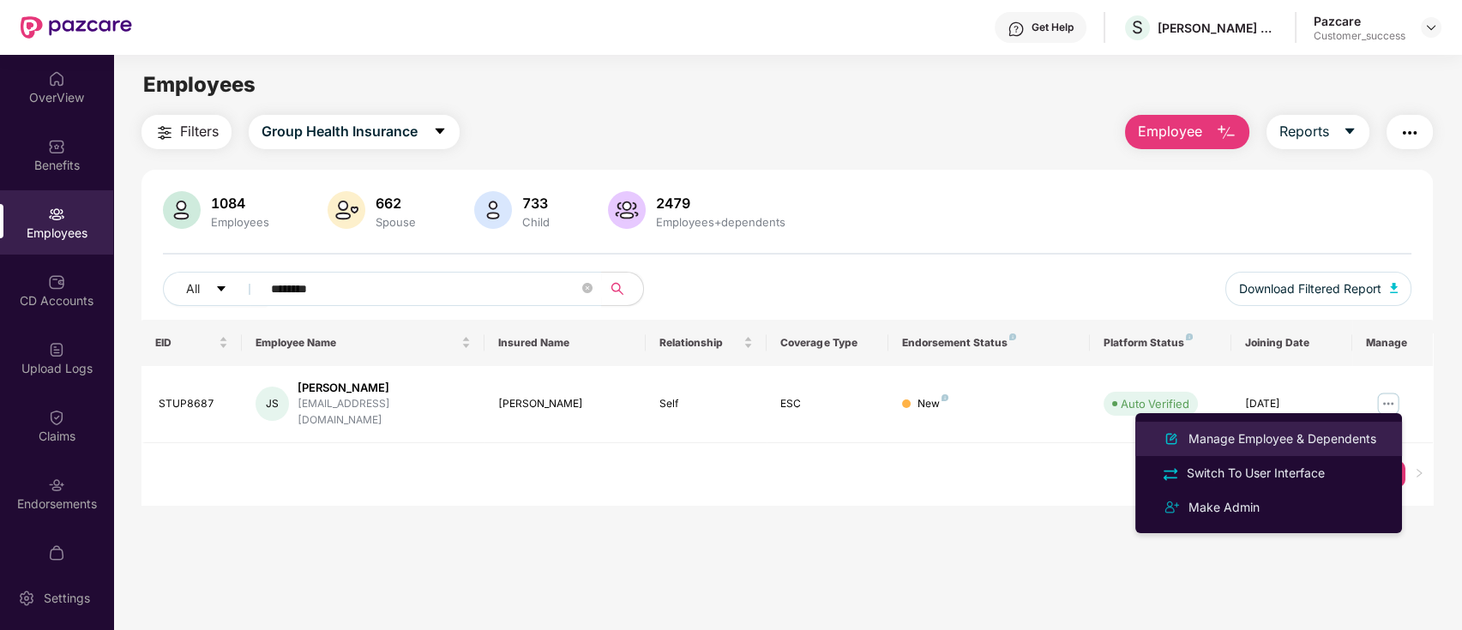
click at [1248, 443] on div "Manage Employee & Dependents" at bounding box center [1282, 439] width 195 height 19
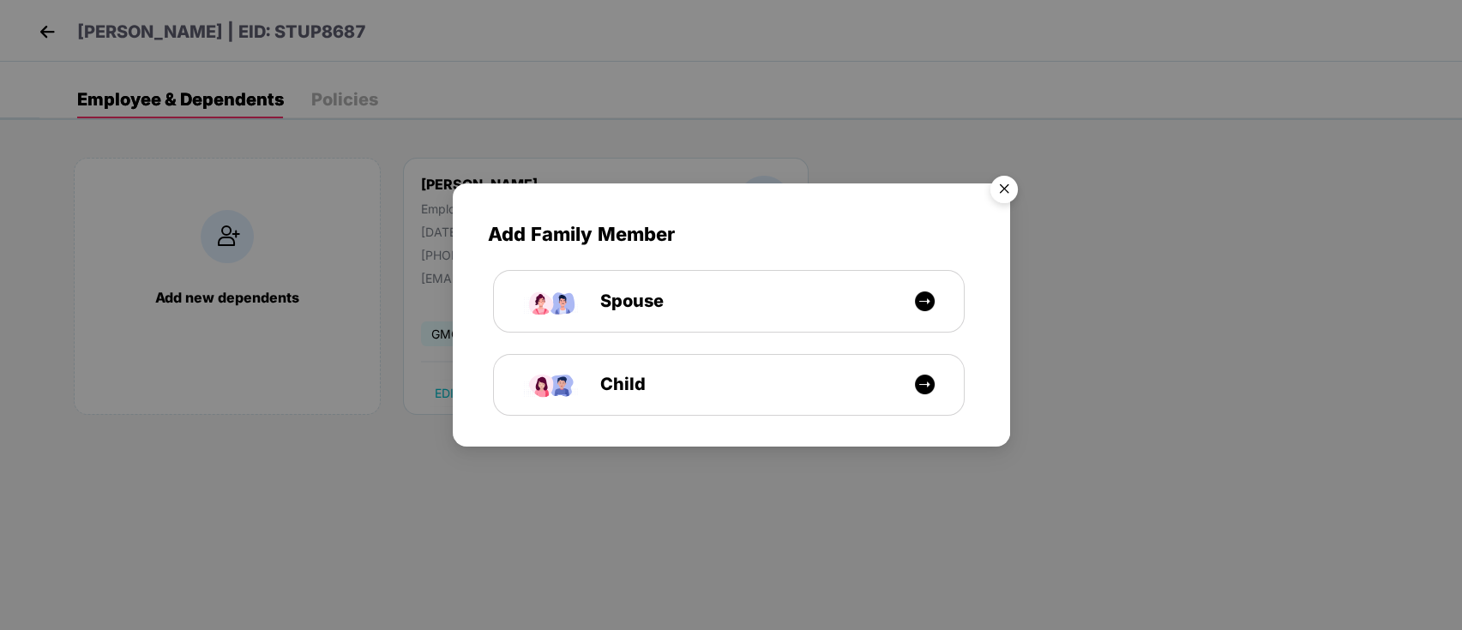
click at [1002, 189] on img "Close" at bounding box center [1004, 192] width 48 height 48
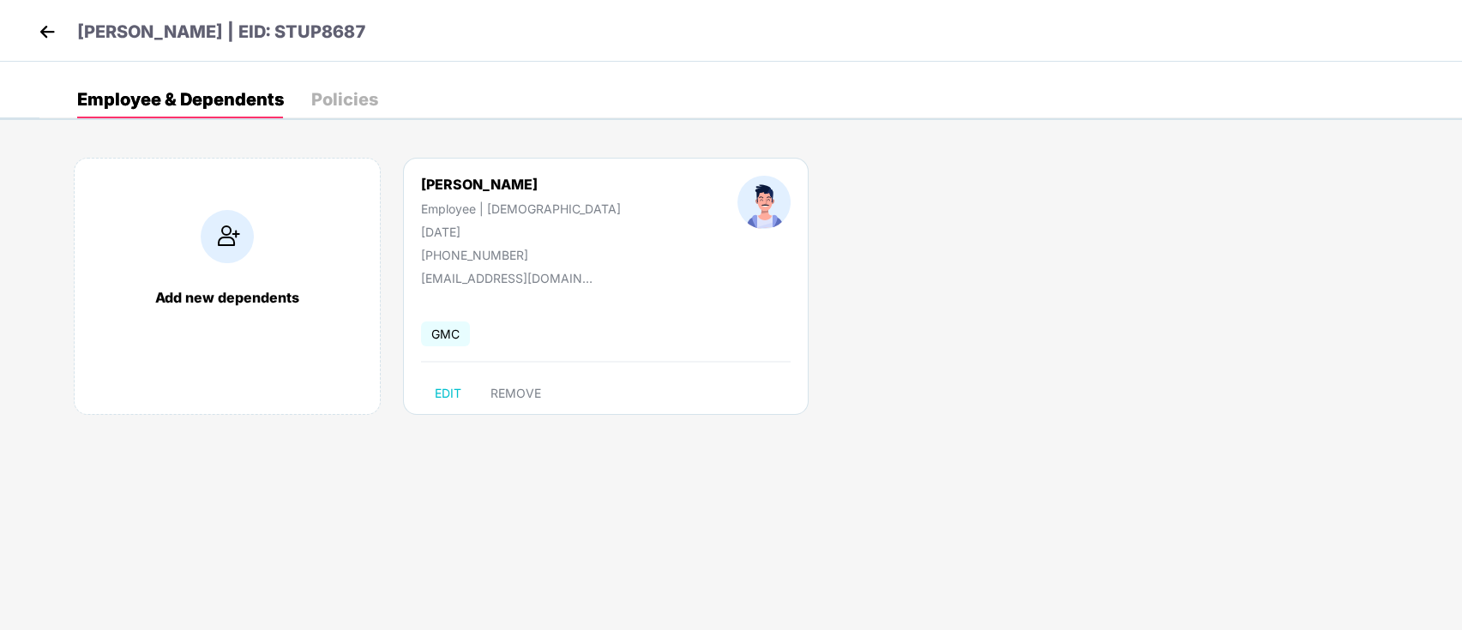
click at [43, 34] on img at bounding box center [47, 32] width 26 height 26
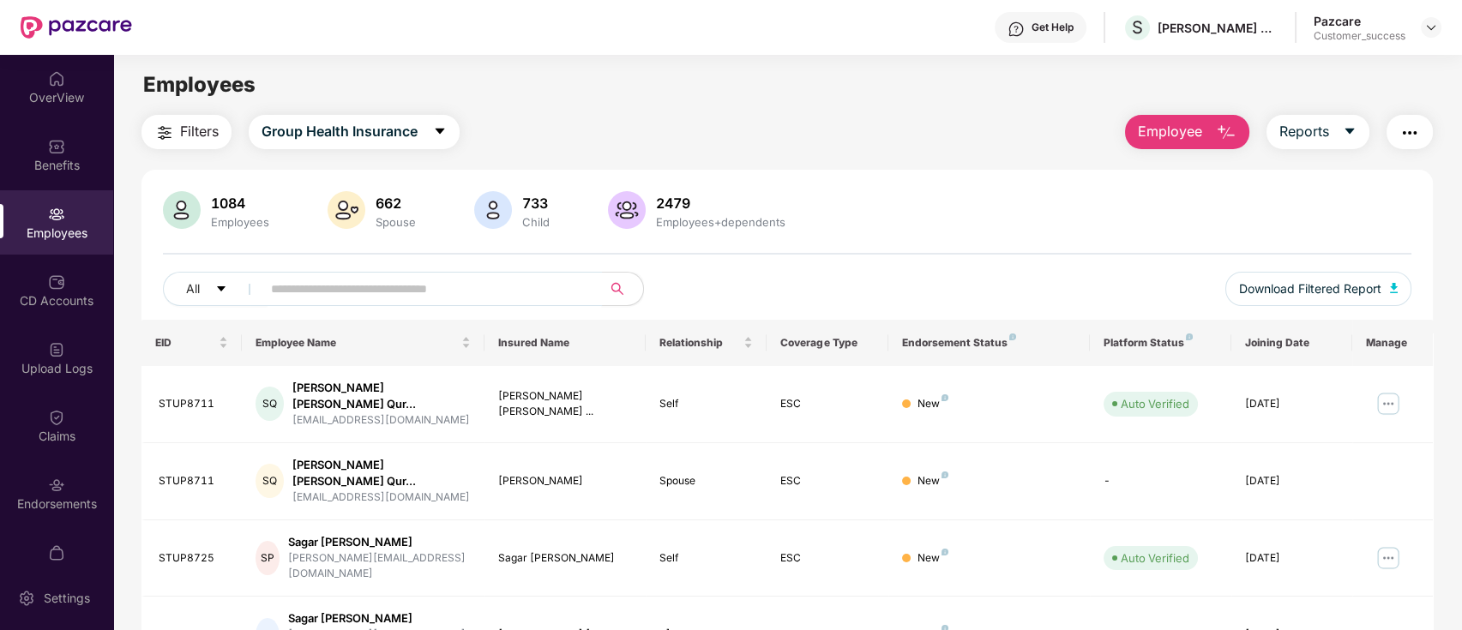
click at [439, 296] on input "text" at bounding box center [425, 289] width 308 height 26
paste input "********"
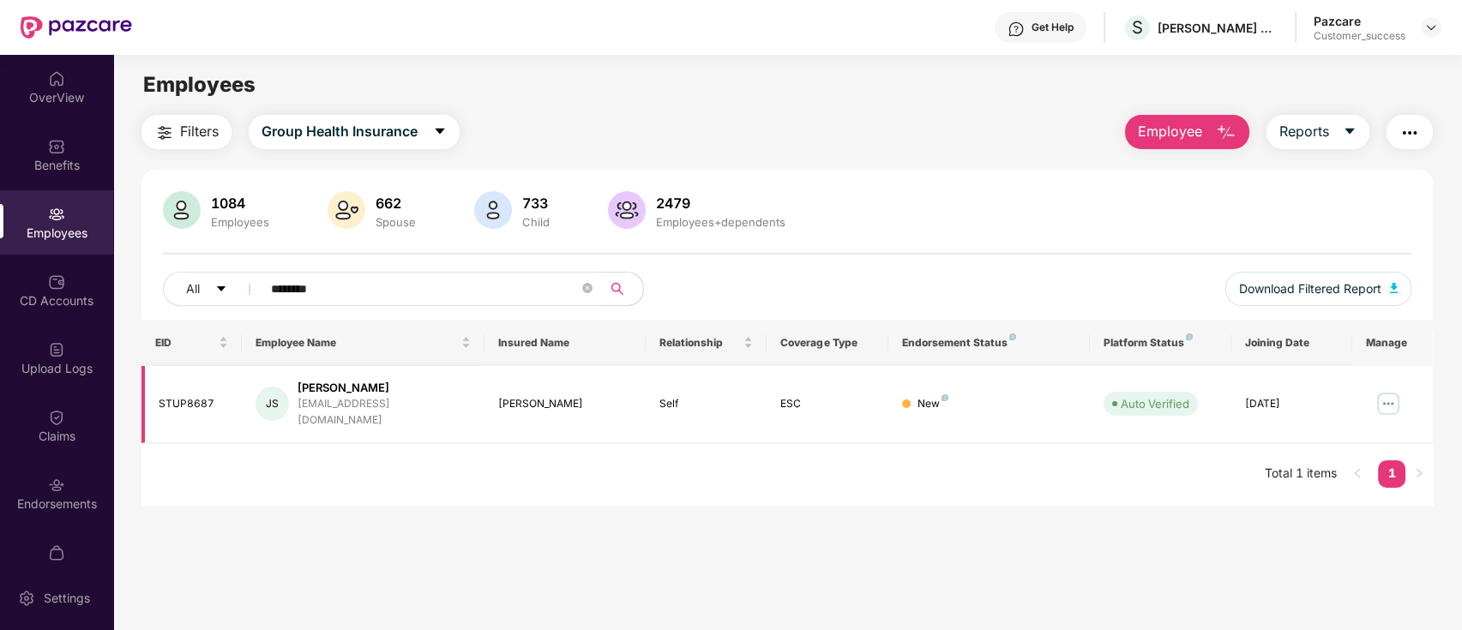
type input "********"
click at [1379, 398] on img at bounding box center [1387, 403] width 27 height 27
click at [1086, 548] on main "Employees Filters Group Health Insurance Employee Reports 1084 Employees 662 Sp…" at bounding box center [787, 370] width 1348 height 630
click at [585, 291] on icon "close-circle" at bounding box center [587, 288] width 10 height 10
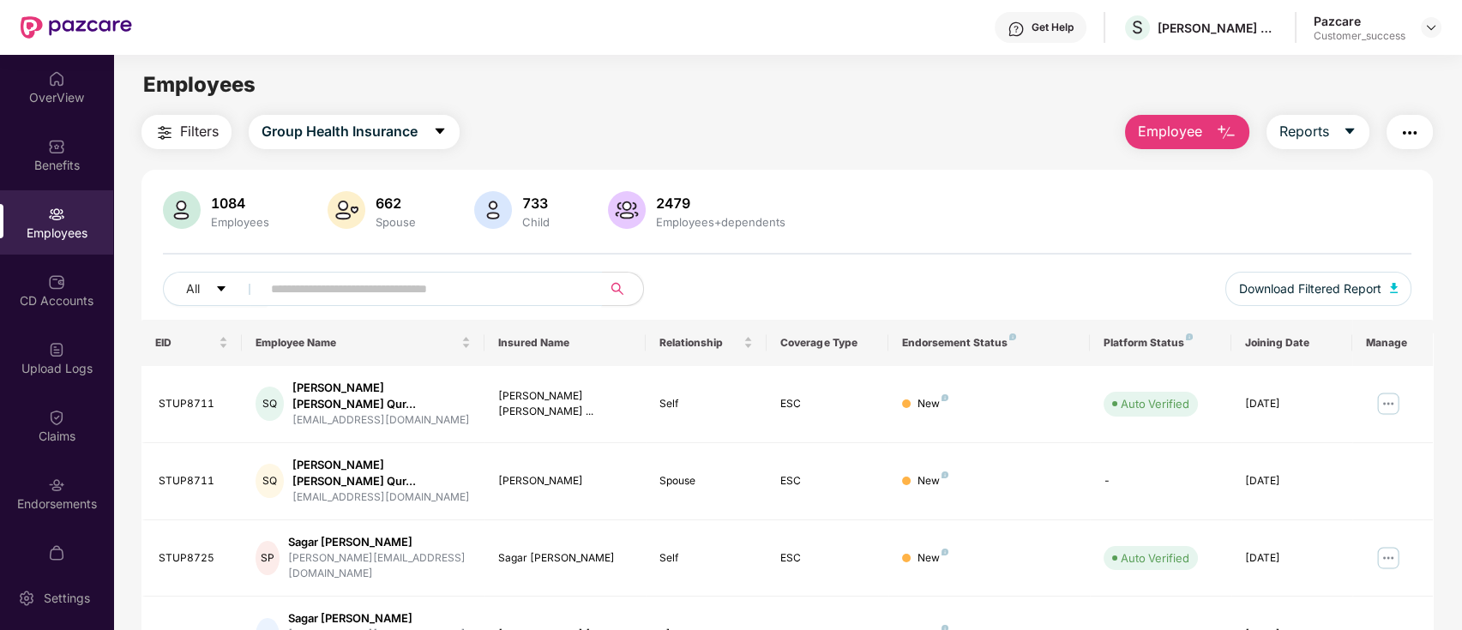
click at [501, 285] on input "text" at bounding box center [425, 289] width 308 height 26
click at [1208, 134] on button "Employee" at bounding box center [1187, 132] width 124 height 34
click at [480, 285] on input "text" at bounding box center [425, 289] width 308 height 26
type input "*"
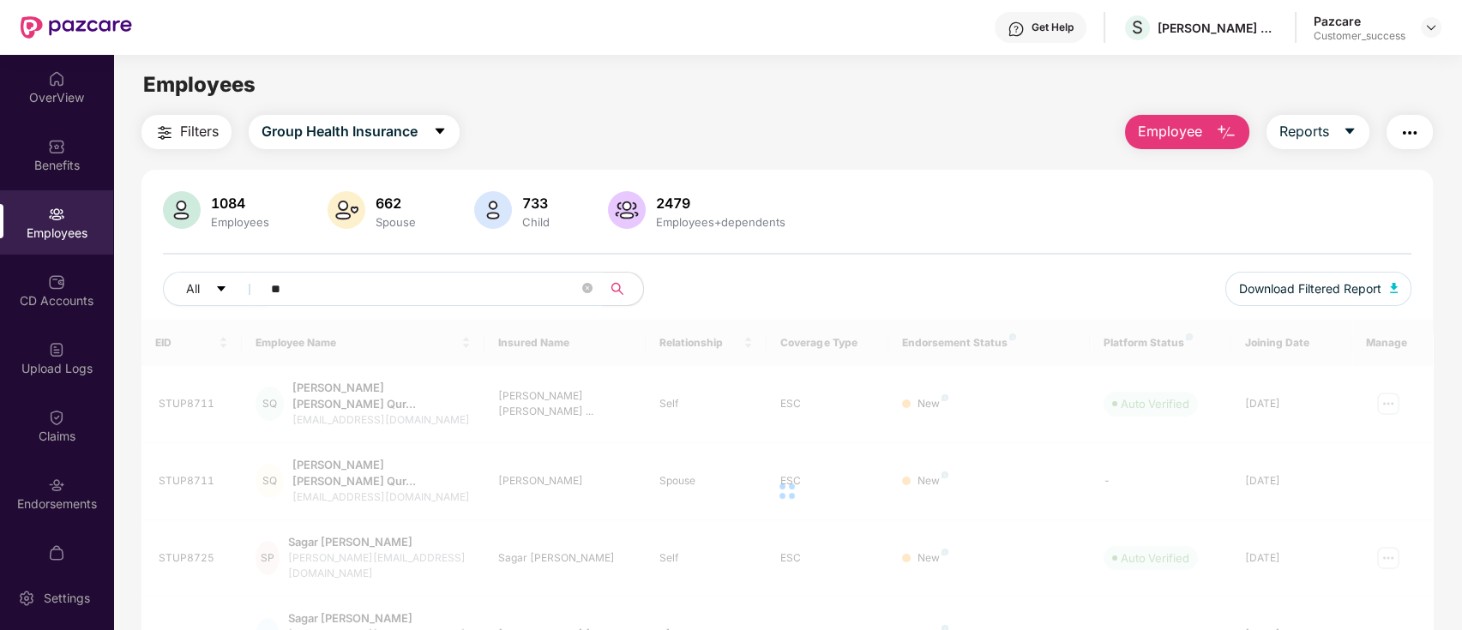
type input "*"
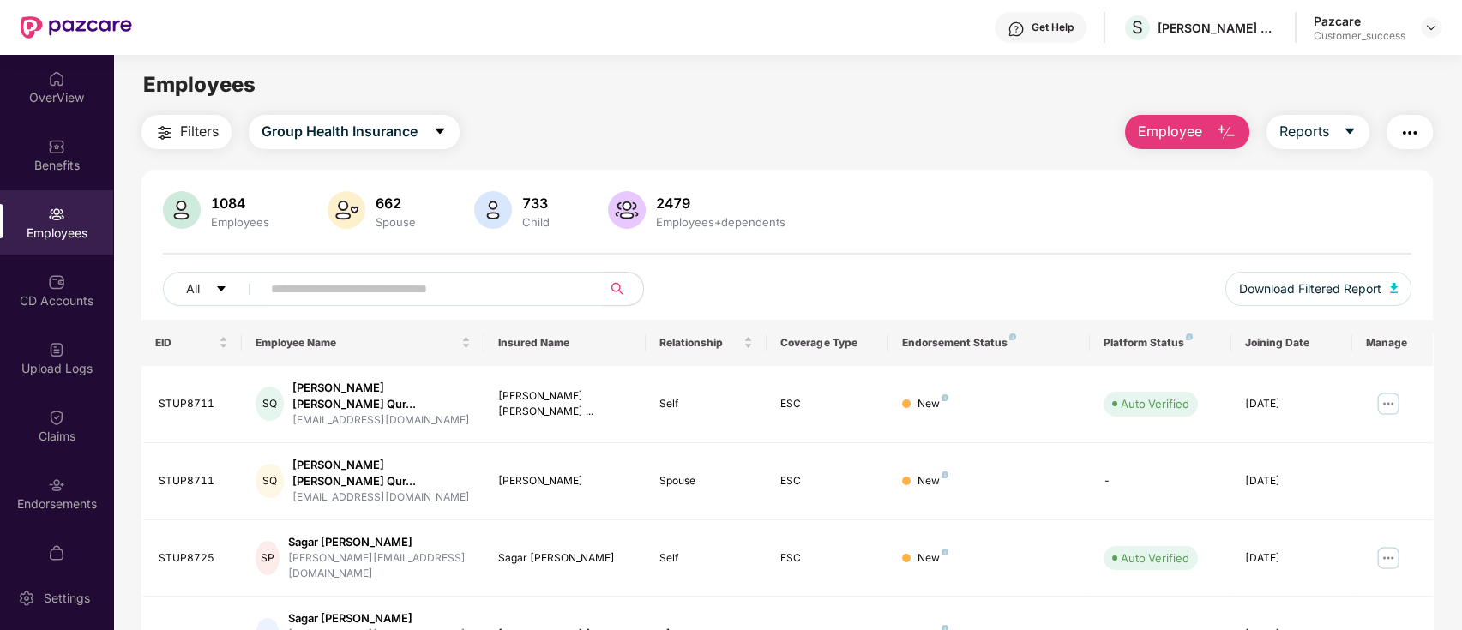
type input "*"
click at [371, 286] on input "text" at bounding box center [425, 289] width 308 height 26
paste input "********"
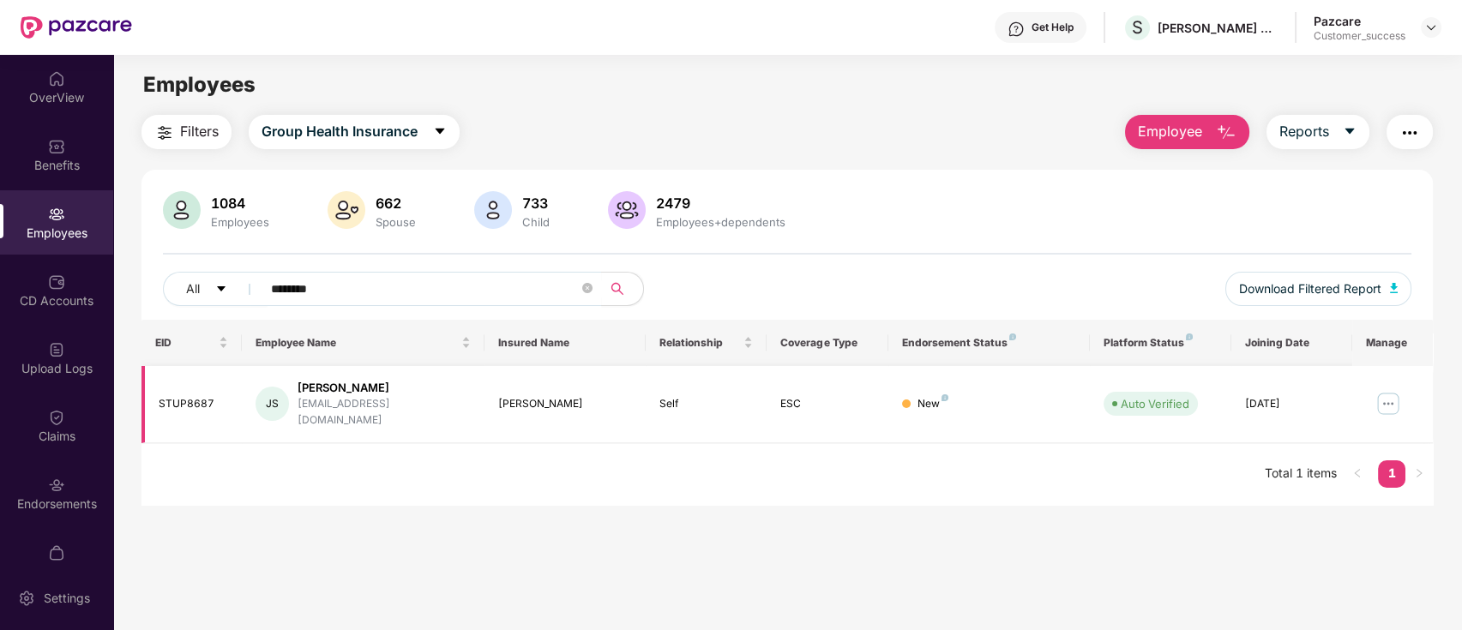
click at [1385, 399] on img at bounding box center [1387, 403] width 27 height 27
click at [939, 532] on main "Employees Filters Group Health Insurance Employee Reports 1084 Employees 662 Sp…" at bounding box center [787, 370] width 1348 height 630
click at [428, 285] on input "********" at bounding box center [425, 289] width 308 height 26
type input "*"
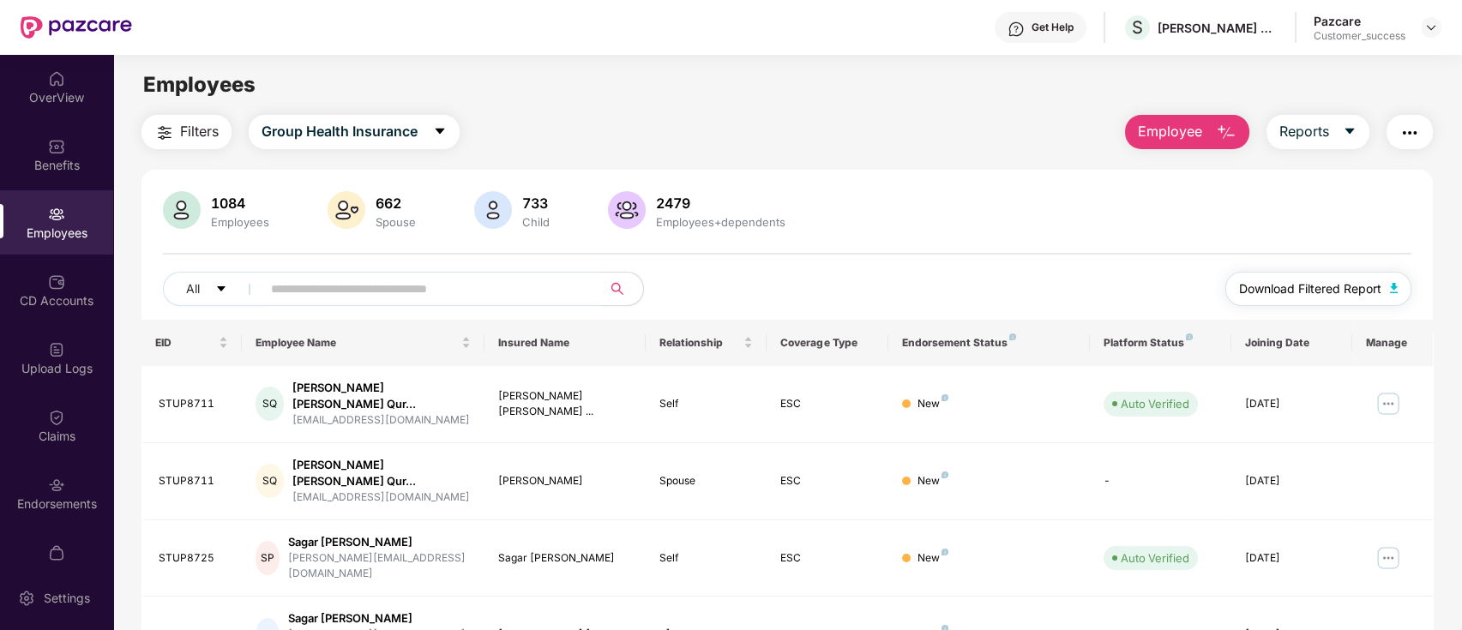
paste input "********"
type input "********"
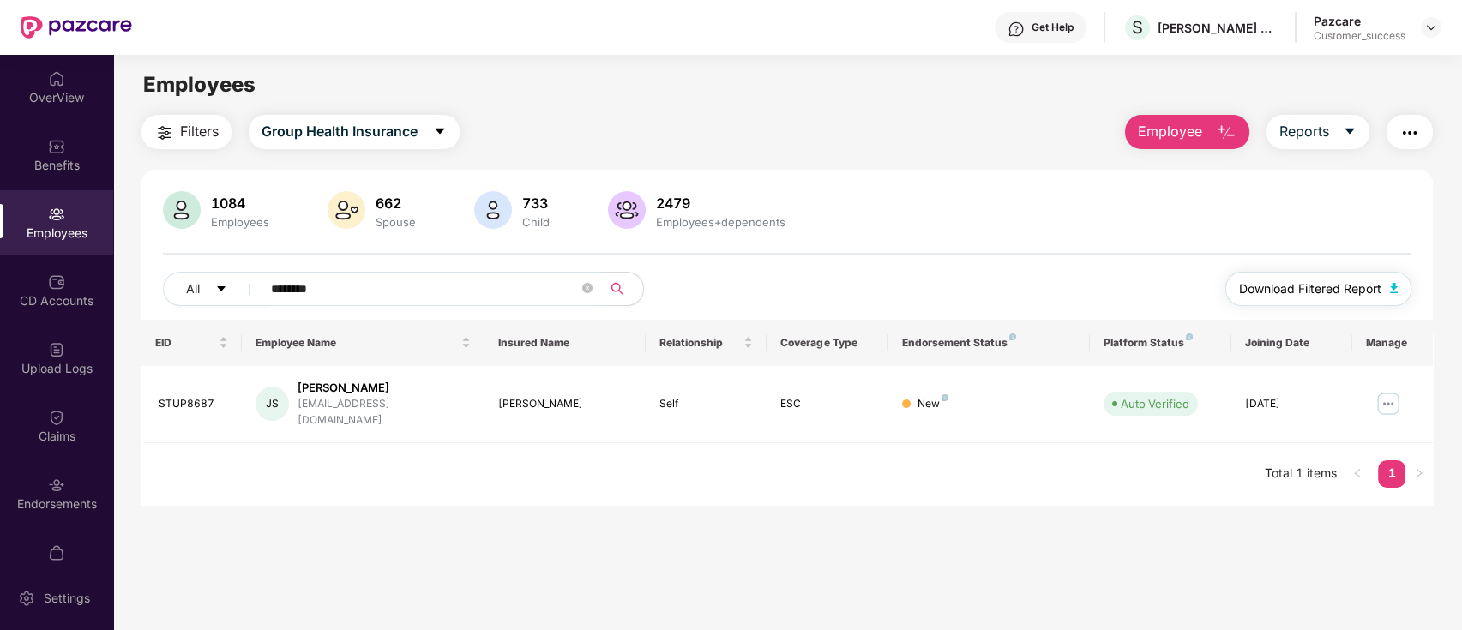
click at [1300, 275] on button "Download Filtered Report" at bounding box center [1318, 289] width 187 height 34
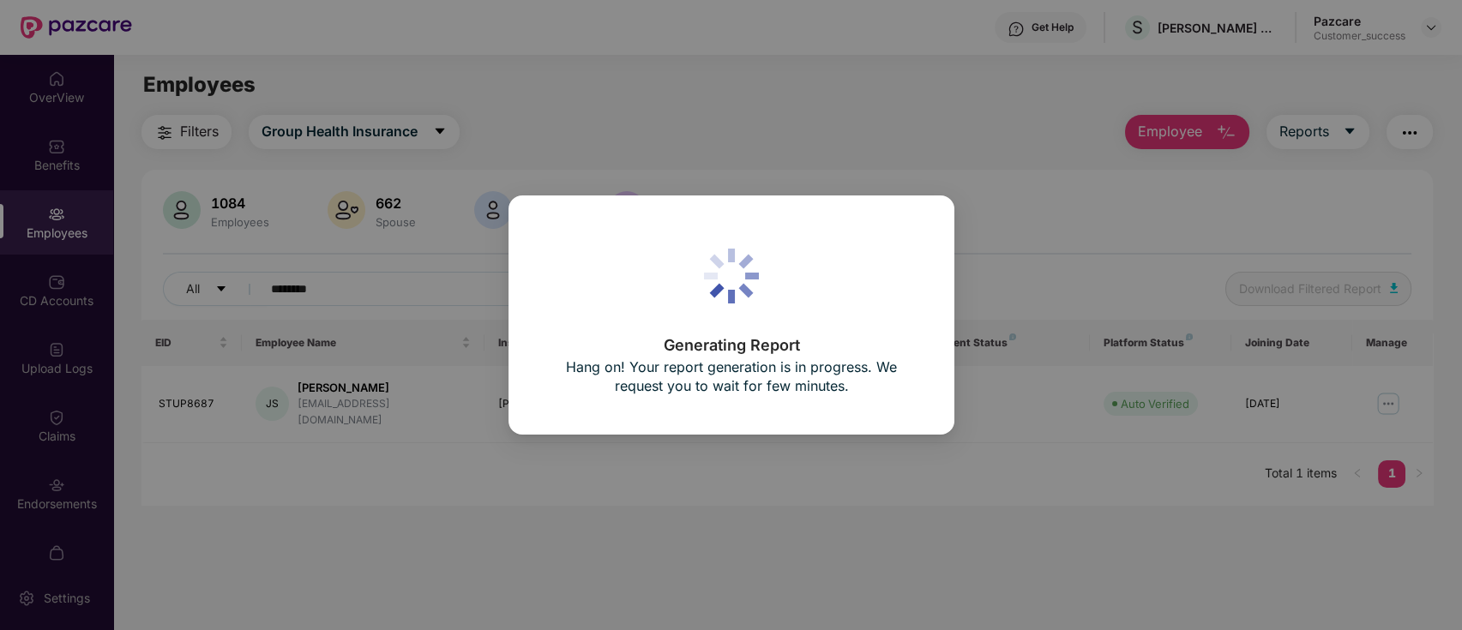
click at [1300, 275] on div "Generating Report Hang on! Your report generation is in progress. We request yo…" at bounding box center [731, 315] width 1462 height 630
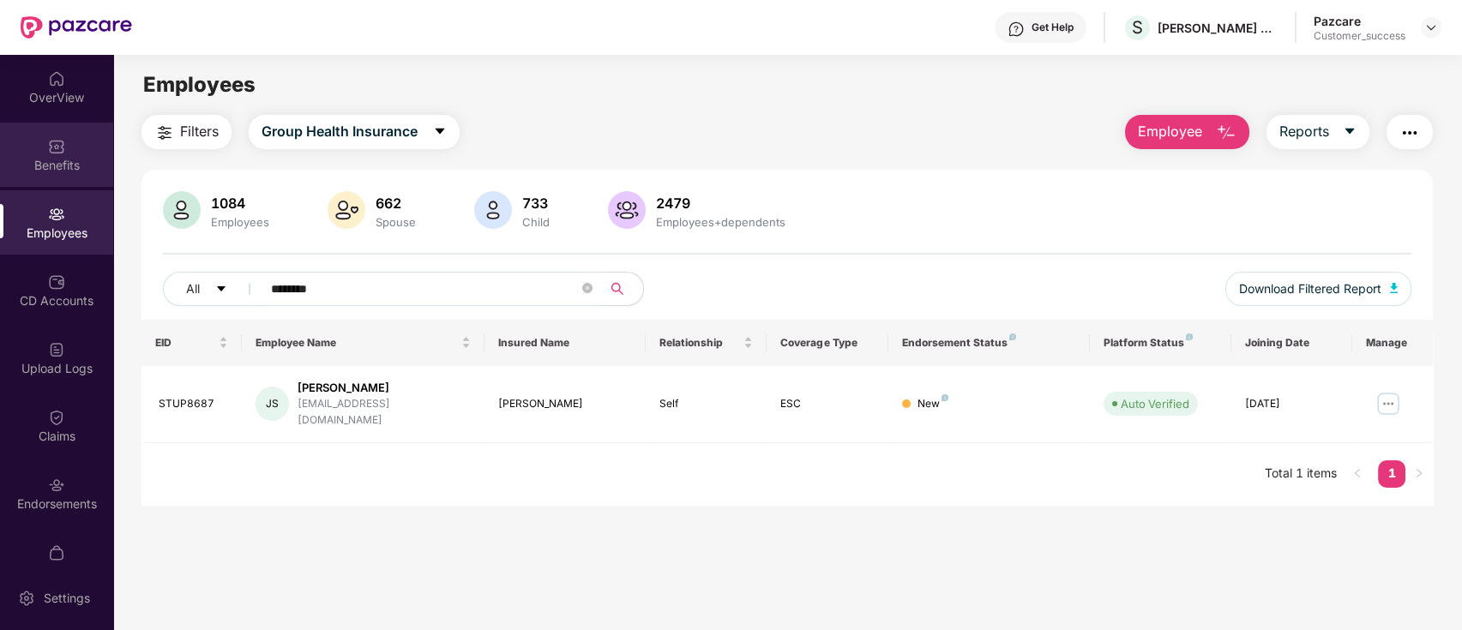
click at [23, 161] on div "Benefits" at bounding box center [56, 165] width 113 height 17
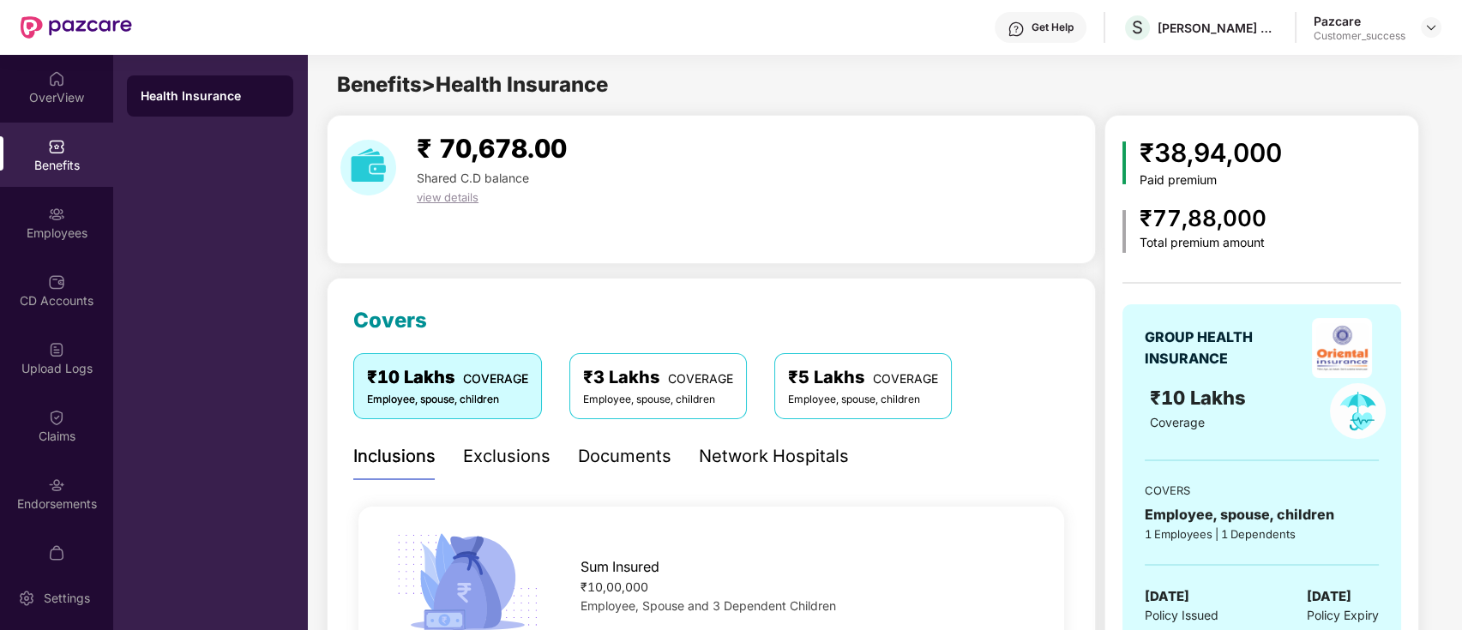
click at [595, 457] on div "Documents" at bounding box center [624, 456] width 93 height 27
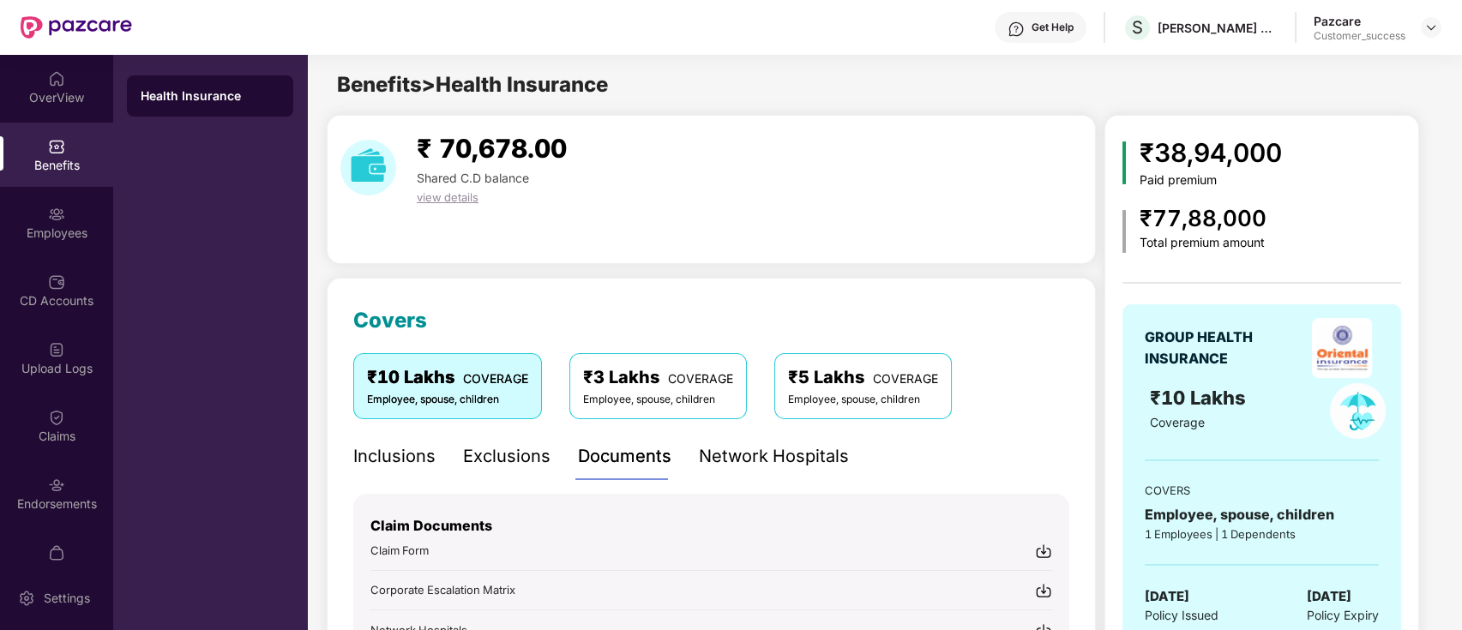
scroll to position [586, 0]
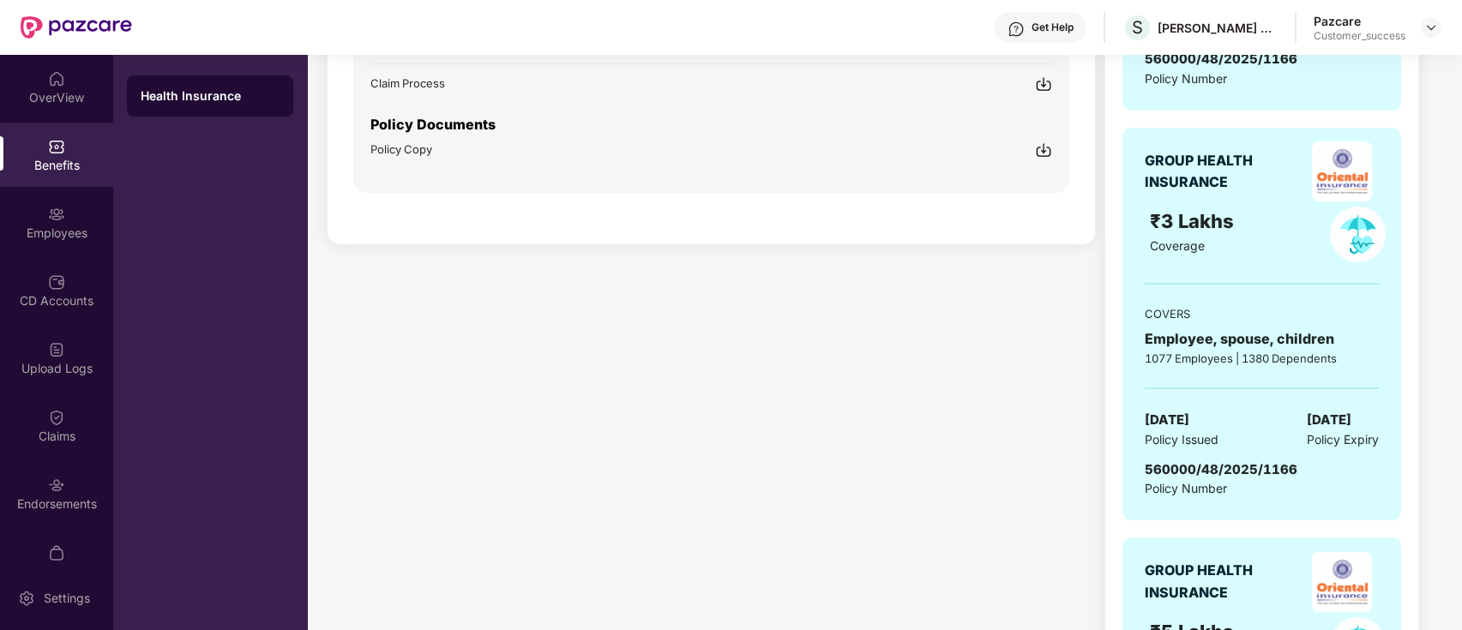
click at [1043, 147] on img at bounding box center [1043, 149] width 17 height 17
click at [29, 231] on div "Employees" at bounding box center [56, 233] width 113 height 17
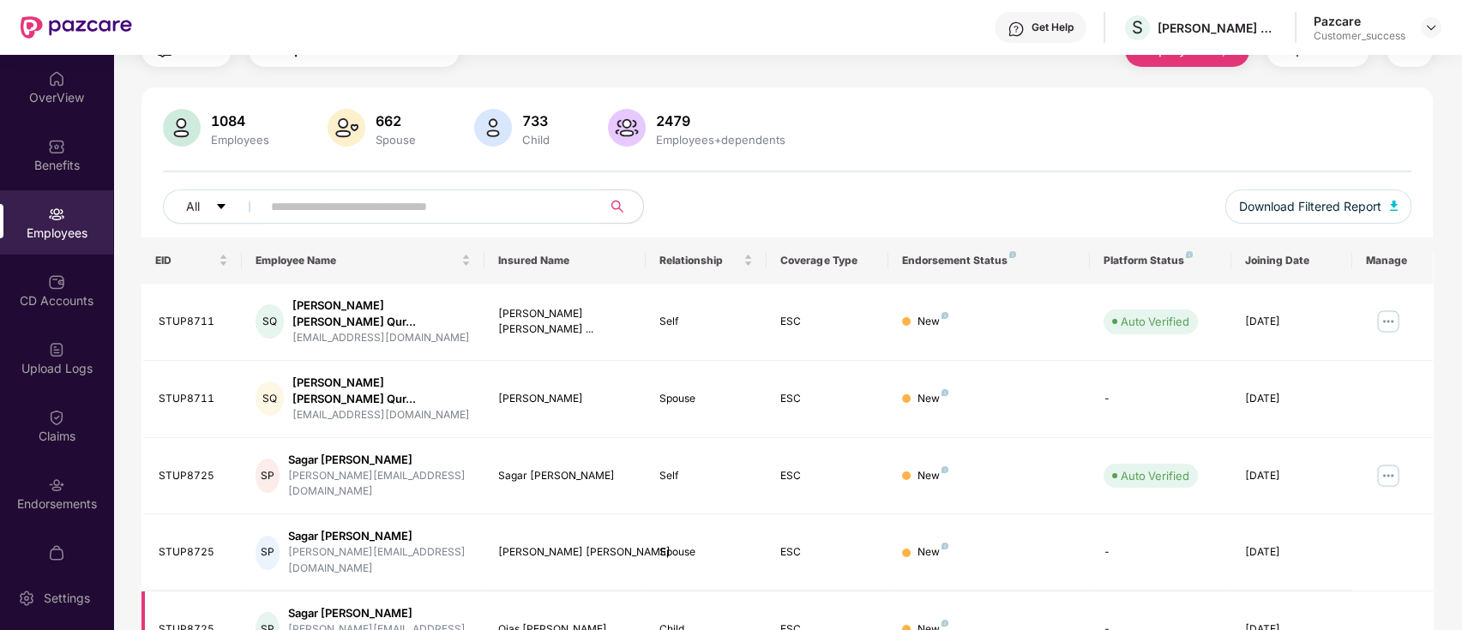
scroll to position [422, 0]
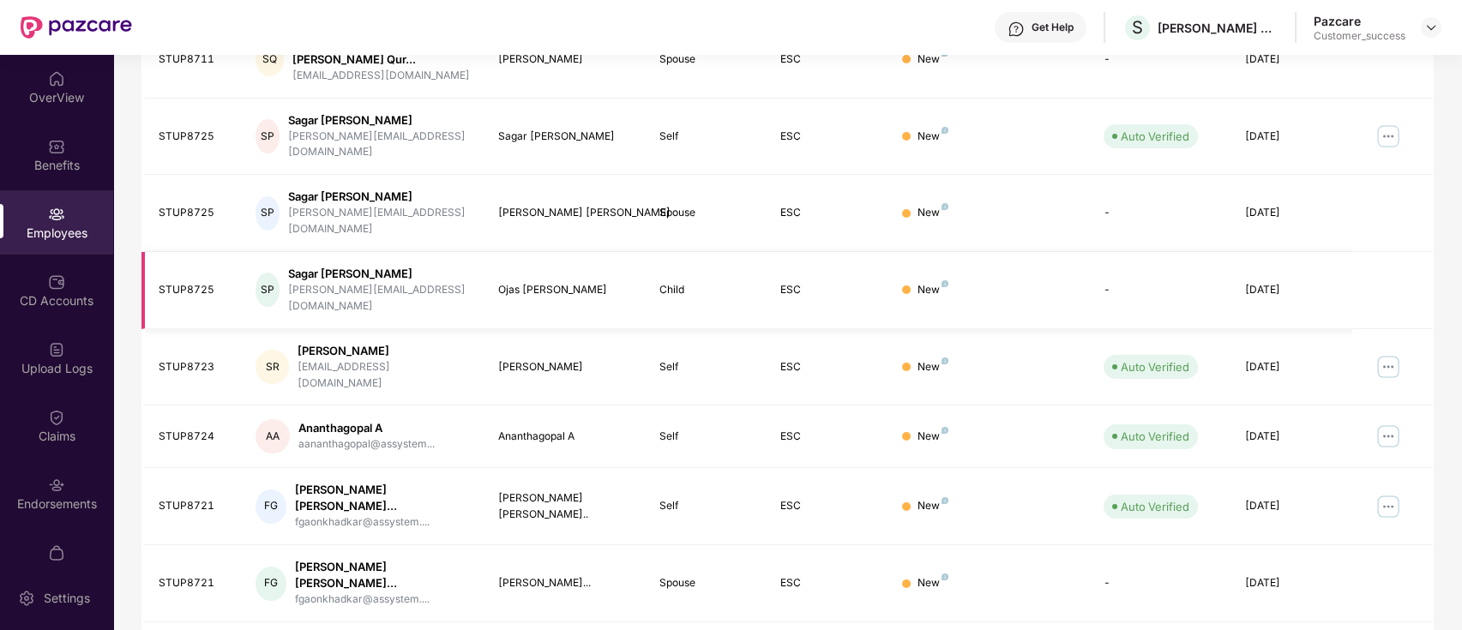
click at [310, 252] on td "SP Sagar Satish Pitale spitale@assystem.com" at bounding box center [363, 290] width 242 height 77
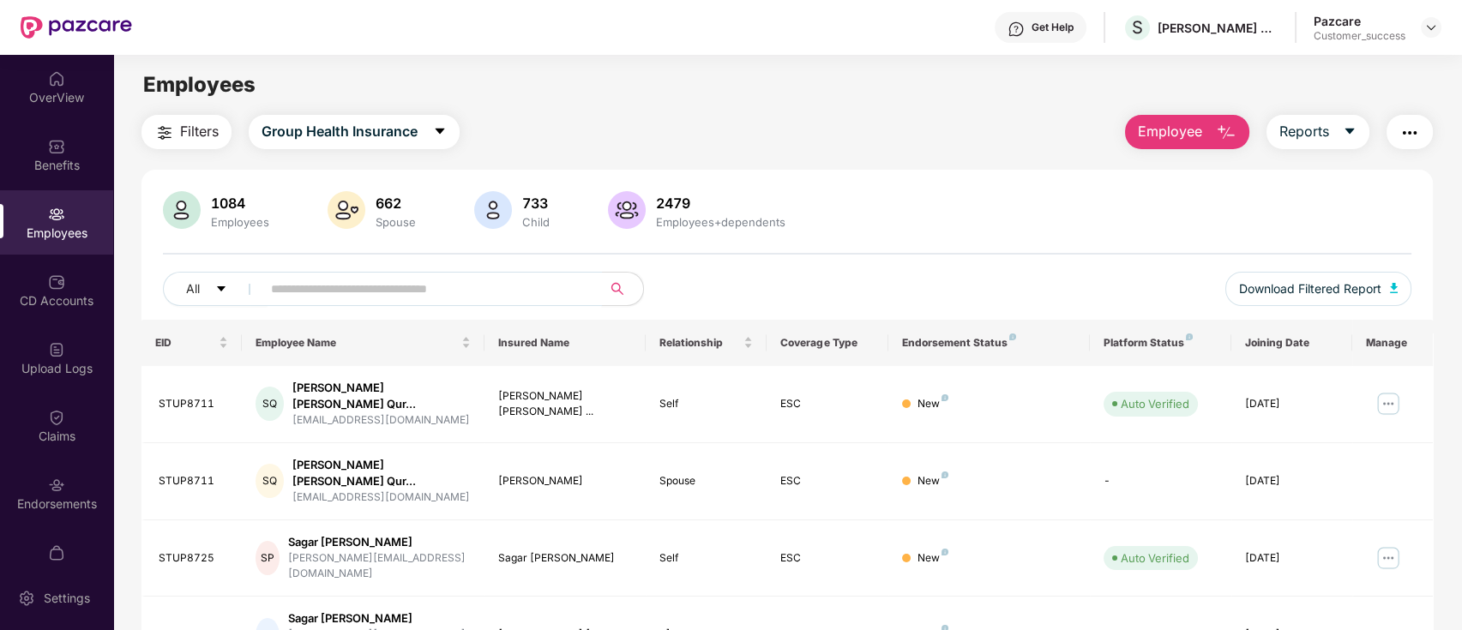
click at [344, 276] on input "text" at bounding box center [425, 289] width 308 height 26
paste input "********"
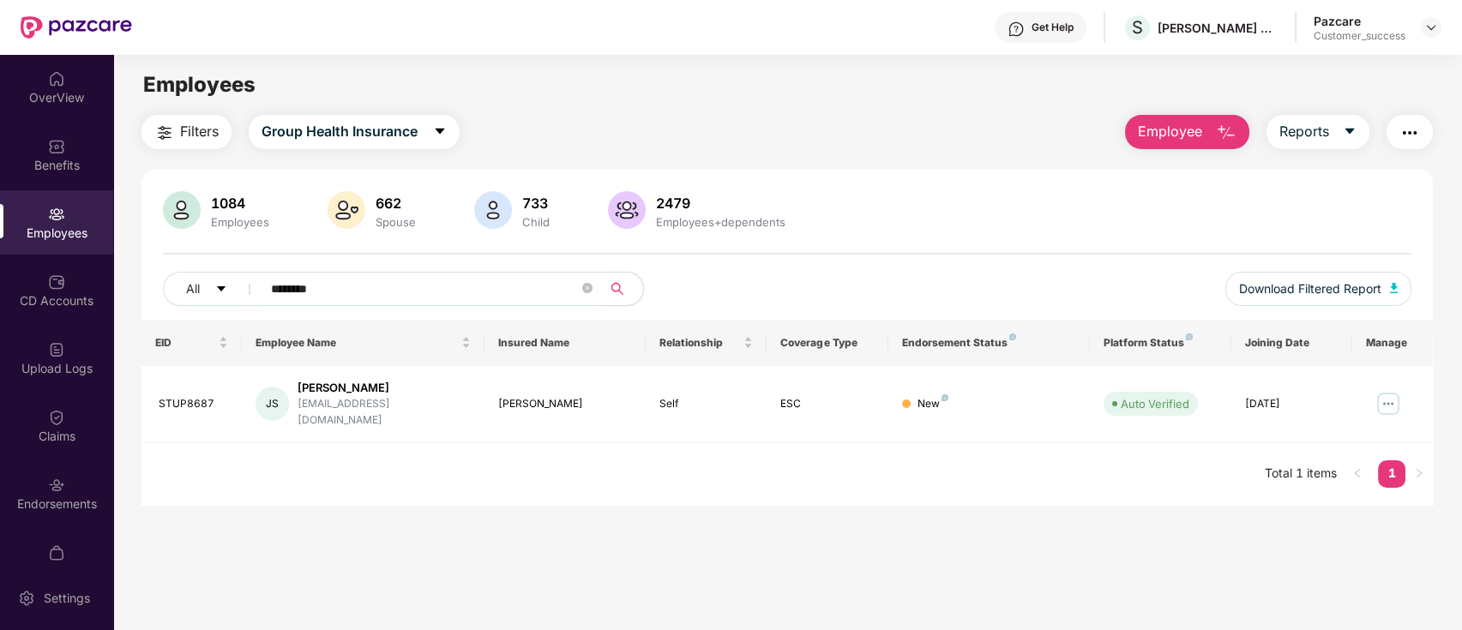
type input "********"
